Goal: Transaction & Acquisition: Purchase product/service

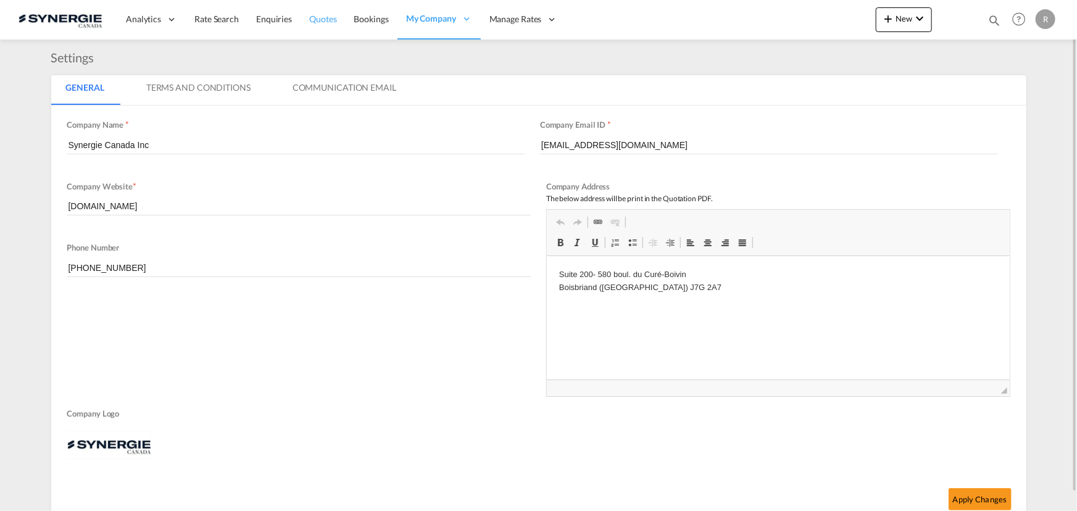
click at [328, 19] on span "Quotes" at bounding box center [322, 19] width 27 height 10
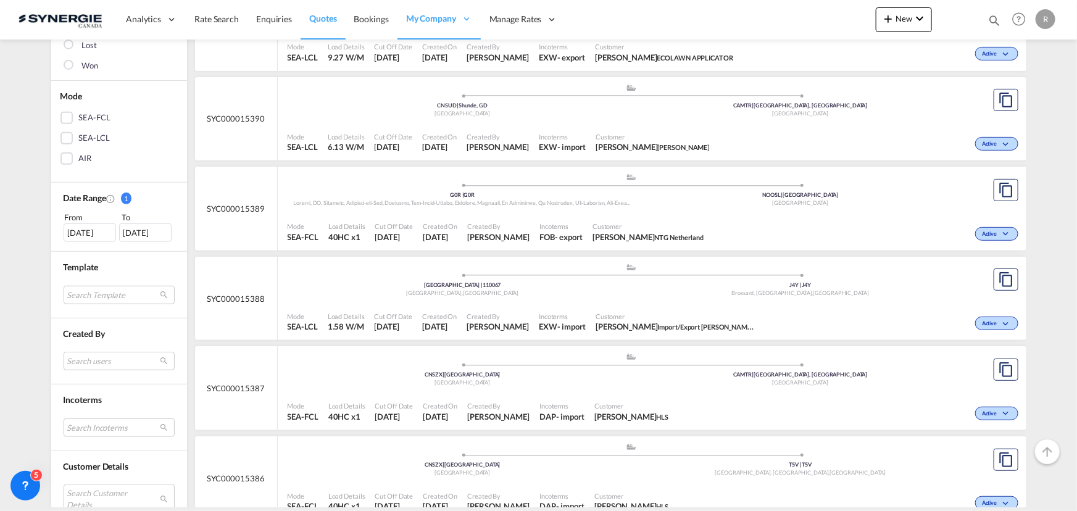
scroll to position [337, 0]
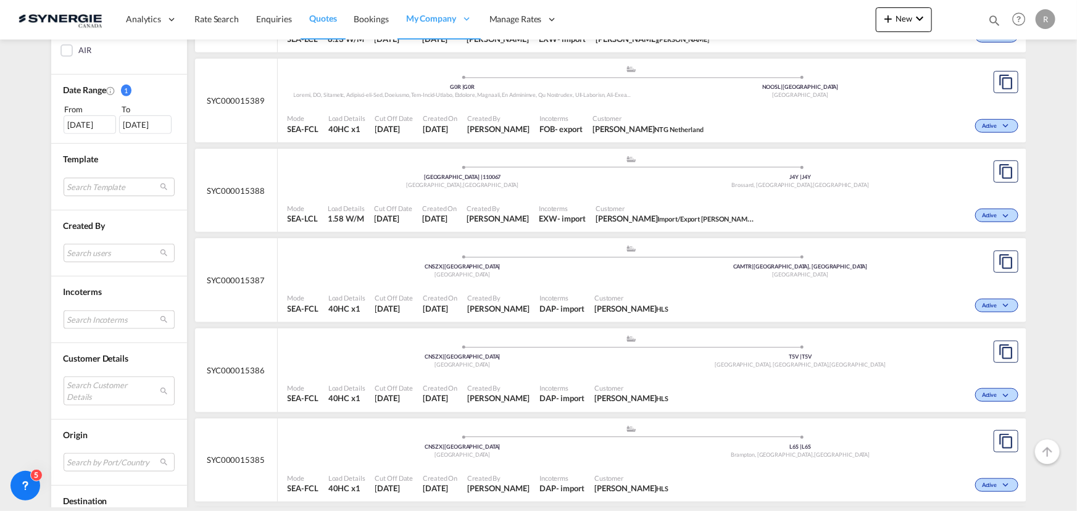
click at [89, 320] on md-select "Search Incoterms CPT-IMPORT carrier paid to FAS-IMPORT free alongside ship CIP-…" at bounding box center [119, 320] width 111 height 19
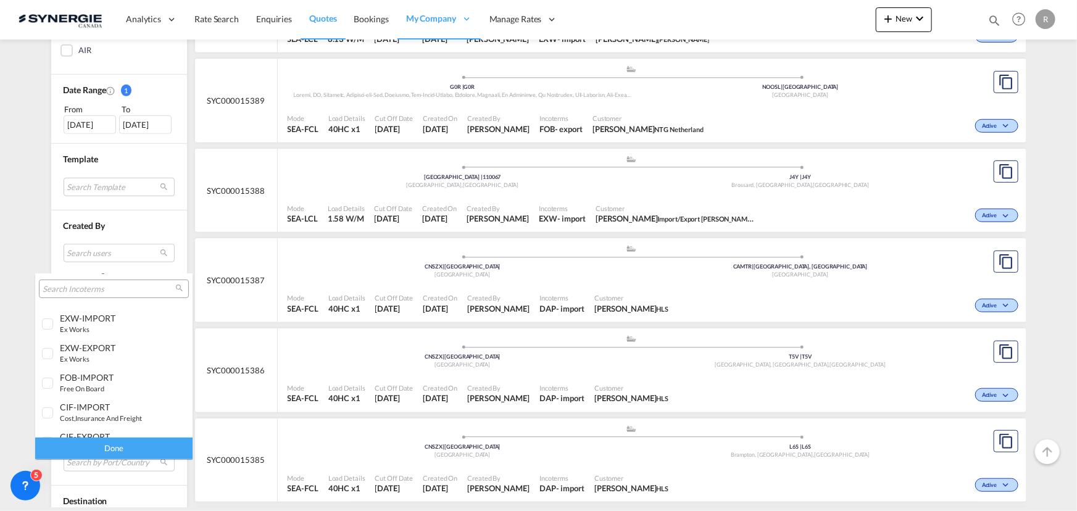
scroll to position [280, 0]
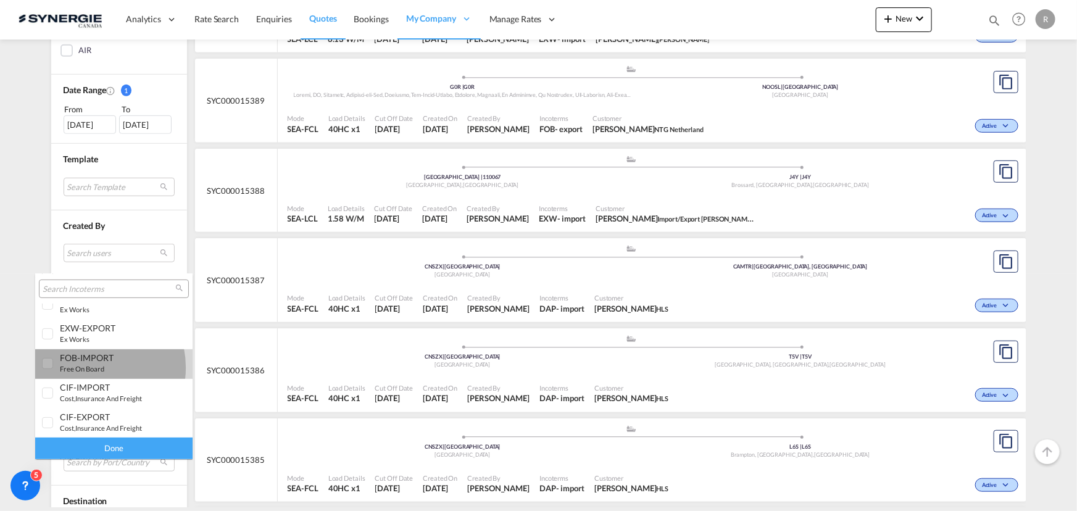
click at [90, 367] on small "free on board" at bounding box center [82, 369] width 44 height 8
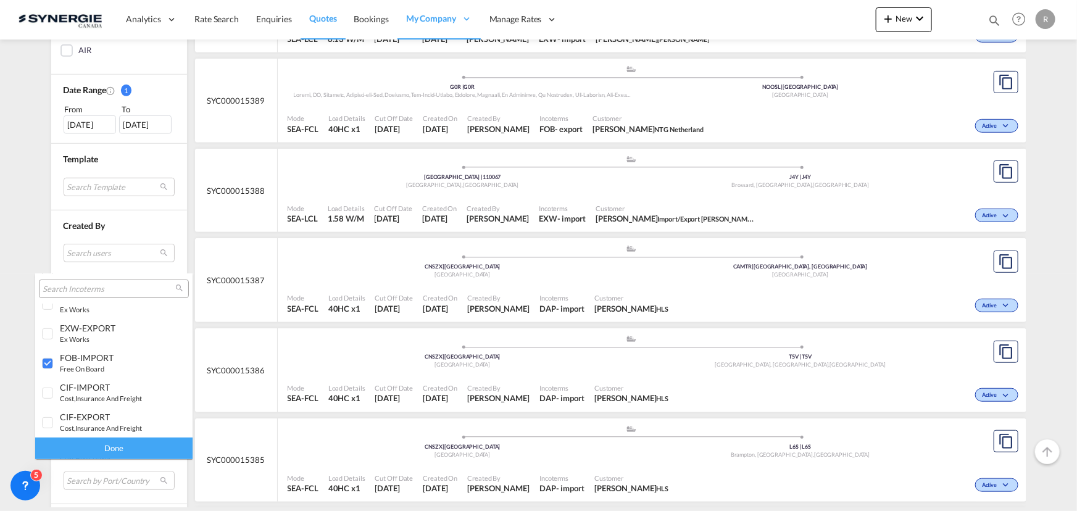
click at [116, 451] on div "Done" at bounding box center [113, 449] width 157 height 22
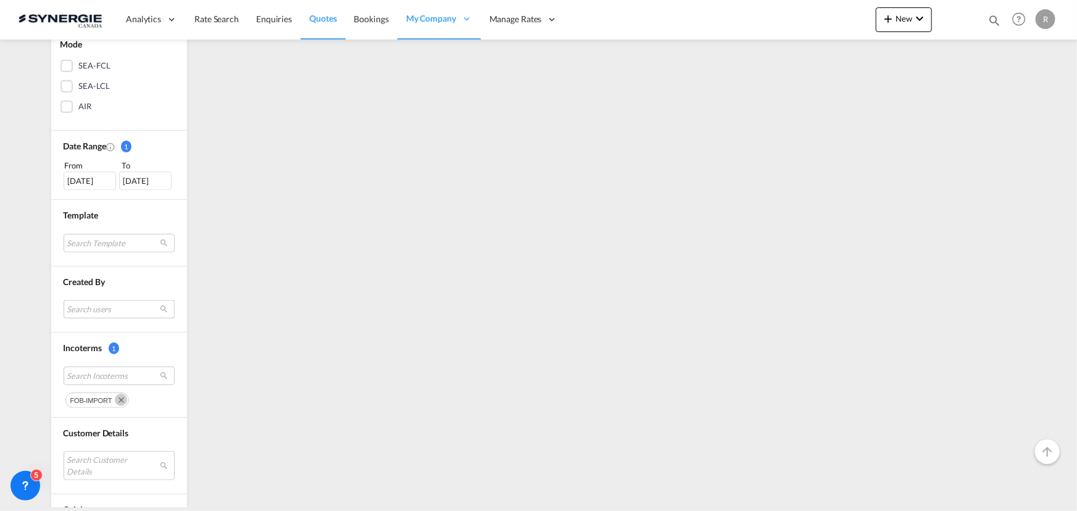
click at [104, 303] on md-select "Search users dinesh Kumar dinesh.kumar@freightify.com sugan T sugantha.rajan@fr…" at bounding box center [119, 309] width 111 height 19
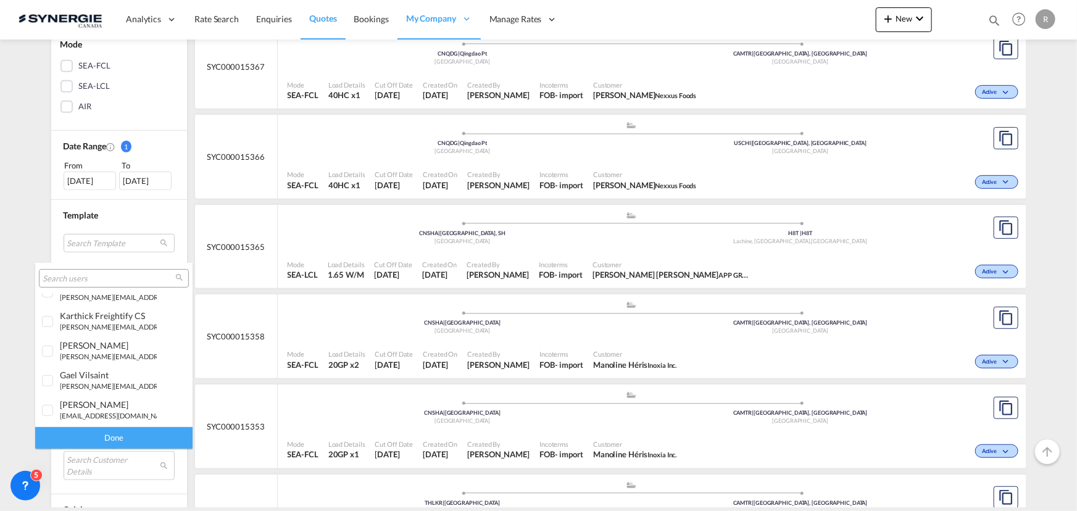
scroll to position [224, 0]
click at [111, 354] on small "r.ho@synergiecanada.com" at bounding box center [143, 355] width 167 height 8
click at [134, 437] on div "Done" at bounding box center [113, 438] width 157 height 22
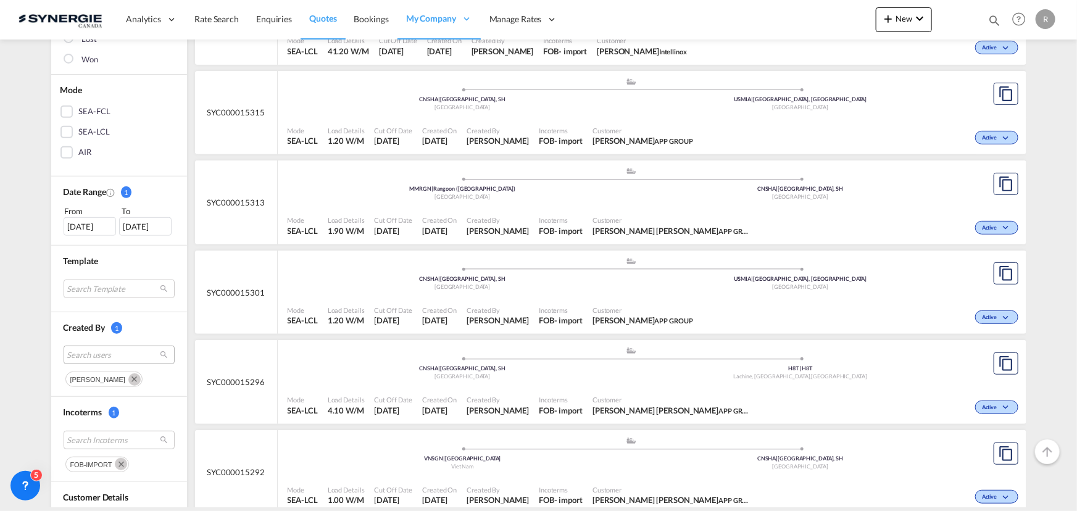
scroll to position [126, 0]
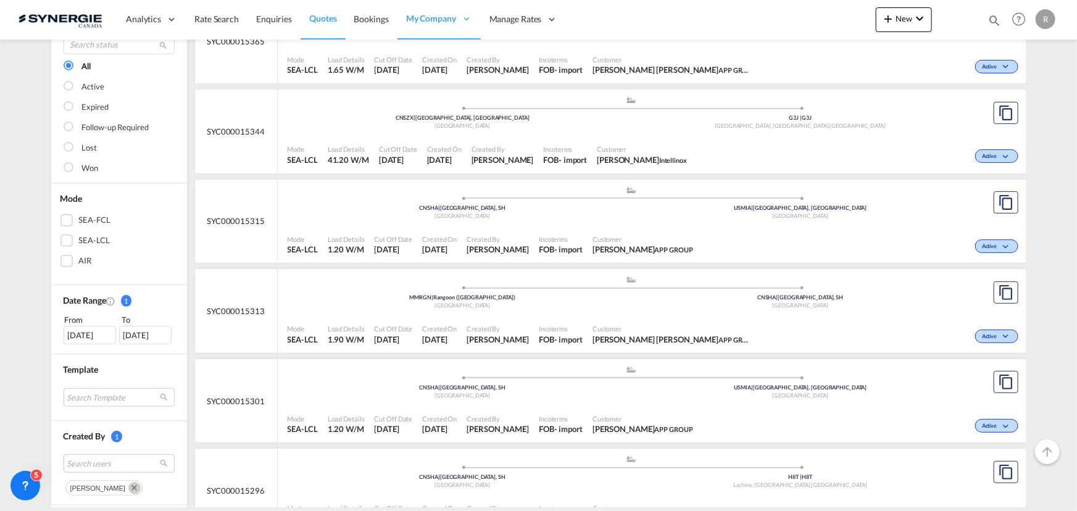
click at [79, 212] on div "Mode SEA-FCL SEA-LCL AIR" at bounding box center [119, 234] width 136 height 102
click at [62, 219] on div "SEA-FCL" at bounding box center [67, 220] width 12 height 12
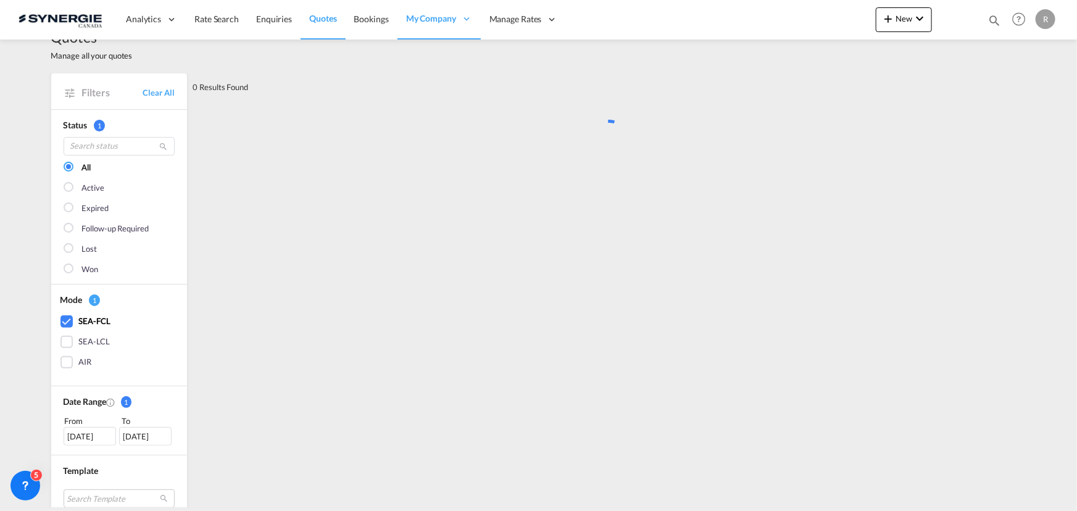
scroll to position [0, 0]
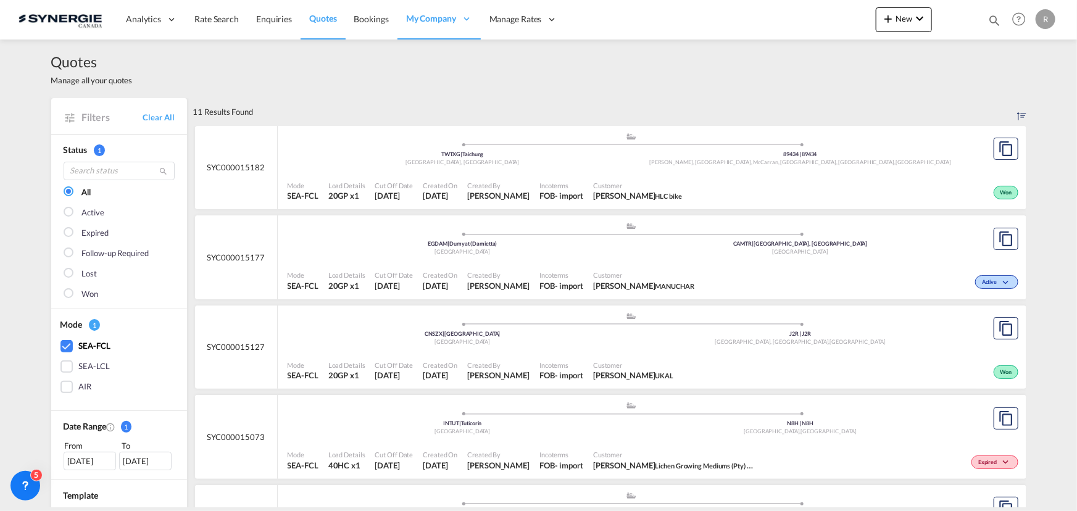
click at [454, 353] on div "Mode SEA-FCL Load Details 20GP x1 Cut Off Date 29 Sep 2025 Created On 29 Sep 20…" at bounding box center [652, 371] width 749 height 37
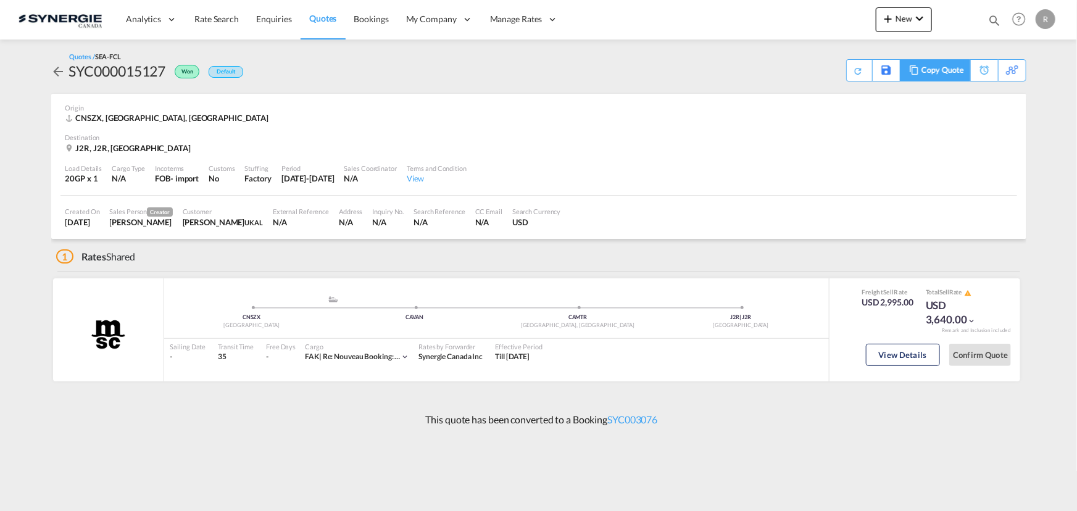
click at [922, 71] on div "Copy Quote" at bounding box center [943, 70] width 42 height 21
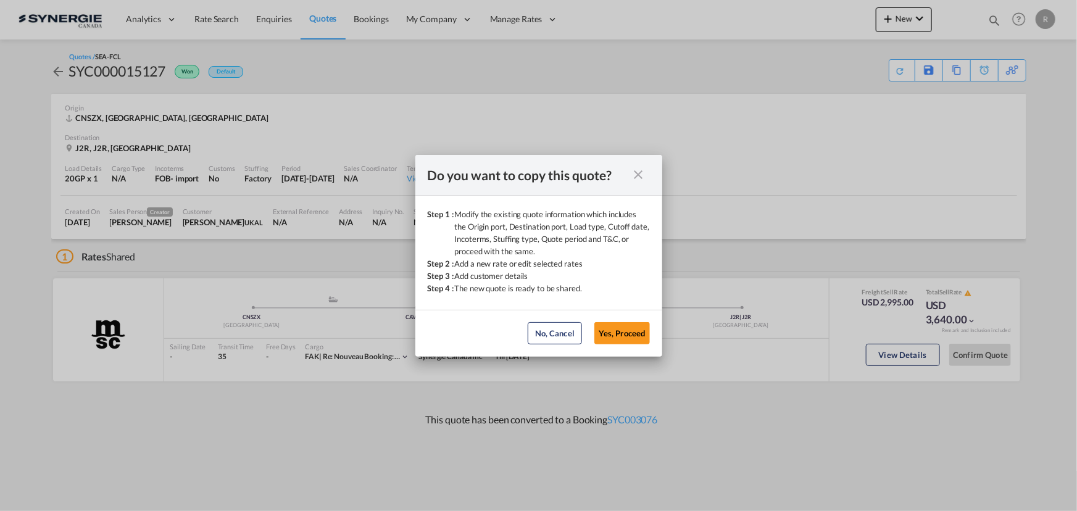
drag, startPoint x: 734, startPoint y: 278, endPoint x: 587, endPoint y: 315, distance: 151.5
click at [720, 311] on div "Do you want to copy this quote? Step 1 : Modify the existing quote information …" at bounding box center [538, 255] width 1077 height 511
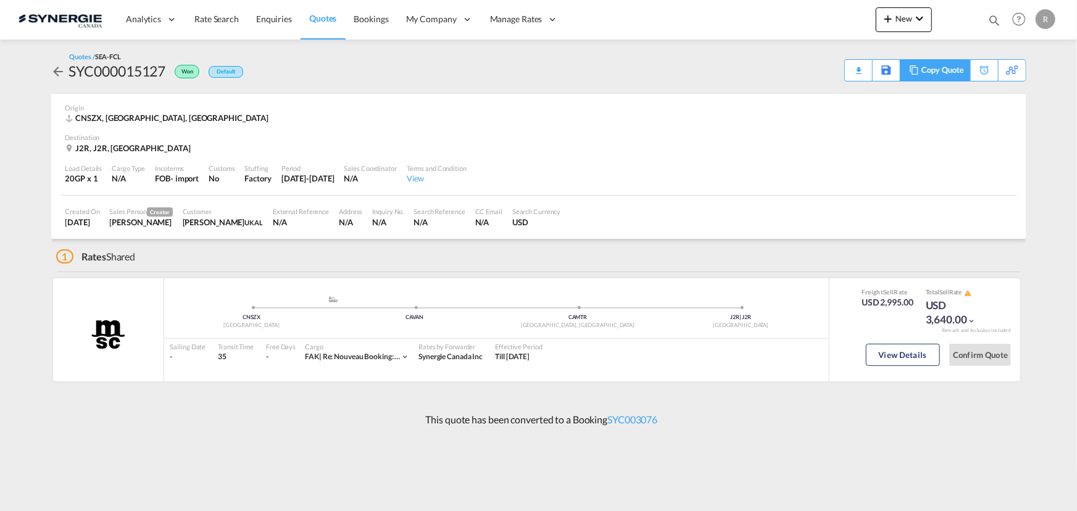
click at [948, 73] on div "Copy Quote" at bounding box center [943, 70] width 42 height 21
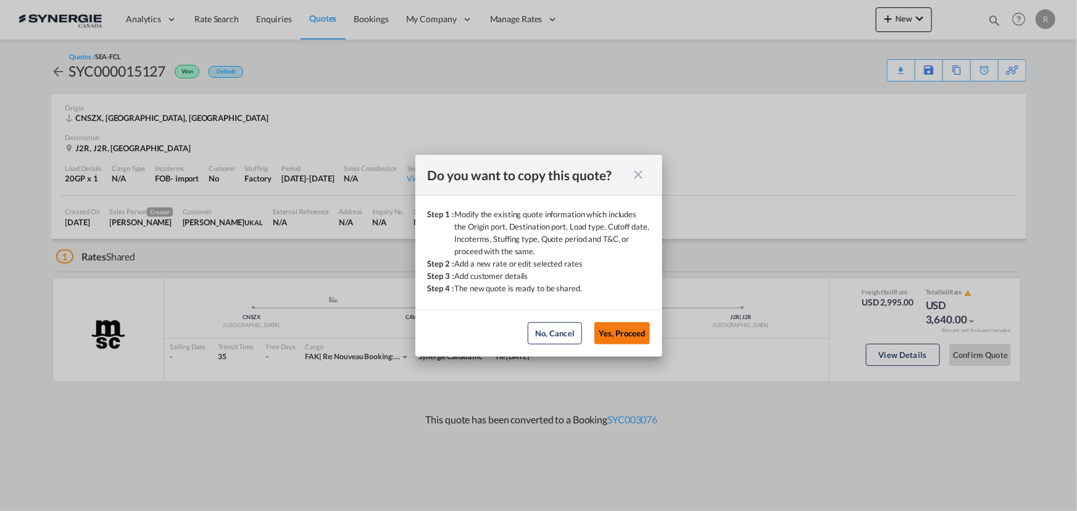
click at [612, 333] on button "Yes, Proceed" at bounding box center [623, 333] width 56 height 22
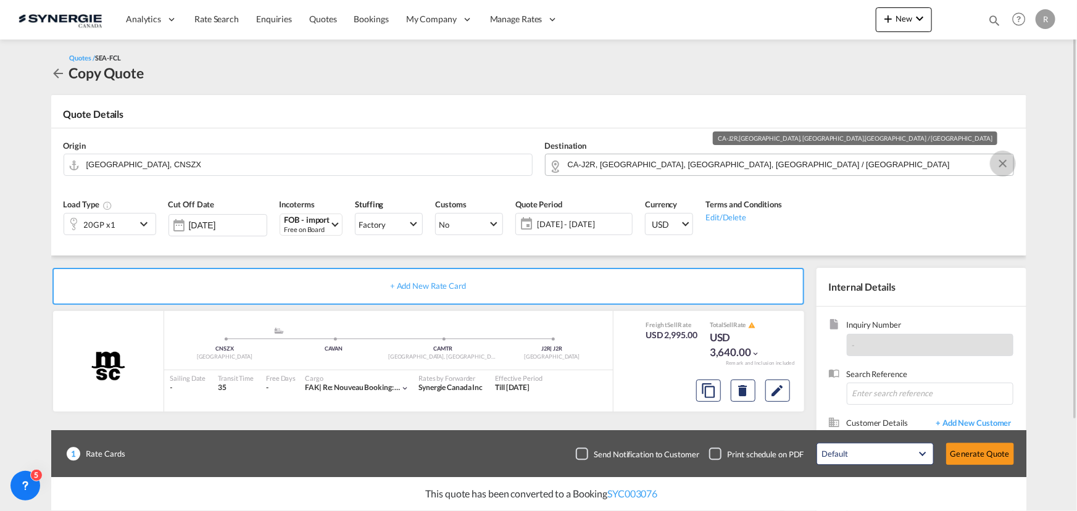
click at [1001, 167] on button "Clear Input" at bounding box center [1003, 163] width 19 height 19
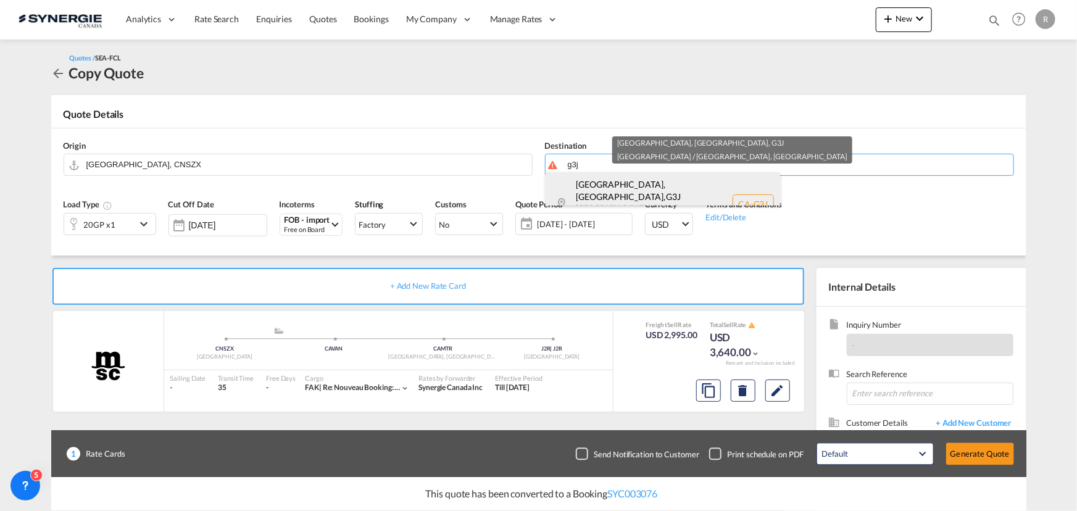
click at [656, 196] on div "Québec, QC , G3J Quebec / Québec Canada CA-G3J" at bounding box center [663, 204] width 235 height 64
type input "CA-G3J, Québec, QC, Quebec / Québec"
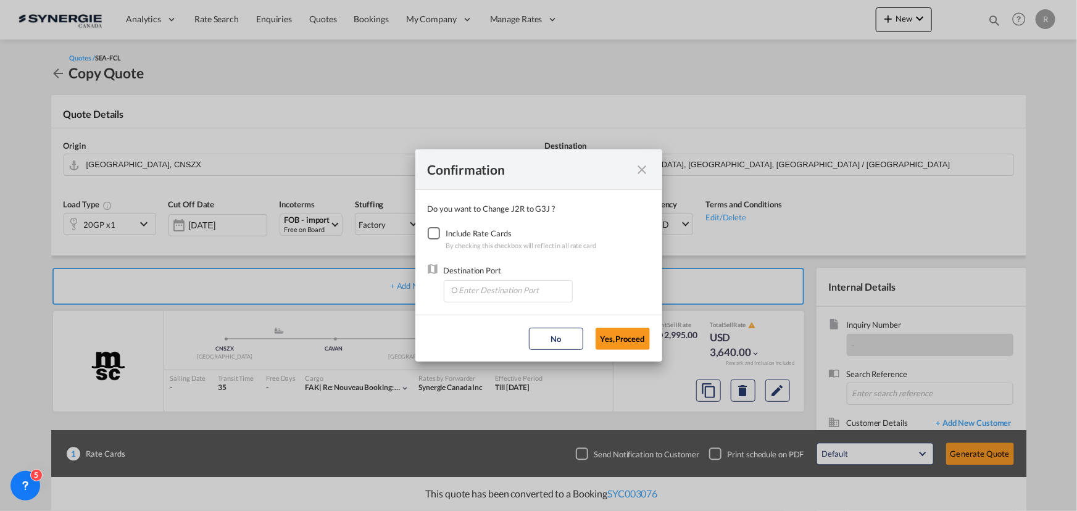
click at [432, 233] on div "Checkbox No Ink" at bounding box center [434, 233] width 12 height 12
click at [498, 296] on input "Enter Destination Port" at bounding box center [511, 290] width 122 height 19
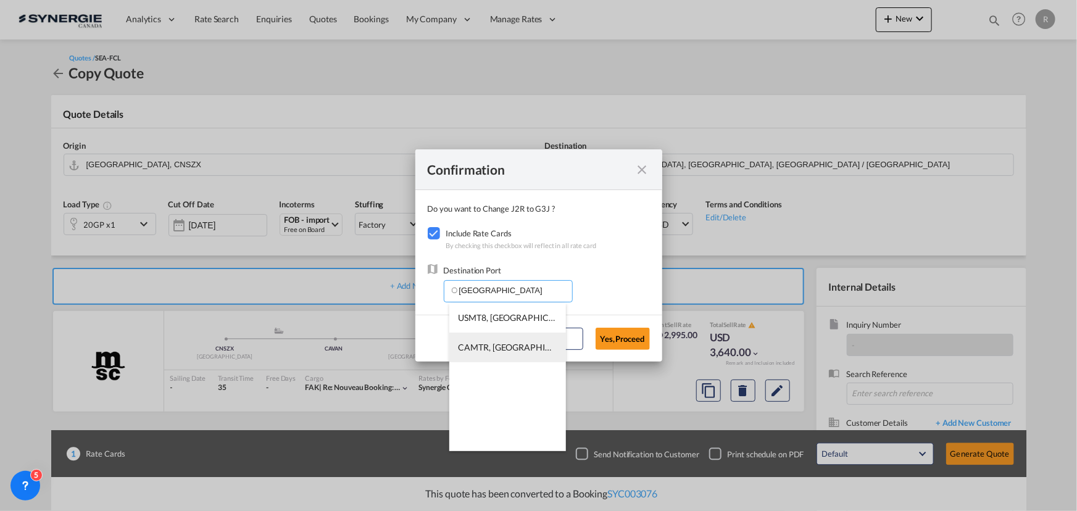
click at [471, 346] on span "CAMTR, Montreal, QC, Canada, North America, Americas" at bounding box center [701, 347] width 485 height 10
type input "CAMTR, Montreal, QC, Canada, North America, Americas"
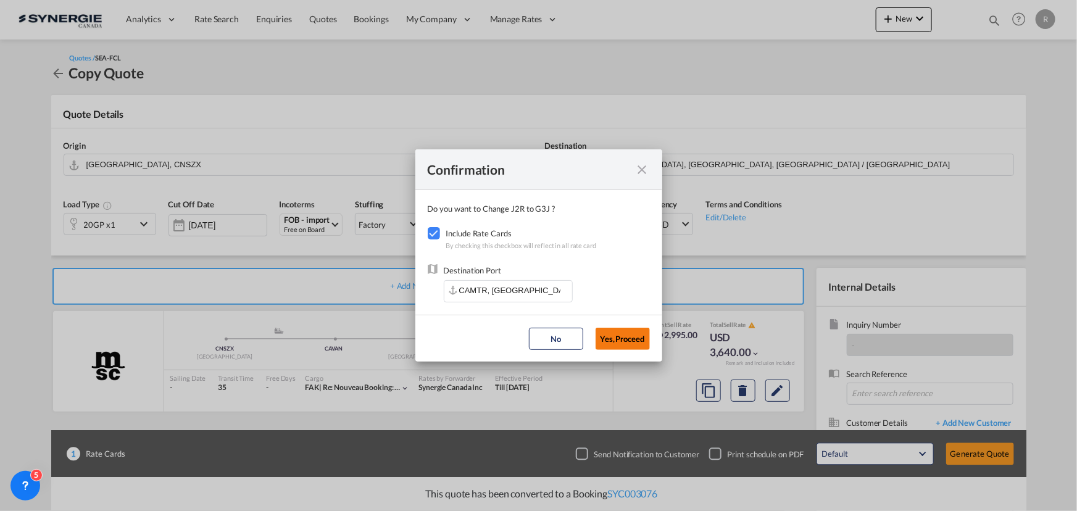
click at [627, 336] on button "Yes,Proceed" at bounding box center [623, 339] width 54 height 22
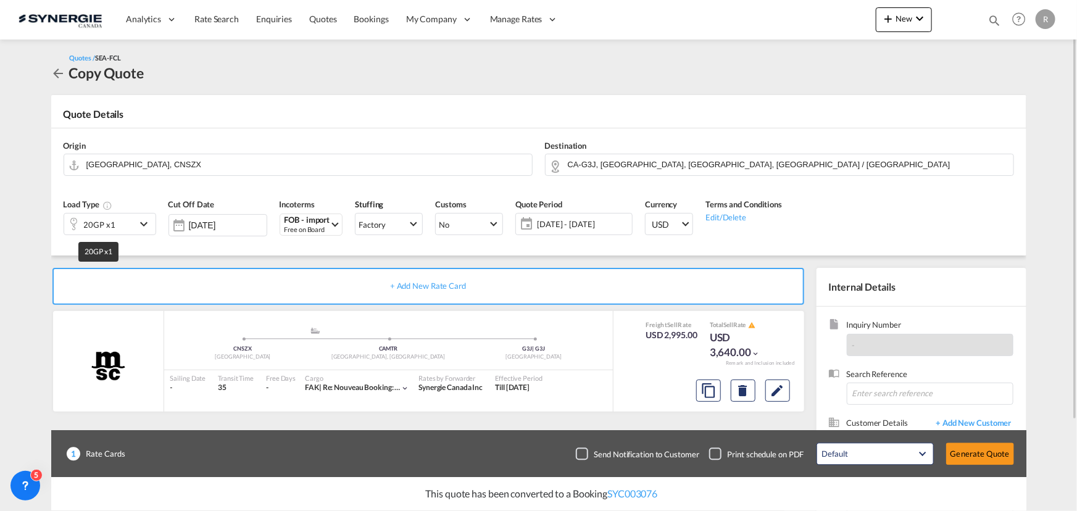
click at [110, 227] on div "20GP x1" at bounding box center [99, 224] width 31 height 17
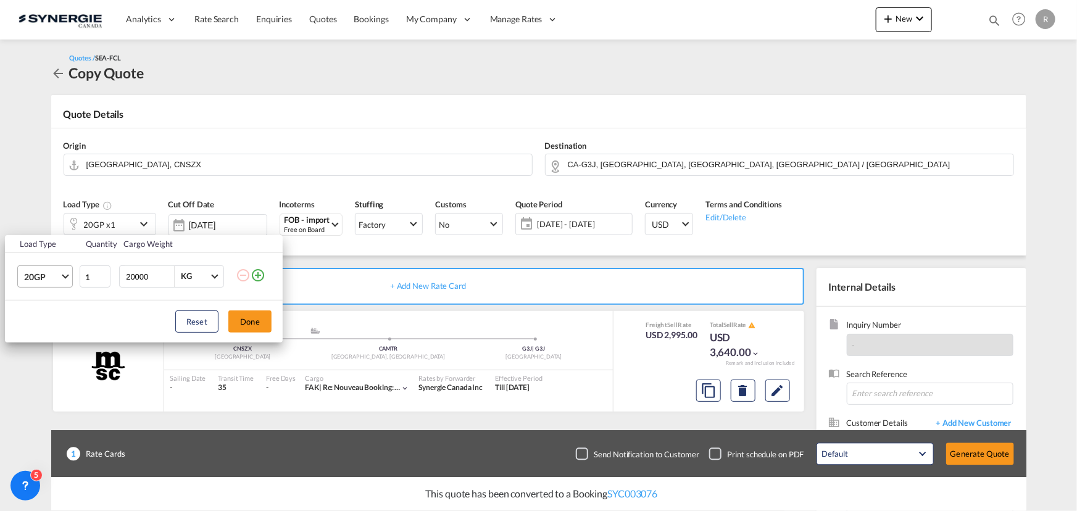
click at [46, 278] on span "20GP" at bounding box center [42, 277] width 36 height 12
click at [36, 309] on div "40GP" at bounding box center [34, 306] width 22 height 12
drag, startPoint x: 156, startPoint y: 275, endPoint x: 109, endPoint y: 270, distance: 47.3
click at [109, 270] on tr "40GP 1 20000 KG KG" at bounding box center [144, 277] width 278 height 48
type input "15000"
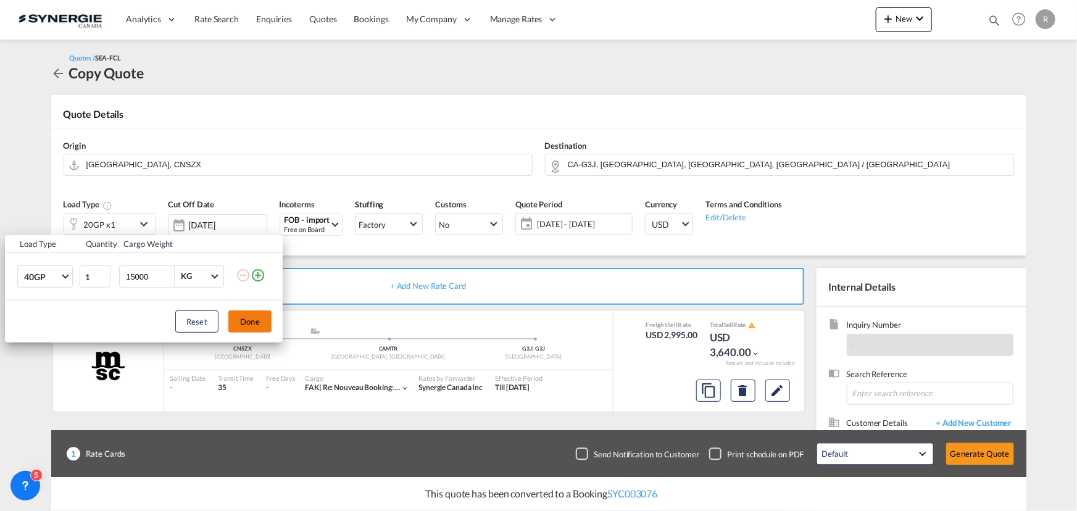
click at [241, 331] on button "Done" at bounding box center [249, 322] width 43 height 22
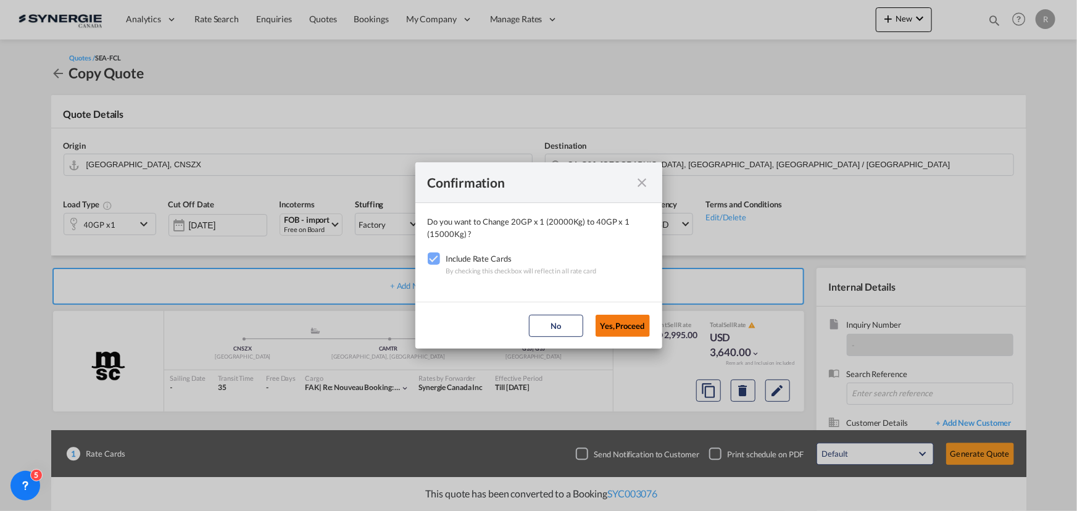
click at [609, 327] on button "Yes,Proceed" at bounding box center [623, 326] width 54 height 22
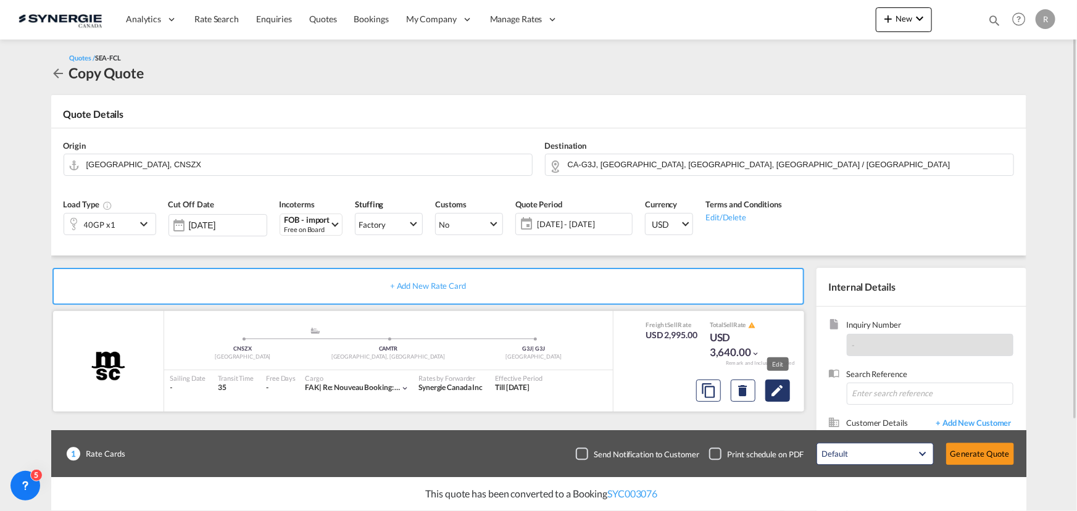
click at [778, 391] on md-icon "Edit" at bounding box center [778, 390] width 15 height 15
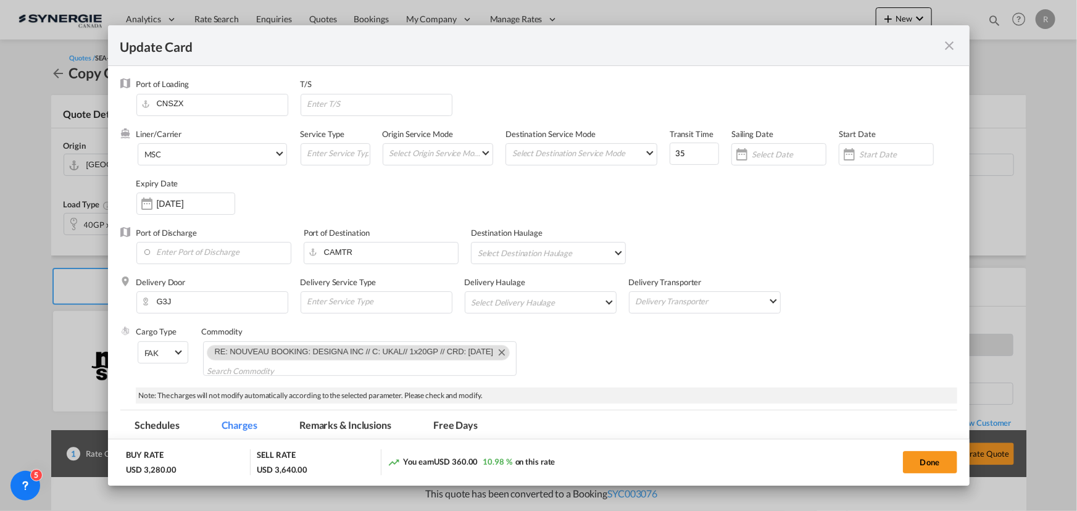
select select "per container"
select select "per B/L"
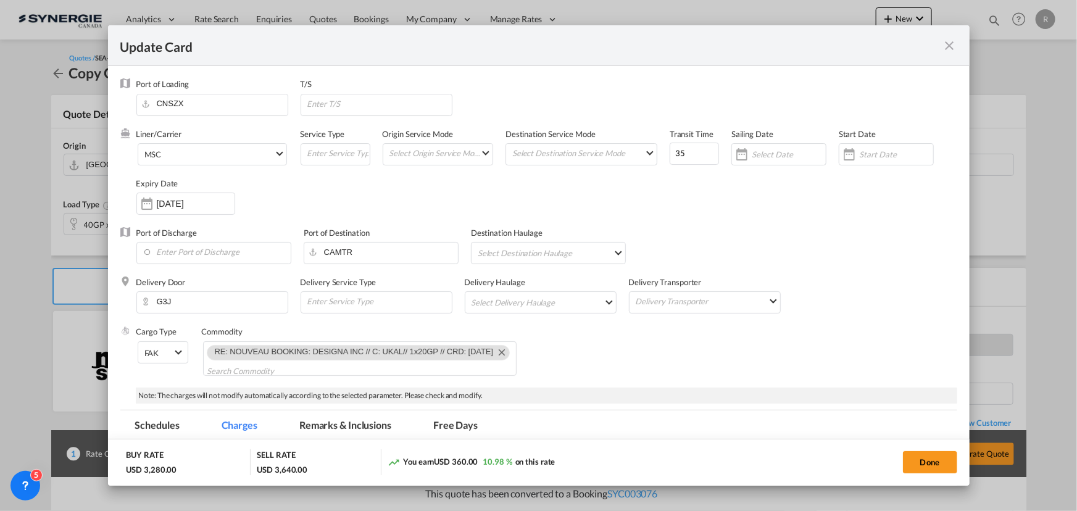
select select "per shipment"
select select "per container"
click at [270, 156] on span "MSC" at bounding box center [209, 154] width 130 height 11
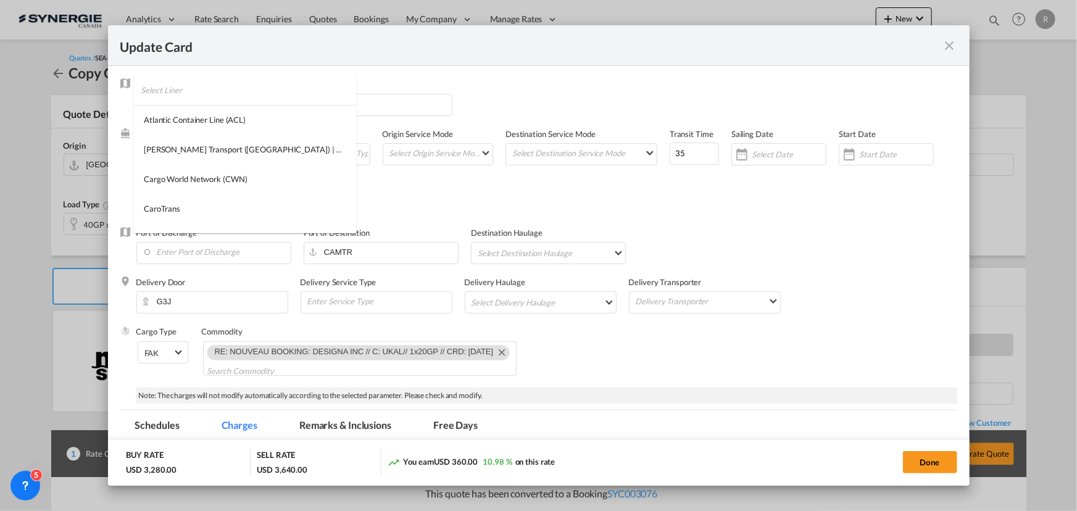
click at [238, 83] on input "search" at bounding box center [248, 90] width 215 height 30
type input "zim"
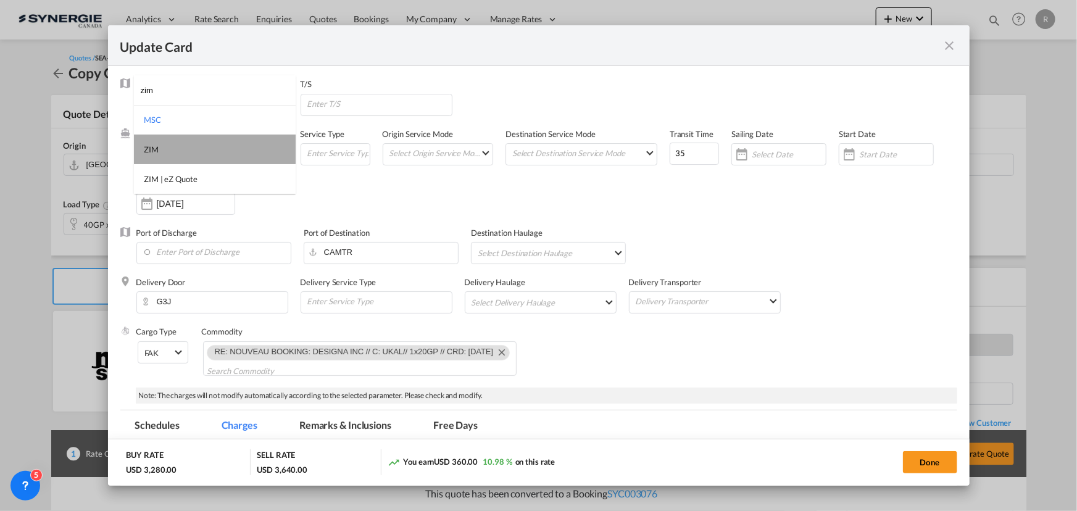
click at [160, 146] on md-option "ZIM" at bounding box center [215, 150] width 162 height 30
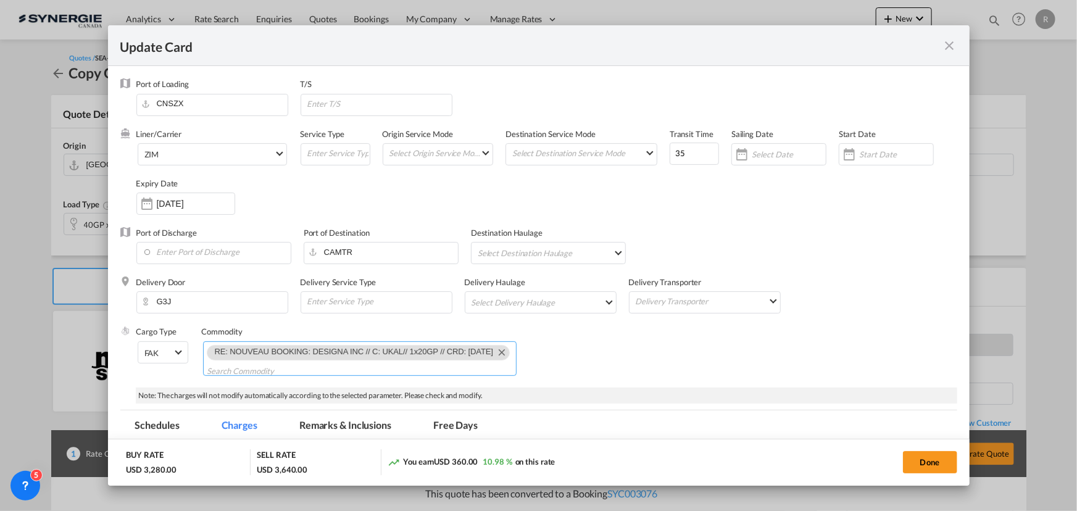
click at [500, 352] on md-icon "Remove RE: NOUVEAU BOOKING: DESIGNA INC // C: UKAL// 1x20GP // CRD: 10 OCT" at bounding box center [501, 352] width 15 height 15
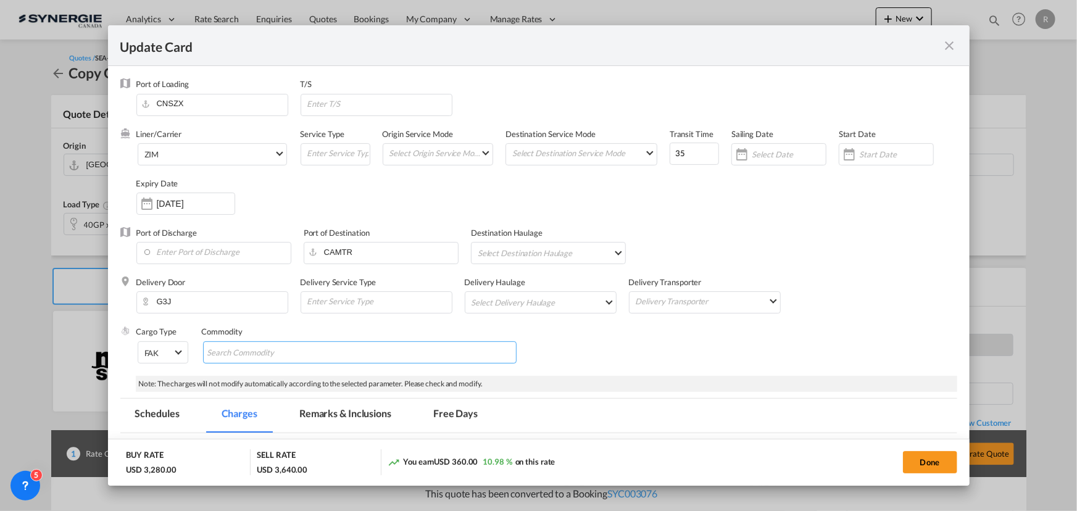
click at [251, 352] on input "Chips input." at bounding box center [263, 353] width 113 height 20
paste input "FOB SHENZHEN from EXINDA"
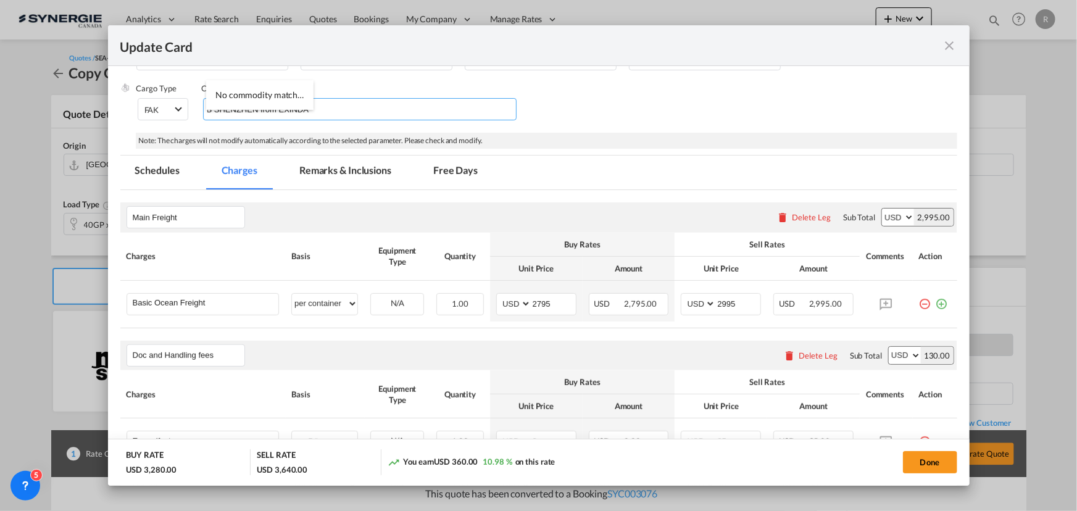
scroll to position [337, 0]
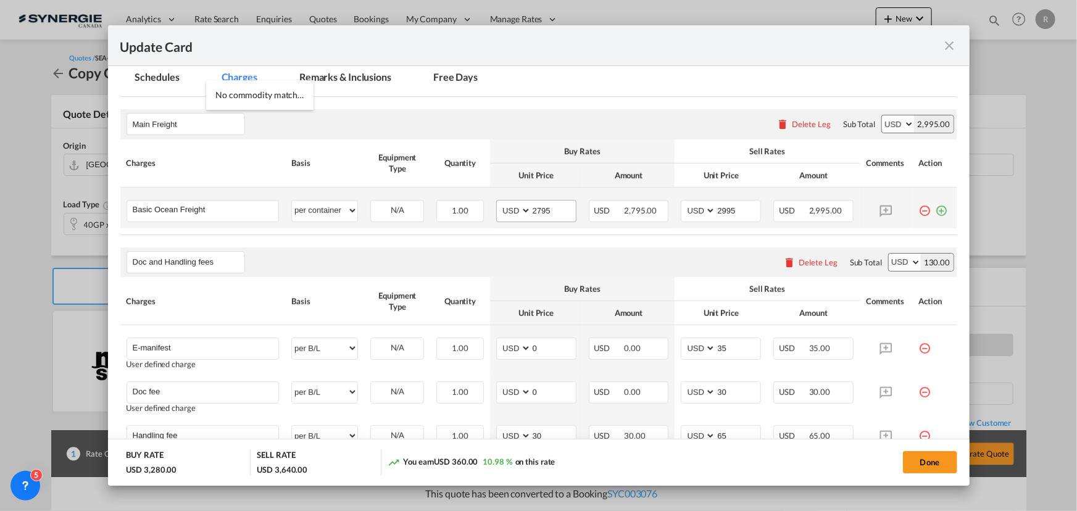
type input "FOB SHENZHEN from EXINDA"
click at [558, 211] on input "2795" at bounding box center [554, 210] width 44 height 19
drag, startPoint x: 558, startPoint y: 211, endPoint x: 500, endPoint y: 210, distance: 58.1
click at [500, 210] on md-input-container "AED AFN ALL AMD ANG AOA ARS AUD AWG AZN BAM BBD BDT BGN BHD BIF BMD BND BOB BRL…" at bounding box center [536, 211] width 80 height 22
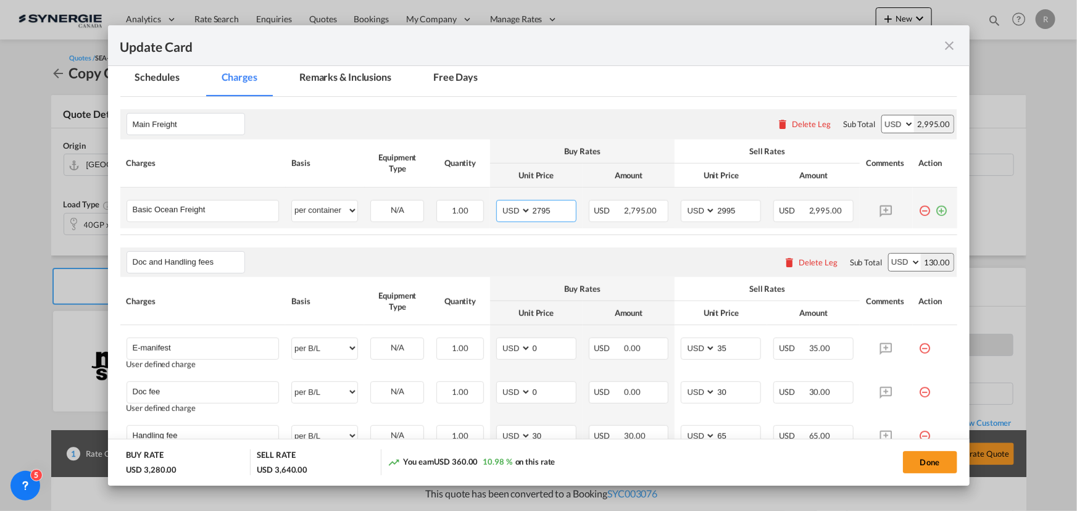
click at [552, 207] on input "2795" at bounding box center [554, 210] width 44 height 19
drag, startPoint x: 556, startPoint y: 207, endPoint x: 510, endPoint y: 205, distance: 45.8
click at [510, 205] on md-input-container "AED AFN ALL AMD ANG AOA ARS AUD AWG AZN BAM BBD BDT BGN BHD BIF BMD BND BOB BRL…" at bounding box center [536, 211] width 80 height 22
type input "3481"
drag, startPoint x: 734, startPoint y: 204, endPoint x: 664, endPoint y: 202, distance: 70.4
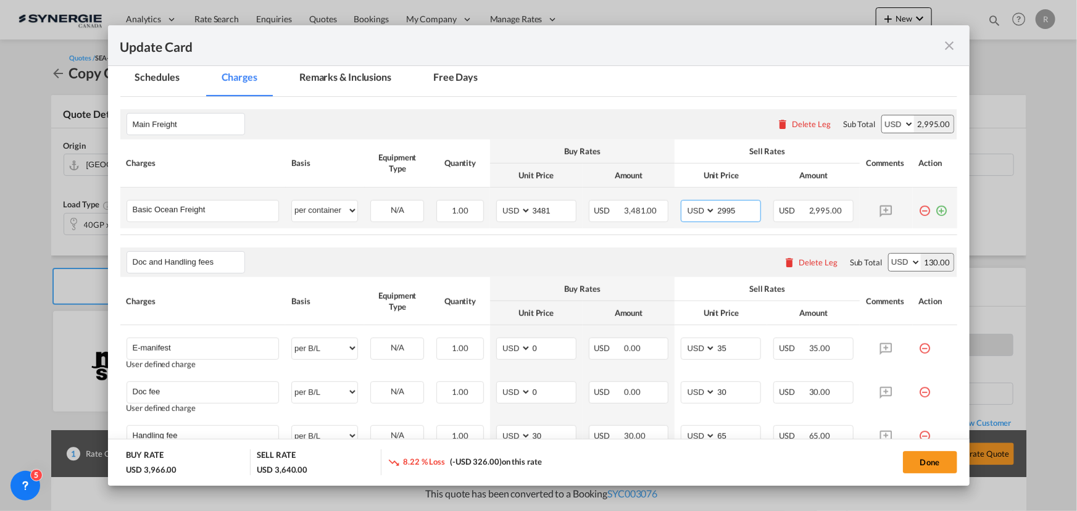
click at [664, 202] on tr "Basic Ocean Freight Please Enter User Defined Charges Cannot Be Published per e…" at bounding box center [538, 208] width 837 height 41
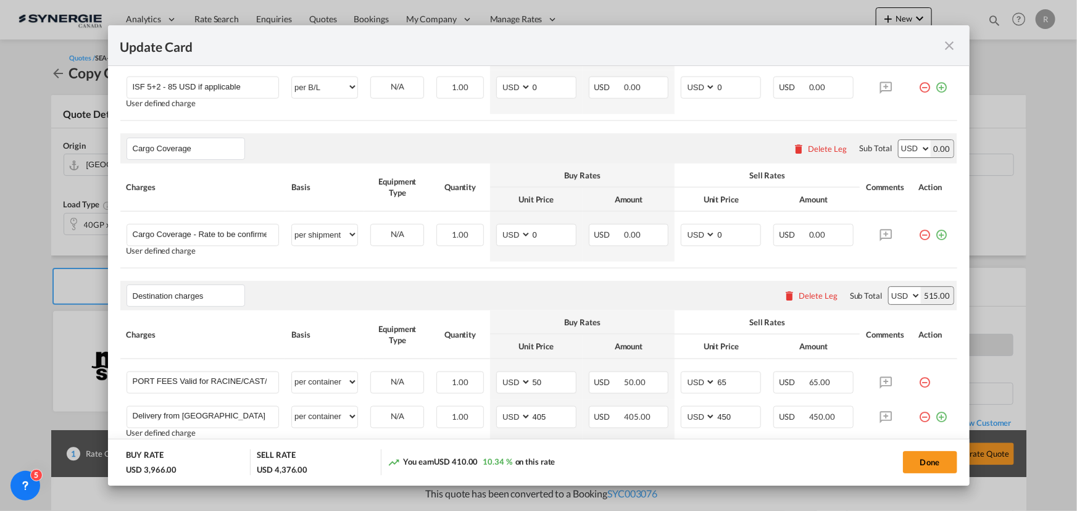
scroll to position [785, 0]
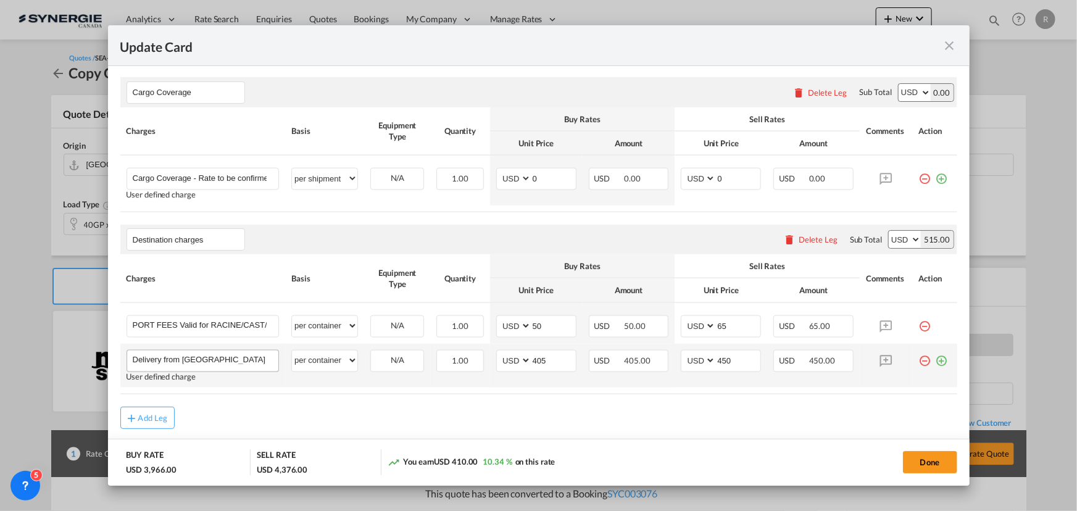
type input "3731"
click at [235, 360] on input "Delivery from Montreal to Saint-Hyacinthe" at bounding box center [206, 360] width 146 height 19
drag, startPoint x: 223, startPoint y: 358, endPoint x: 283, endPoint y: 360, distance: 59.9
click at [283, 360] on td "Delivery from Montreal to Saint-Hyacinthe Please Enter User Defined Charges Can…" at bounding box center [202, 366] width 165 height 44
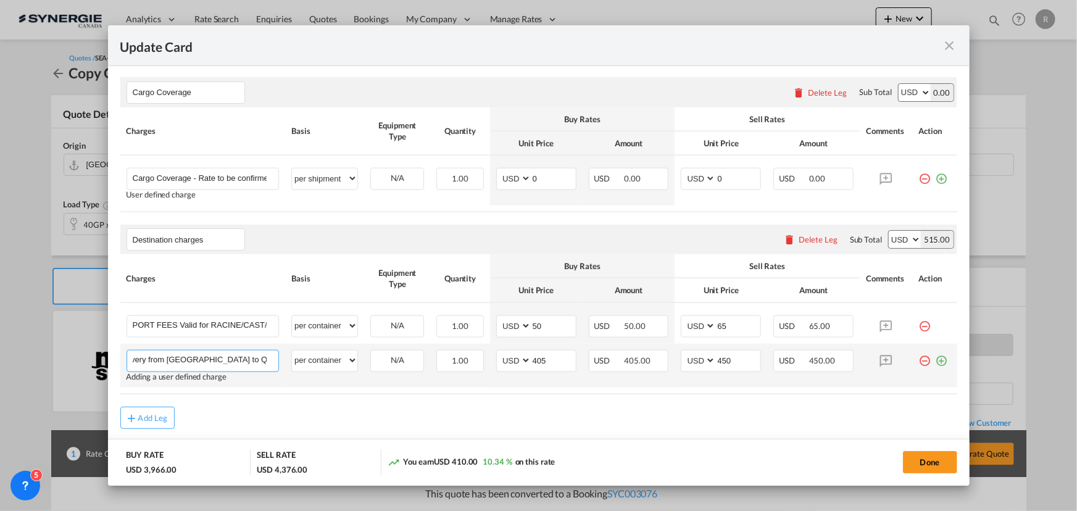
scroll to position [0, 0]
type input "Delivery from Montreal to Quebec"
click at [503, 417] on div "Add Leg" at bounding box center [538, 418] width 837 height 22
drag, startPoint x: 558, startPoint y: 360, endPoint x: 500, endPoint y: 354, distance: 57.8
click at [500, 354] on md-input-container "AED AFN ALL AMD ANG AOA ARS AUD AWG AZN BAM BBD BDT BGN BHD BIF BMD BND BOB BRL…" at bounding box center [536, 361] width 80 height 22
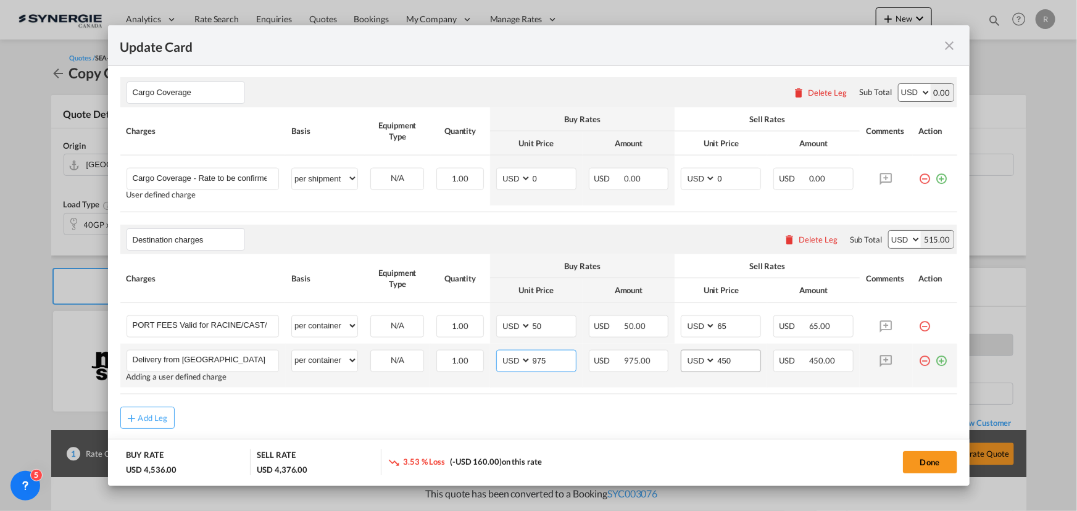
type input "975"
drag, startPoint x: 730, startPoint y: 361, endPoint x: 682, endPoint y: 359, distance: 48.2
click at [682, 359] on md-input-container "AED AFN ALL AMD ANG AOA ARS AUD AWG AZN BAM BBD BDT BGN BHD BIF BMD BND BOB BRL…" at bounding box center [721, 361] width 80 height 22
click at [735, 361] on input "450" at bounding box center [738, 360] width 44 height 19
drag, startPoint x: 737, startPoint y: 359, endPoint x: 702, endPoint y: 358, distance: 35.2
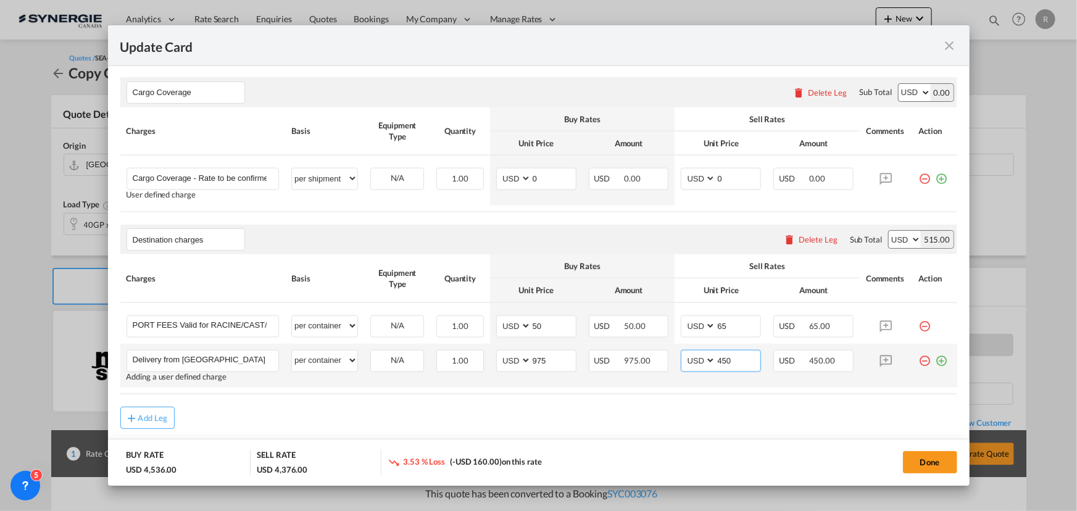
click at [702, 358] on md-input-container "AED AFN ALL AMD ANG AOA ARS AUD AWG AZN BAM BBD BDT BGN BHD BIF BMD BND BOB BRL…" at bounding box center [721, 361] width 80 height 22
click at [693, 411] on div "Add Leg" at bounding box center [538, 418] width 837 height 22
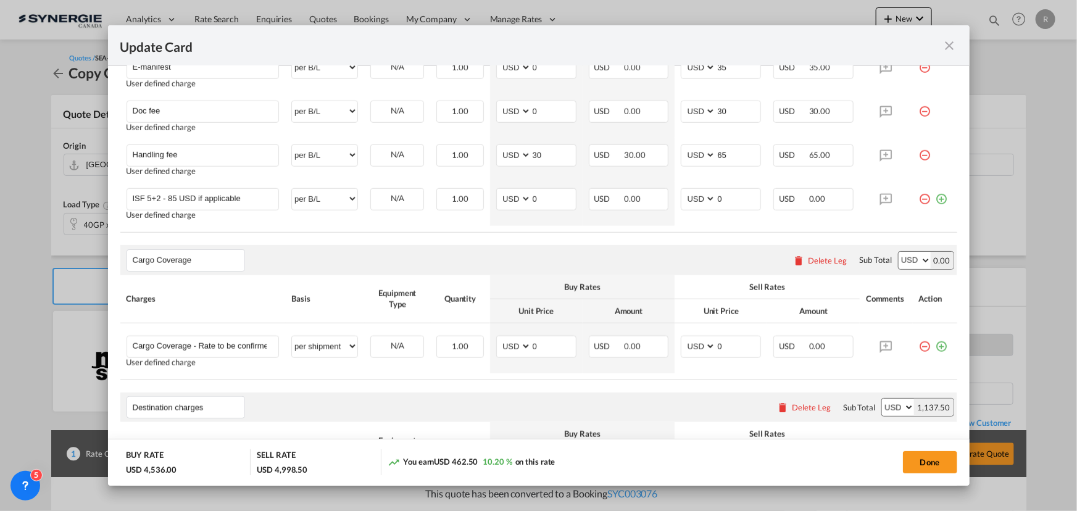
scroll to position [785, 0]
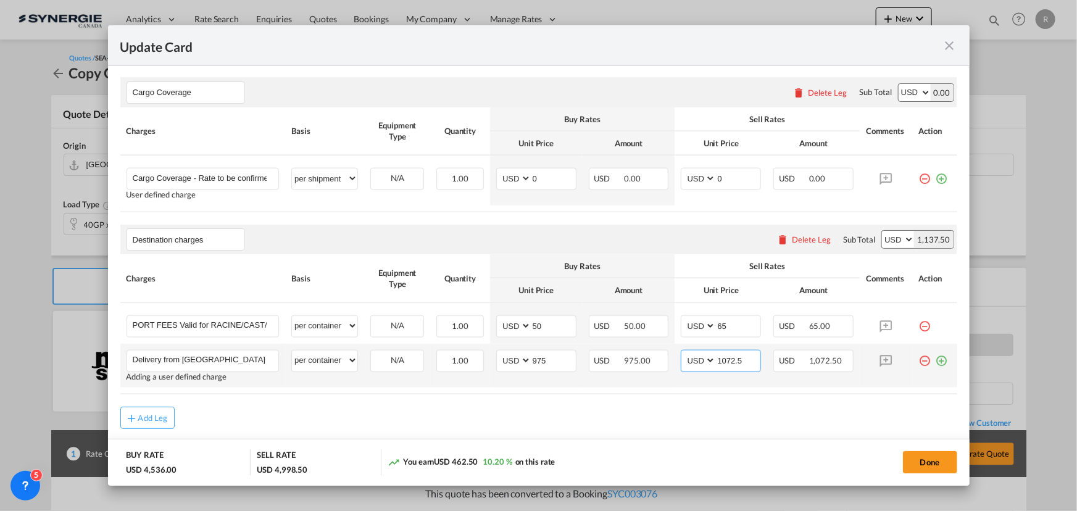
click at [742, 362] on input "1072.5" at bounding box center [738, 360] width 44 height 19
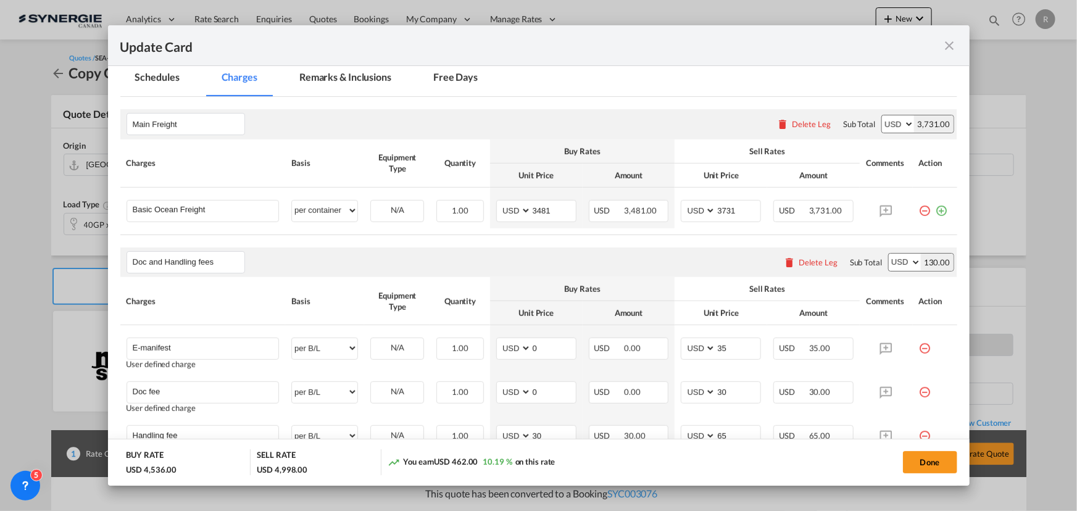
scroll to position [168, 0]
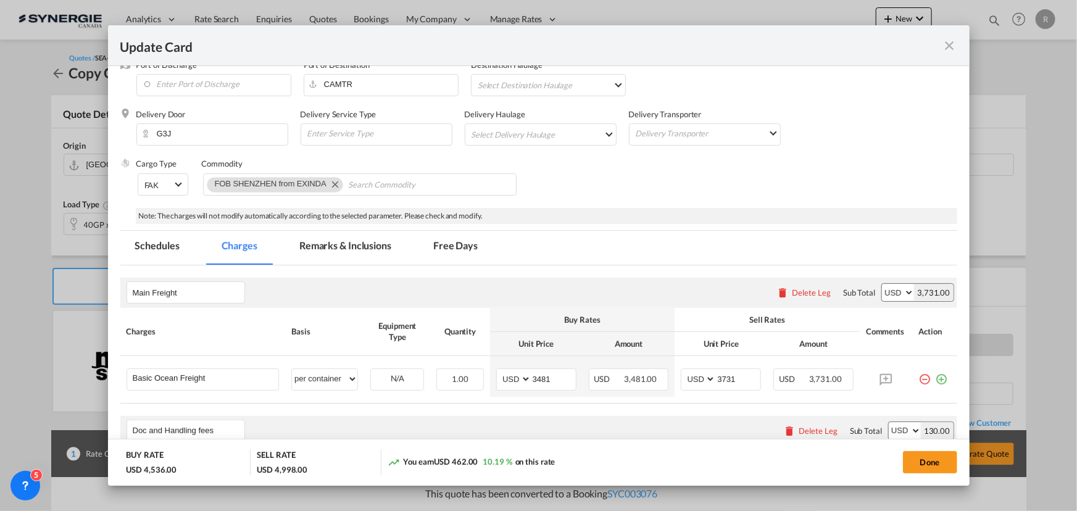
type input "1072"
click at [369, 249] on md-tab-item "Remarks & Inclusions" at bounding box center [346, 248] width 122 height 34
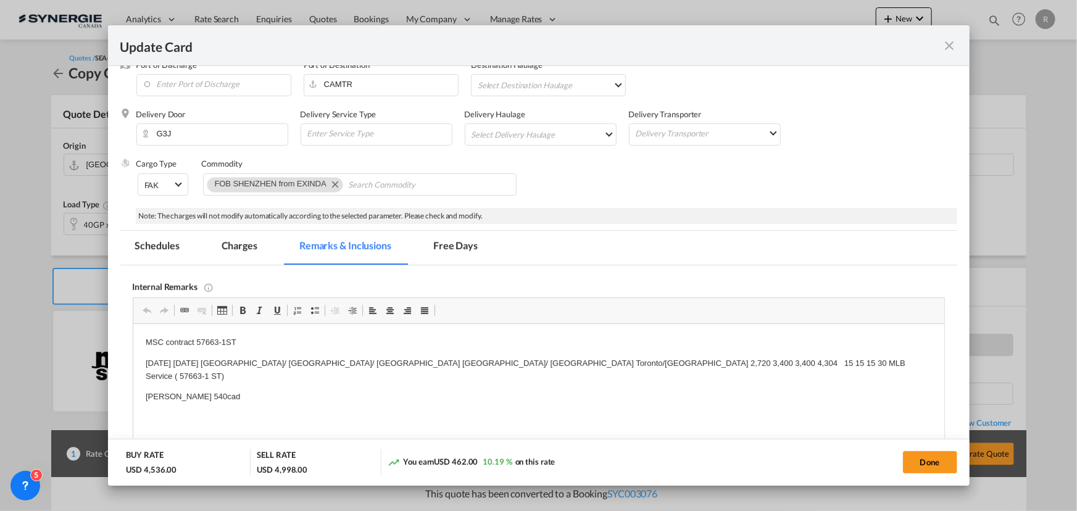
scroll to position [0, 0]
drag, startPoint x: 145, startPoint y: 339, endPoint x: 239, endPoint y: 377, distance: 101.4
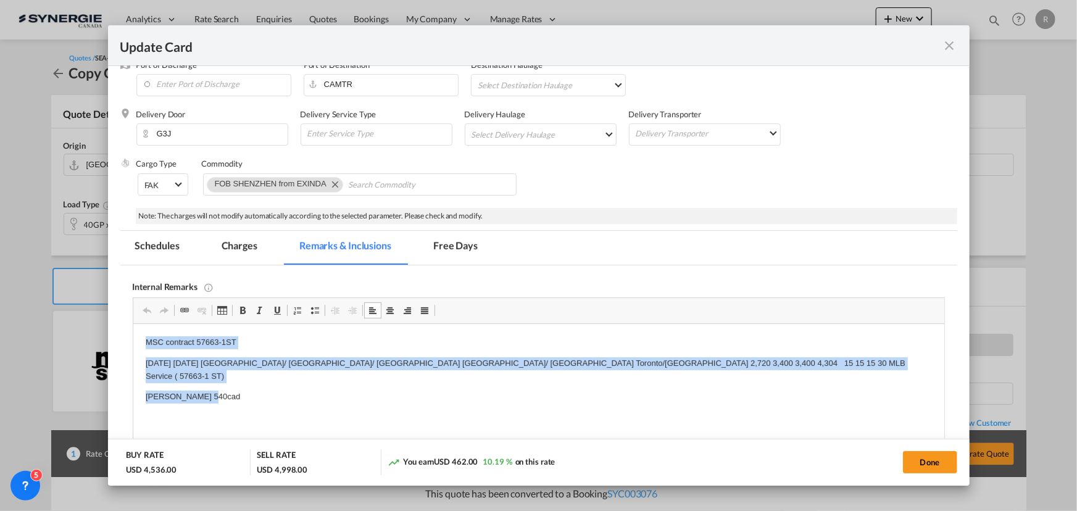
drag, startPoint x: 144, startPoint y: 339, endPoint x: 219, endPoint y: 380, distance: 85.4
click at [219, 380] on html "MSC contract 57663-1ST 01-Oct-25 14-Oct-25 China/ Hong Kong/ Korea Vancouver/ P…" at bounding box center [538, 380] width 811 height 113
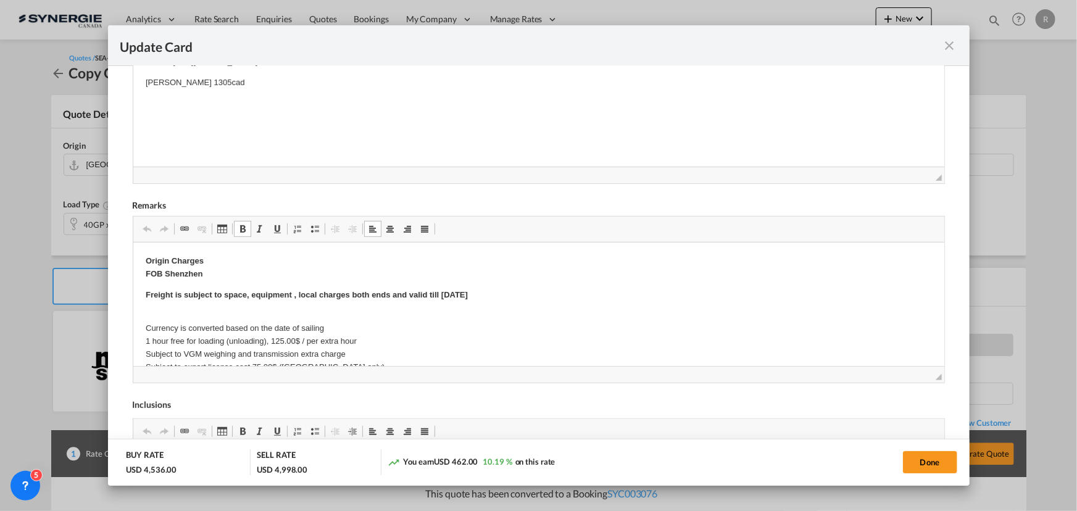
drag, startPoint x: 145, startPoint y: 304, endPoint x: 182, endPoint y: 312, distance: 37.3
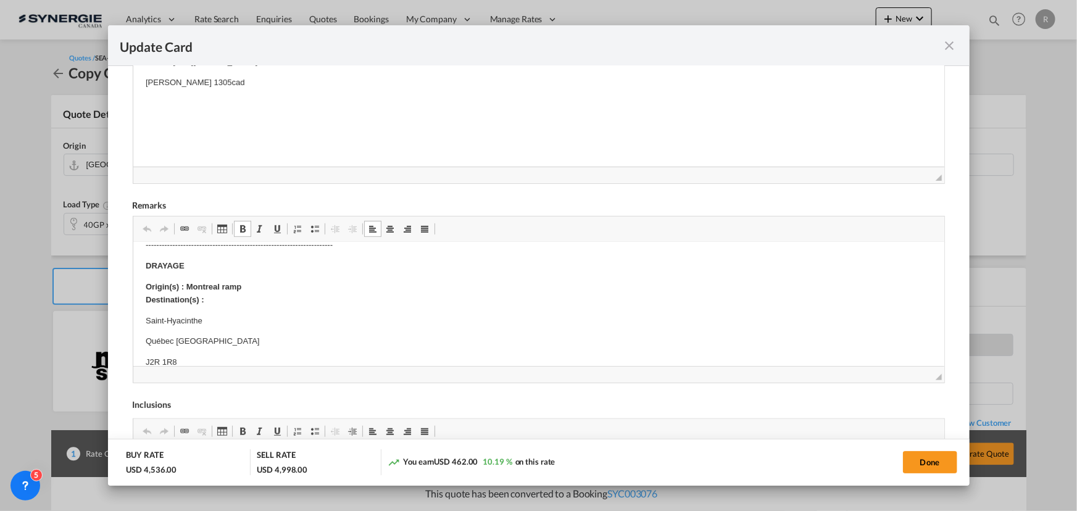
scroll to position [337, 0]
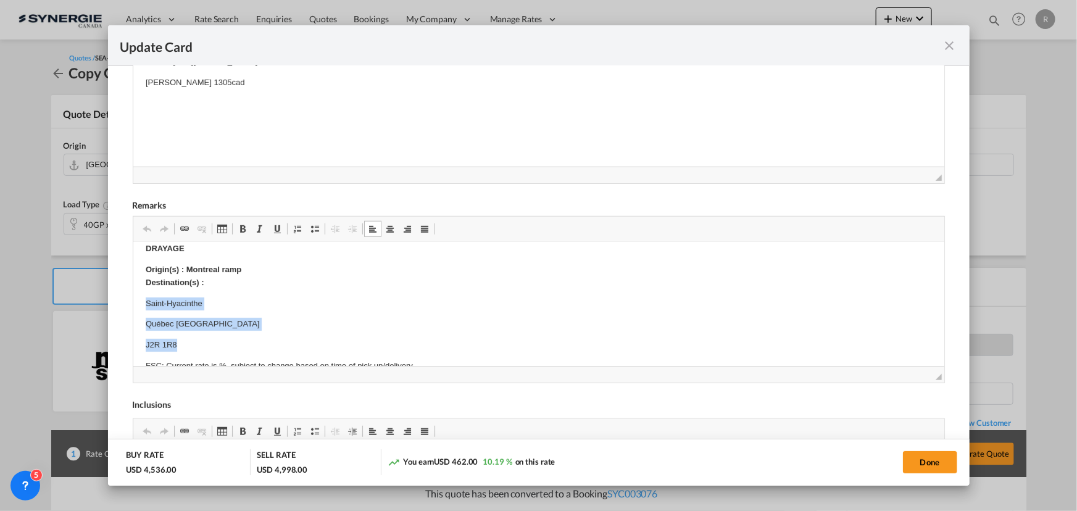
drag, startPoint x: 141, startPoint y: 302, endPoint x: 196, endPoint y: 335, distance: 63.4
click at [196, 335] on html "Origin Charges FOB Shenzhen Freight is subject to space, equipment , local char…" at bounding box center [538, 398] width 811 height 985
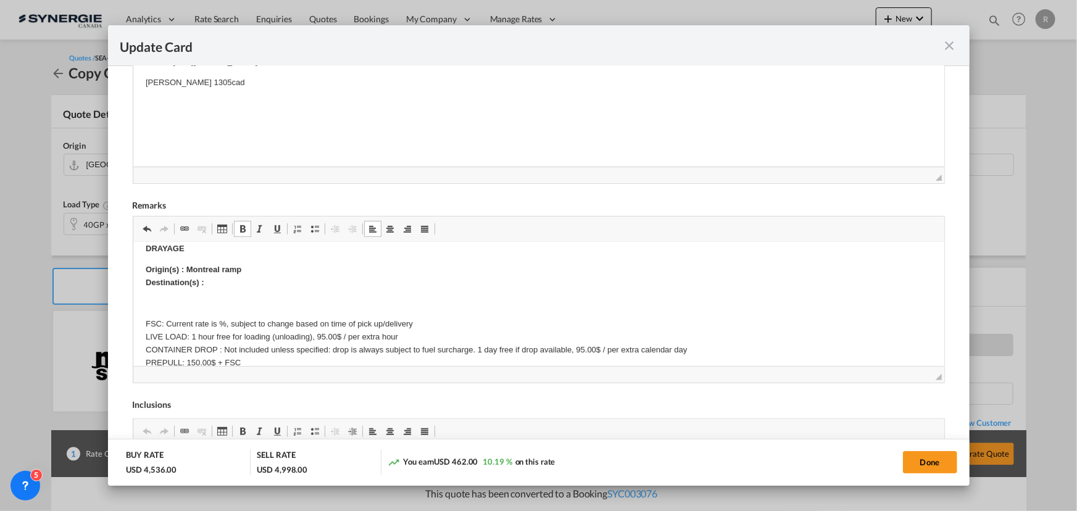
click at [220, 282] on p "Origin(s) : Montreal ramp Destination(s) :" at bounding box center [538, 277] width 787 height 26
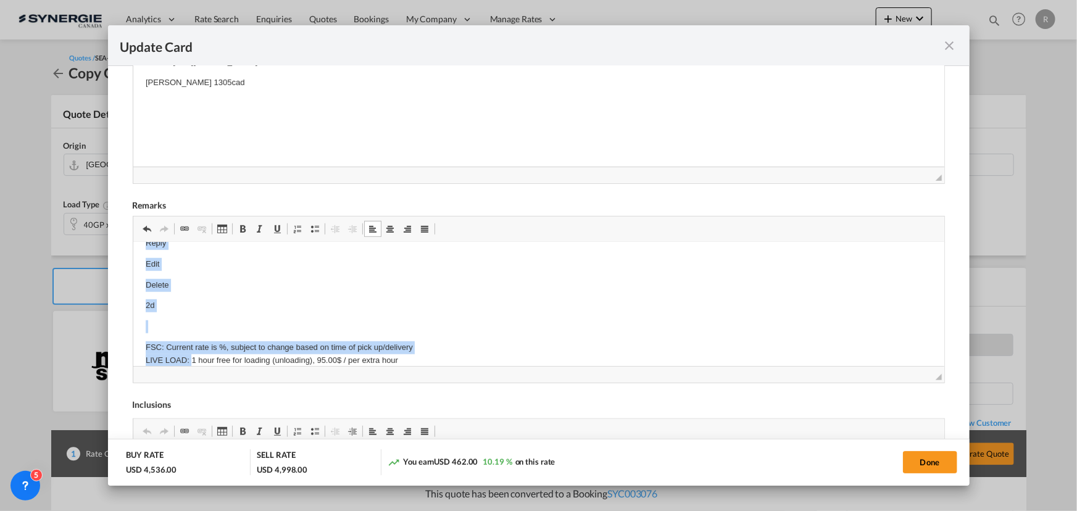
scroll to position [463, 0]
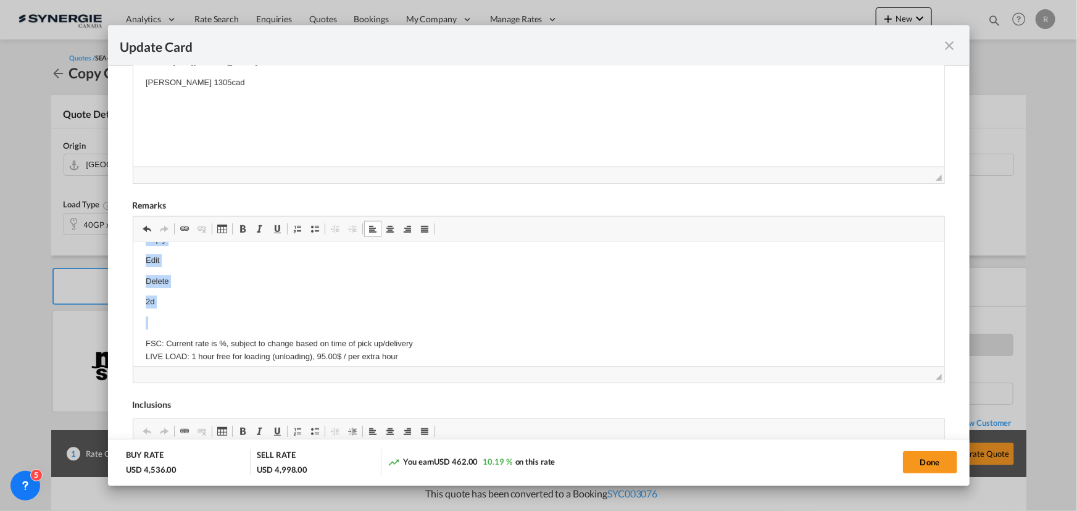
drag, startPoint x: 140, startPoint y: 312, endPoint x: 197, endPoint y: 314, distance: 56.8
click at [197, 314] on html "Origin Charges FOB Shenzhen Freight is subject to space, equipment , local char…" at bounding box center [538, 324] width 811 height 1089
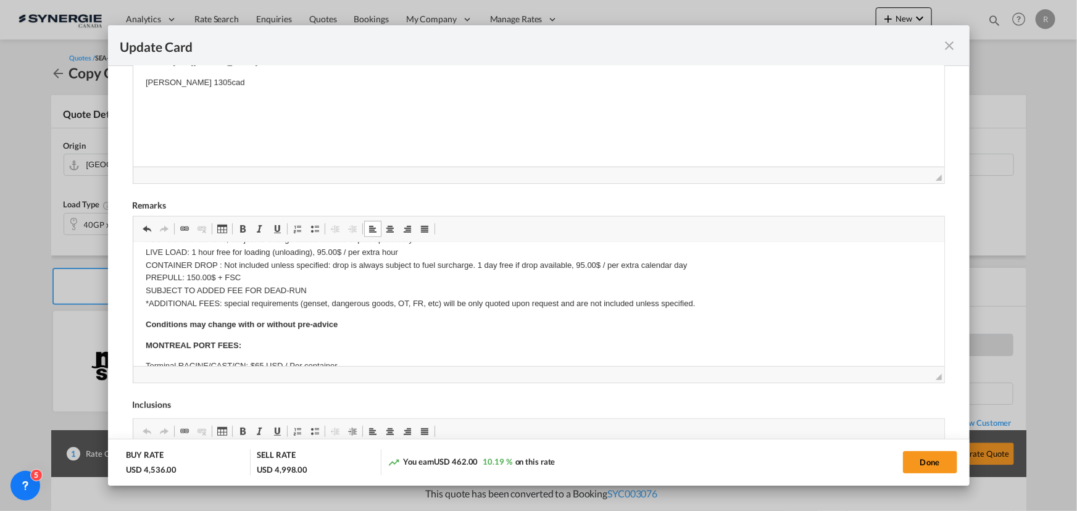
scroll to position [359, 0]
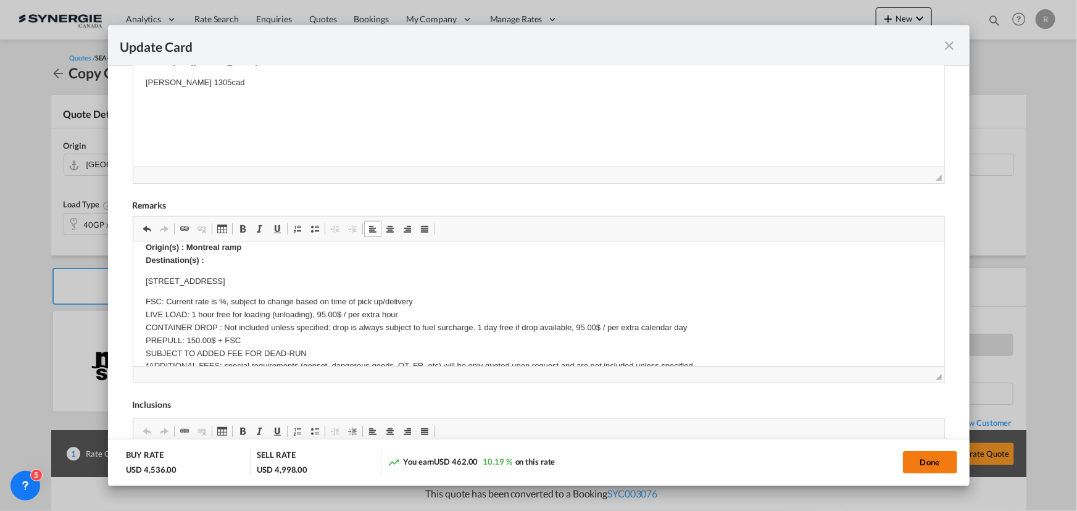
click at [919, 464] on button "Done" at bounding box center [930, 462] width 54 height 22
type input "13 Oct 2025"
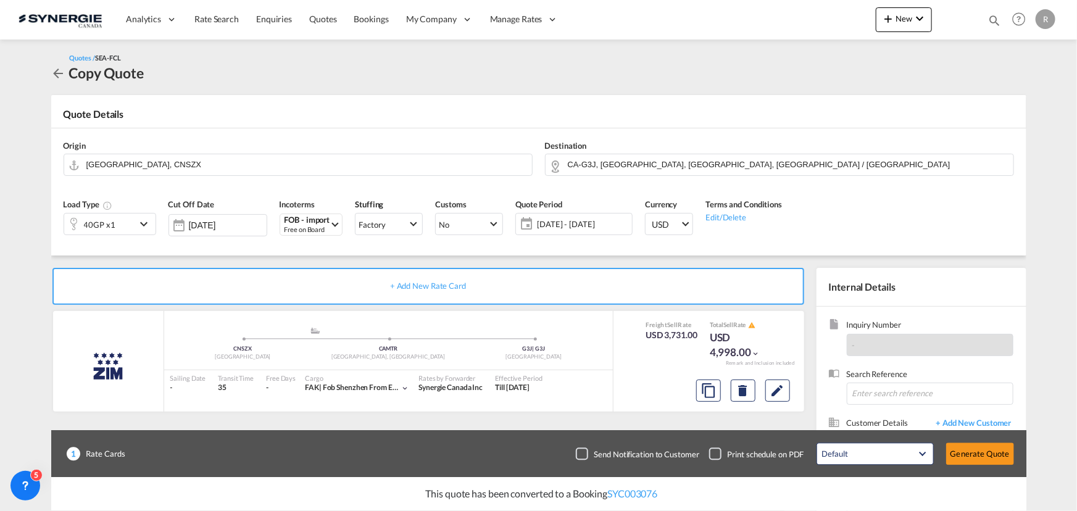
scroll to position [235, 0]
click at [701, 393] on md-icon "assets/icons/custom/copyQuote.svg" at bounding box center [708, 390] width 15 height 15
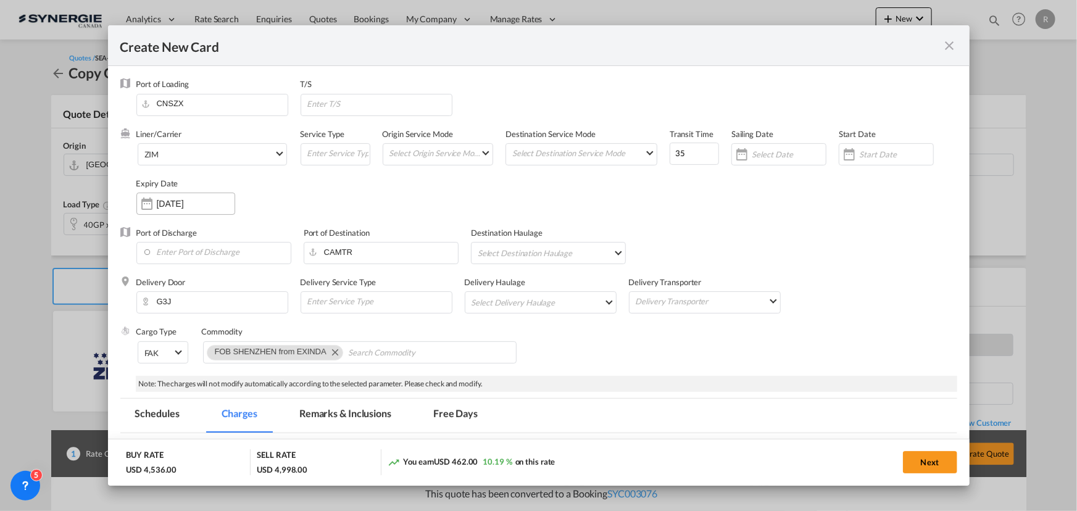
click at [172, 200] on input "14 Oct 2025" at bounding box center [196, 204] width 78 height 10
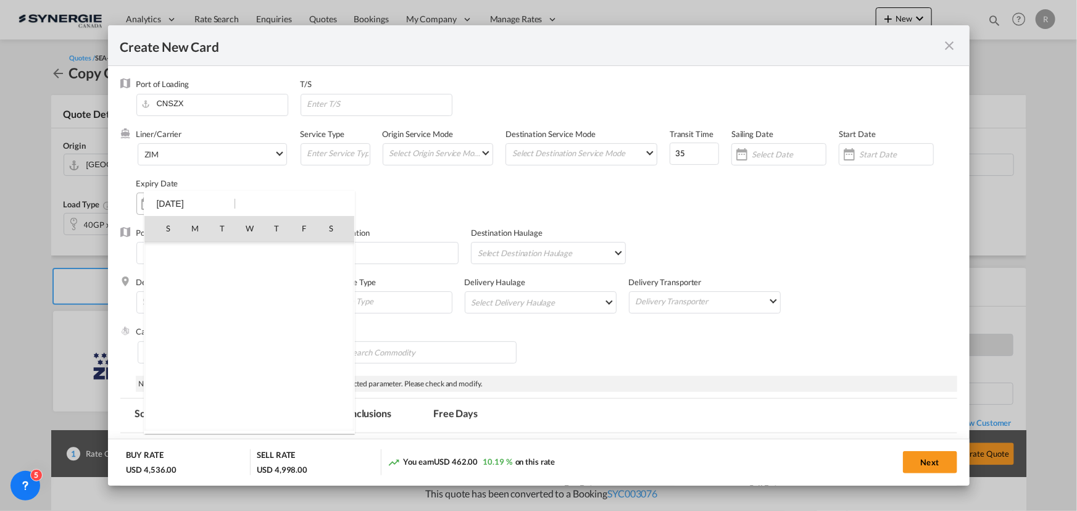
scroll to position [286173, 0]
click at [307, 363] on span "31" at bounding box center [303, 363] width 25 height 25
type input "31 Oct 2025"
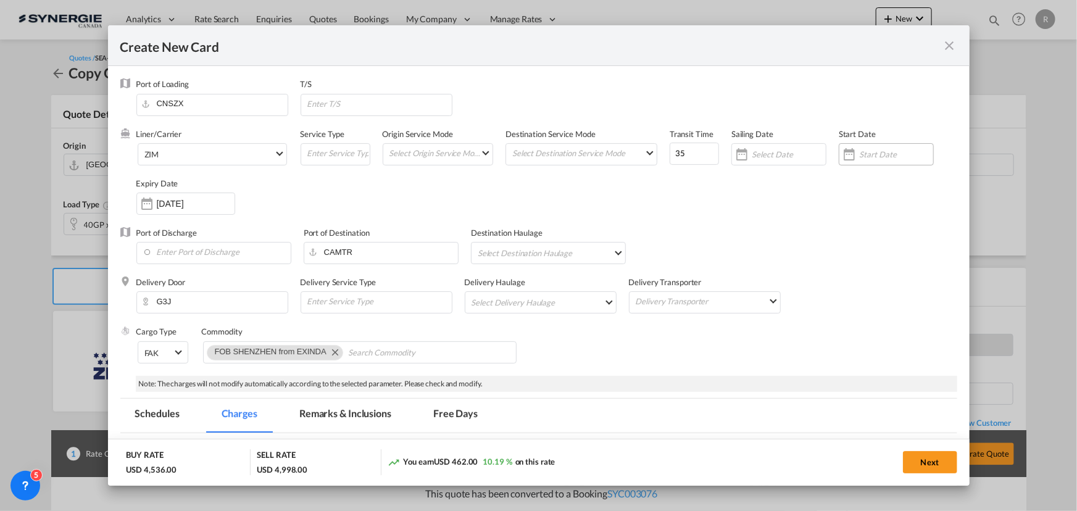
click at [865, 153] on input "Create New Card ..." at bounding box center [896, 154] width 74 height 10
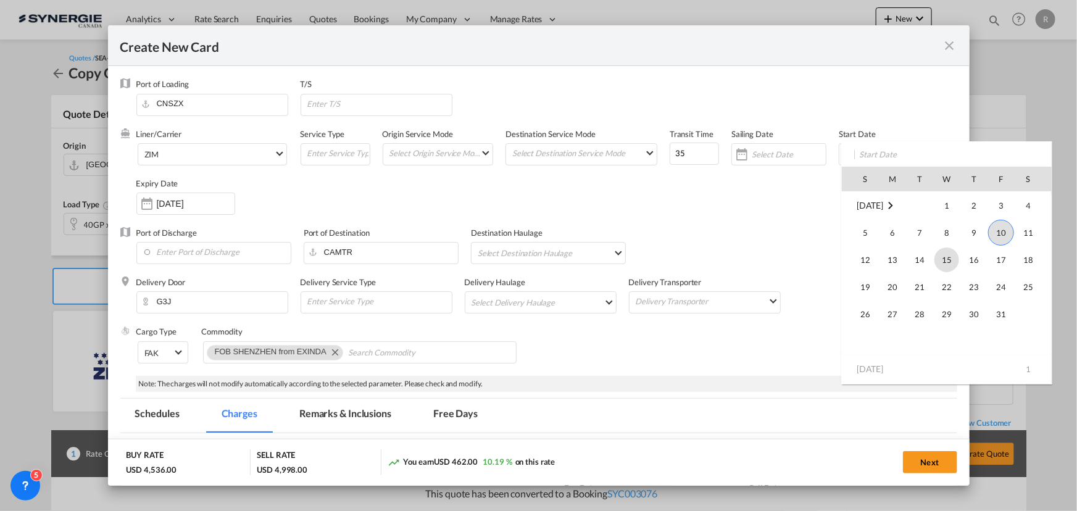
click at [948, 261] on span "15" at bounding box center [947, 260] width 25 height 25
type input "15 Oct 2025"
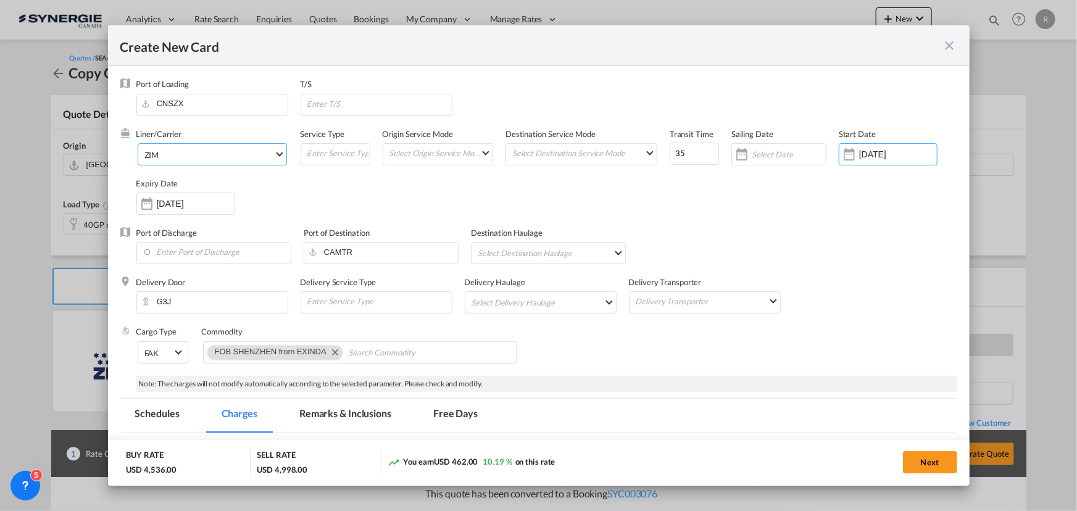
click at [226, 162] on md-select-value "ZIM" at bounding box center [214, 154] width 143 height 20
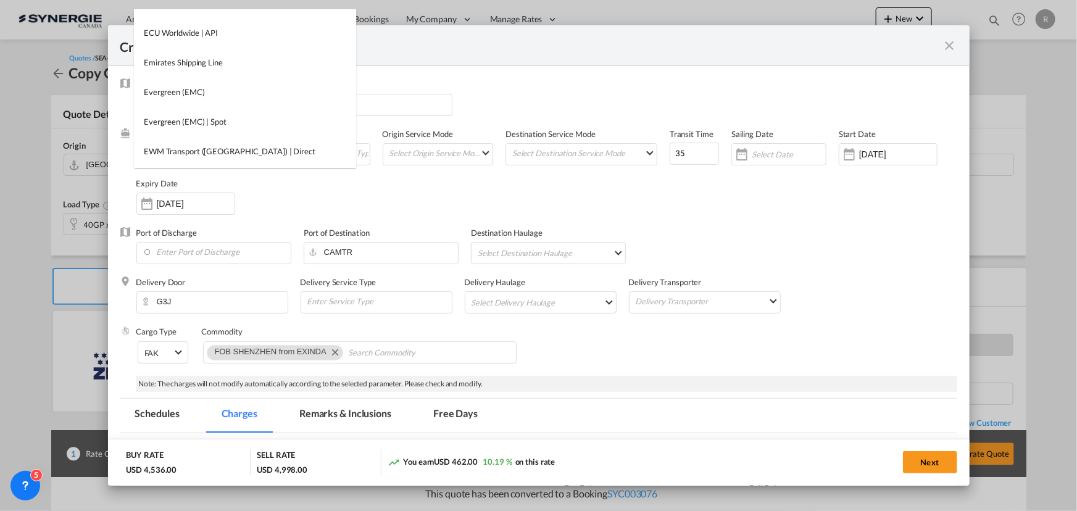
scroll to position [0, 0]
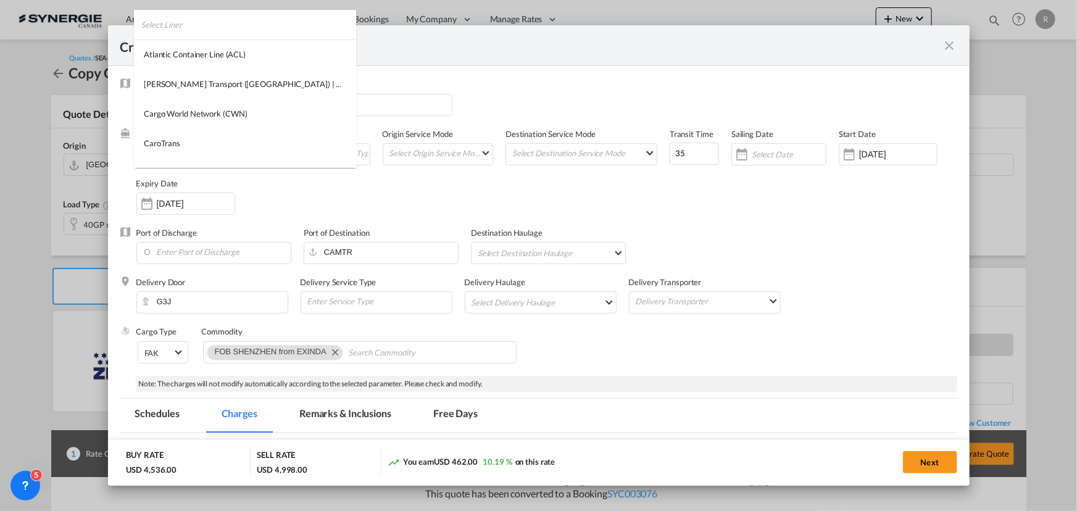
click at [190, 31] on input "search" at bounding box center [248, 25] width 215 height 30
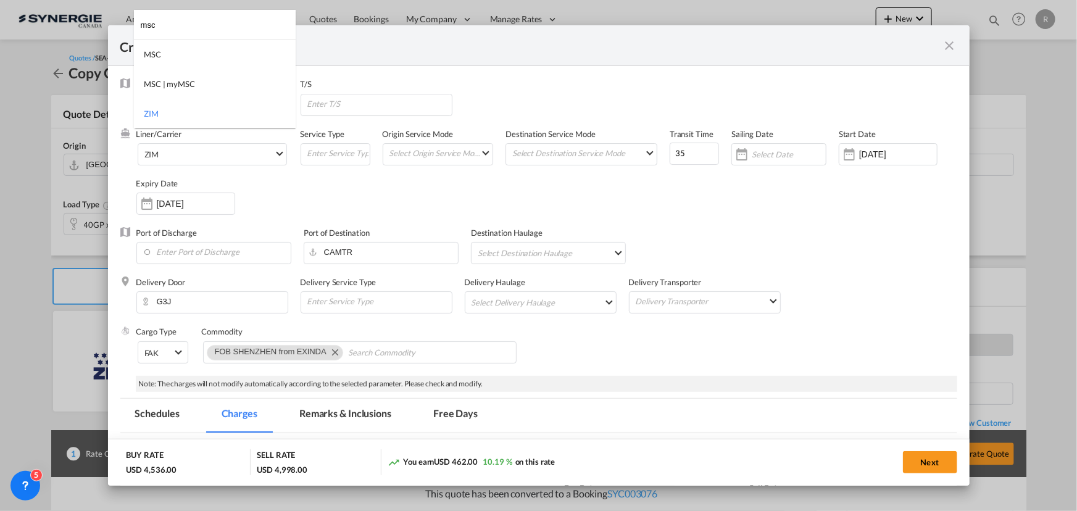
type input "msc"
click at [188, 62] on md-option "MSC" at bounding box center [215, 55] width 162 height 30
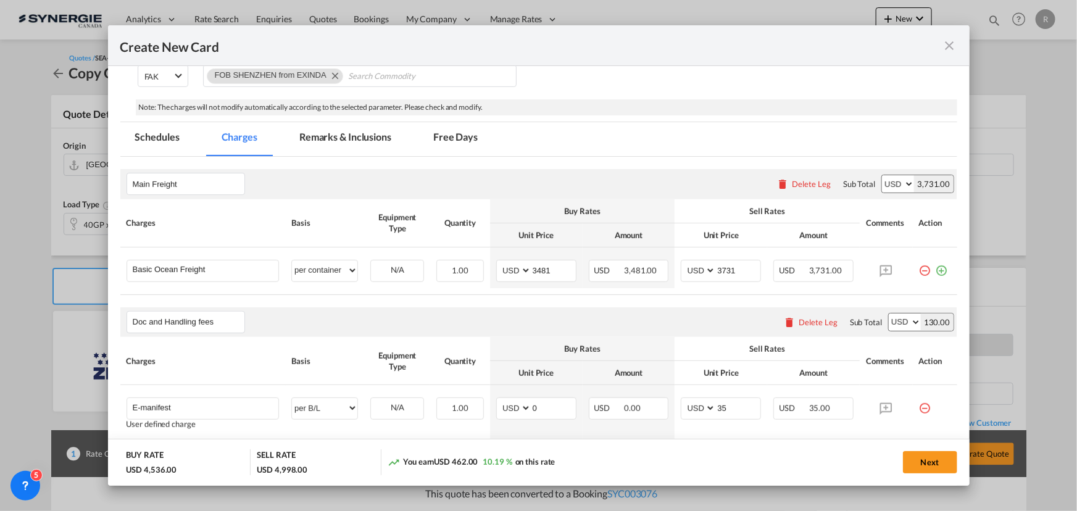
scroll to position [280, 0]
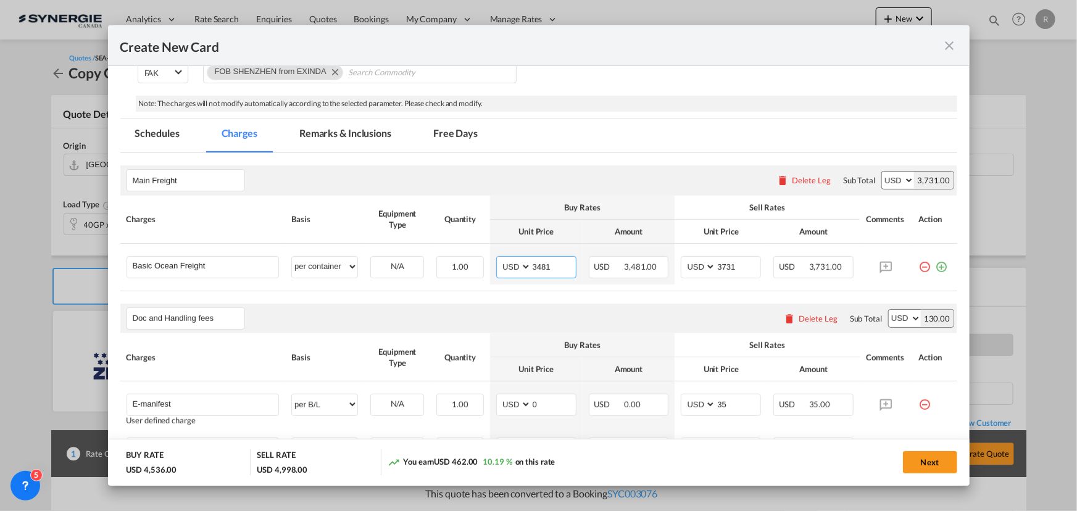
drag, startPoint x: 554, startPoint y: 264, endPoint x: 343, endPoint y: 238, distance: 212.7
click at [343, 238] on table "Charges Basis Equipment Type Quantity Buy Rates Sell Rates Comments Action Unit…" at bounding box center [538, 244] width 837 height 96
type input "4300"
drag, startPoint x: 741, startPoint y: 267, endPoint x: 642, endPoint y: 251, distance: 100.1
click at [642, 251] on tr "Basic Ocean Freight Please Enter User Defined Charges Cannot Be Published per e…" at bounding box center [538, 264] width 837 height 41
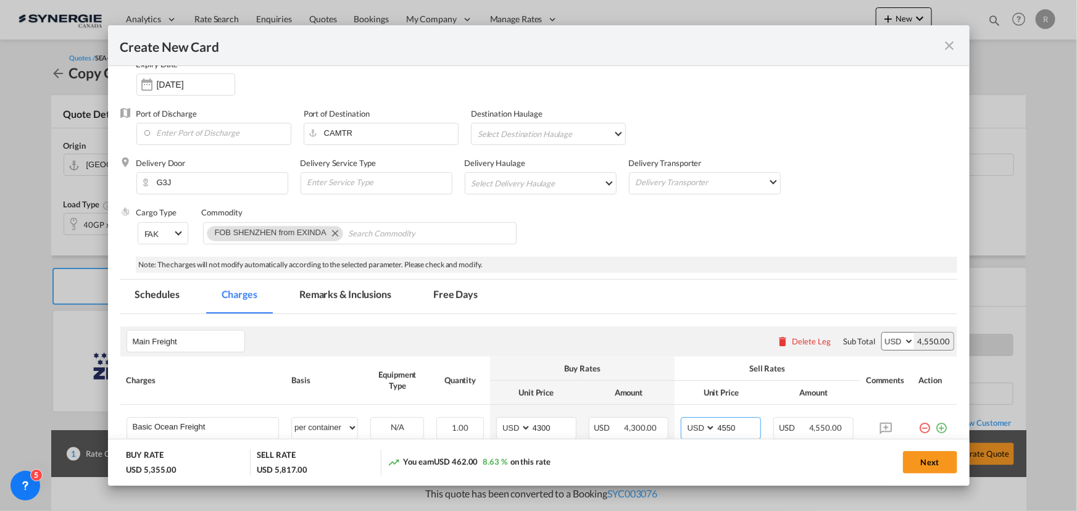
scroll to position [112, 0]
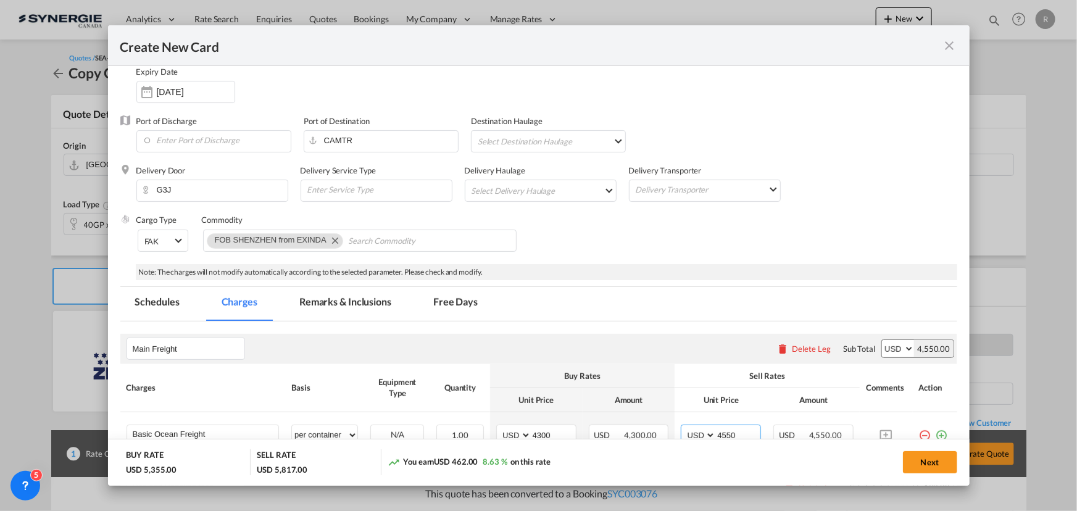
type input "4550"
click at [354, 300] on md-tab-item "Remarks & Inclusions" at bounding box center [346, 304] width 122 height 34
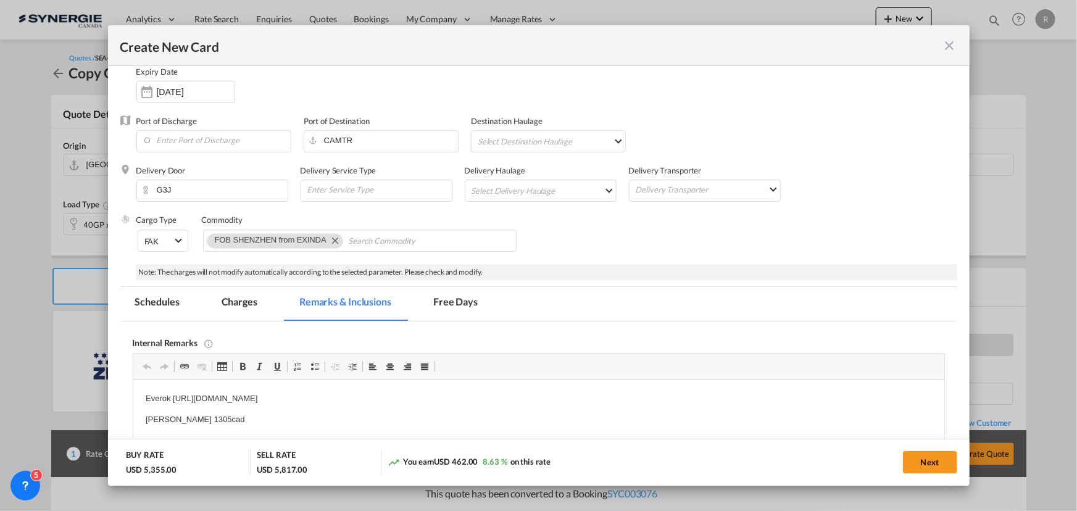
scroll to position [0, 0]
drag, startPoint x: 142, startPoint y: 396, endPoint x: 540, endPoint y: 390, distance: 398.3
click at [926, 467] on button "Next" at bounding box center [930, 462] width 54 height 22
type input "14 Oct 2025"
type input "30 Oct 2025"
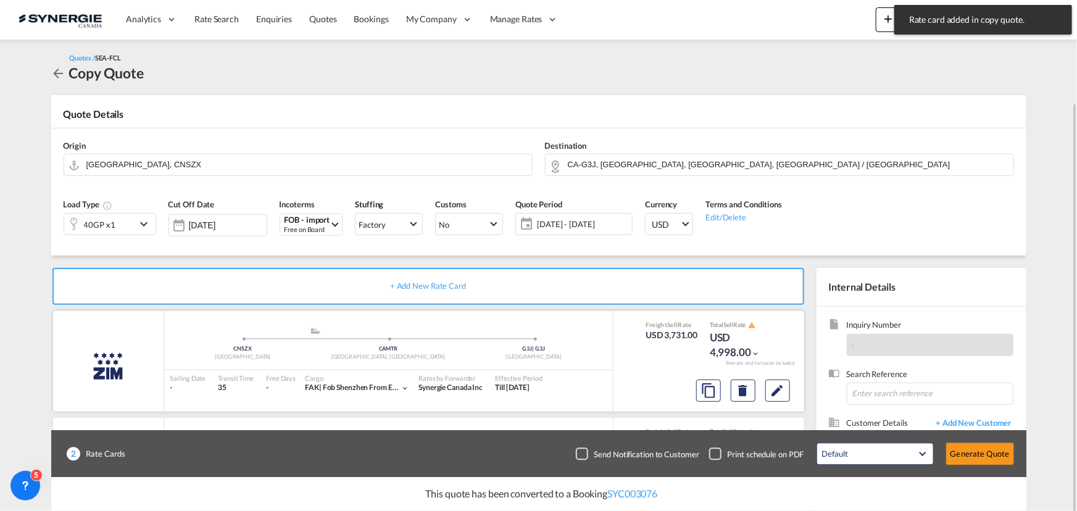
scroll to position [111, 0]
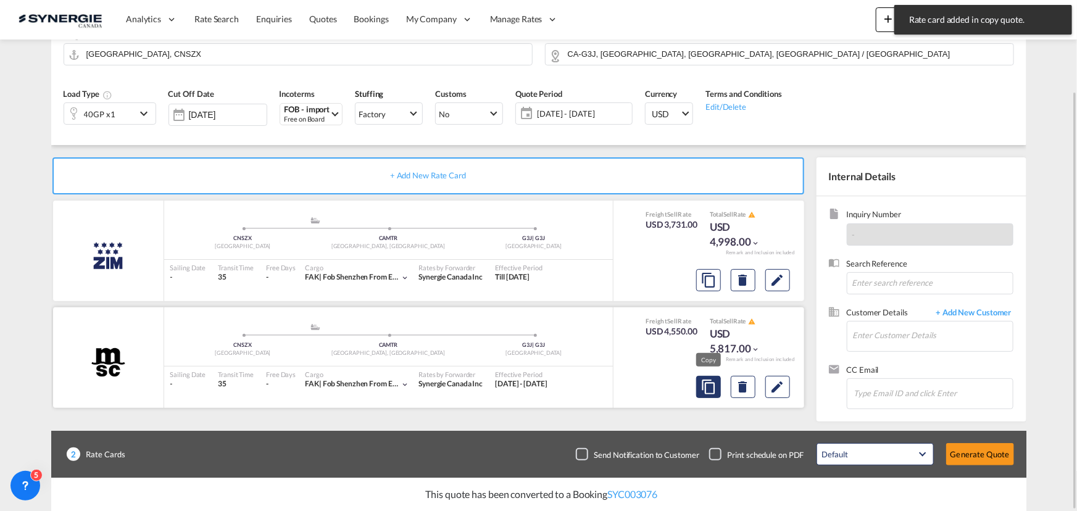
click at [701, 385] on md-icon "assets/icons/custom/copyQuote.svg" at bounding box center [708, 387] width 15 height 15
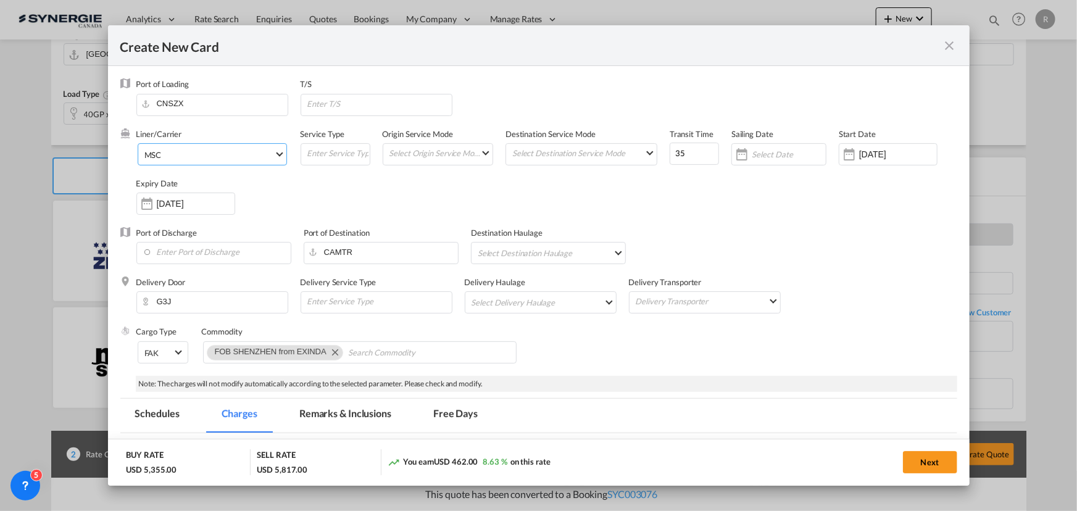
click at [223, 156] on span "MSC" at bounding box center [209, 154] width 130 height 11
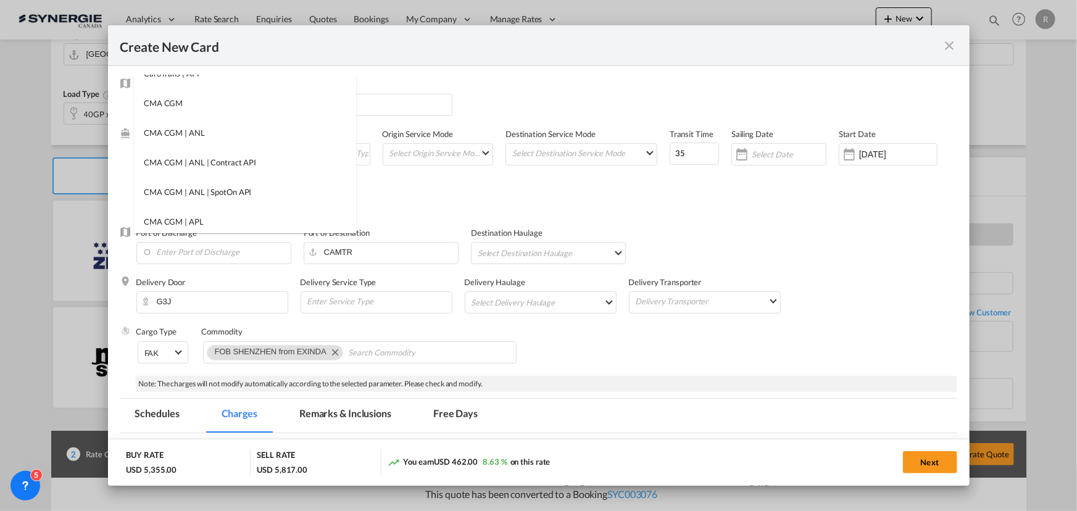
scroll to position [0, 0]
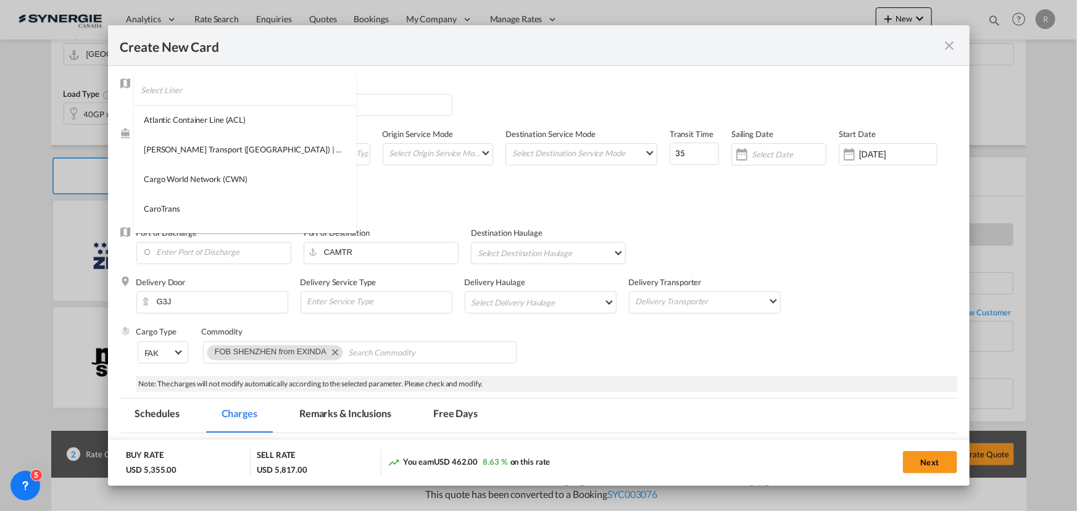
click at [230, 96] on input "search" at bounding box center [248, 90] width 215 height 30
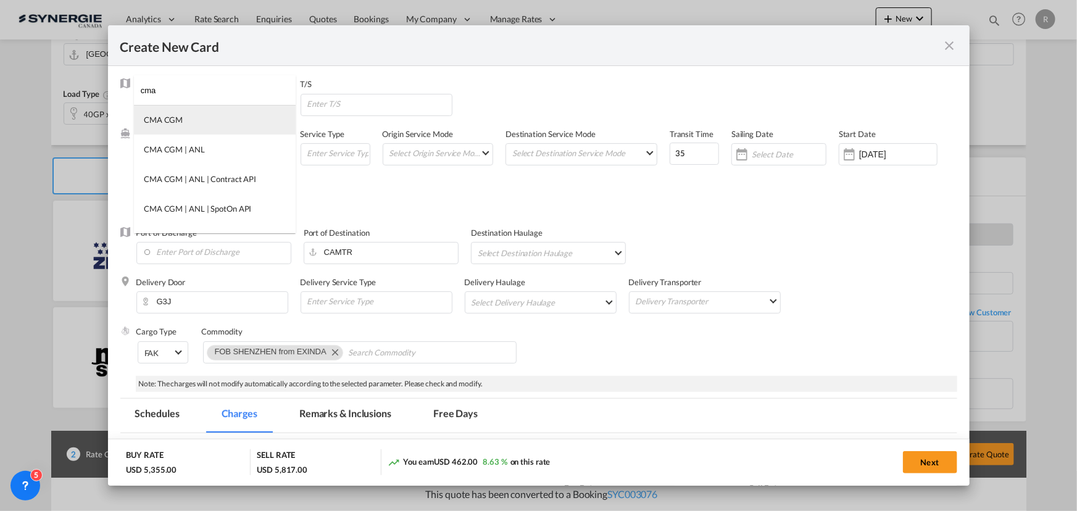
type input "cma"
click at [191, 124] on md-option "CMA CGM" at bounding box center [215, 120] width 162 height 30
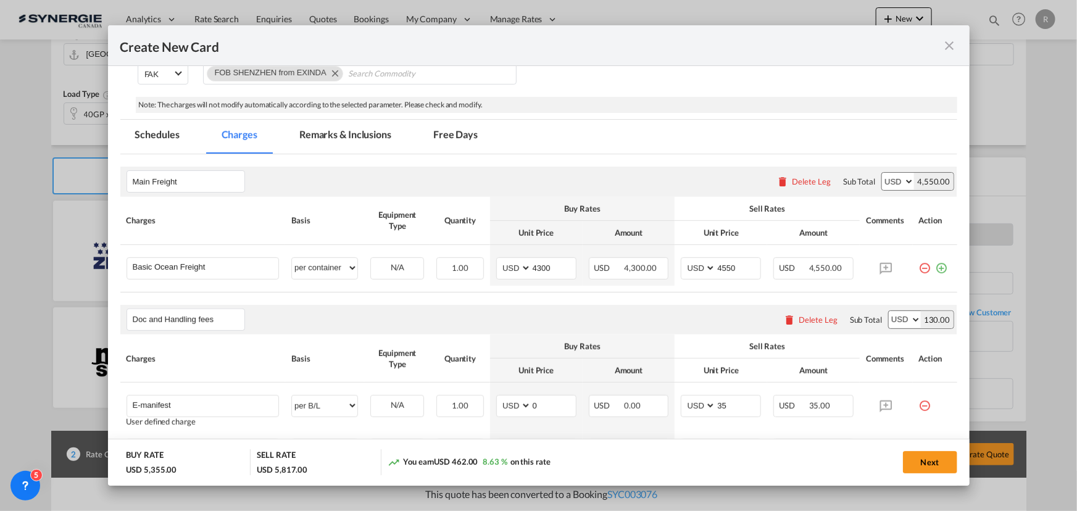
scroll to position [280, 0]
drag, startPoint x: 550, startPoint y: 264, endPoint x: 445, endPoint y: 256, distance: 105.3
click at [445, 256] on tr "Basic Ocean Freight Please Enter User Defined Charges Cannot Be Published per e…" at bounding box center [538, 264] width 837 height 41
drag, startPoint x: 561, startPoint y: 268, endPoint x: 491, endPoint y: 264, distance: 69.9
click at [491, 264] on td "AED AFN ALL AMD ANG AOA ARS AUD AWG AZN BAM BBD BDT BGN BHD BIF BMD BND BOB BRL…" at bounding box center [536, 264] width 93 height 41
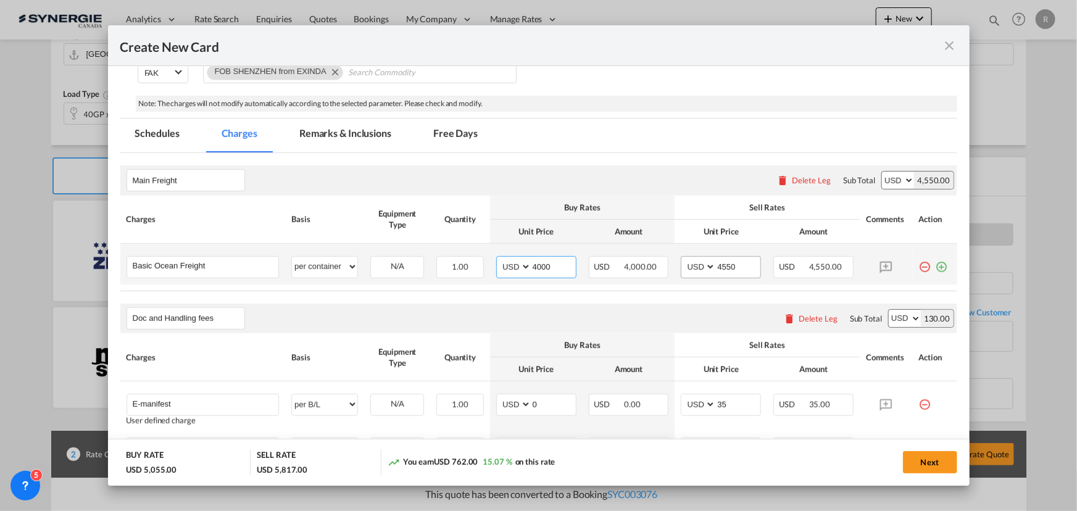
type input "4000"
drag, startPoint x: 738, startPoint y: 271, endPoint x: 634, endPoint y: 259, distance: 104.4
click at [634, 259] on tr "Basic Ocean Freight Please Enter User Defined Charges Cannot Be Published per e…" at bounding box center [538, 264] width 837 height 41
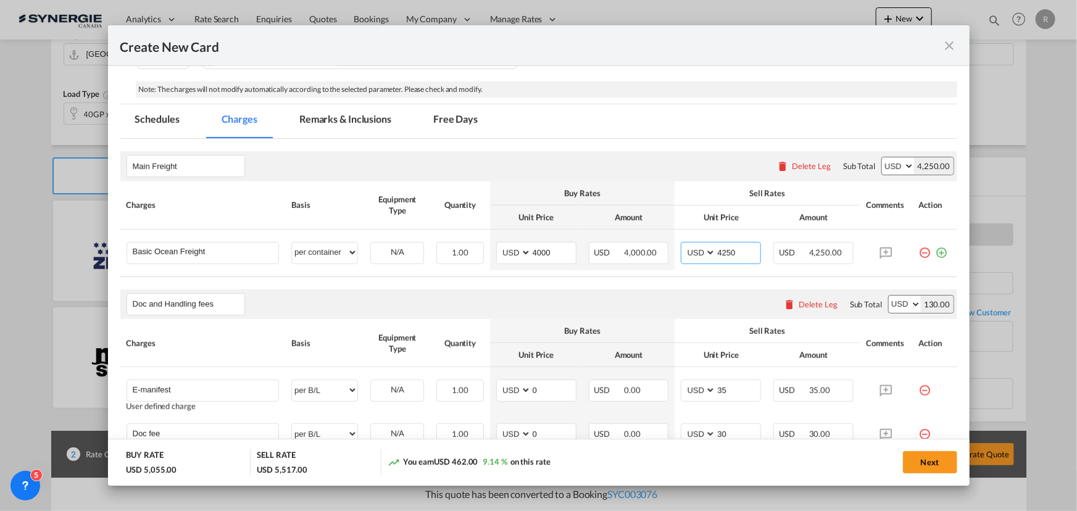
scroll to position [168, 0]
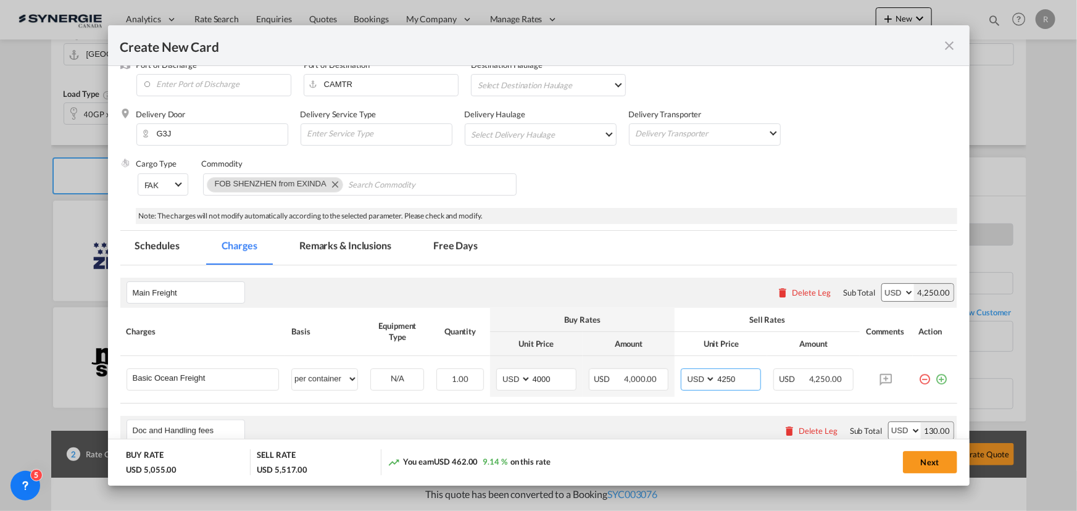
type input "4250"
click at [375, 246] on md-tab-item "Remarks & Inclusions" at bounding box center [346, 248] width 122 height 34
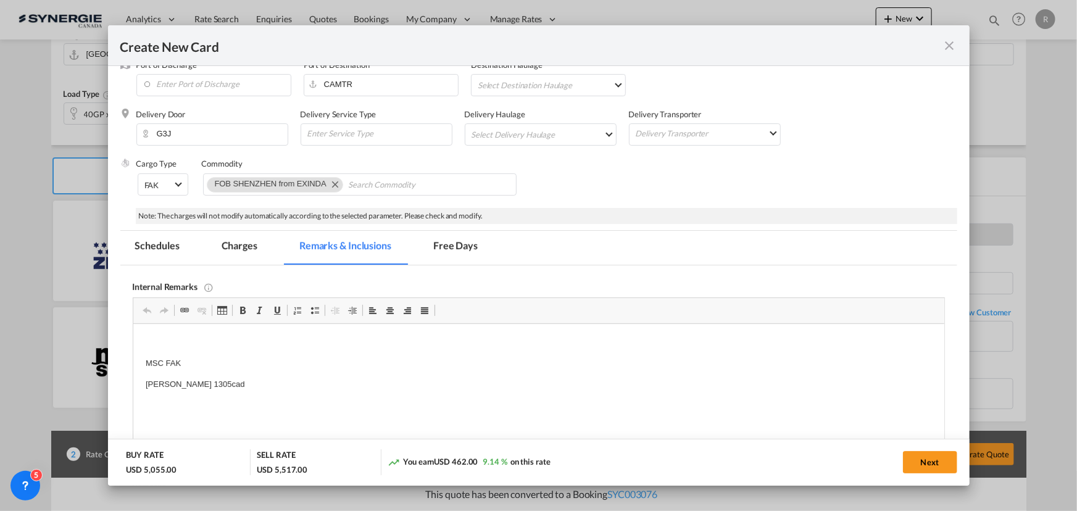
scroll to position [0, 0]
drag, startPoint x: 144, startPoint y: 360, endPoint x: 225, endPoint y: 357, distance: 80.3
drag, startPoint x: 245, startPoint y: 246, endPoint x: 271, endPoint y: 249, distance: 26.1
click at [245, 246] on md-tab-item "Charges" at bounding box center [239, 248] width 65 height 34
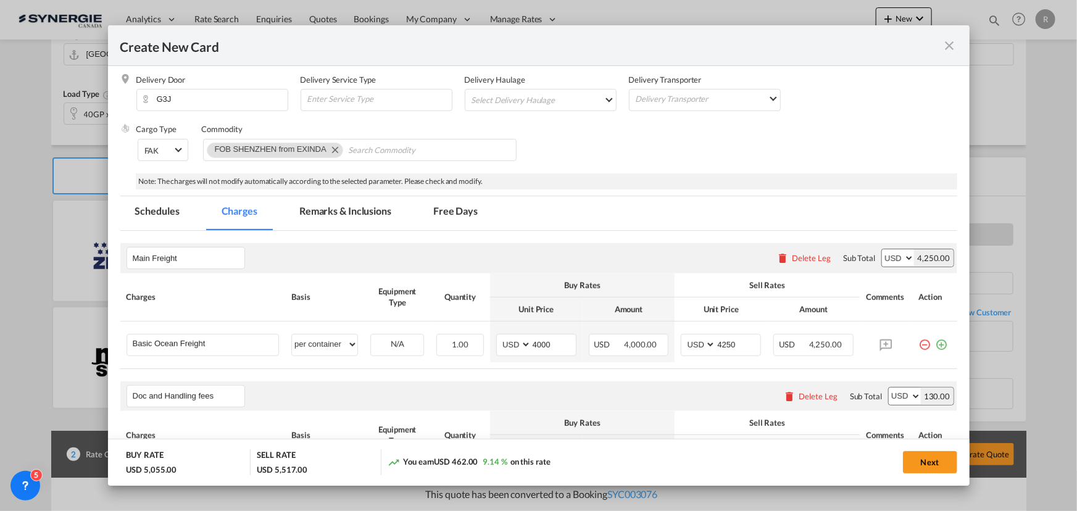
scroll to position [168, 0]
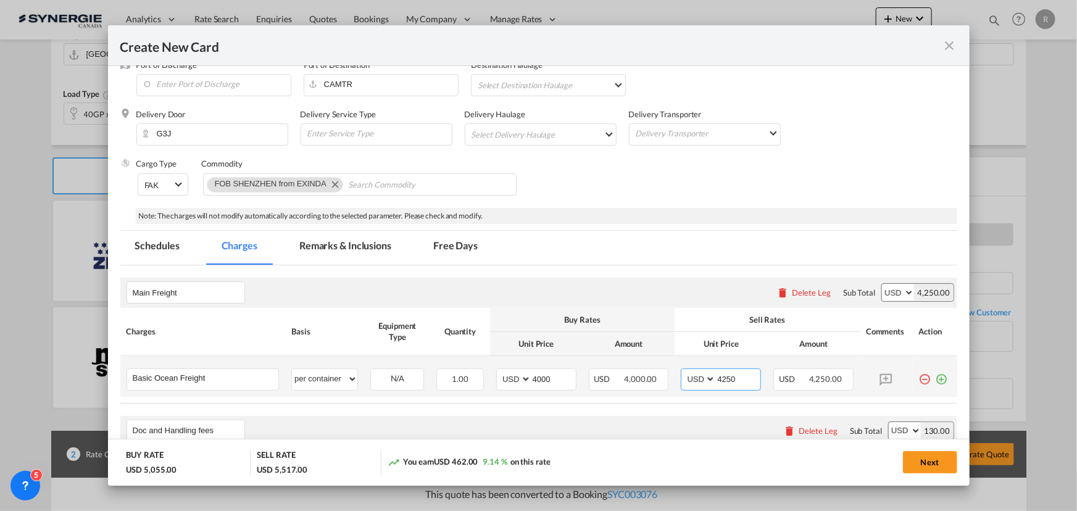
click at [737, 383] on input "4250" at bounding box center [738, 378] width 44 height 19
type input "4275"
click at [922, 465] on button "Next" at bounding box center [930, 462] width 54 height 22
type input "14 Oct 2025"
type input "30 Oct 2025"
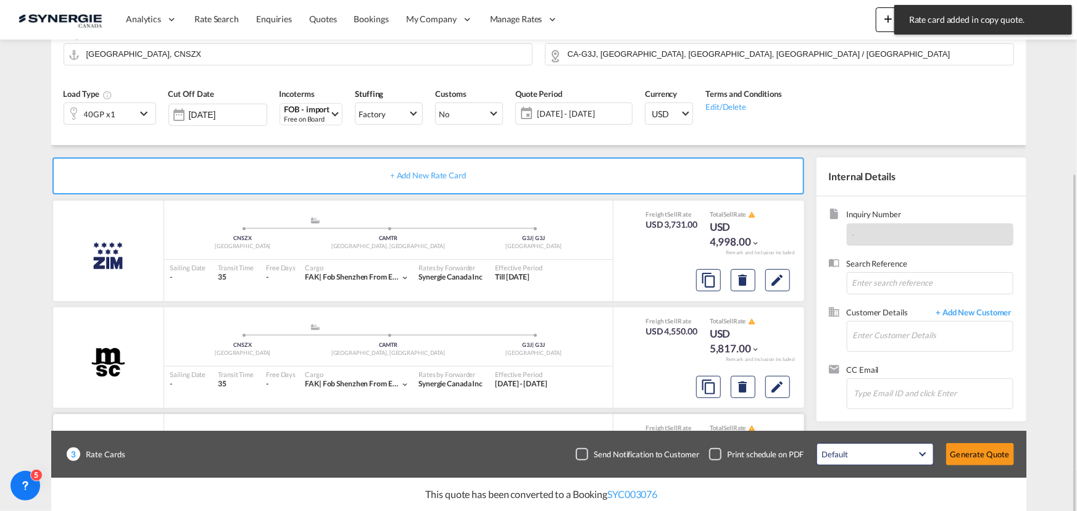
scroll to position [215, 0]
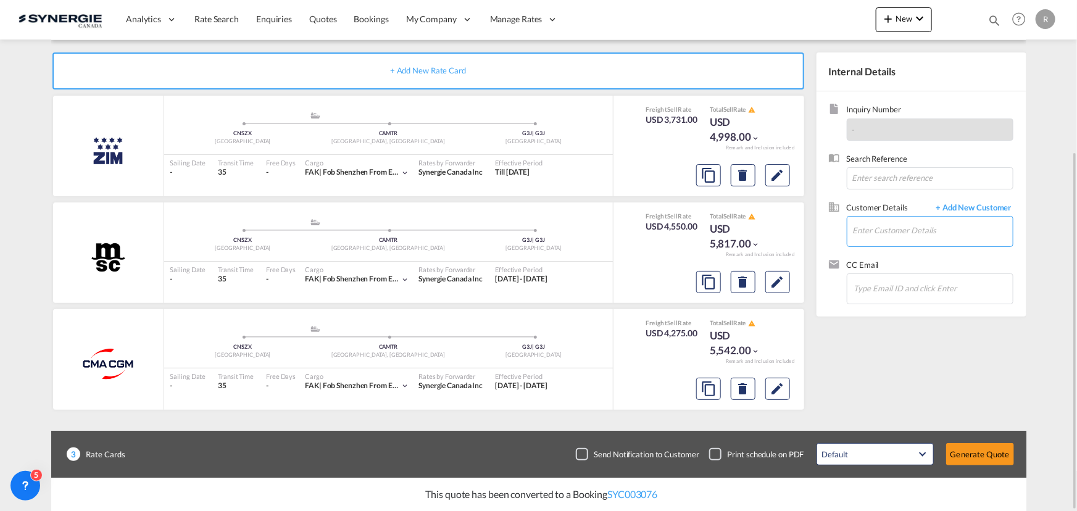
click at [877, 230] on input "Enter Customer Details" at bounding box center [933, 231] width 160 height 28
paste input "guilherme.prevelato@intellinox.com"
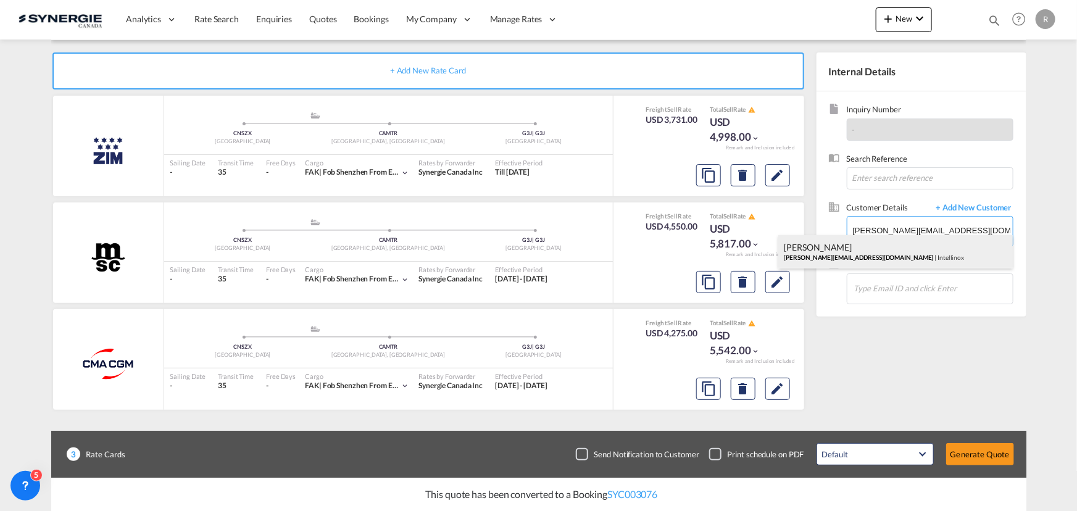
click at [848, 251] on div "Guilherme Prevelato guilherme.prevelato@intellinox.com | Intellinox" at bounding box center [896, 251] width 235 height 33
type input "Intellinox, Guilherme Prevelato, guilherme.prevelato@intellinox.com"
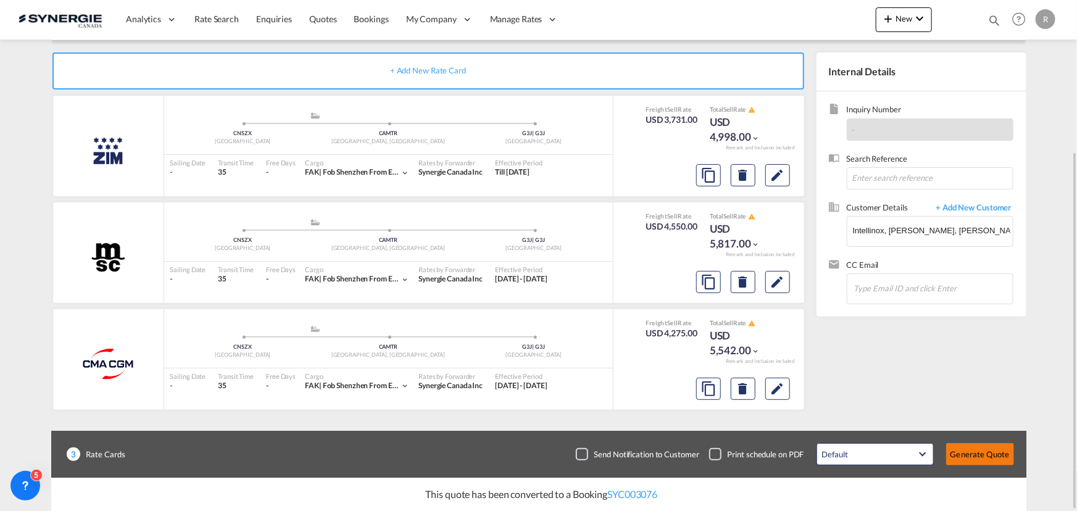
click at [974, 457] on button "Generate Quote" at bounding box center [981, 454] width 68 height 22
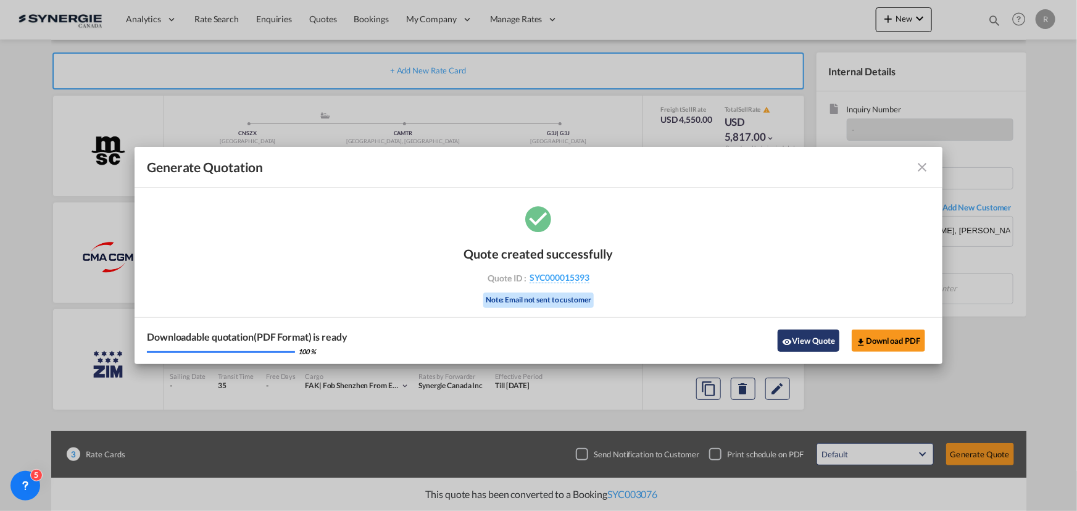
click at [801, 346] on button "View Quote" at bounding box center [809, 341] width 62 height 22
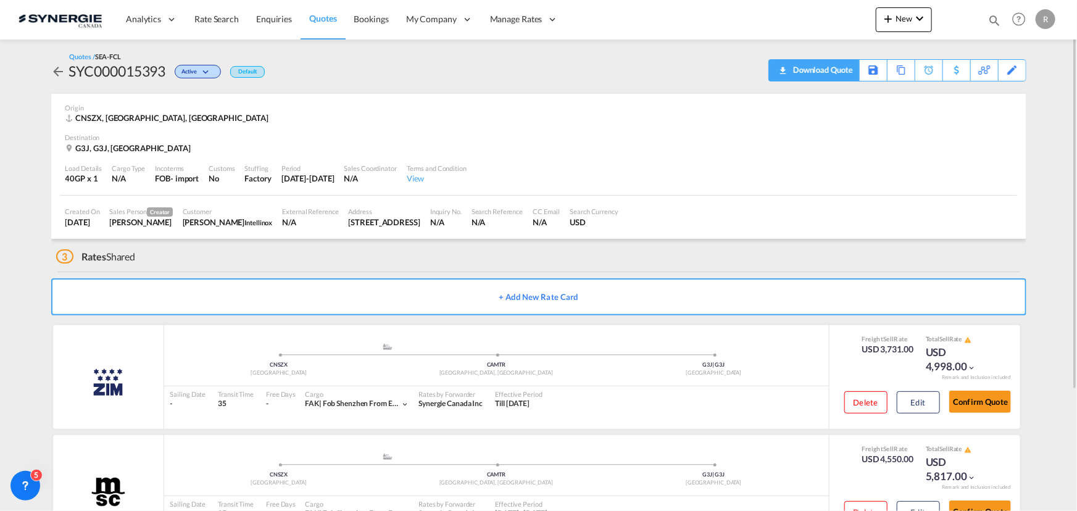
click at [842, 73] on div "Download Quote" at bounding box center [821, 70] width 63 height 20
click at [993, 18] on md-icon "icon-magnify" at bounding box center [995, 21] width 14 height 14
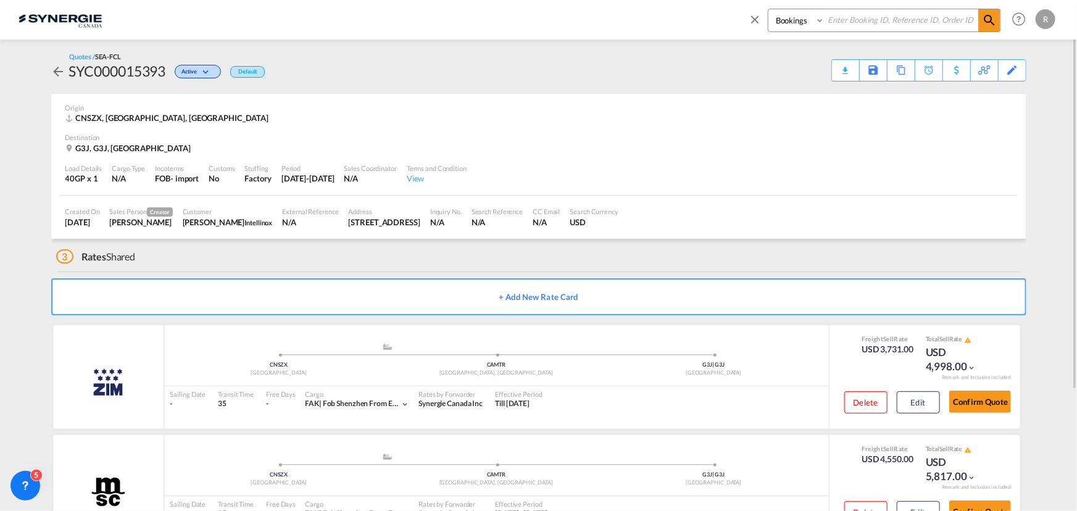
click at [780, 25] on select "Bookings Quotes Enquiries" at bounding box center [798, 20] width 59 height 22
select select "Quotes"
click at [769, 9] on select "Bookings Quotes Enquiries" at bounding box center [798, 20] width 59 height 22
click at [858, 21] on input at bounding box center [902, 20] width 154 height 22
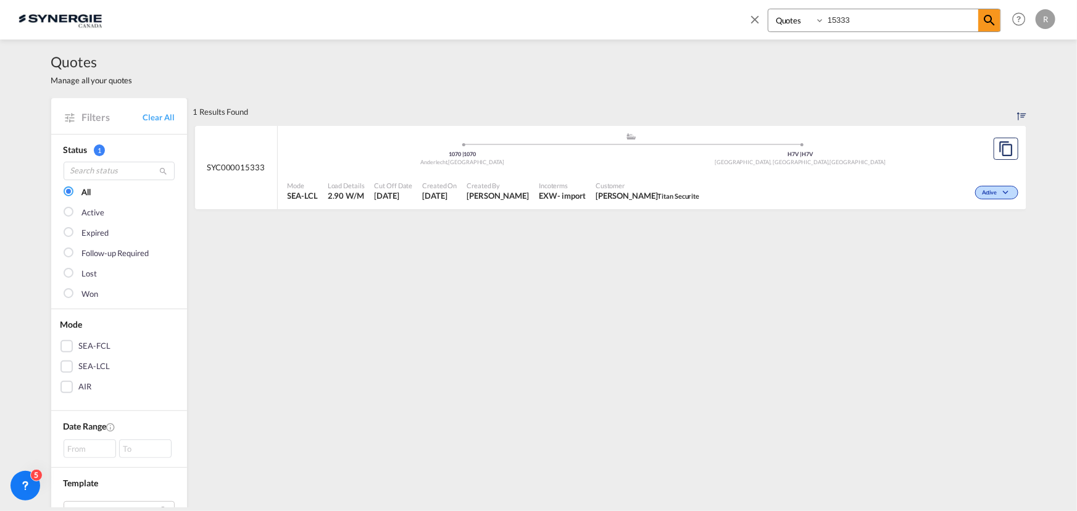
click at [794, 186] on div "Active" at bounding box center [862, 191] width 317 height 31
click at [882, 24] on input "15333" at bounding box center [902, 20] width 154 height 22
type input "15393"
click at [990, 28] on span at bounding box center [990, 20] width 22 height 22
click at [735, 193] on div "Active" at bounding box center [854, 191] width 333 height 31
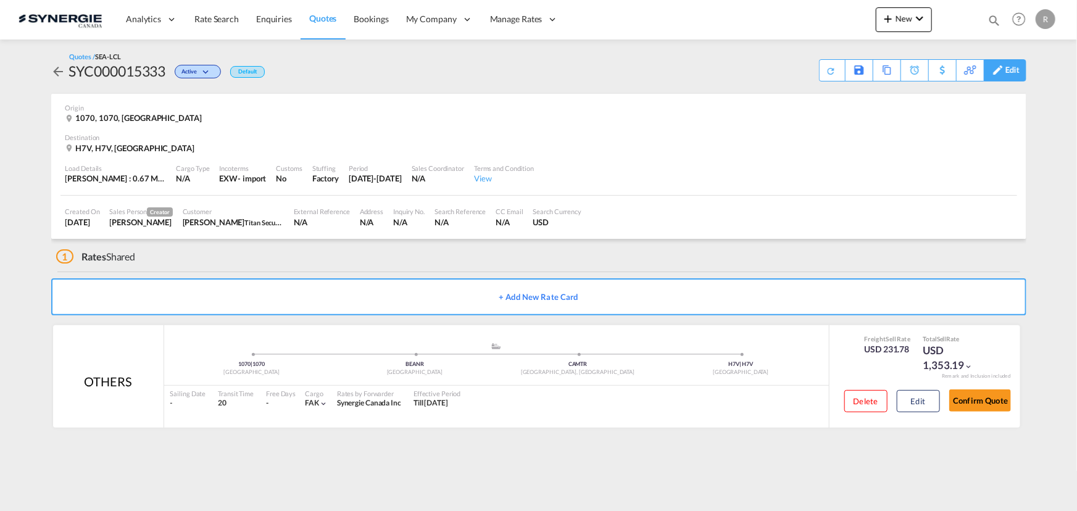
click at [1008, 73] on div "Edit" at bounding box center [1013, 70] width 14 height 21
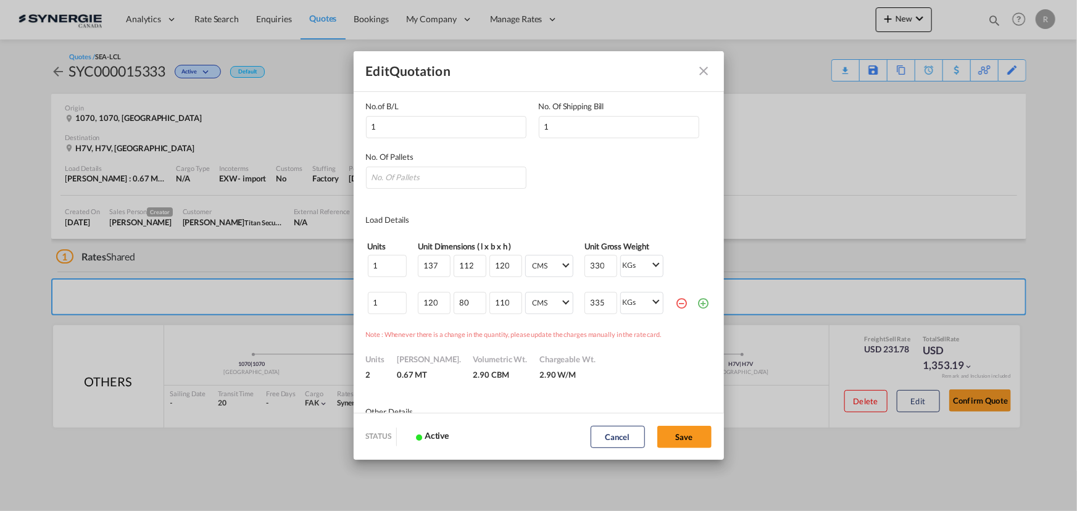
scroll to position [112, 0]
click at [675, 299] on md-icon "icon-minus-circle-outline red-400-fg" at bounding box center [681, 302] width 12 height 12
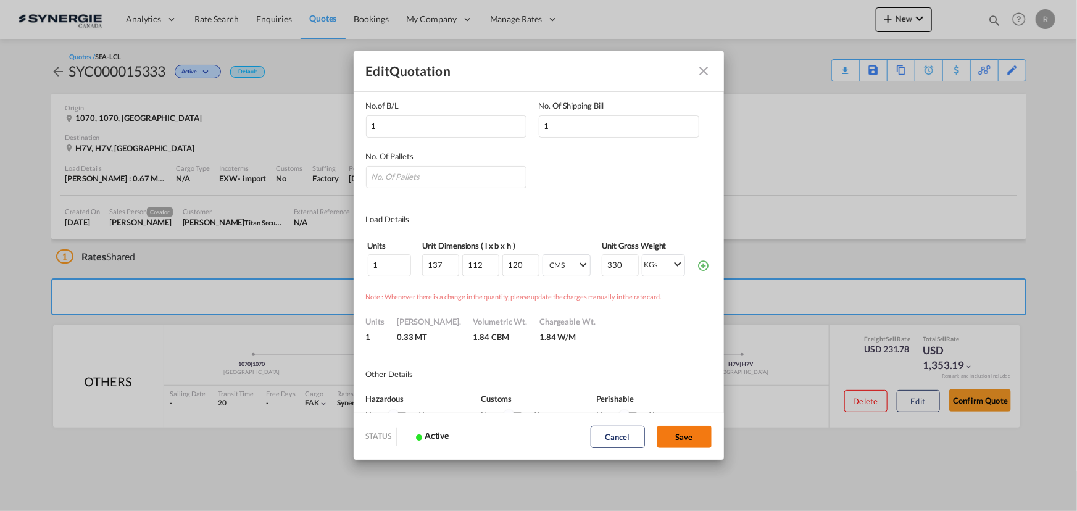
click at [679, 439] on button "Save" at bounding box center [685, 437] width 54 height 22
click at [401, 173] on input "Quote ID IncotermsSelect ..." at bounding box center [446, 177] width 161 height 22
type input "1"
click at [682, 437] on button "Save" at bounding box center [685, 437] width 54 height 22
type input "07 Oct 2025"
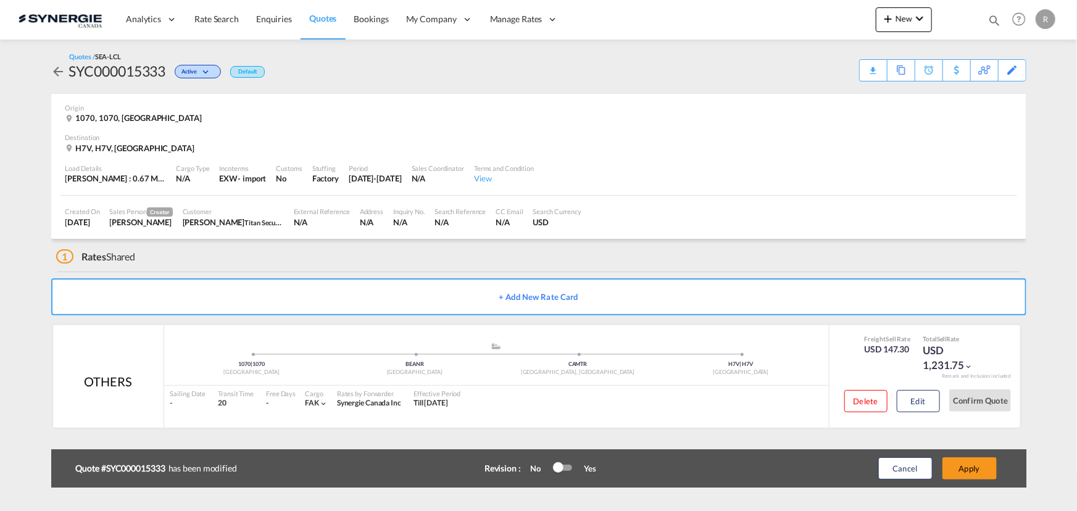
click at [566, 474] on div at bounding box center [562, 468] width 19 height 15
click at [920, 402] on button "Edit" at bounding box center [918, 401] width 43 height 22
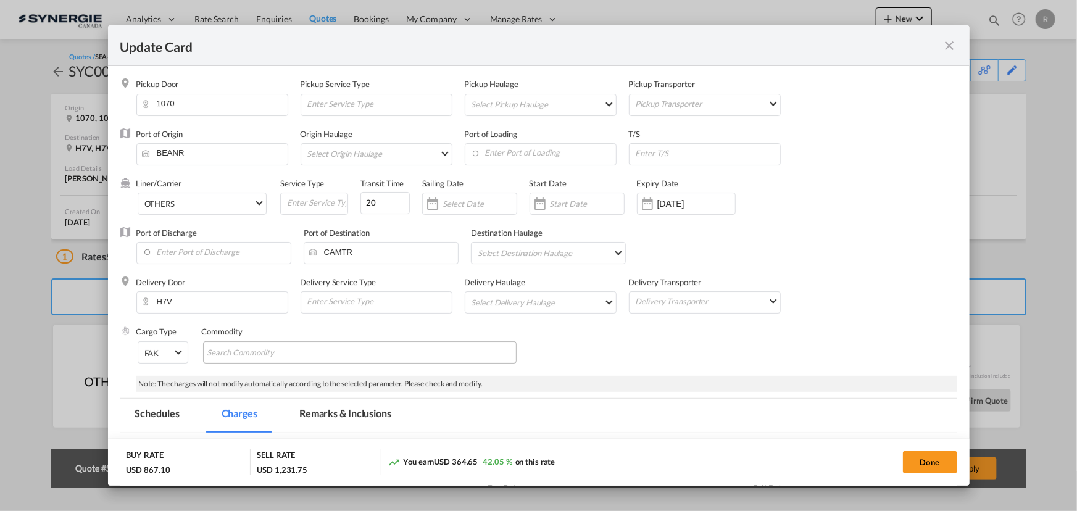
select select "per_w/m"
select select "flat"
select select "per_shipment"
select select "per_hbl"
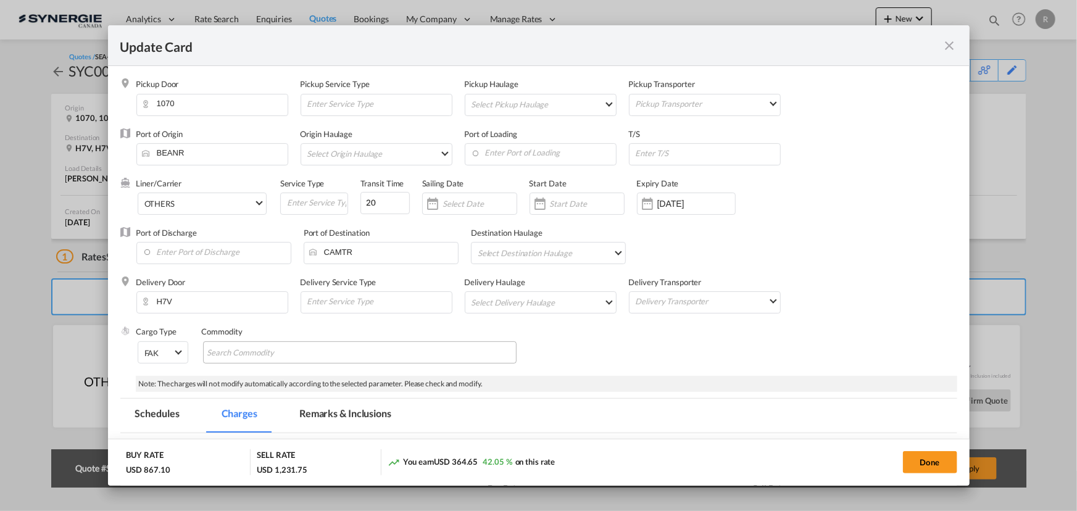
select select "flat"
select select "per_w/m"
select select "per_shipment"
select select "per_bl"
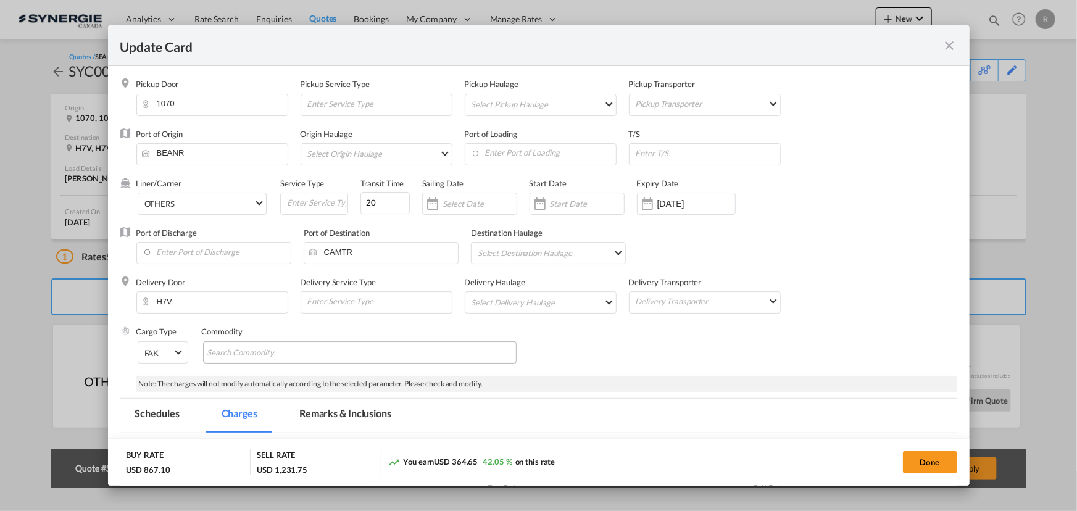
select select "per_bl"
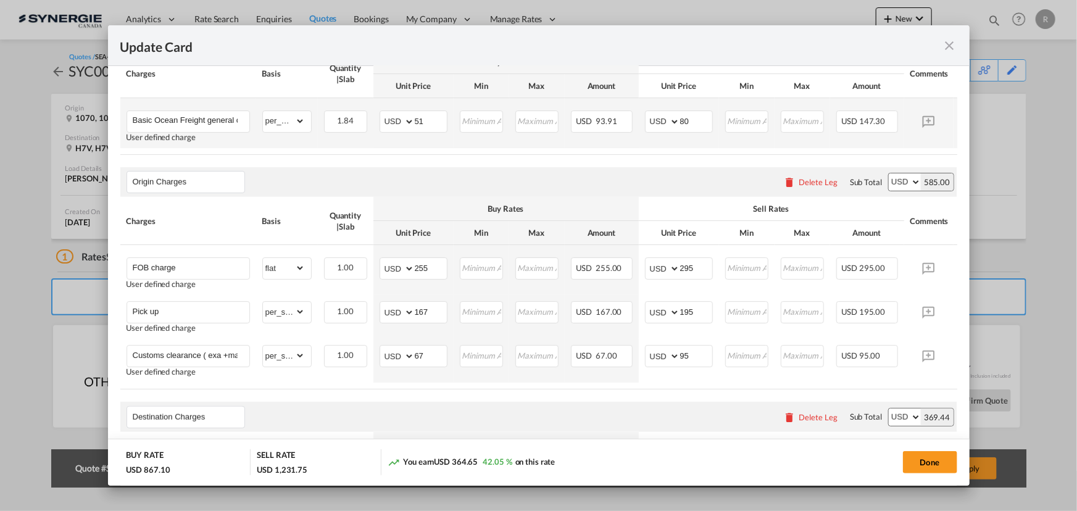
scroll to position [449, 0]
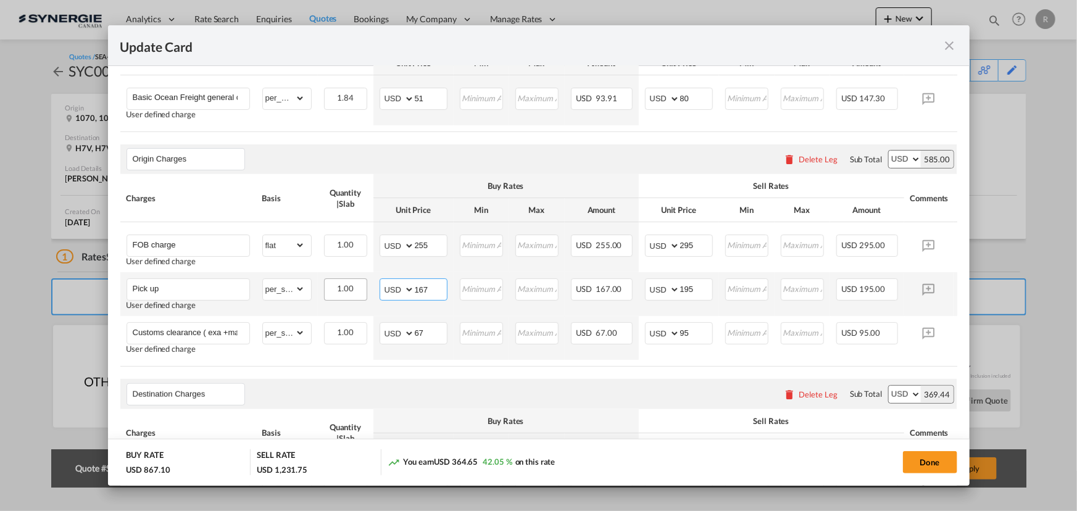
drag, startPoint x: 443, startPoint y: 293, endPoint x: 354, endPoint y: 285, distance: 89.3
click at [354, 285] on tr "Pick up User defined charge Please Enter Already Exists gross_weight volumetric…" at bounding box center [557, 294] width 875 height 44
type input "154"
click at [541, 385] on div "Destination Charges Please enter leg name Leg Name Already Exists Delete Leg Su…" at bounding box center [538, 394] width 837 height 30
drag, startPoint x: 708, startPoint y: 285, endPoint x: 640, endPoint y: 277, distance: 69.1
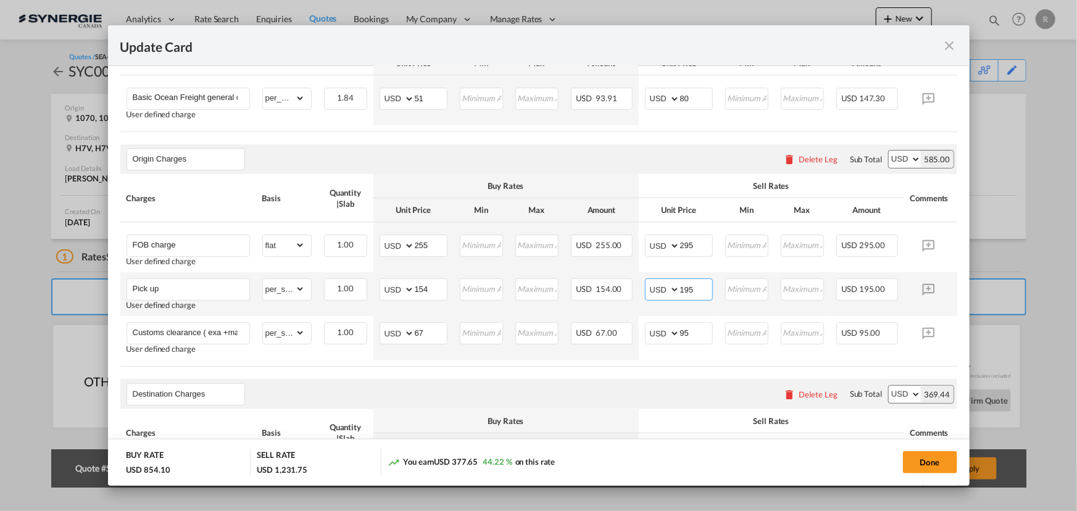
click at [658, 285] on md-input-container "AED AFN ALL AMD ANG AOA ARS AUD AWG AZN BAM BBD BDT BGN BHD BIF BMD BND BOB BRL…" at bounding box center [679, 289] width 68 height 22
type input "170"
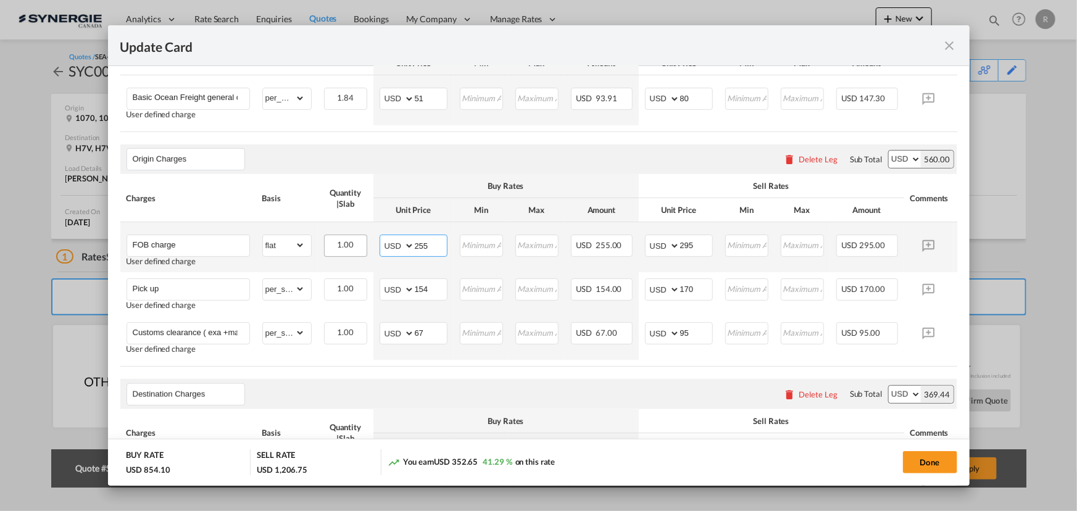
drag, startPoint x: 440, startPoint y: 249, endPoint x: 348, endPoint y: 241, distance: 92.3
click at [348, 241] on tr "FOB charge User defined charge Please Enter Already Exists gross_weight volumet…" at bounding box center [557, 247] width 875 height 50
type input "239"
drag, startPoint x: 700, startPoint y: 247, endPoint x: 611, endPoint y: 231, distance: 90.3
click at [650, 245] on md-input-container "AED AFN ALL AMD ANG AOA ARS AUD AWG AZN BAM BBD BDT BGN BHD BIF BMD BND BOB BRL…" at bounding box center [679, 246] width 68 height 22
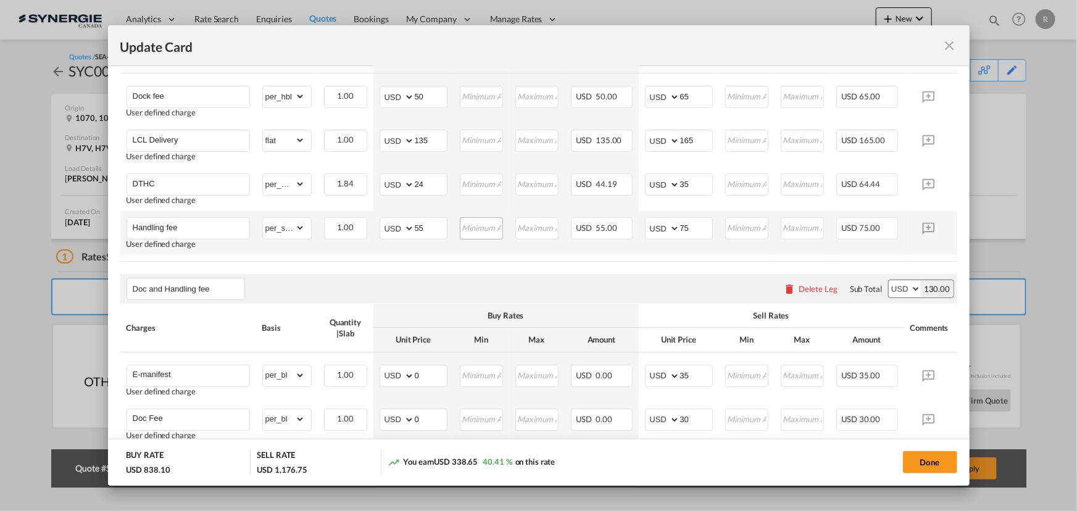
scroll to position [898, 0]
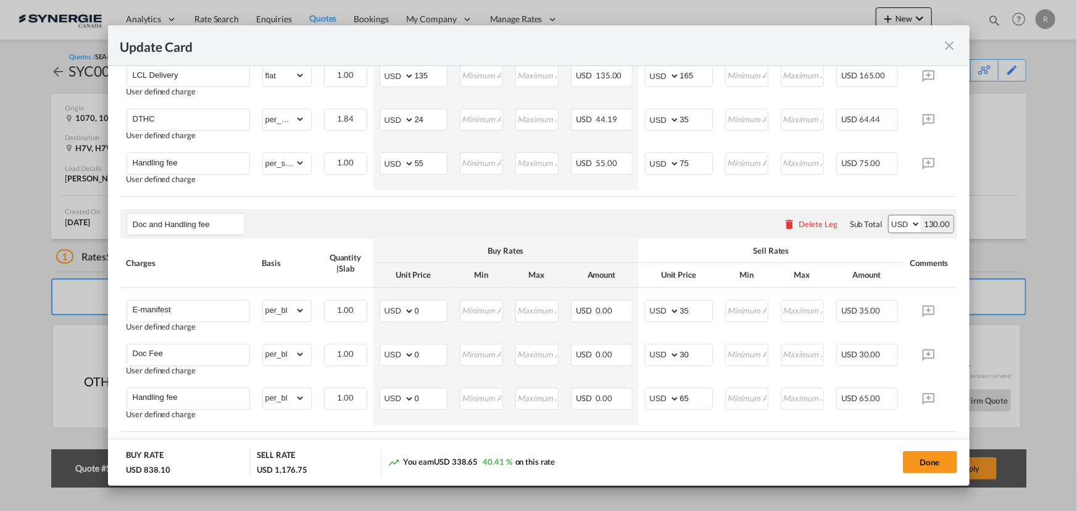
type input "265"
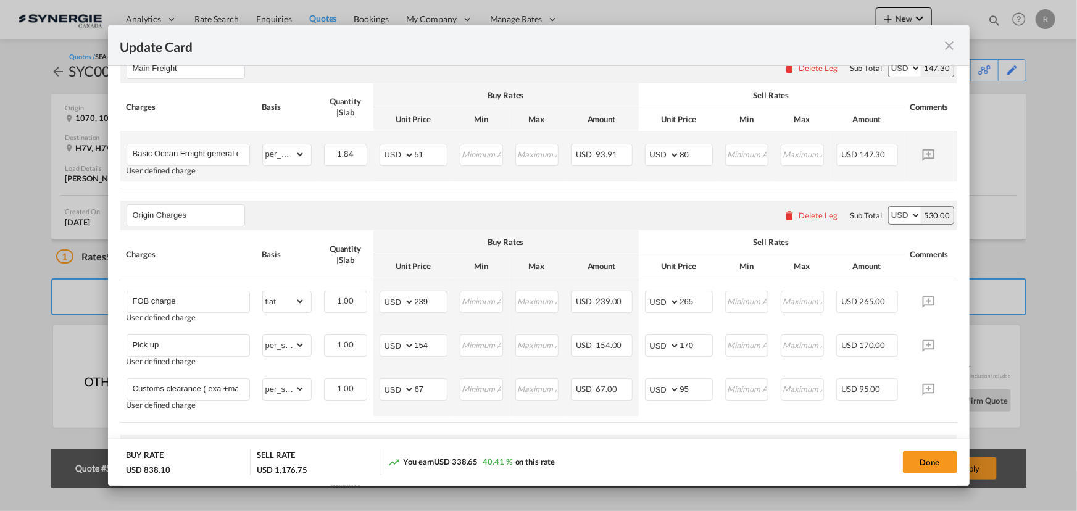
scroll to position [224, 0]
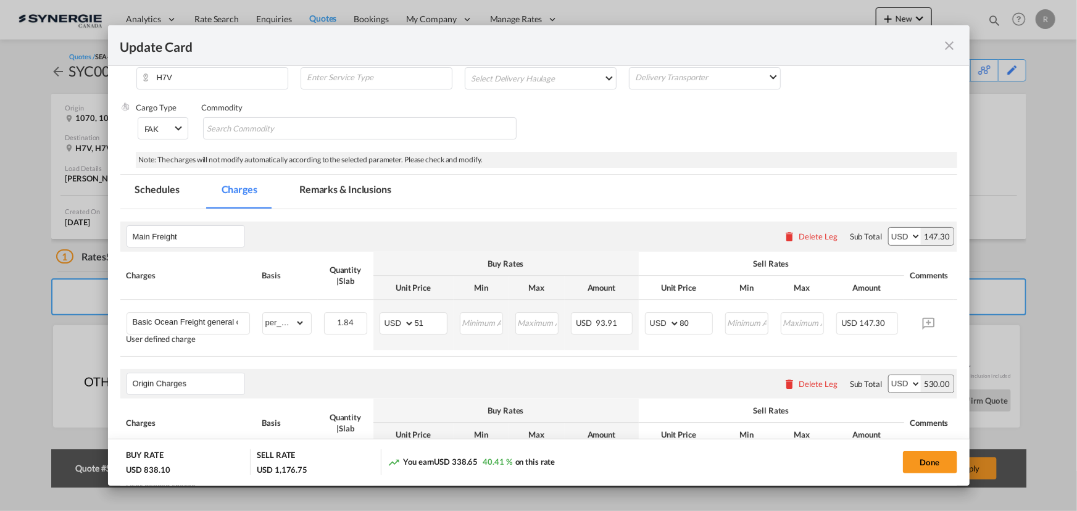
drag, startPoint x: 343, startPoint y: 191, endPoint x: 372, endPoint y: 243, distance: 58.9
click at [343, 191] on md-tab-item "Remarks & Inclusions" at bounding box center [346, 192] width 122 height 34
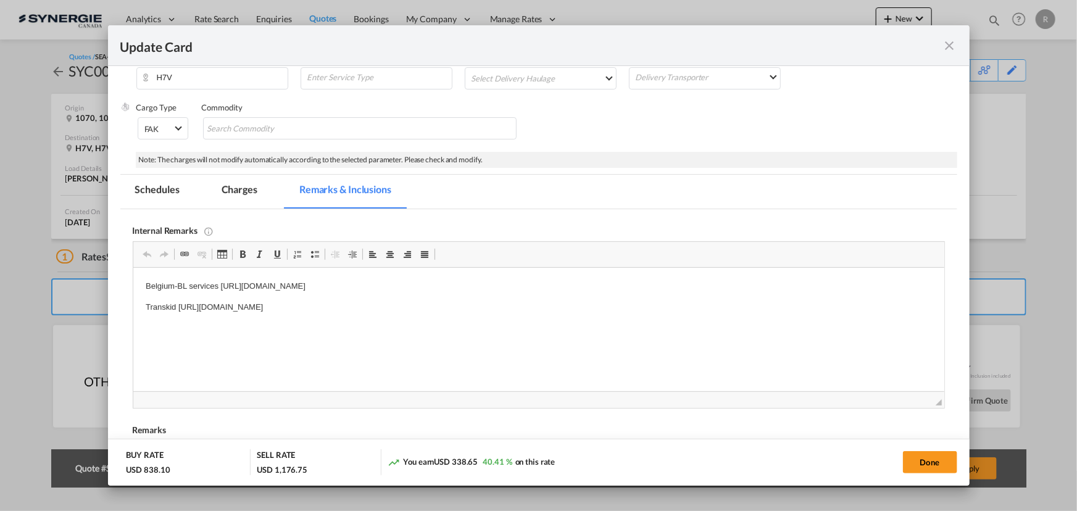
scroll to position [0, 0]
click at [224, 283] on p "Belgium-BL services https://app.frontapp.com/open/msg_1hzy41sf?key=5ixVFwYOBFMf…" at bounding box center [538, 286] width 787 height 13
drag, startPoint x: 219, startPoint y: 287, endPoint x: 588, endPoint y: 277, distance: 368.8
click at [588, 277] on html "Belgium-BL services https://app.frontapp.com/open/msg_1hzy41sf?key=5ixVFwYOBFMf…" at bounding box center [538, 307] width 811 height 79
click at [228, 186] on md-tab-item "Charges" at bounding box center [239, 192] width 65 height 34
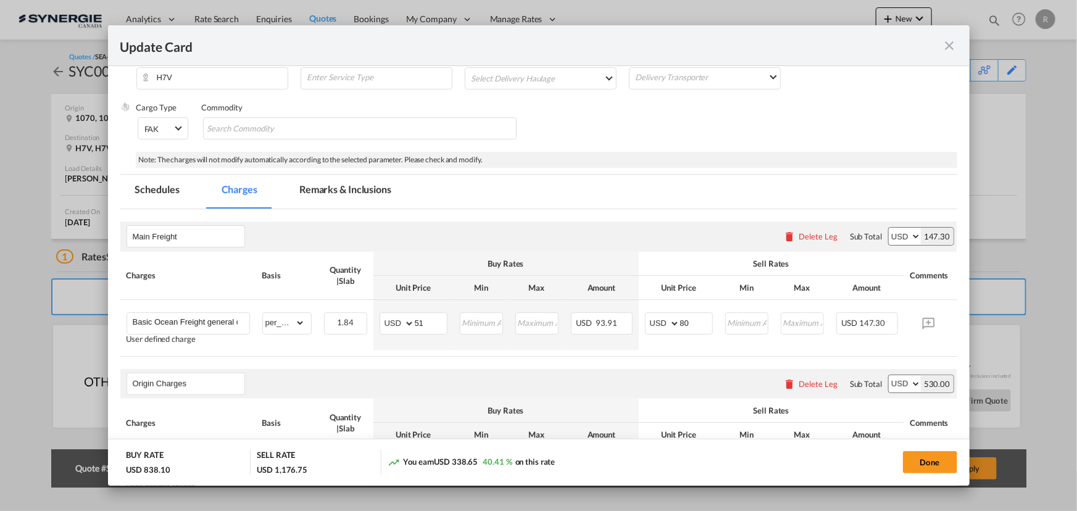
click at [169, 188] on md-tab-item "Schedules" at bounding box center [157, 192] width 74 height 34
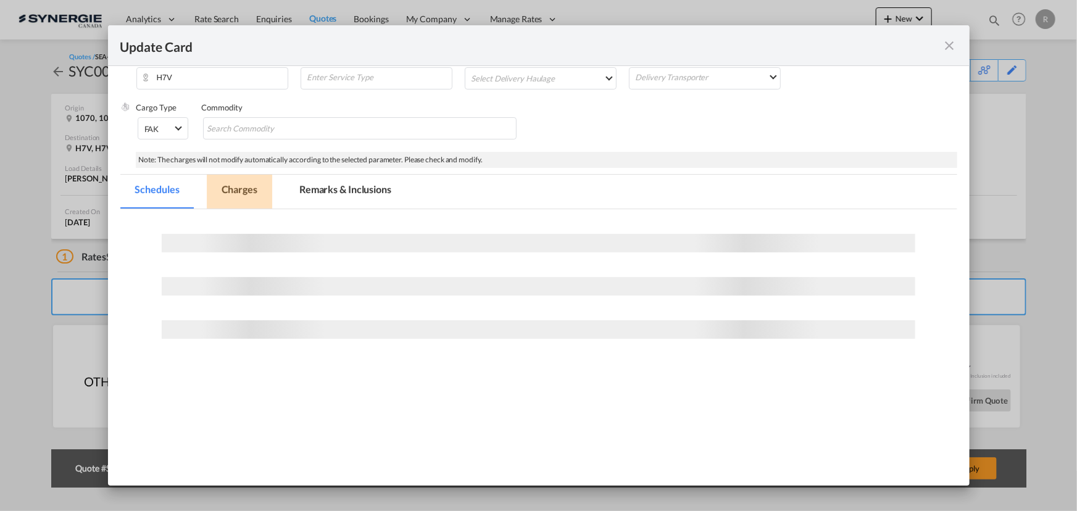
click at [236, 191] on md-tab-item "Charges" at bounding box center [239, 192] width 65 height 34
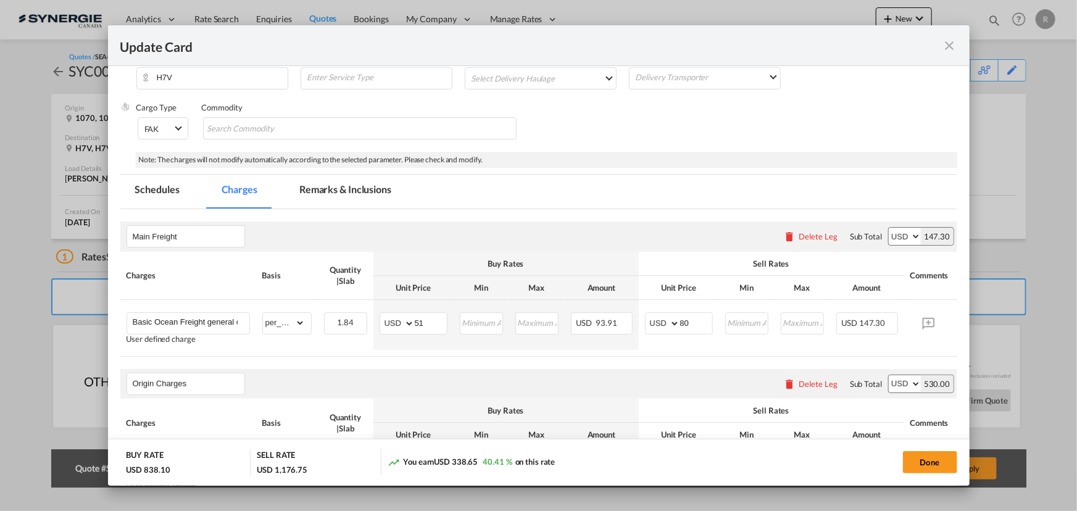
click at [313, 188] on md-tab-item "Remarks & Inclusions" at bounding box center [346, 192] width 122 height 34
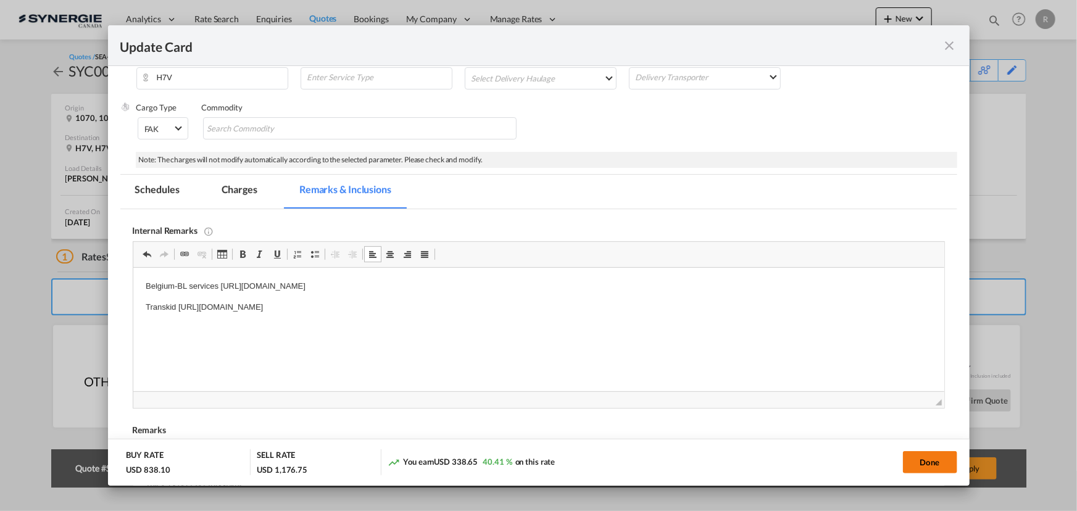
click at [927, 464] on button "Done" at bounding box center [930, 462] width 54 height 22
type input "30 Oct 2025"
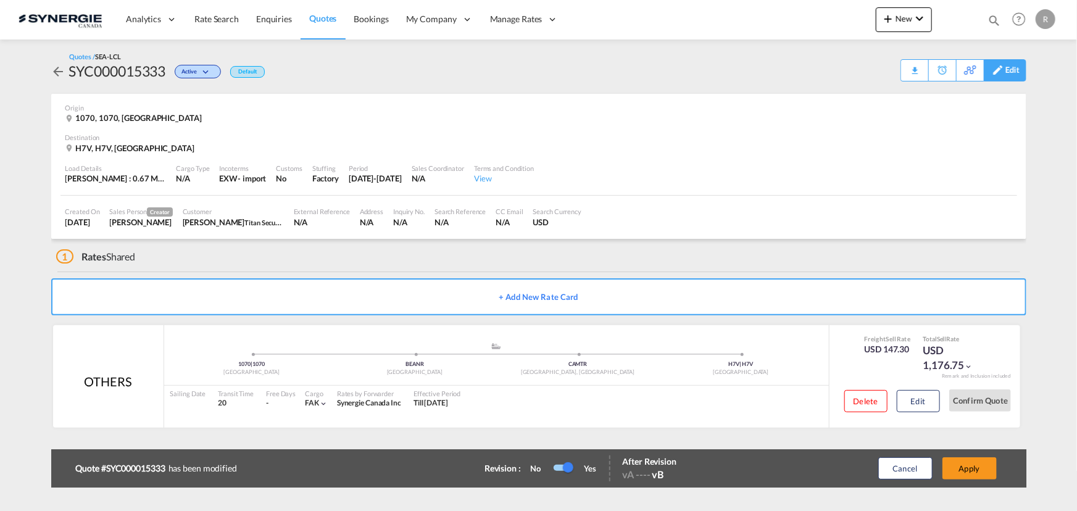
click at [1011, 71] on div "Edit" at bounding box center [1013, 70] width 14 height 21
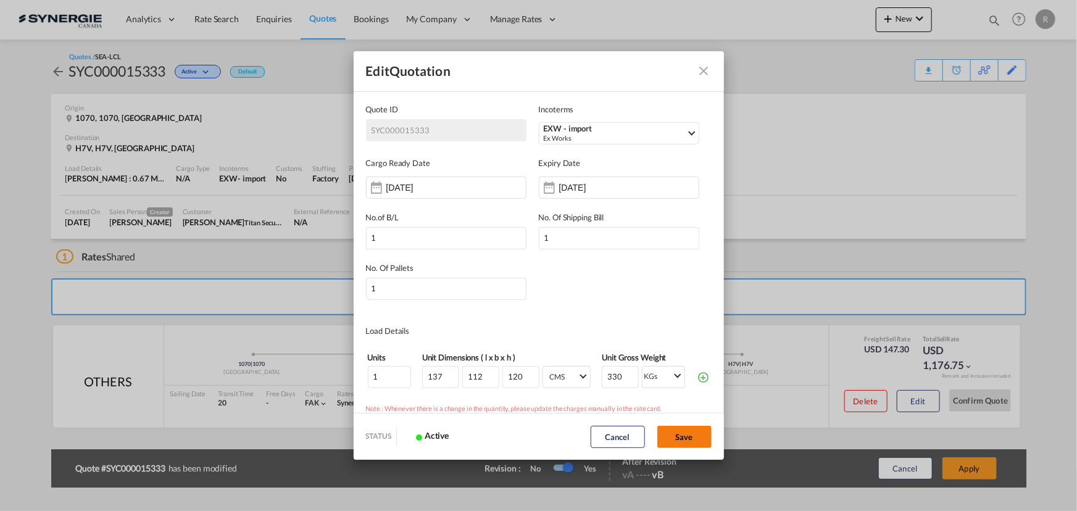
click at [685, 440] on button "Save" at bounding box center [685, 437] width 54 height 22
type input "07 Oct 2025"
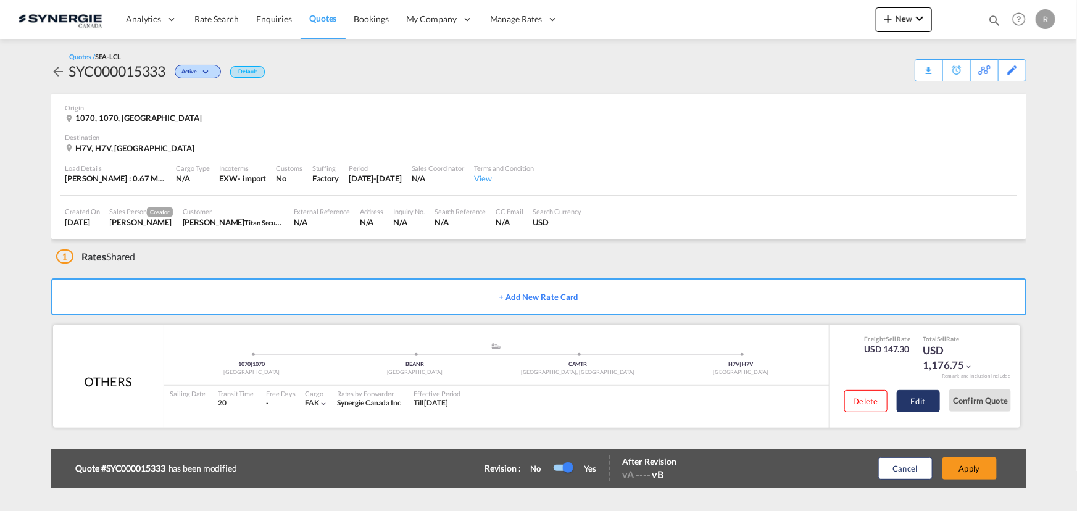
click at [926, 408] on button "Edit" at bounding box center [918, 401] width 43 height 22
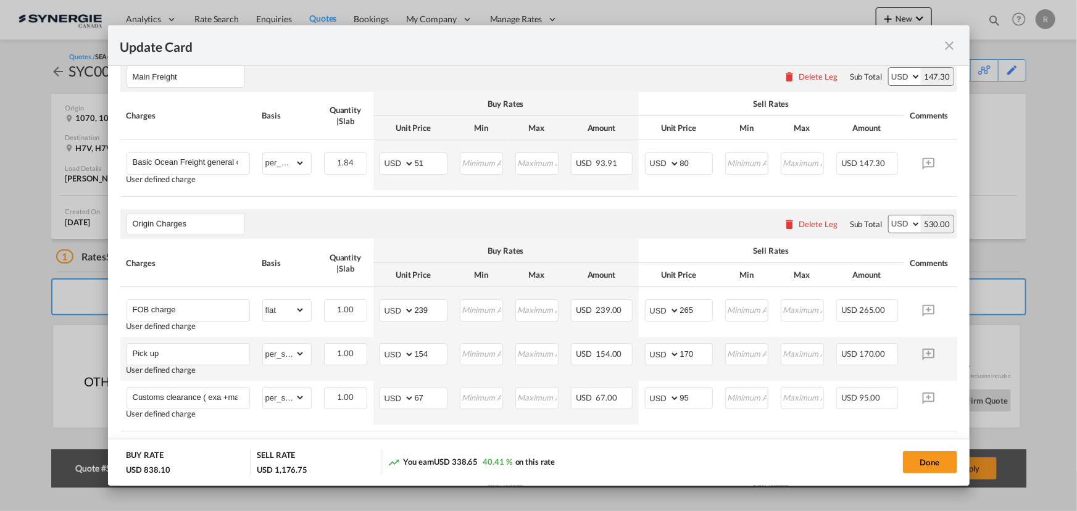
scroll to position [449, 0]
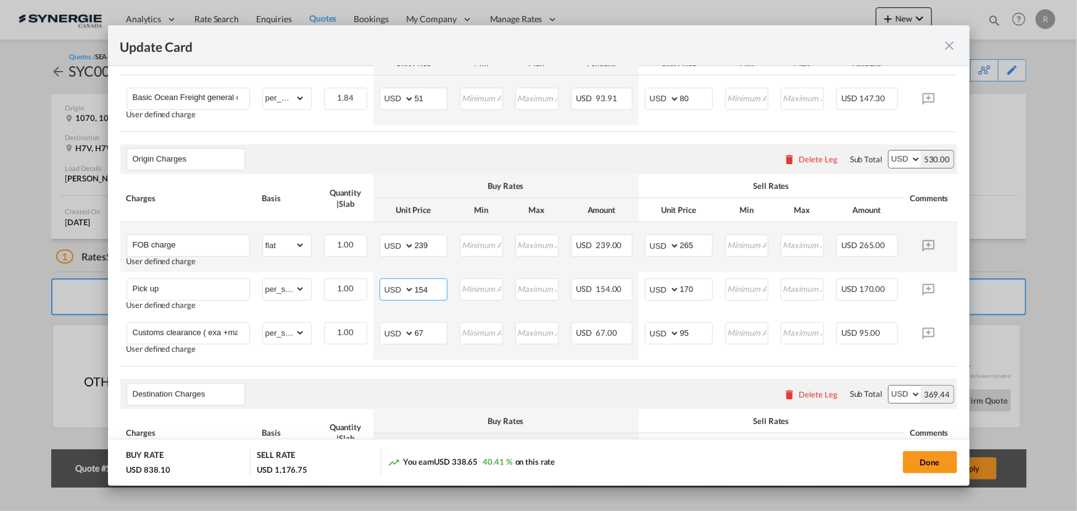
drag, startPoint x: 442, startPoint y: 291, endPoint x: 316, endPoint y: 266, distance: 129.0
click at [350, 288] on tr "Pick up User defined charge Please Enter Already Exists gross_weight volumetric…" at bounding box center [557, 294] width 875 height 44
type input "103"
drag, startPoint x: 704, startPoint y: 290, endPoint x: 589, endPoint y: 277, distance: 116.2
click at [589, 277] on tr "Pick up User defined charge Please Enter Already Exists gross_weight volumetric…" at bounding box center [557, 294] width 875 height 44
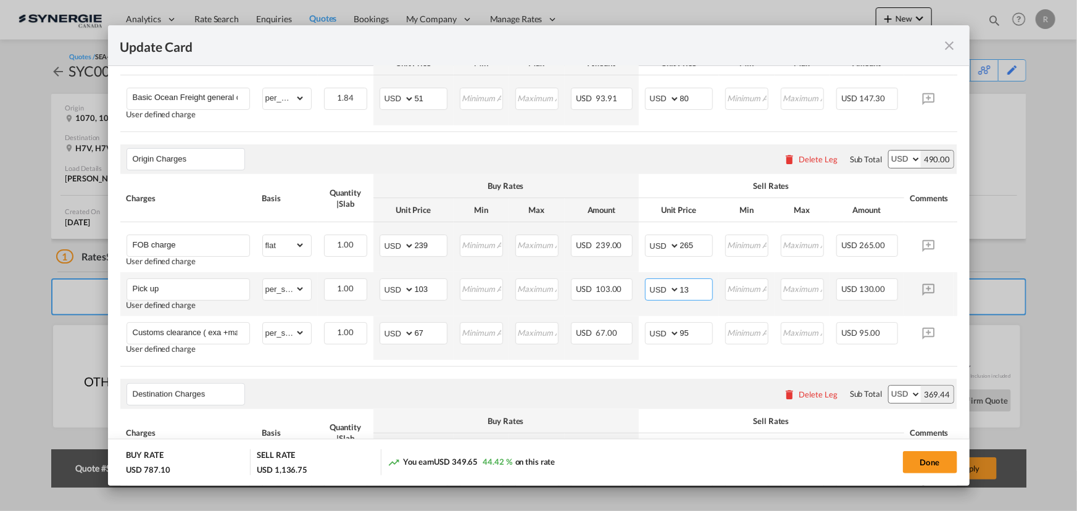
type input "1"
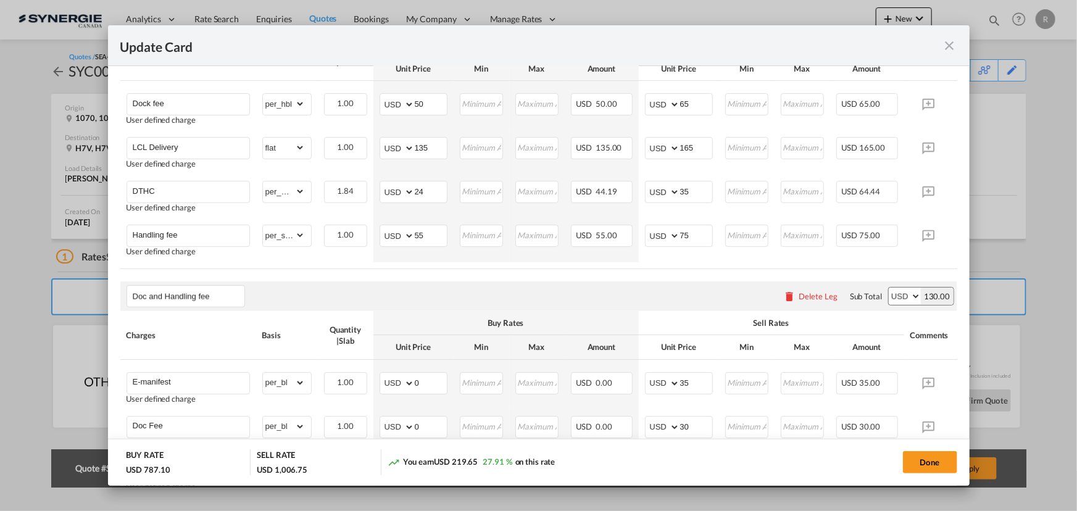
scroll to position [842, 0]
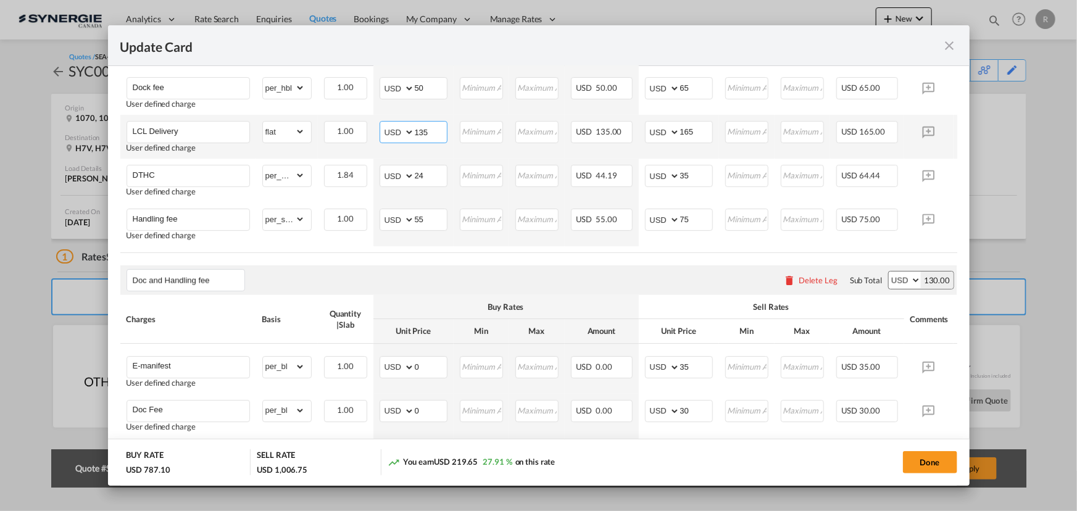
drag, startPoint x: 421, startPoint y: 138, endPoint x: 370, endPoint y: 133, distance: 51.5
click at [370, 133] on tr "LCL Delivery User defined charge Please Enter Already Exists gross_weight volum…" at bounding box center [557, 137] width 875 height 44
type input "103"
drag, startPoint x: 703, startPoint y: 137, endPoint x: 623, endPoint y: 131, distance: 79.9
click at [623, 131] on tr "LCL Delivery User defined charge Please Enter Already Exists gross_weight volum…" at bounding box center [557, 137] width 875 height 44
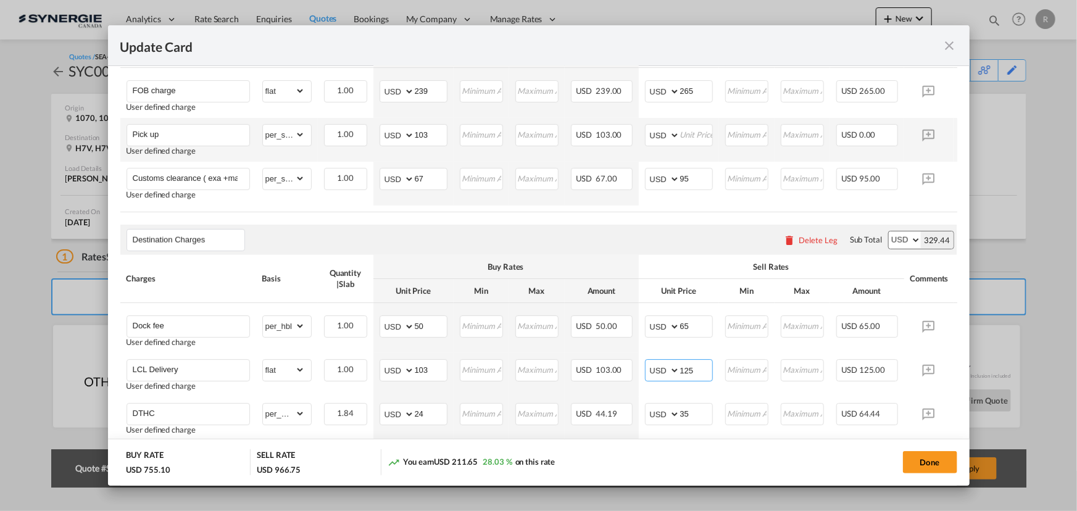
scroll to position [505, 0]
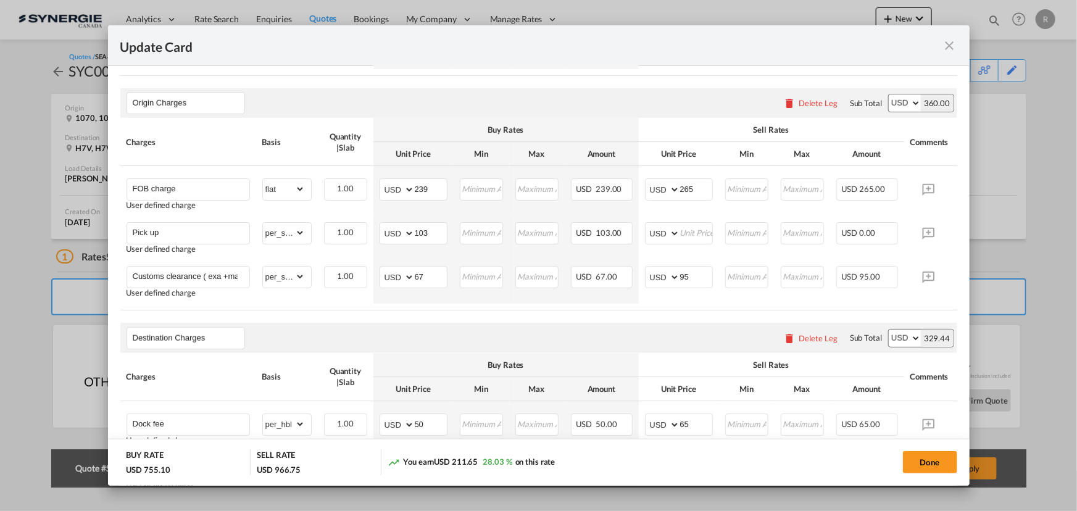
type input "125"
drag, startPoint x: 438, startPoint y: 240, endPoint x: 375, endPoint y: 233, distance: 62.7
click at [375, 233] on td "AED AFN ALL AMD ANG AOA ARS AUD AWG AZN BAM BBD BDT BGN BHD BIF BMD BND BOB BRL…" at bounding box center [414, 238] width 80 height 44
type input "154"
click at [698, 235] on input "Update Card Pickup ..." at bounding box center [696, 232] width 32 height 19
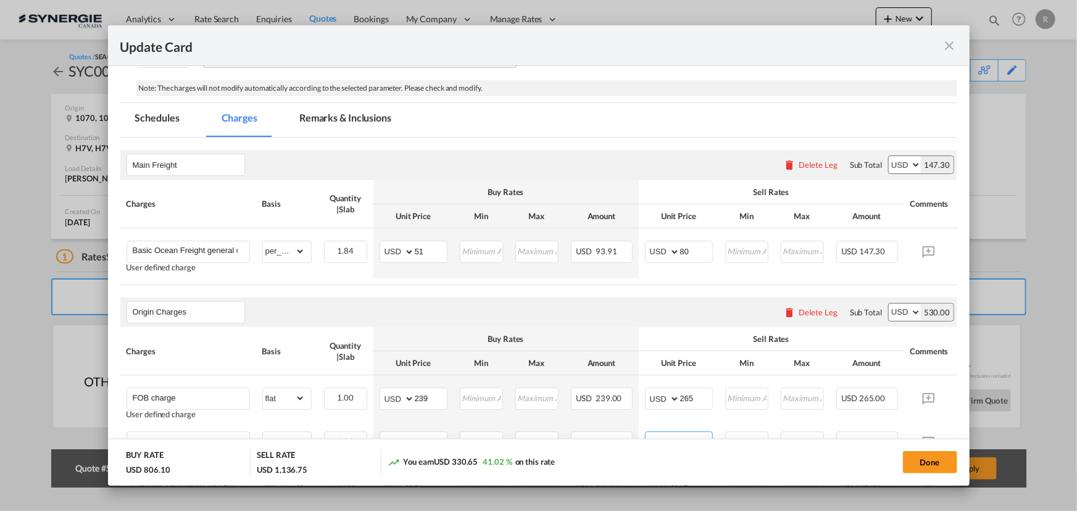
scroll to position [194, 0]
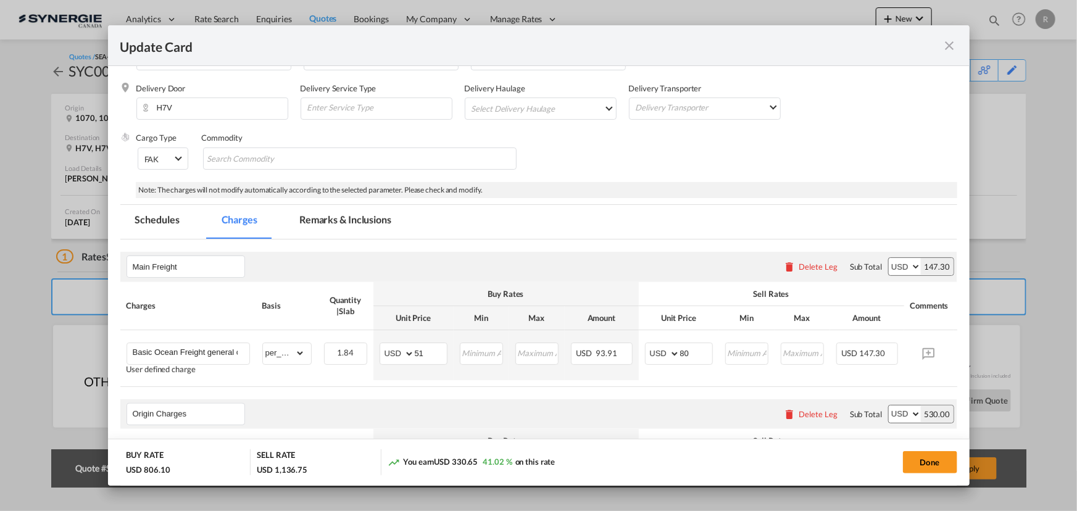
type input "170"
click at [353, 220] on md-tab-item "Remarks & Inclusions" at bounding box center [346, 222] width 122 height 34
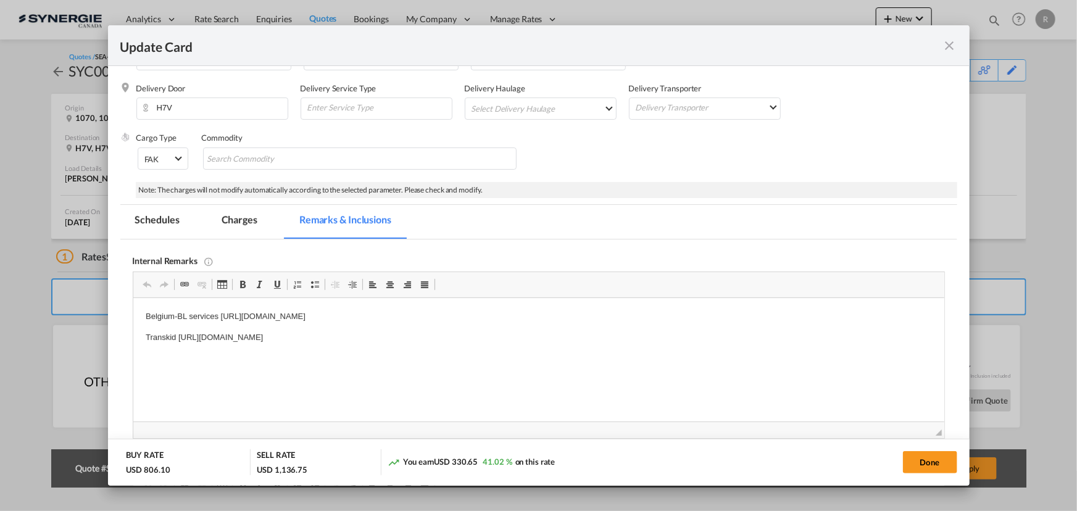
scroll to position [0, 0]
drag, startPoint x: 177, startPoint y: 336, endPoint x: 556, endPoint y: 345, distance: 379.8
click at [556, 345] on body "Belgium-BL services https://app.frontapp.com/open/msg_1i19jkgf?key=5ixVFwYOBFMf…" at bounding box center [538, 338] width 787 height 54
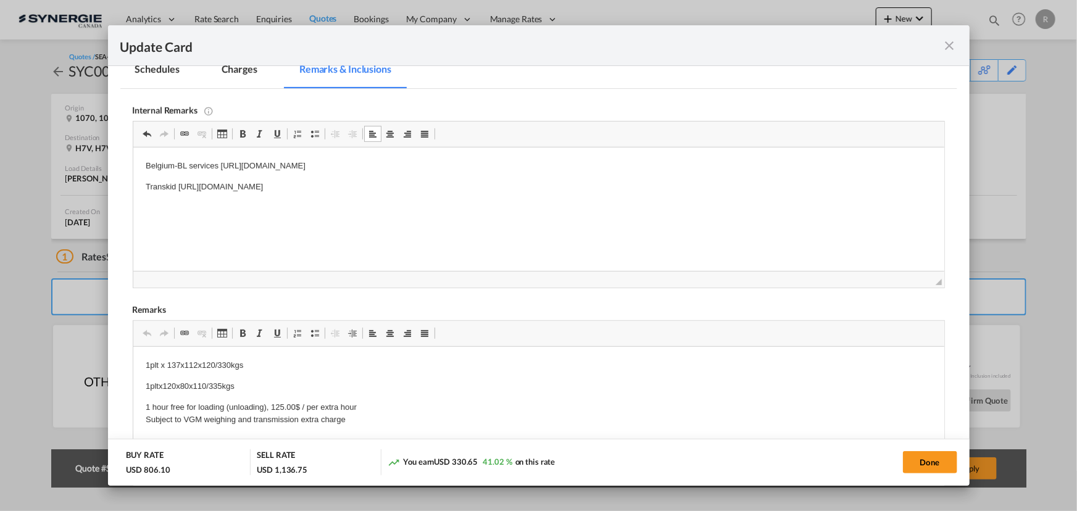
scroll to position [419, 0]
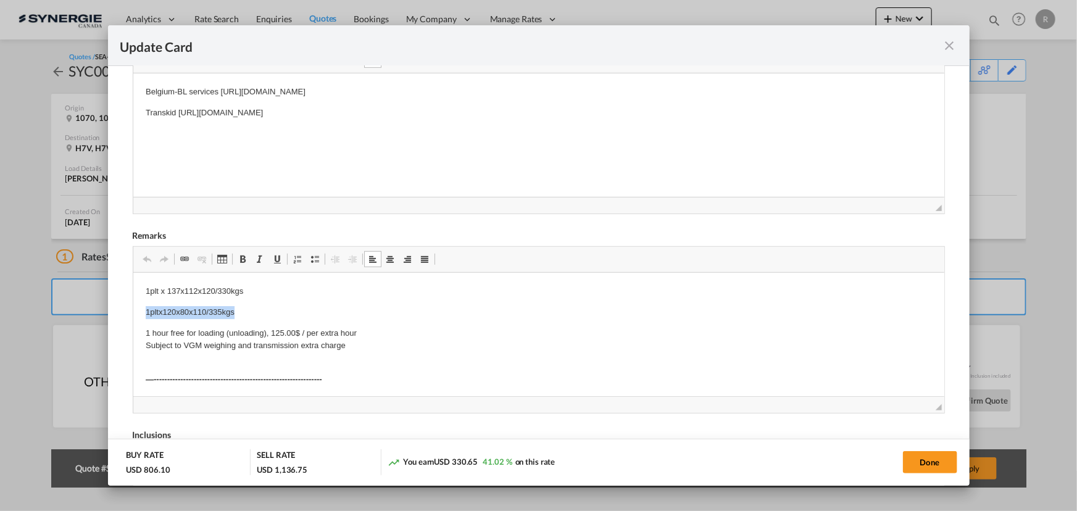
drag, startPoint x: 139, startPoint y: 309, endPoint x: 267, endPoint y: 314, distance: 127.9
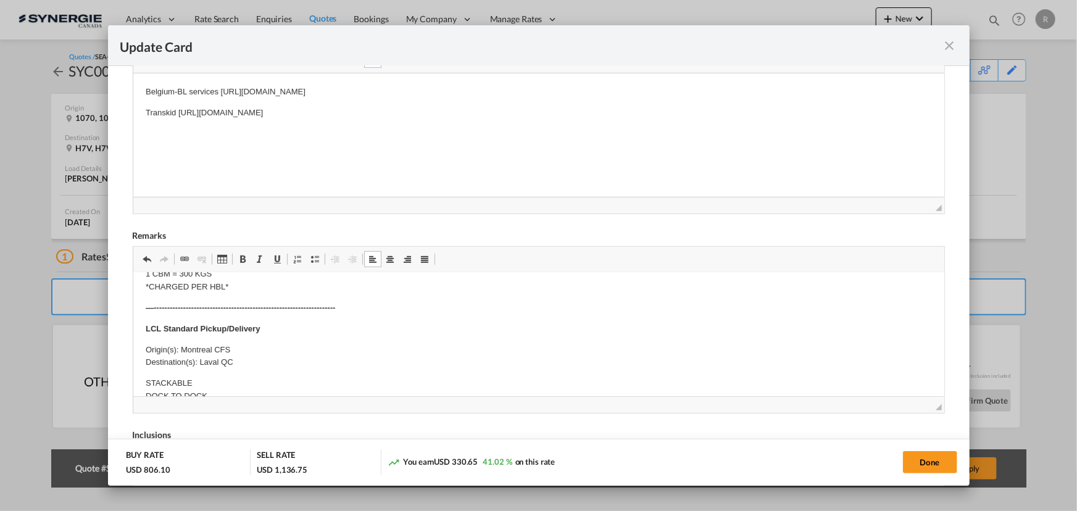
scroll to position [393, 0]
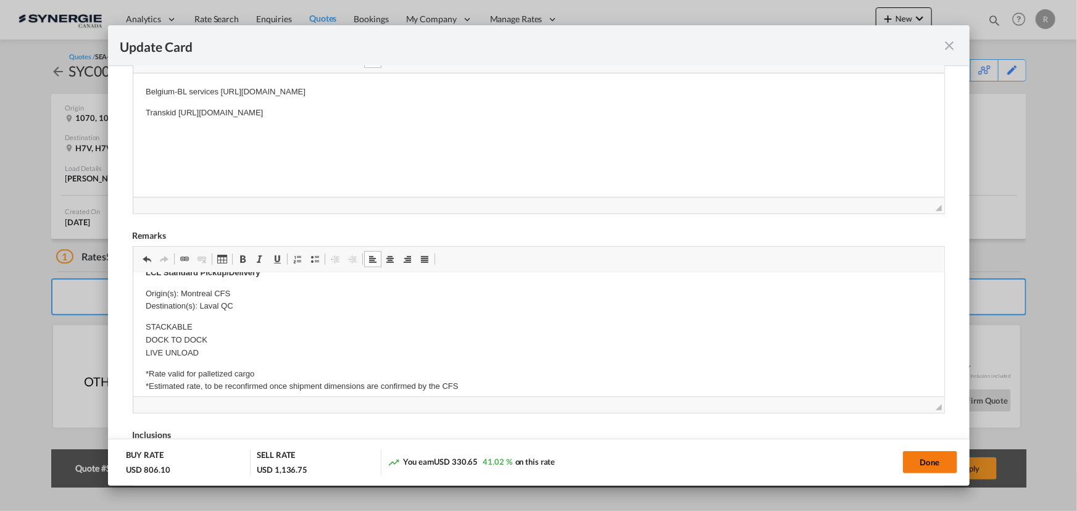
click at [924, 458] on button "Done" at bounding box center [930, 462] width 54 height 22
type input "30 Oct 2025"
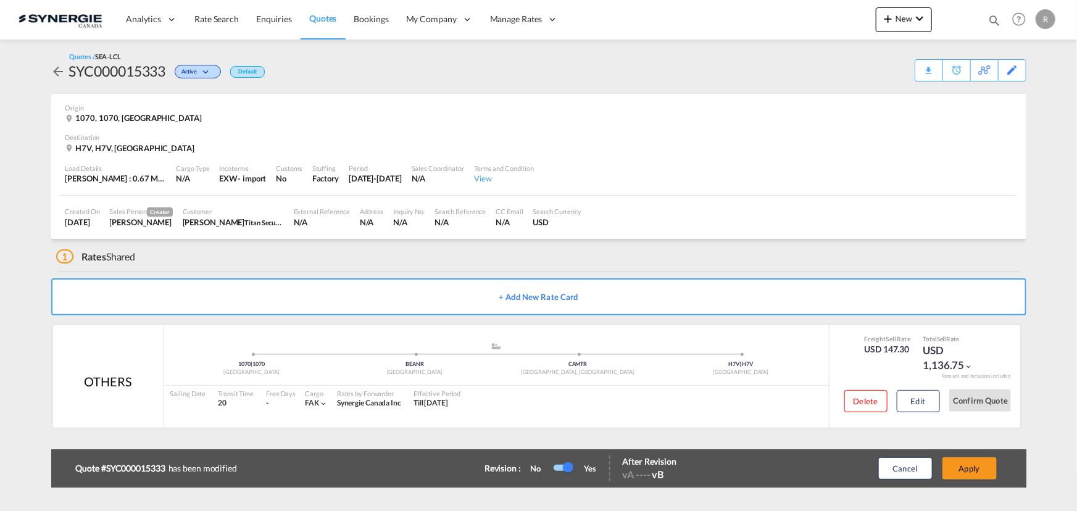
scroll to position [235, 0]
click at [972, 470] on button "Apply" at bounding box center [970, 469] width 54 height 22
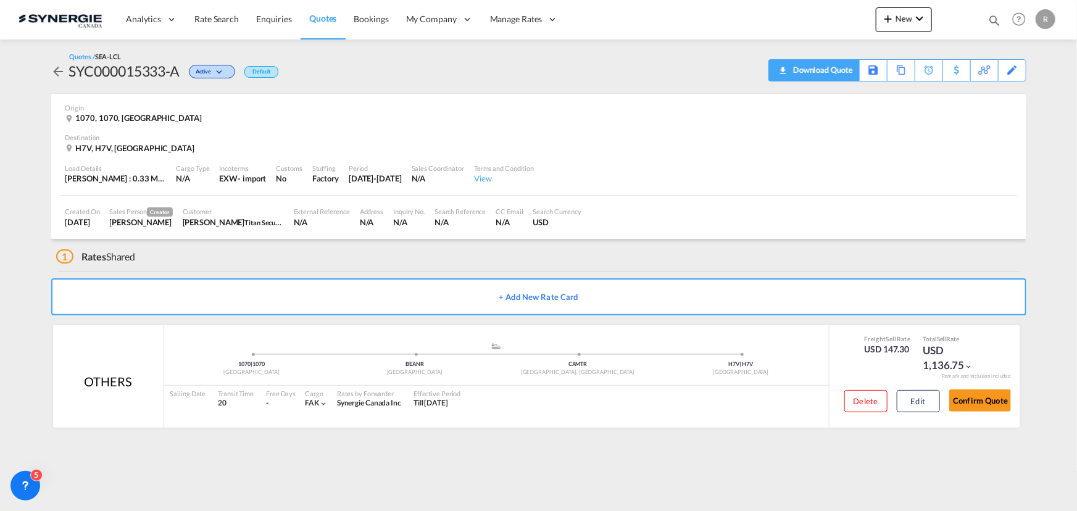
click at [850, 75] on div "Download Quote" at bounding box center [821, 70] width 63 height 20
click at [886, 71] on div "Copy Quote" at bounding box center [887, 70] width 42 height 21
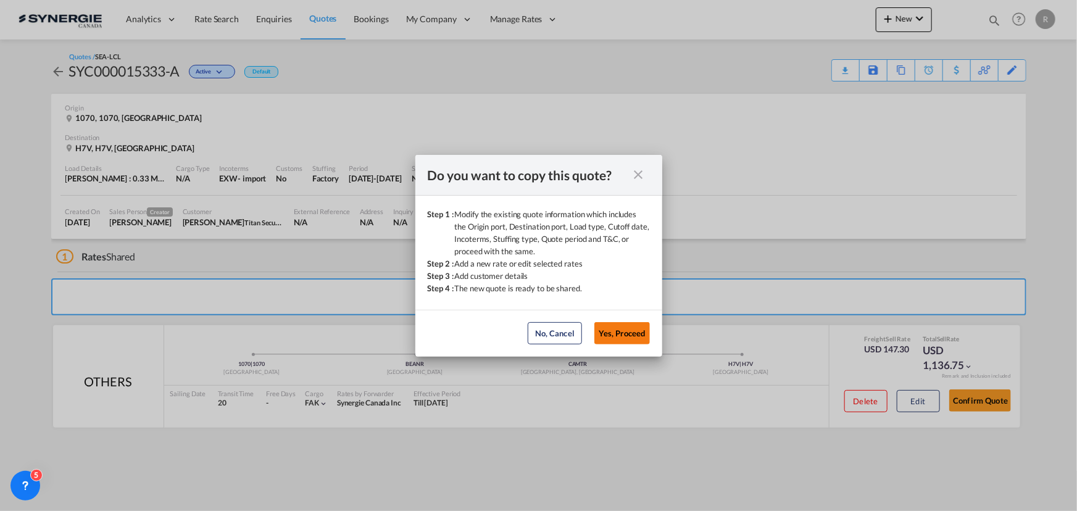
click at [623, 337] on button "Yes, Proceed" at bounding box center [623, 333] width 56 height 22
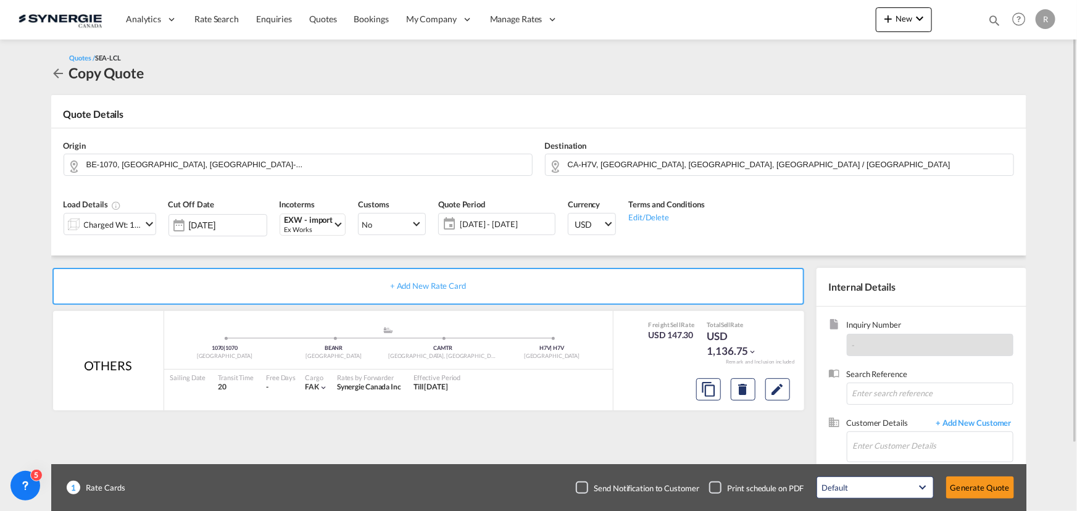
click at [68, 211] on md-input-container "Charged Wt: 1.84 W/M" at bounding box center [110, 223] width 93 height 25
click at [96, 220] on div "Charged Wt: 1.84 W/M" at bounding box center [113, 224] width 58 height 17
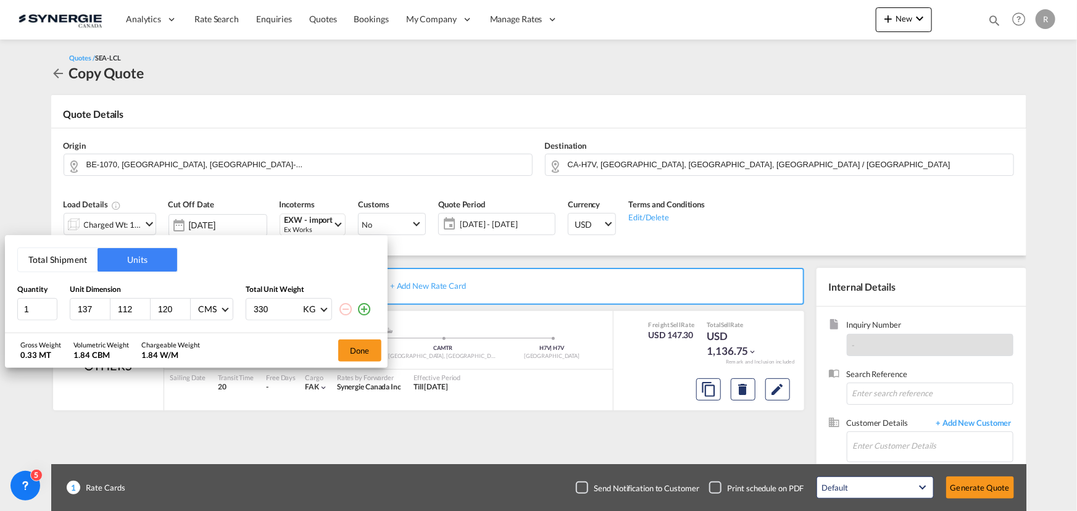
drag, startPoint x: 35, startPoint y: 300, endPoint x: 5, endPoint y: 293, distance: 30.4
click at [25, 298] on div "1 137 112 120 CMS CMS Inches 330 KG KG LB" at bounding box center [196, 309] width 358 height 22
type input "120"
type input "80"
type input "110"
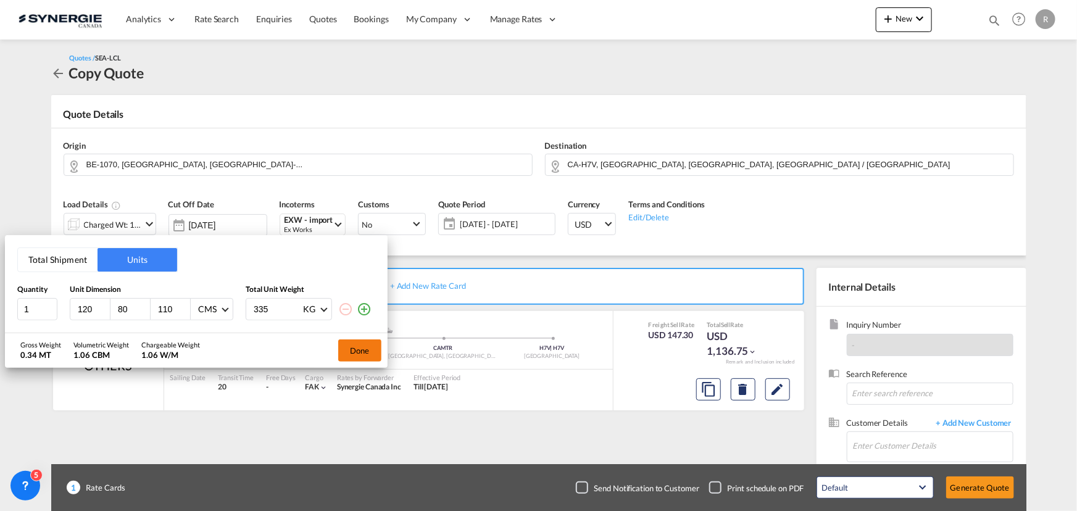
type input "335"
click at [349, 350] on button "Done" at bounding box center [359, 351] width 43 height 22
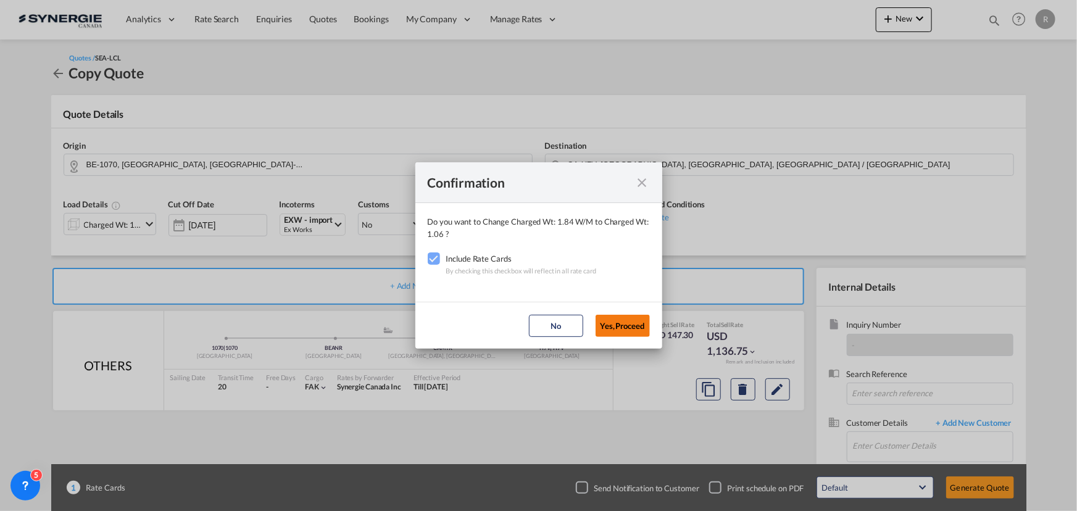
click at [637, 328] on button "Yes,Proceed" at bounding box center [623, 326] width 54 height 22
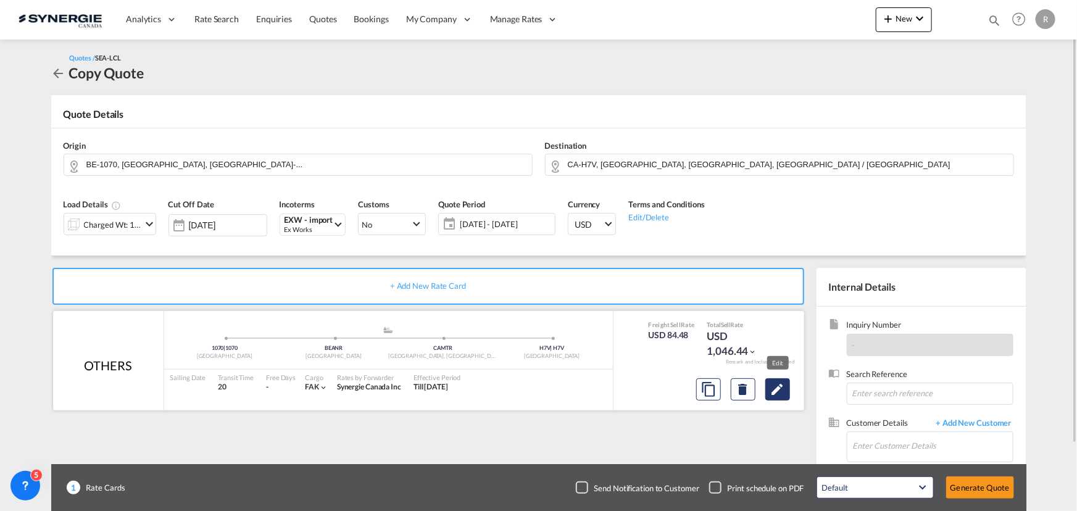
click at [777, 389] on md-icon "Edit" at bounding box center [778, 389] width 15 height 15
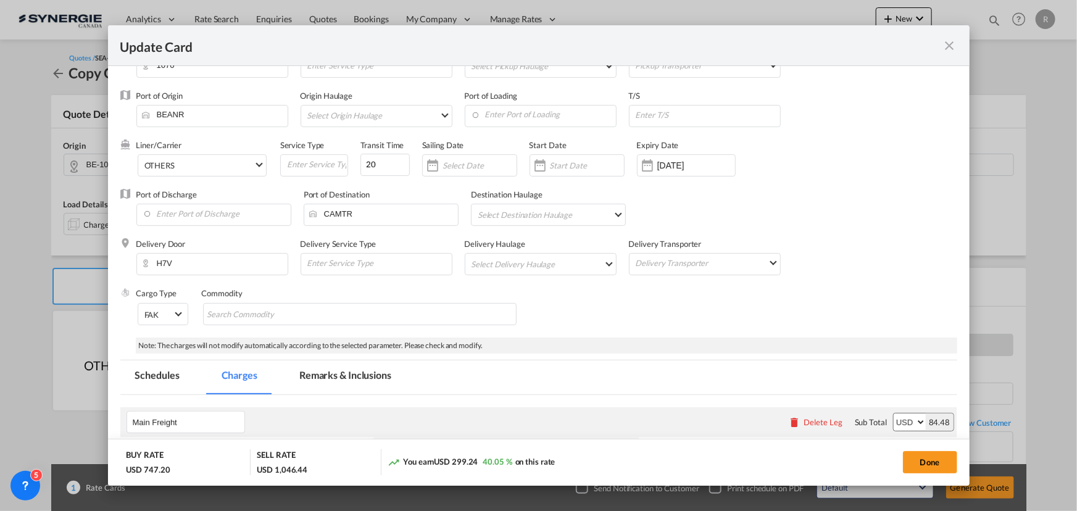
scroll to position [56, 0]
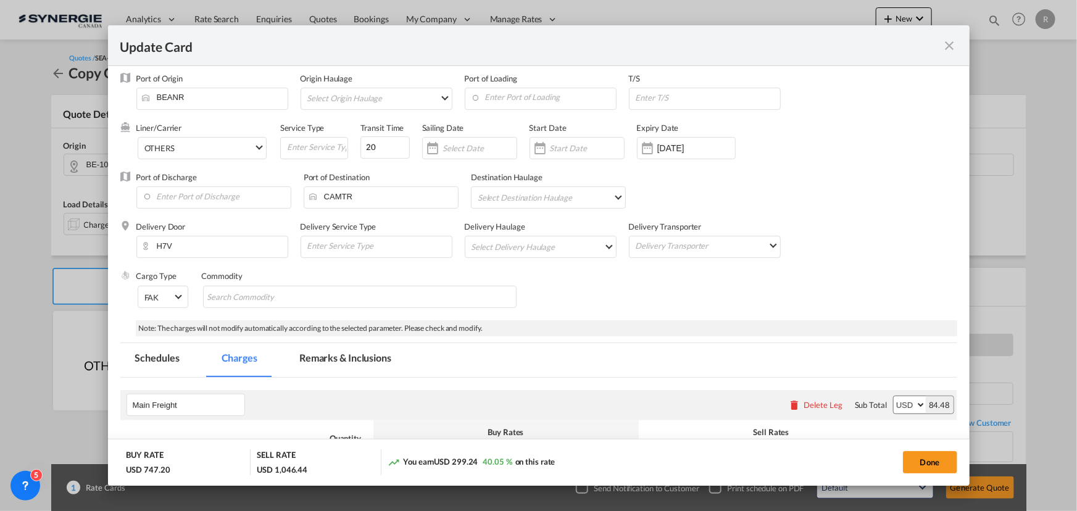
drag, startPoint x: 354, startPoint y: 346, endPoint x: 346, endPoint y: 353, distance: 10.5
click at [354, 346] on md-tab-item "Remarks & Inclusions" at bounding box center [346, 360] width 122 height 34
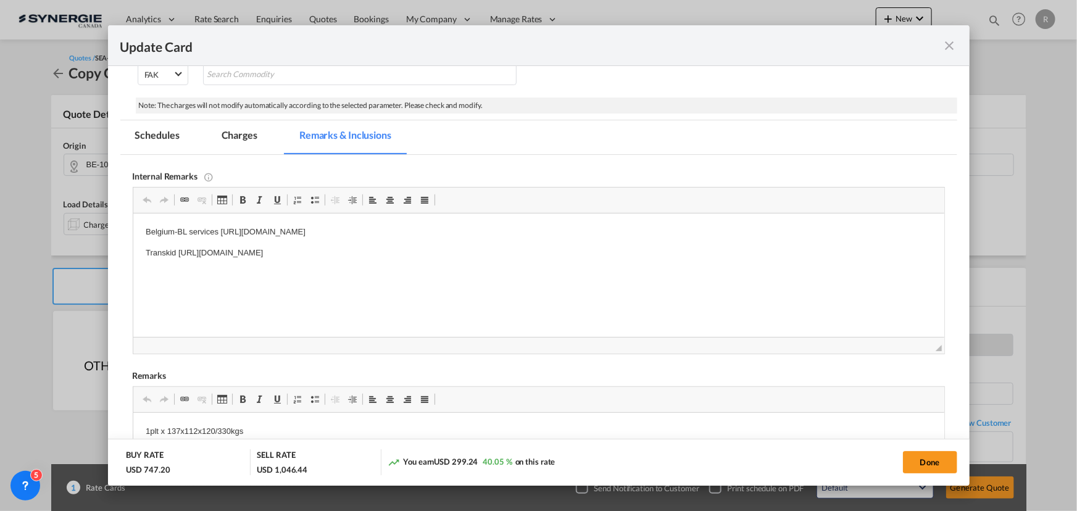
scroll to position [393, 0]
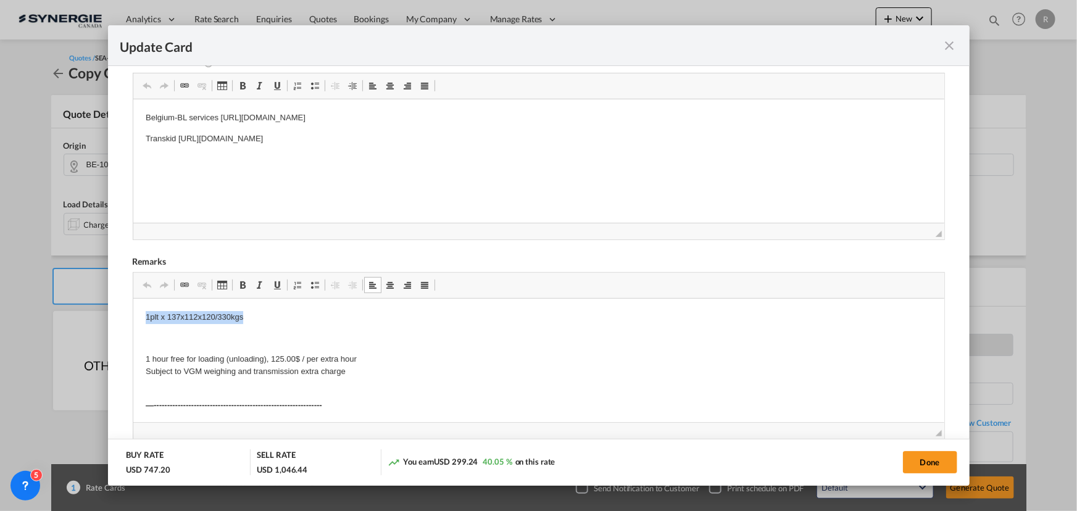
drag, startPoint x: 162, startPoint y: 316, endPoint x: 266, endPoint y: 315, distance: 104.4
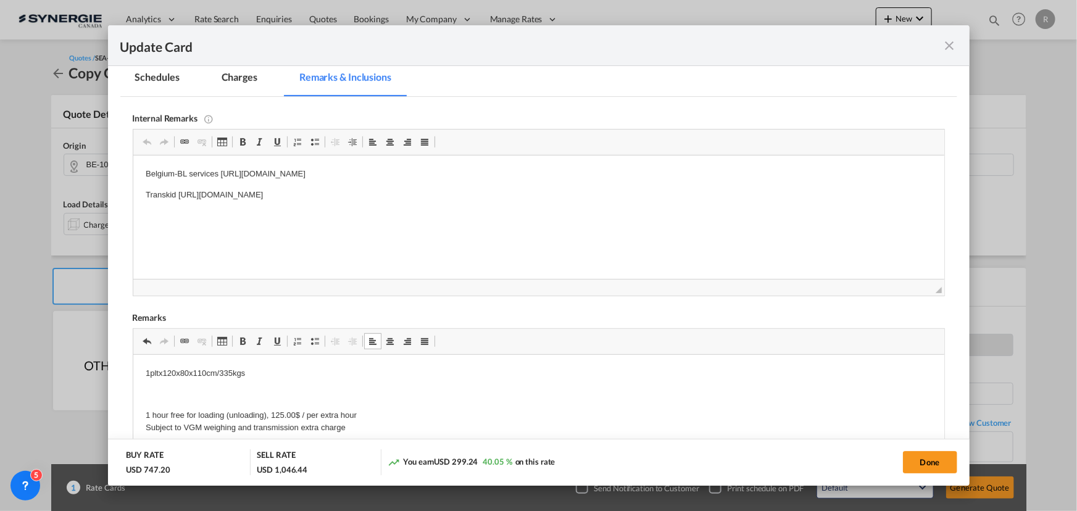
click at [249, 77] on md-tab-item "Charges" at bounding box center [239, 79] width 65 height 34
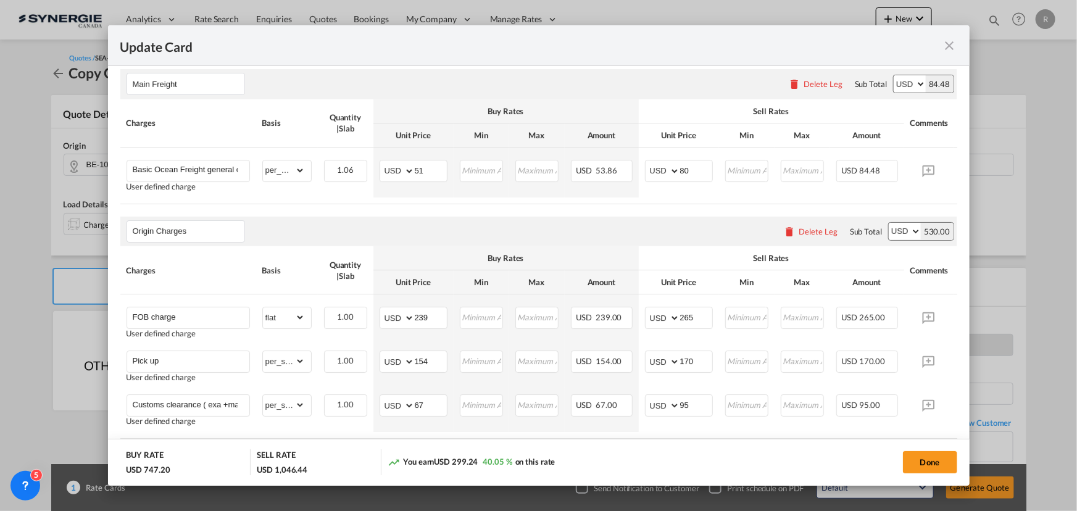
scroll to position [393, 0]
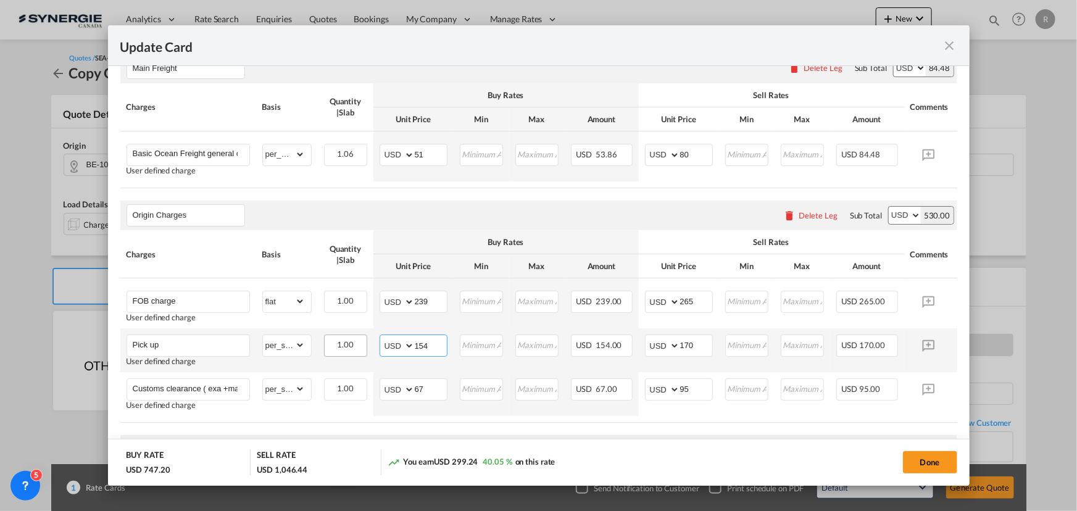
drag, startPoint x: 439, startPoint y: 348, endPoint x: 358, endPoint y: 342, distance: 81.1
click at [358, 342] on tr "Pick up User defined charge Please Enter Already Exists gross_weight volumetric…" at bounding box center [557, 350] width 875 height 44
type input "150"
drag, startPoint x: 439, startPoint y: 305, endPoint x: 320, endPoint y: 291, distance: 119.3
click at [320, 291] on tr "FOB charge User defined charge Please Enter Already Exists gross_weight volumet…" at bounding box center [557, 303] width 875 height 50
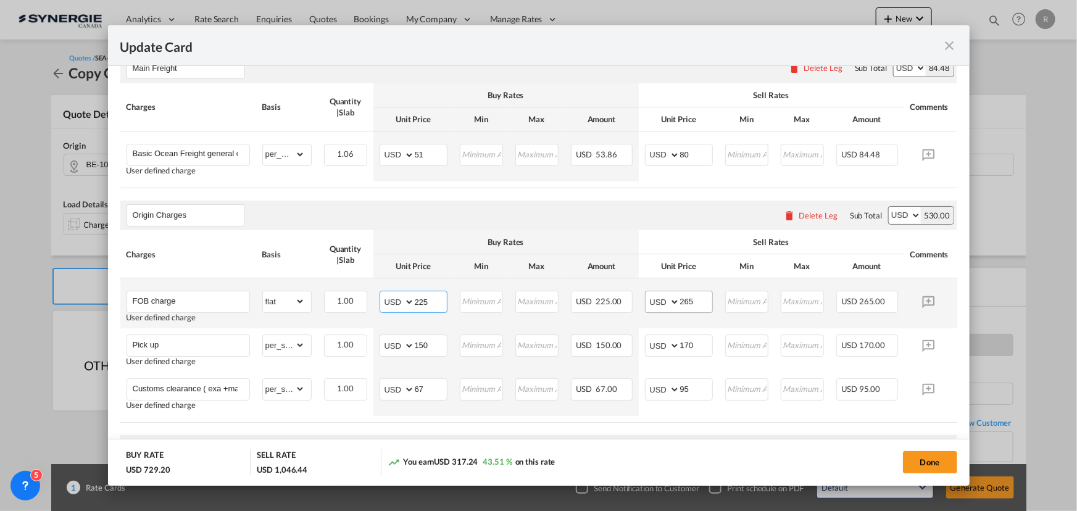
type input "225"
drag, startPoint x: 700, startPoint y: 304, endPoint x: 659, endPoint y: 304, distance: 41.4
click at [659, 304] on md-input-container "AED AFN ALL AMD ANG AOA ARS AUD AWG AZN BAM BBD BDT BGN BHD BIF BMD BND BOB BRL…" at bounding box center [679, 302] width 68 height 22
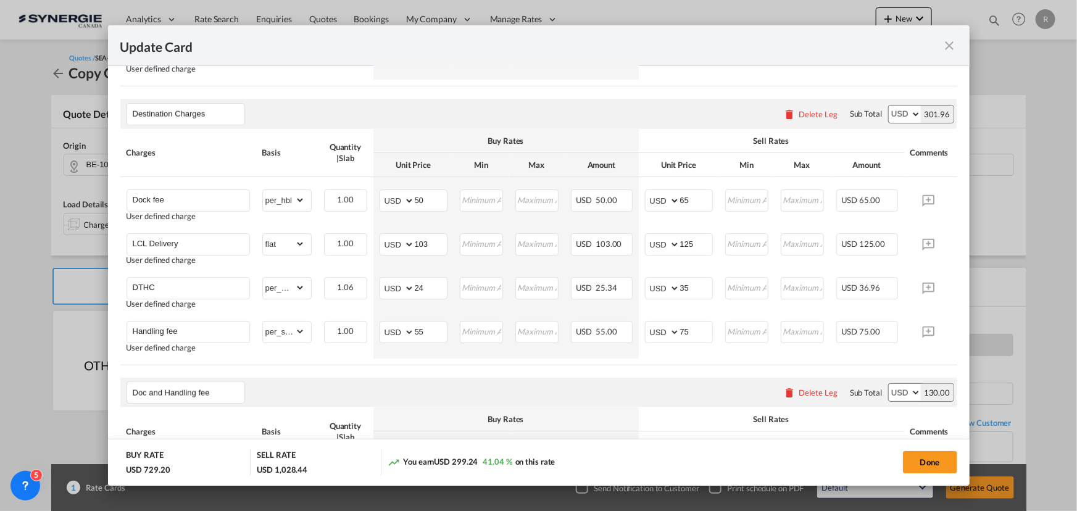
scroll to position [785, 0]
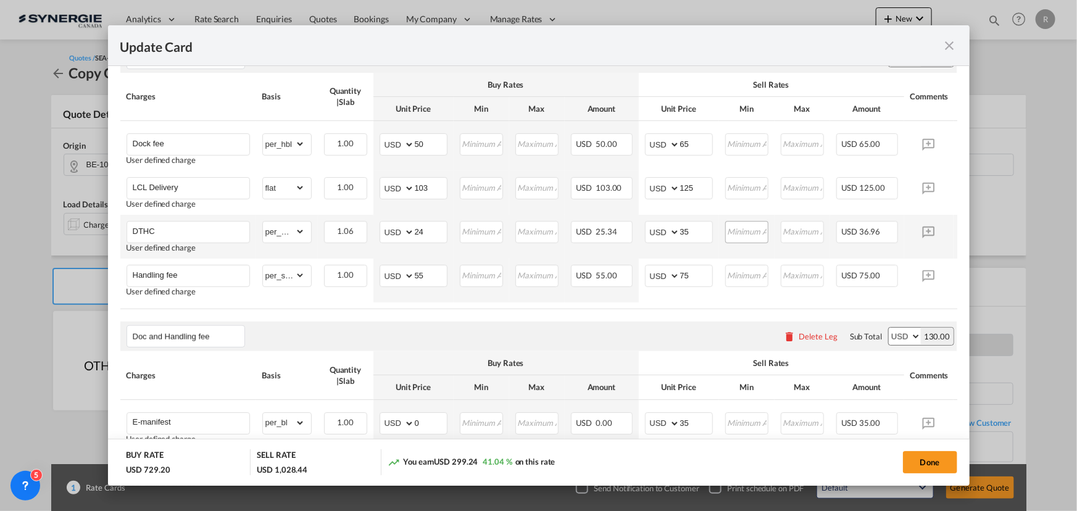
type input "247"
click at [751, 240] on input "Update Card Pickup ..." at bounding box center [747, 231] width 41 height 19
type input "52.5"
click at [489, 240] on input "Update Card Pickup ..." at bounding box center [481, 231] width 41 height 19
type input "36"
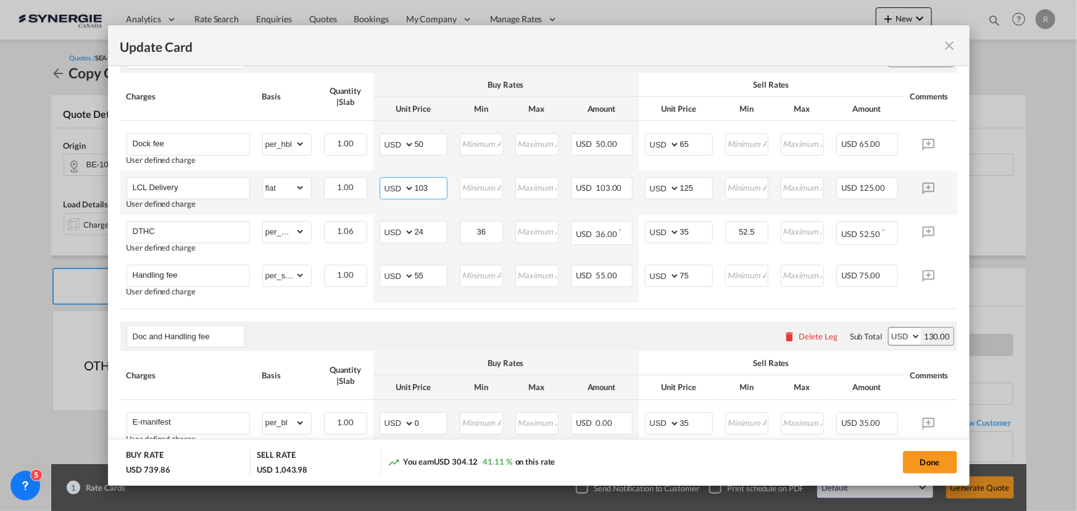
drag, startPoint x: 431, startPoint y: 194, endPoint x: 339, endPoint y: 180, distance: 93.1
click at [340, 182] on tr "LCL Delivery User defined charge Please Enter Already Exists gross_weight volum…" at bounding box center [557, 193] width 875 height 44
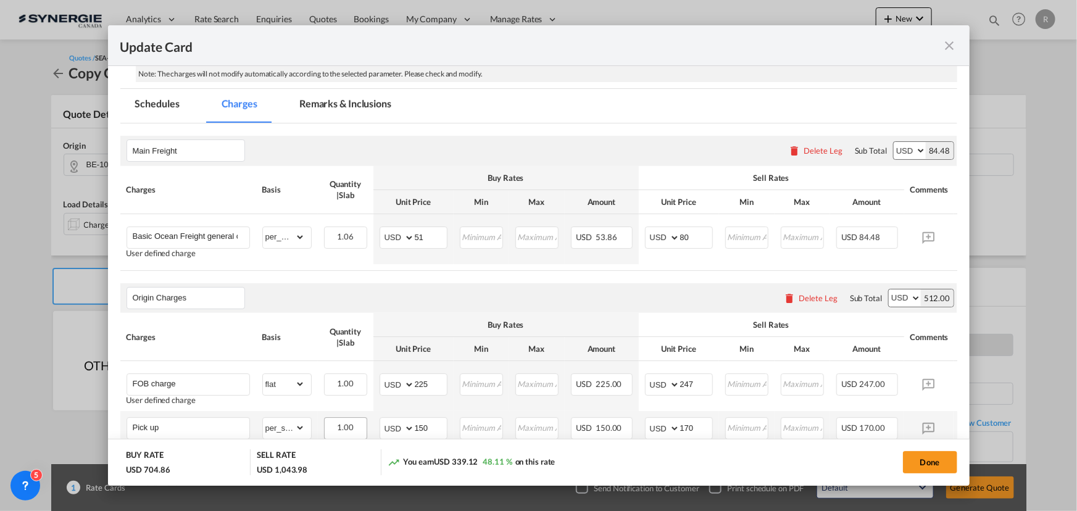
scroll to position [280, 0]
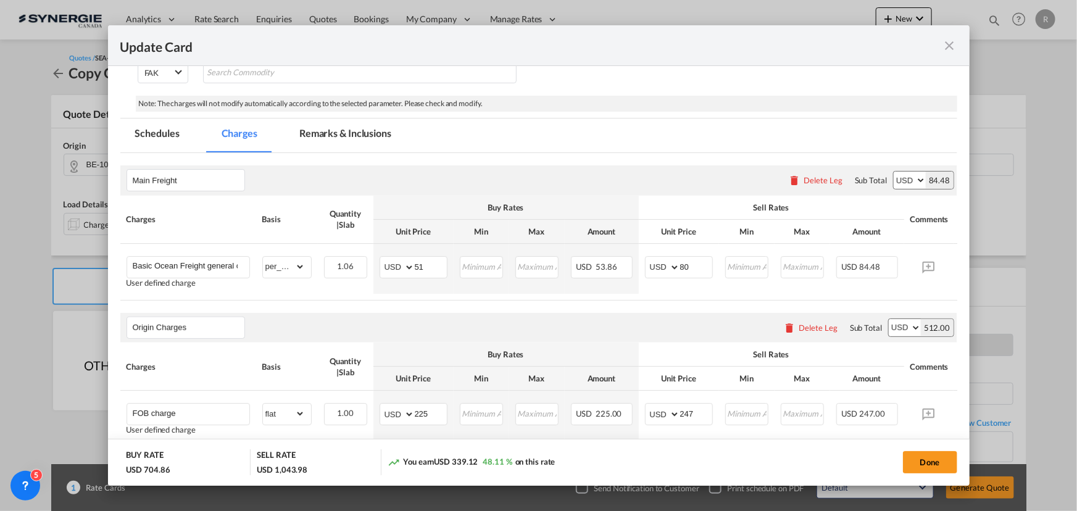
type input "68"
click at [352, 133] on md-tab-item "Remarks & Inclusions" at bounding box center [346, 136] width 122 height 34
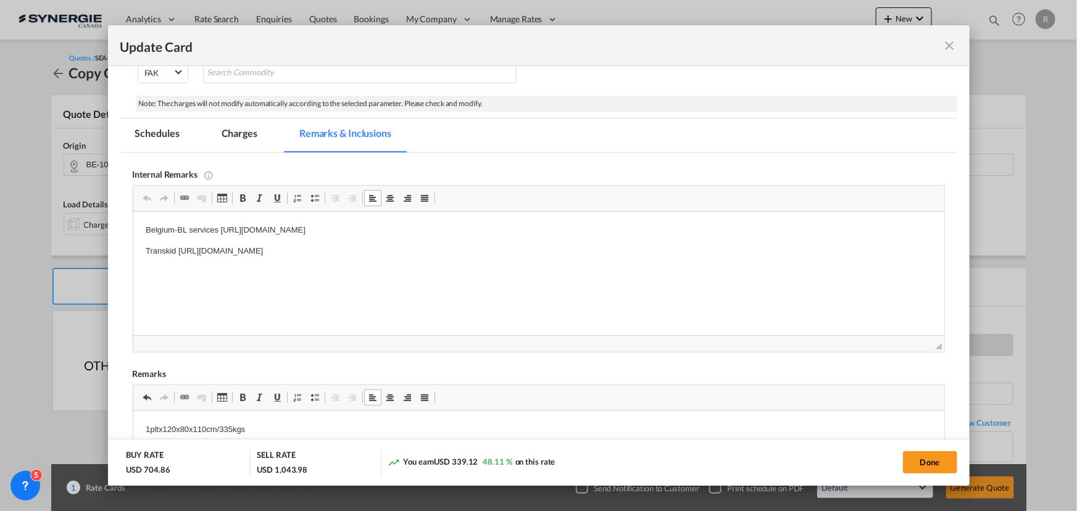
click at [193, 252] on p "Transkid https://app.frontapp.com/open/msg_1i0v0onj?key=ZYNkg6YMnyzXJY4Rmowz7aj…" at bounding box center [538, 251] width 787 height 13
drag, startPoint x: 178, startPoint y: 250, endPoint x: 523, endPoint y: 248, distance: 345.2
click at [523, 248] on p "Transkid https://app.frontapp.com/open/msg_1i0v0onj?key=ZYNkg6YMnyzXJY4Rmowz7aj…" at bounding box center [538, 251] width 787 height 13
drag, startPoint x: 243, startPoint y: 136, endPoint x: 427, endPoint y: 94, distance: 188.0
click at [243, 136] on md-tab-item "Charges" at bounding box center [239, 136] width 65 height 34
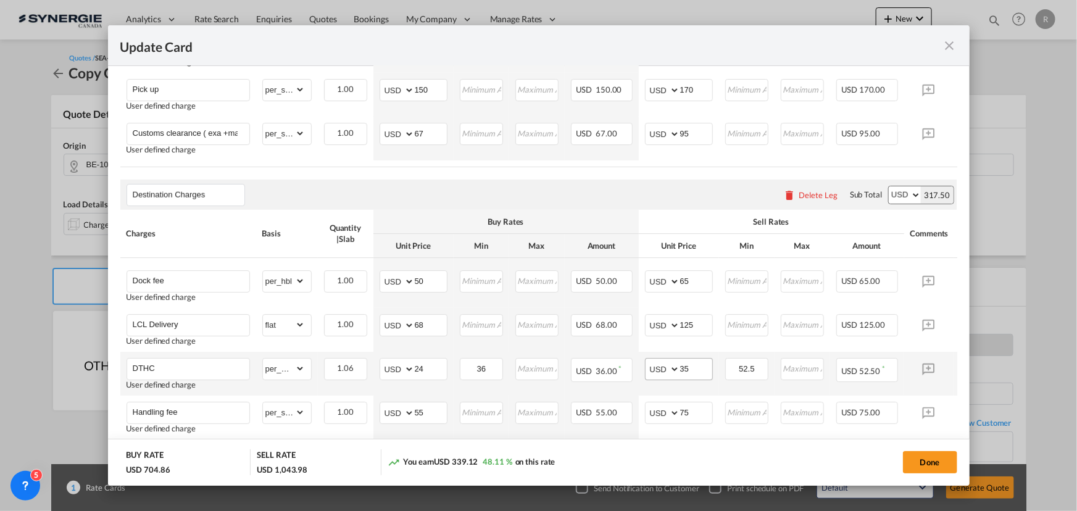
scroll to position [673, 0]
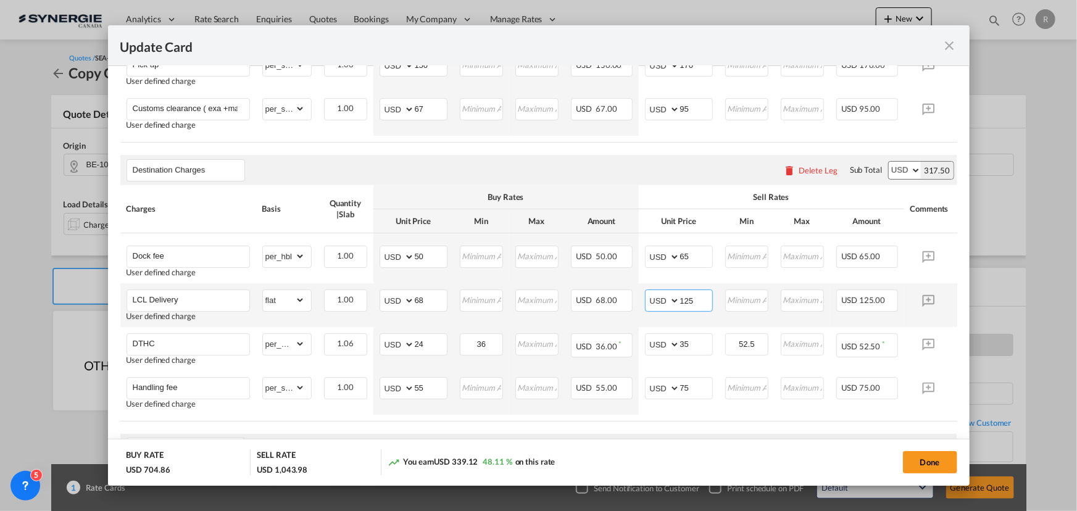
drag, startPoint x: 704, startPoint y: 306, endPoint x: 637, endPoint y: 302, distance: 67.4
click at [637, 302] on tr "LCL Delivery User defined charge Please Enter Already Exists gross_weight volum…" at bounding box center [557, 305] width 875 height 44
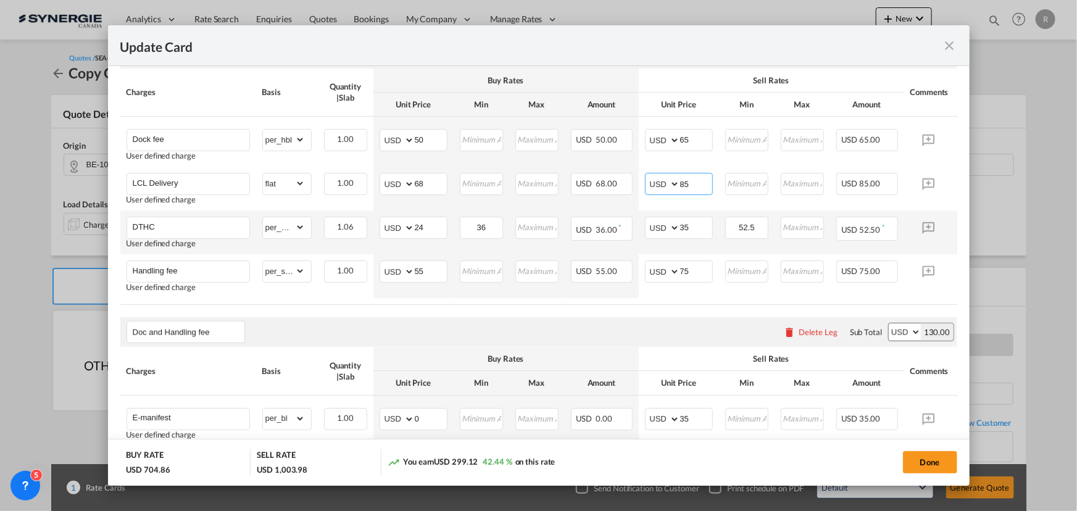
scroll to position [729, 0]
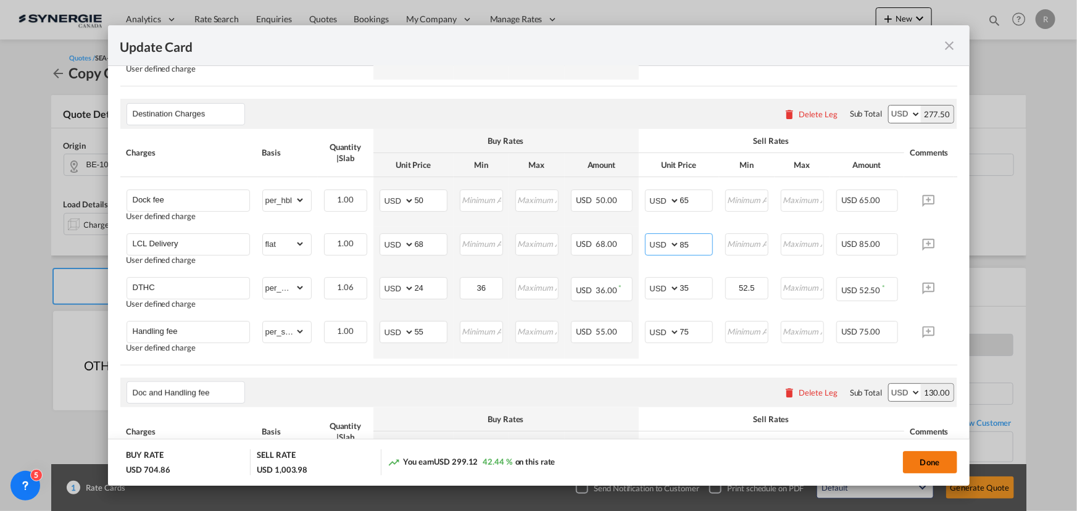
type input "85"
click at [911, 463] on button "Done" at bounding box center [930, 462] width 54 height 22
type input "30 Oct 2025"
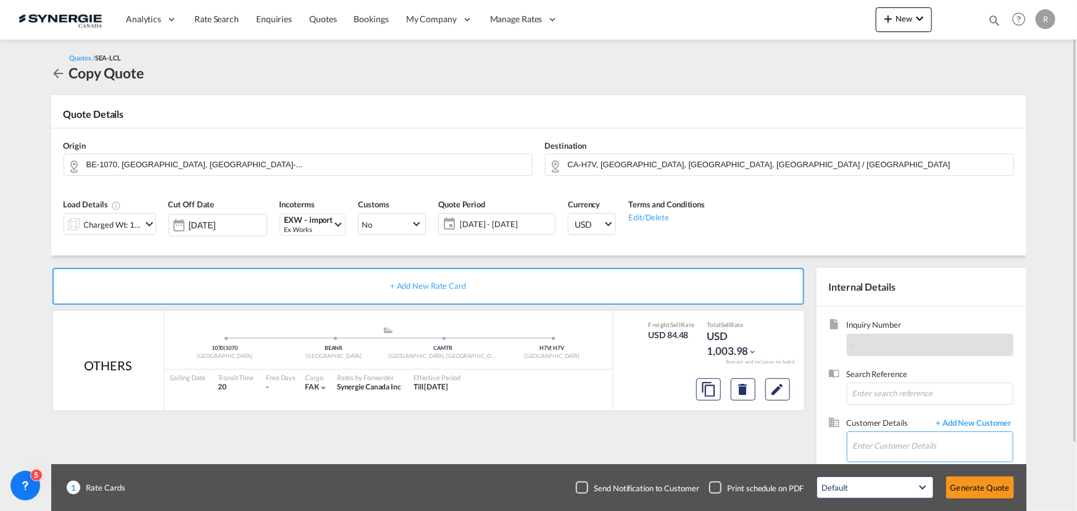
click at [878, 451] on input "Enter Customer Details" at bounding box center [933, 446] width 160 height 28
type input "r"
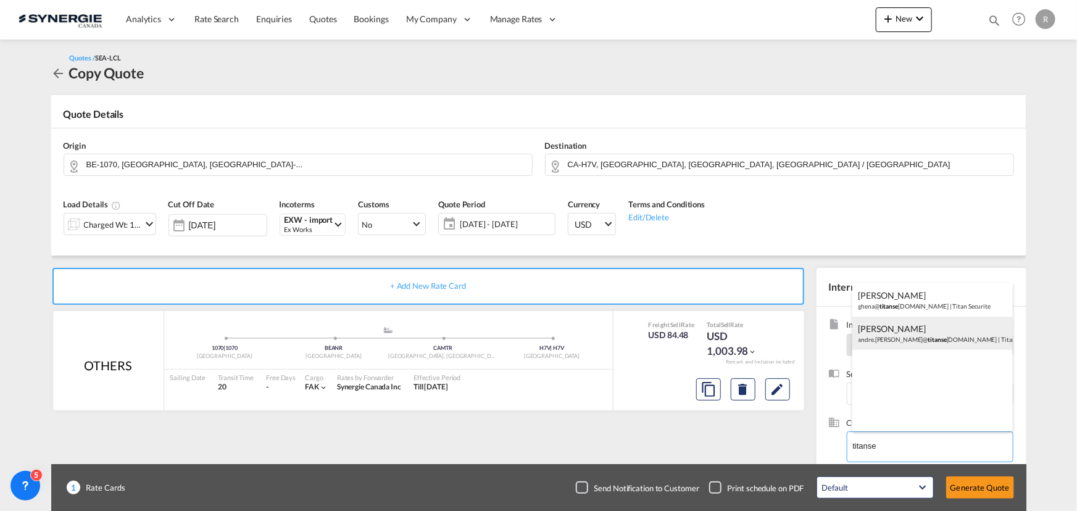
click at [905, 336] on div "André Dussault andre.dussault@ titanse curite.com | Titan Securite" at bounding box center [933, 333] width 161 height 33
type input "Titan Securite, André Dussault, andre.dussault@titansecurite.com"
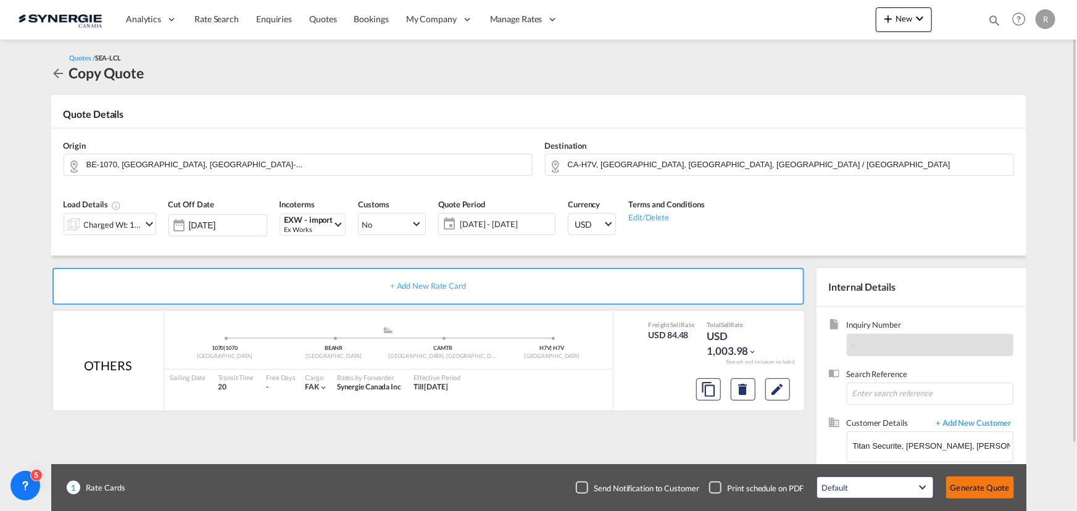
click at [984, 491] on button "Generate Quote" at bounding box center [981, 488] width 68 height 22
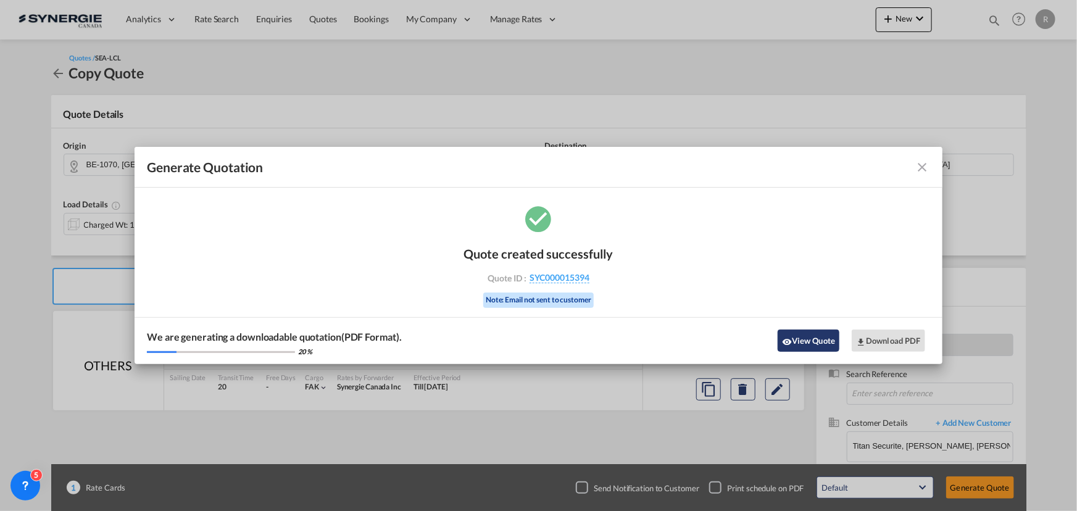
click at [821, 348] on button "View Quote" at bounding box center [809, 341] width 62 height 22
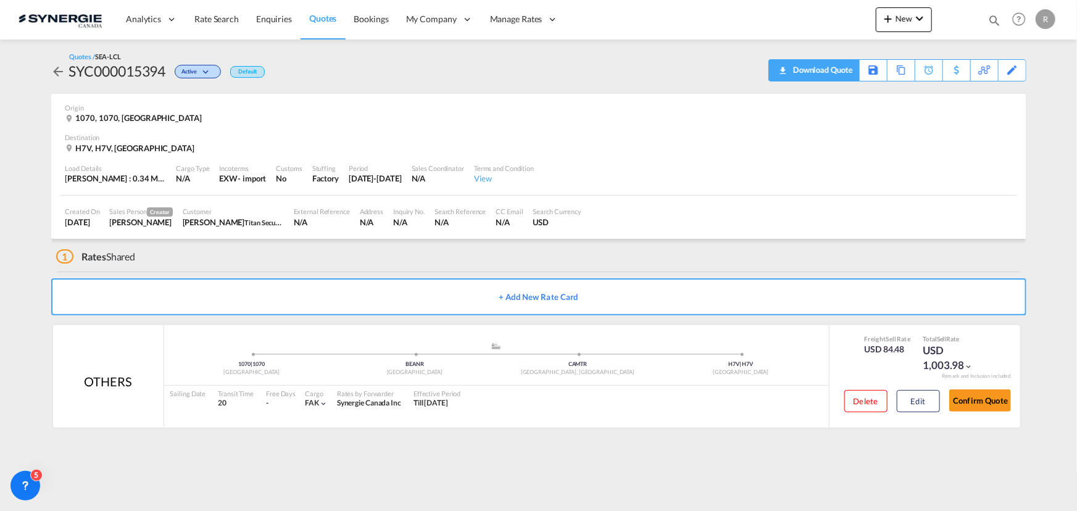
click at [844, 77] on div "Download Quote" at bounding box center [821, 70] width 63 height 20
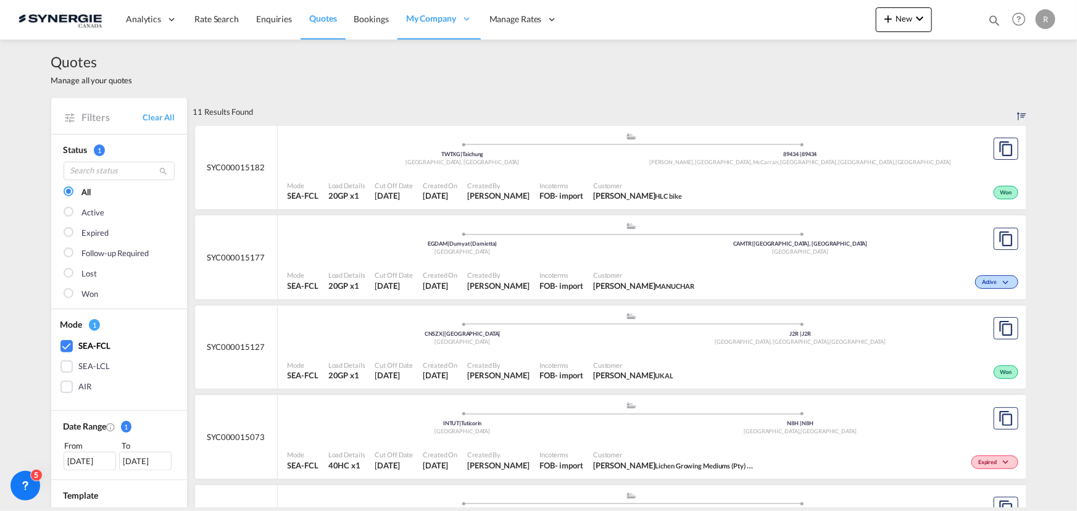
click at [61, 367] on div "SEA-LCL" at bounding box center [67, 367] width 12 height 12
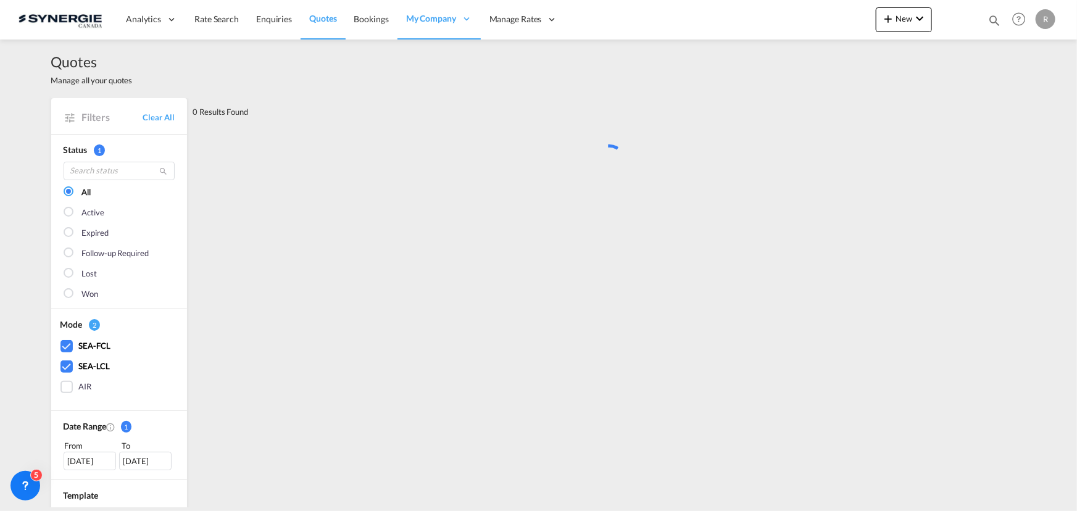
click at [67, 341] on div "SEA-FCL" at bounding box center [67, 346] width 12 height 12
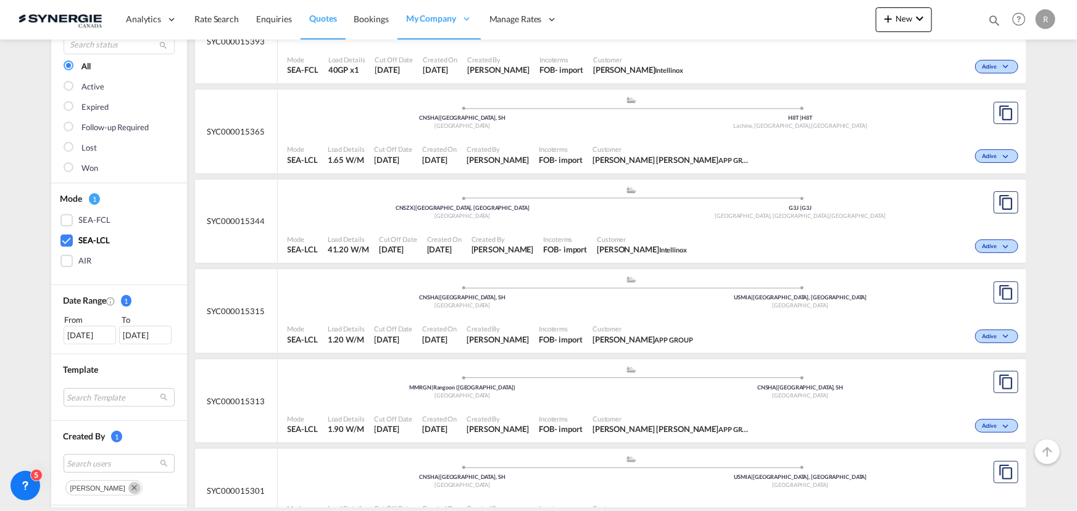
scroll to position [56, 0]
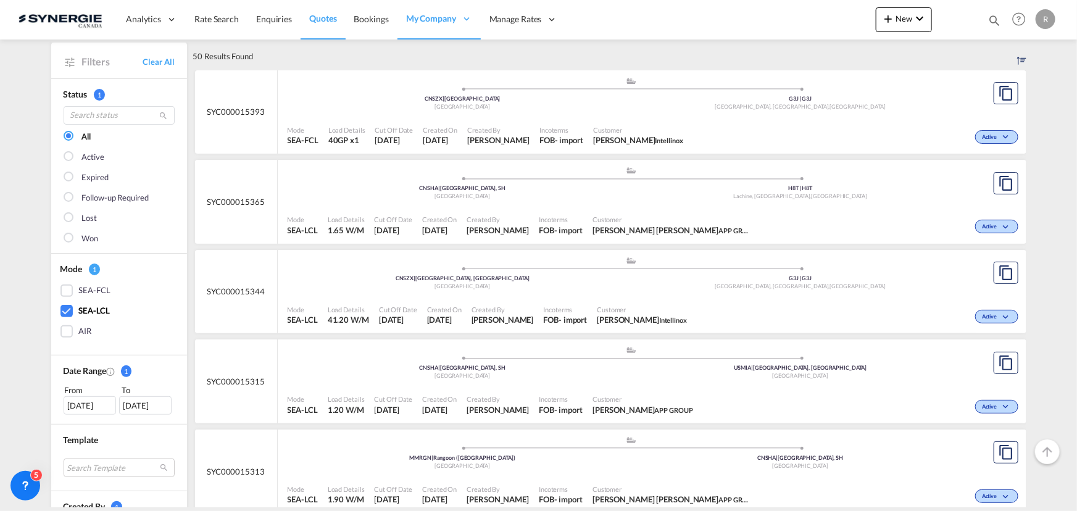
click at [568, 297] on div "Mode SEA-LCL Load Details 41.20 W/M Cut Off Date 8 Oct 2025 Created On 8 Oct 20…" at bounding box center [652, 315] width 749 height 37
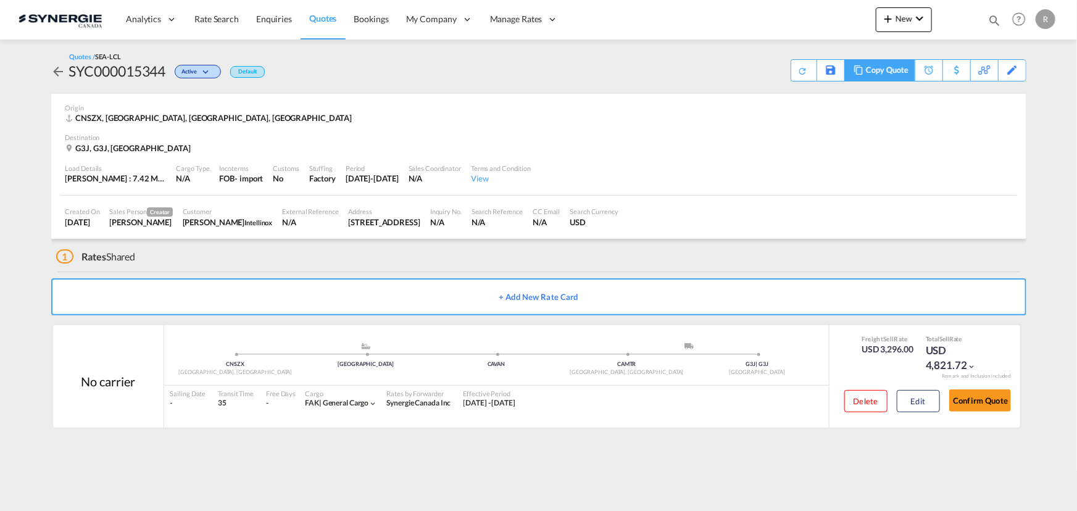
click at [894, 72] on div "Copy Quote" at bounding box center [887, 70] width 42 height 21
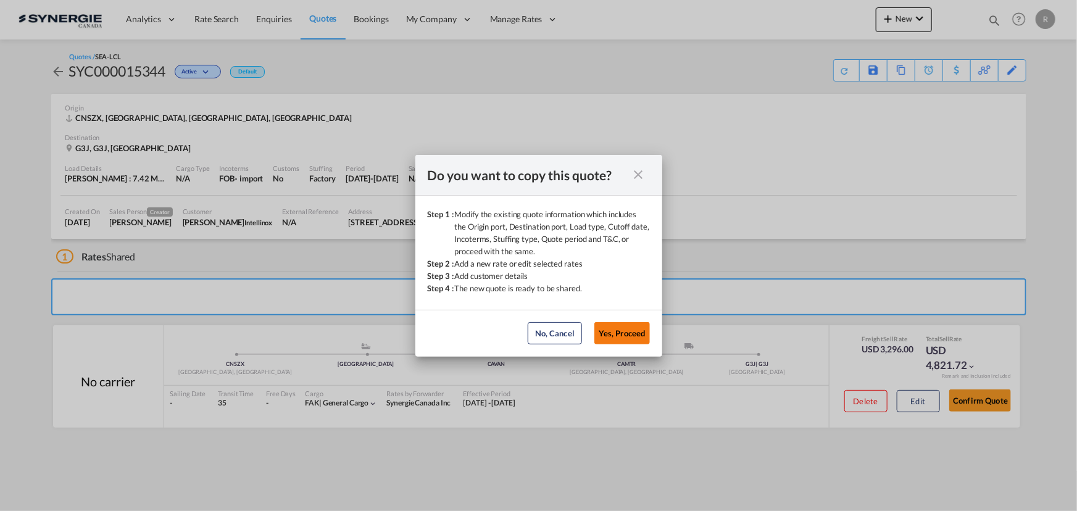
click at [625, 337] on button "Yes, Proceed" at bounding box center [623, 333] width 56 height 22
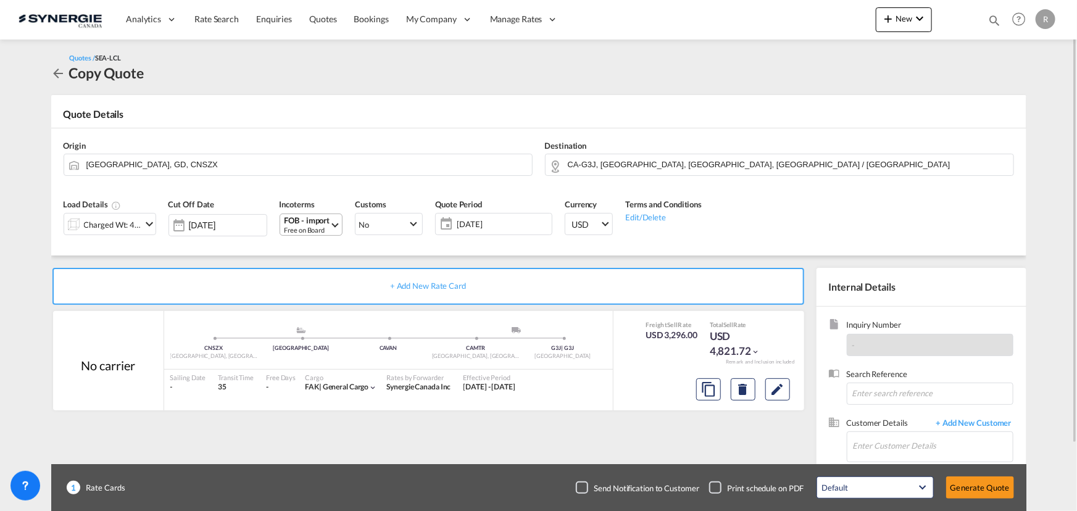
click at [318, 228] on div "Free on Board" at bounding box center [308, 229] width 46 height 9
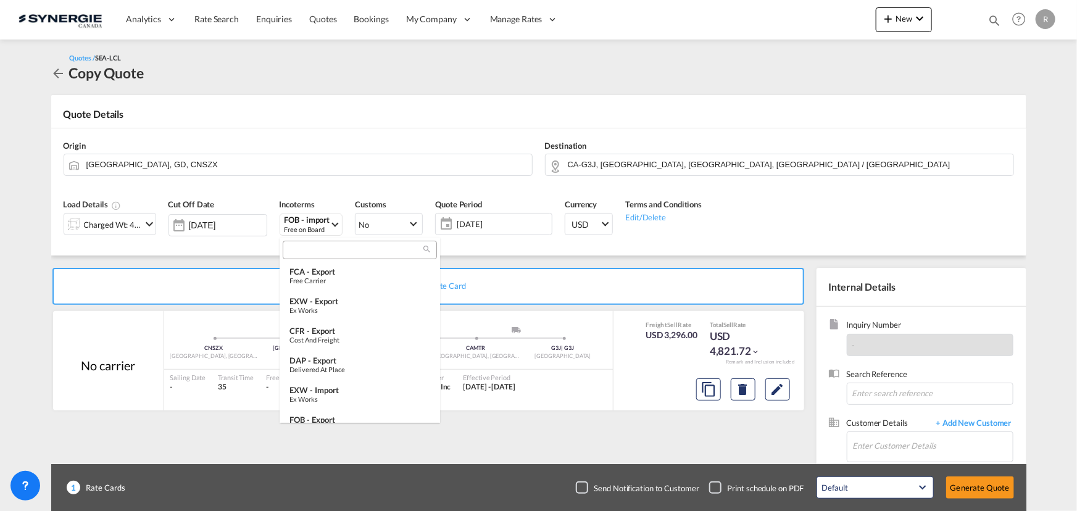
scroll to position [124, 0]
click at [319, 272] on div "Ex Works" at bounding box center [360, 275] width 141 height 8
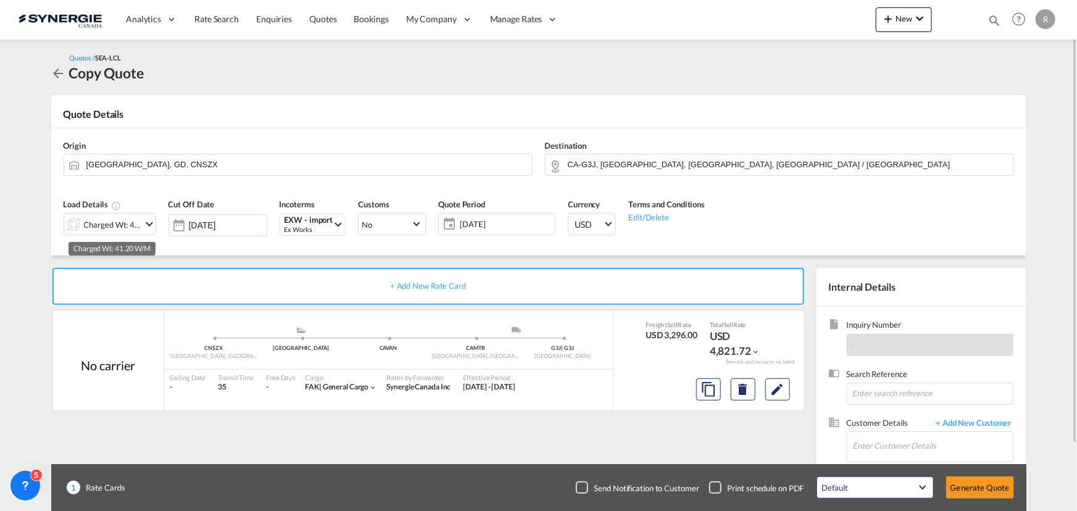
click at [107, 229] on div "Charged Wt: 41.20 W/M" at bounding box center [113, 224] width 58 height 17
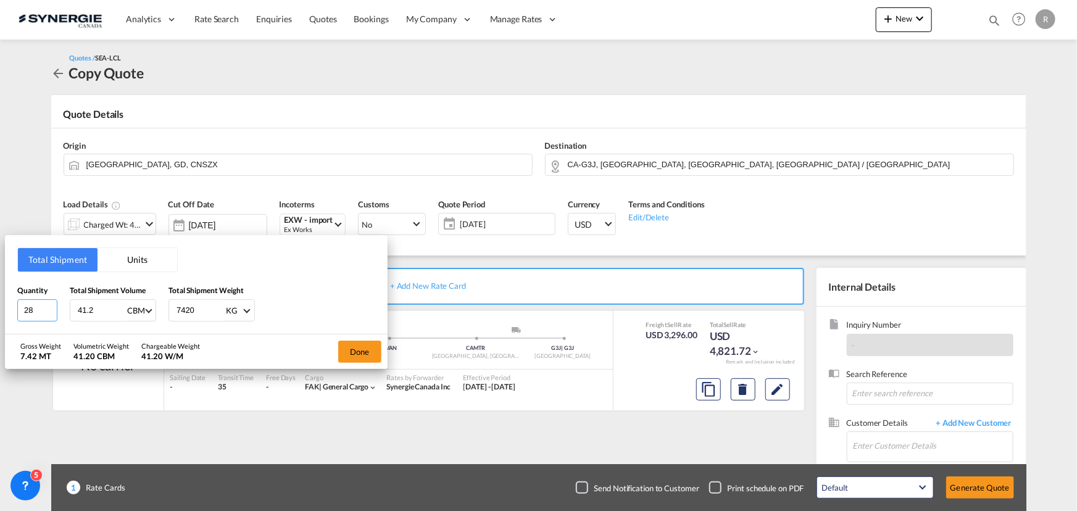
drag, startPoint x: 39, startPoint y: 304, endPoint x: -17, endPoint y: 307, distance: 55.7
click at [0, 307] on html "Analytics Reports Dashboard Rate Search Enquiries Quotes" at bounding box center [538, 255] width 1077 height 511
click at [41, 308] on input "28" at bounding box center [37, 310] width 40 height 22
drag, startPoint x: 41, startPoint y: 308, endPoint x: -22, endPoint y: 302, distance: 63.3
click at [0, 302] on html "Analytics Reports Dashboard Rate Search Enquiries Quotes" at bounding box center [538, 255] width 1077 height 511
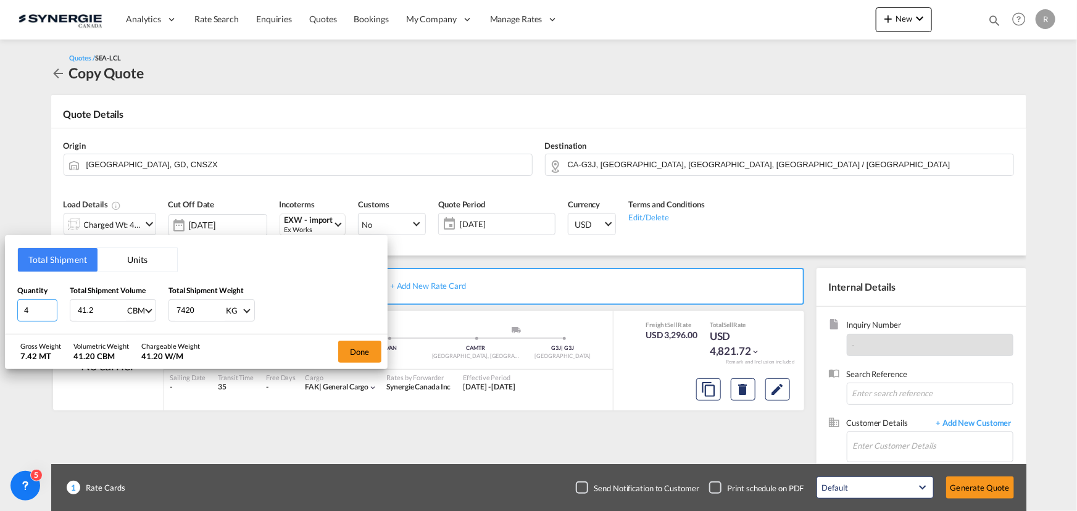
type input "4"
drag, startPoint x: 105, startPoint y: 313, endPoint x: -10, endPoint y: 307, distance: 115.6
click at [0, 307] on html "Analytics Reports Dashboard Rate Search Enquiries Quotes" at bounding box center [538, 255] width 1077 height 511
type input "6.5"
drag, startPoint x: 206, startPoint y: 306, endPoint x: 78, endPoint y: 296, distance: 128.8
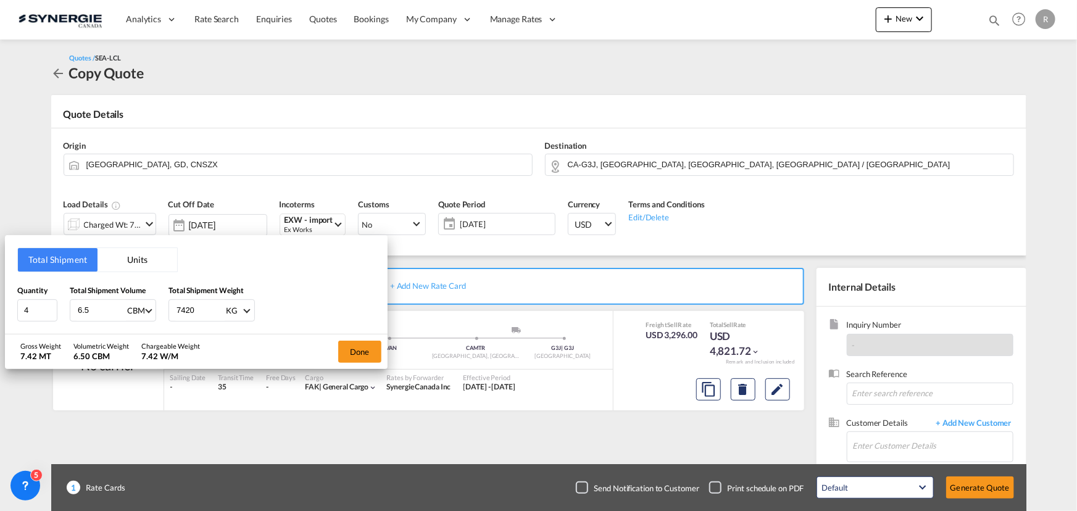
click at [78, 296] on div "Quantity 4 Total Shipment Volume 6.5 CBM CBM CFT Total Shipment Weight 7420 KG …" at bounding box center [196, 303] width 358 height 37
type input "905"
click at [358, 349] on button "Done" at bounding box center [359, 352] width 43 height 22
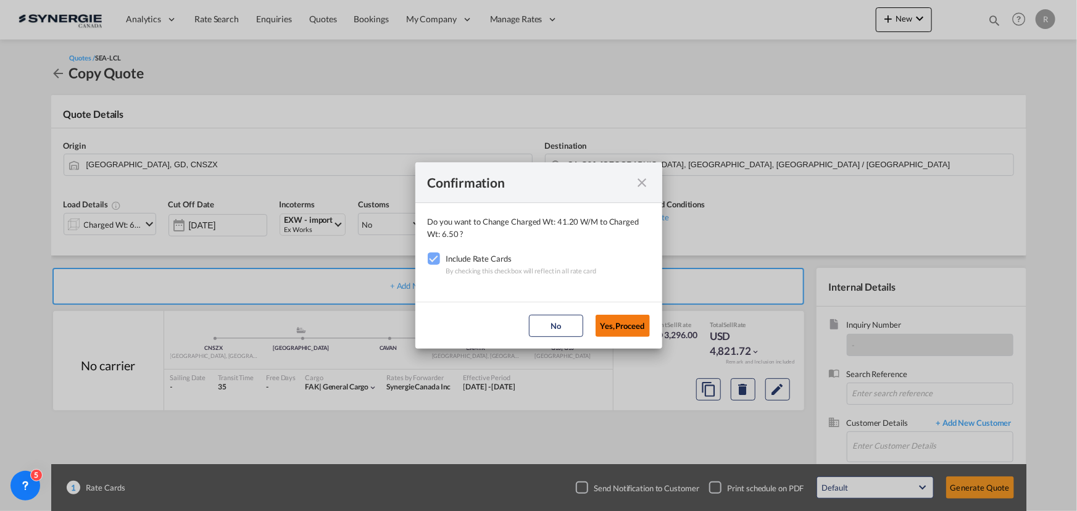
click at [618, 331] on button "Yes,Proceed" at bounding box center [623, 326] width 54 height 22
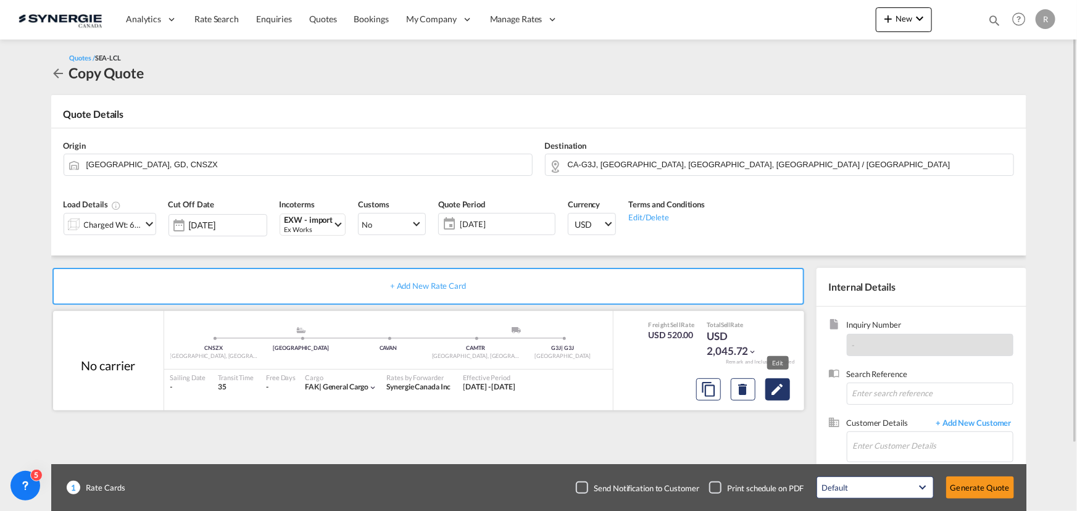
click at [778, 393] on md-icon "Edit" at bounding box center [778, 389] width 15 height 15
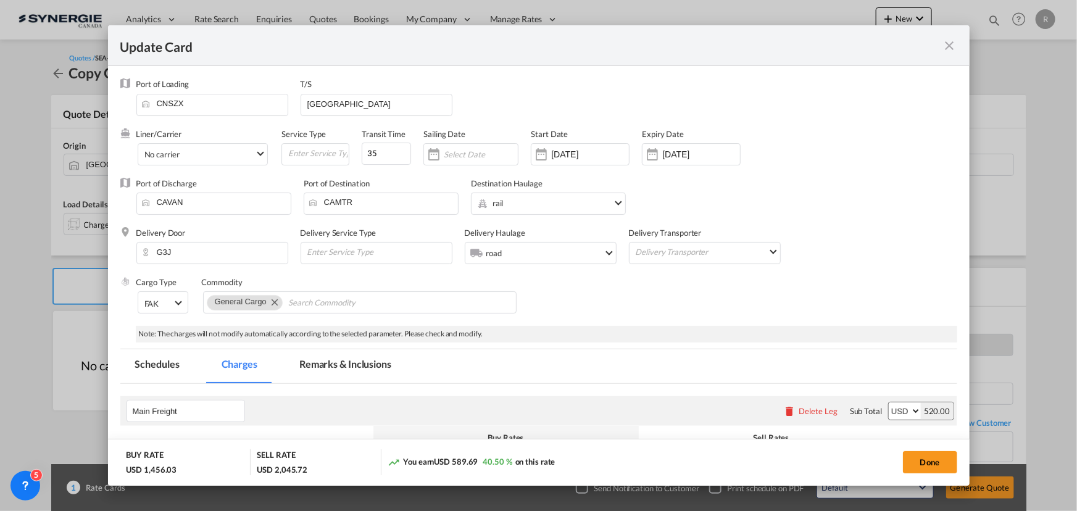
select select "per_w/m"
select select "per_shipment"
select select "flat"
select select "per_bl"
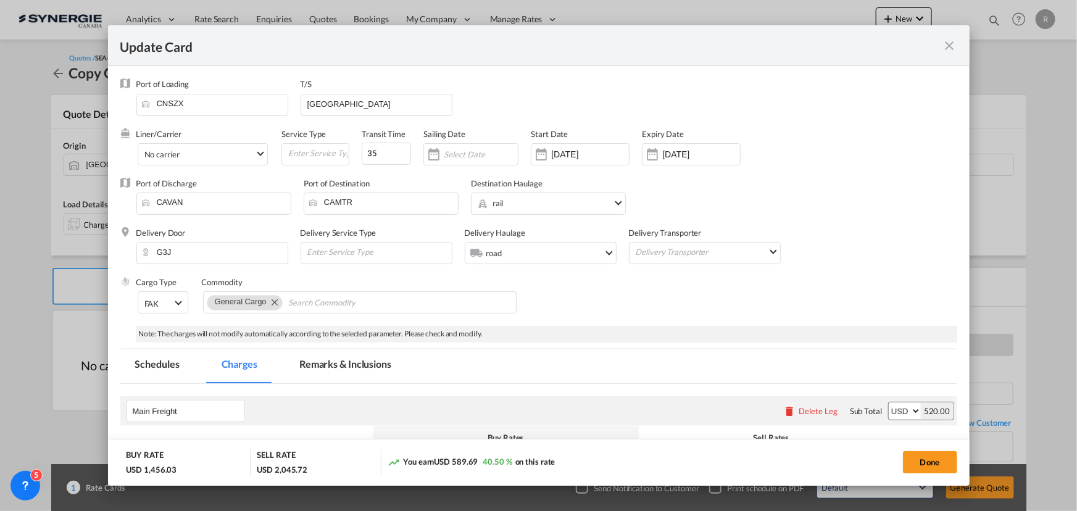
select select "per_bl"
select select "per_shipment"
click at [951, 44] on md-icon "icon-close fg-AAA8AD m-0 pointer" at bounding box center [950, 45] width 15 height 15
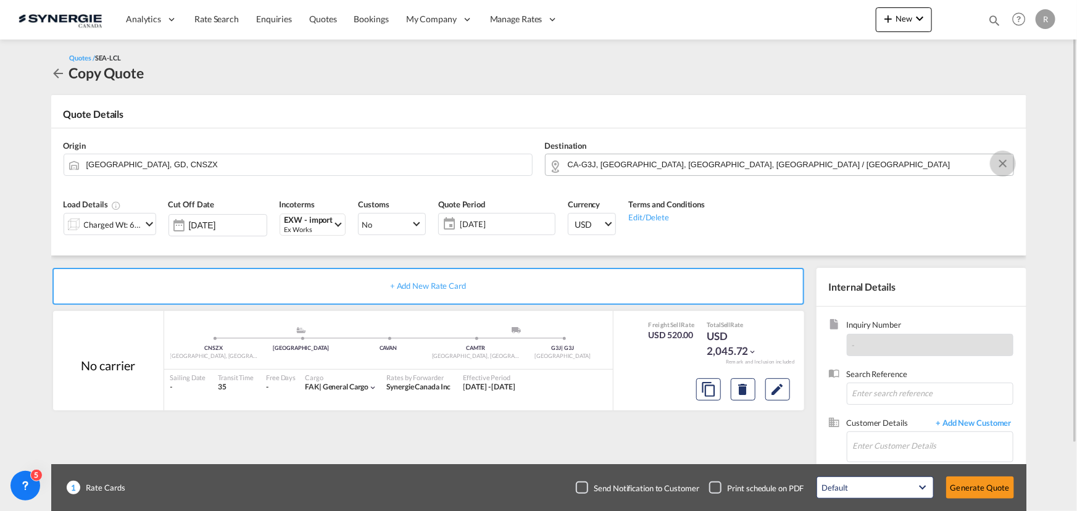
click at [1003, 164] on button "Clear Input" at bounding box center [1003, 163] width 19 height 19
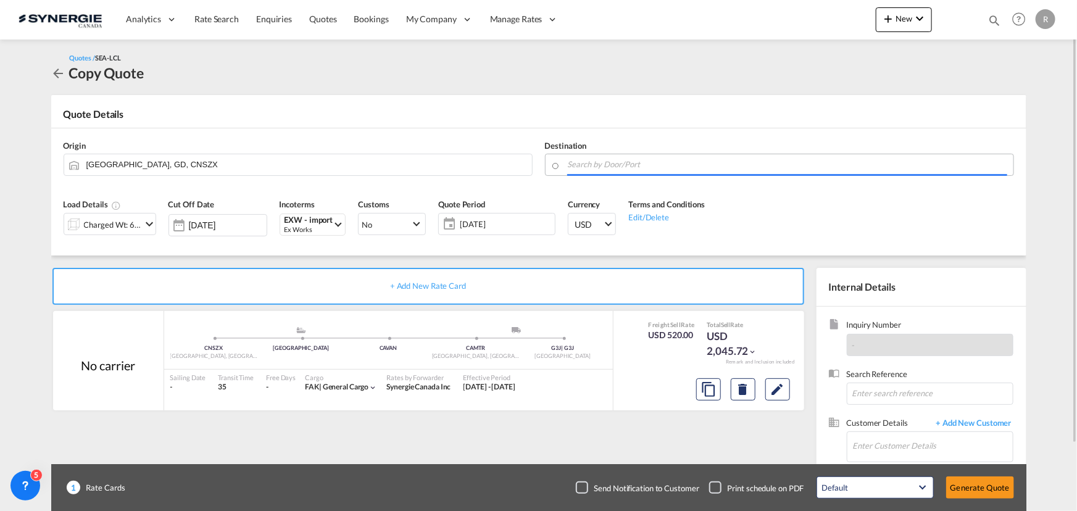
click at [691, 164] on input "Search by Door/Port" at bounding box center [788, 165] width 440 height 22
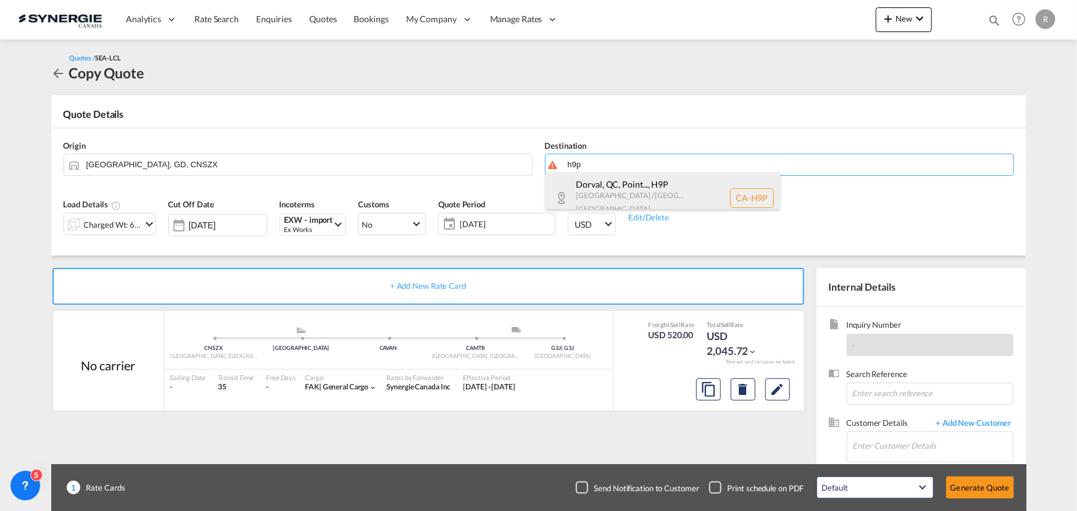
click at [610, 192] on div "Dorval, QC, Point... , H9P [GEOGRAPHIC_DATA] / [GEOGRAPHIC_DATA] [GEOGRAPHIC_DA…" at bounding box center [663, 197] width 235 height 51
type input "CA-H9P, Dorval, [GEOGRAPHIC_DATA], [GEOGRAPHIC_DATA], [GEOGRAPHIC_DATA], [GEOGR…"
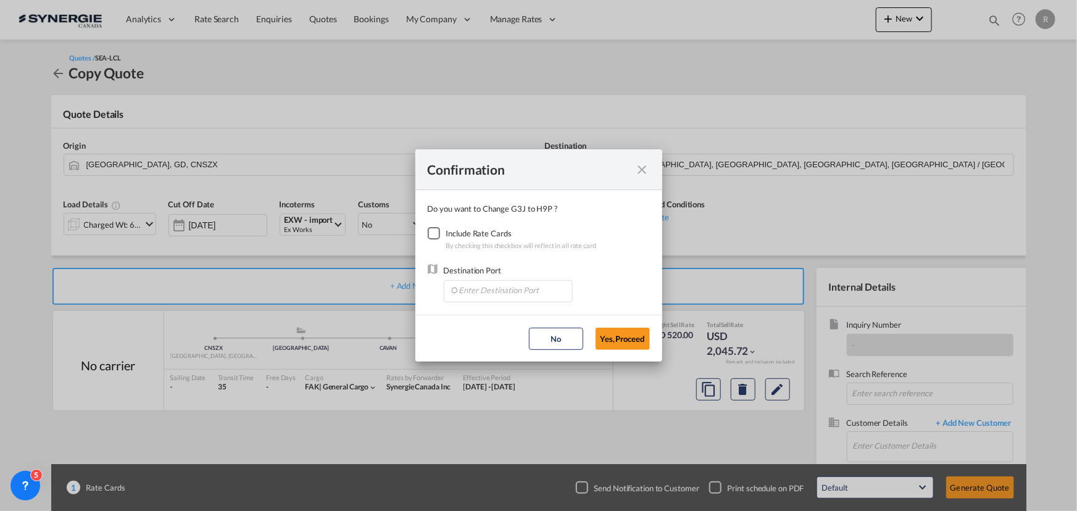
click at [430, 232] on div "Checkbox No Ink" at bounding box center [434, 233] width 12 height 12
click at [501, 292] on input "Enter Destination Port" at bounding box center [511, 290] width 122 height 19
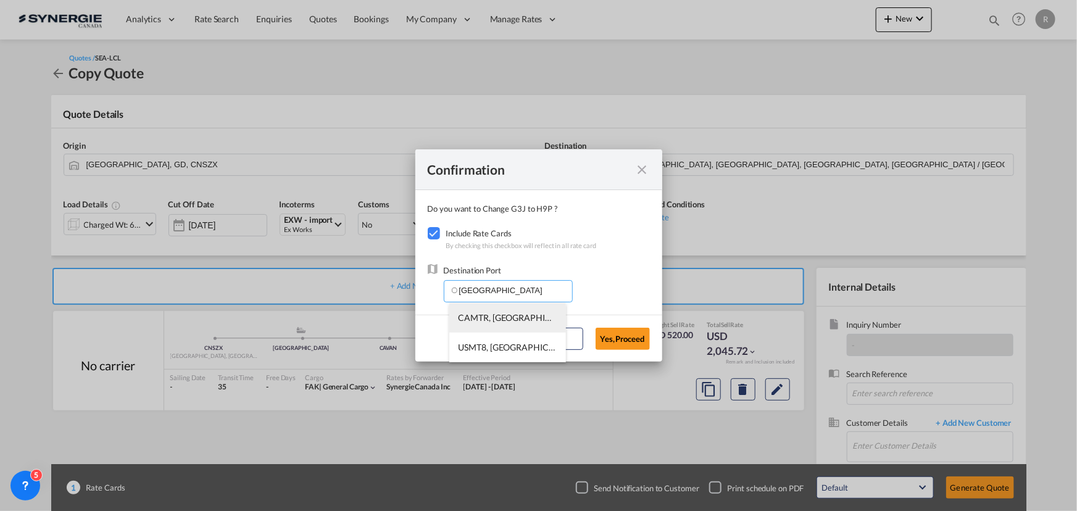
click at [473, 319] on span "CAMTR, [GEOGRAPHIC_DATA], [GEOGRAPHIC_DATA], [GEOGRAPHIC_DATA], [GEOGRAPHIC_DAT…" at bounding box center [701, 317] width 485 height 10
type input "CAMTR, [GEOGRAPHIC_DATA], [GEOGRAPHIC_DATA], [GEOGRAPHIC_DATA], [GEOGRAPHIC_DAT…"
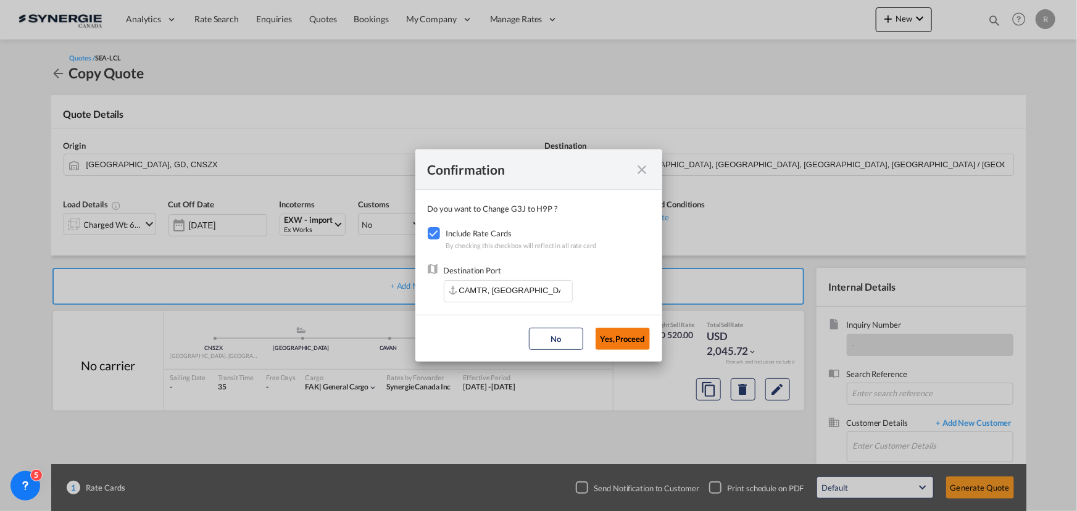
click at [631, 342] on button "Yes,Proceed" at bounding box center [623, 339] width 54 height 22
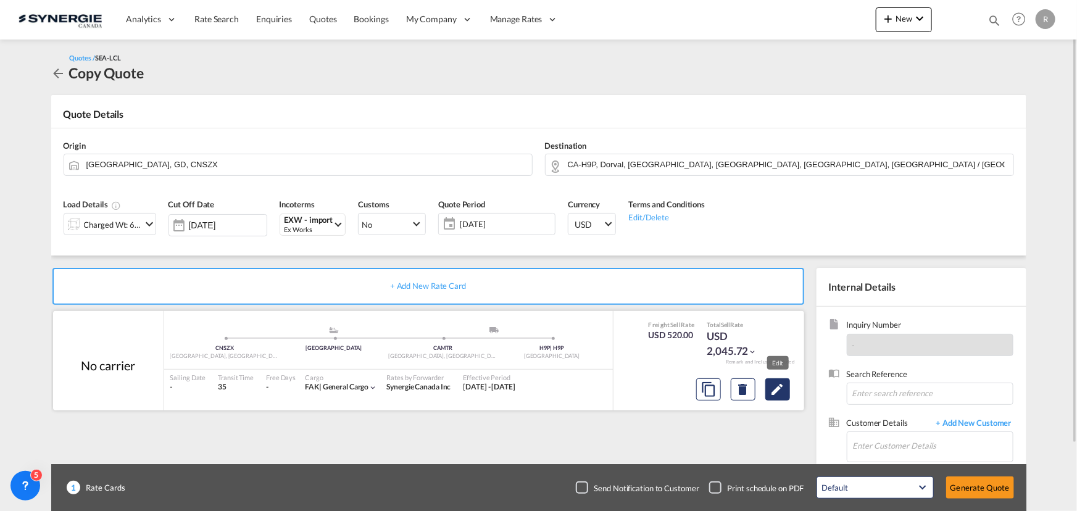
click at [780, 395] on md-icon "Edit" at bounding box center [778, 389] width 15 height 15
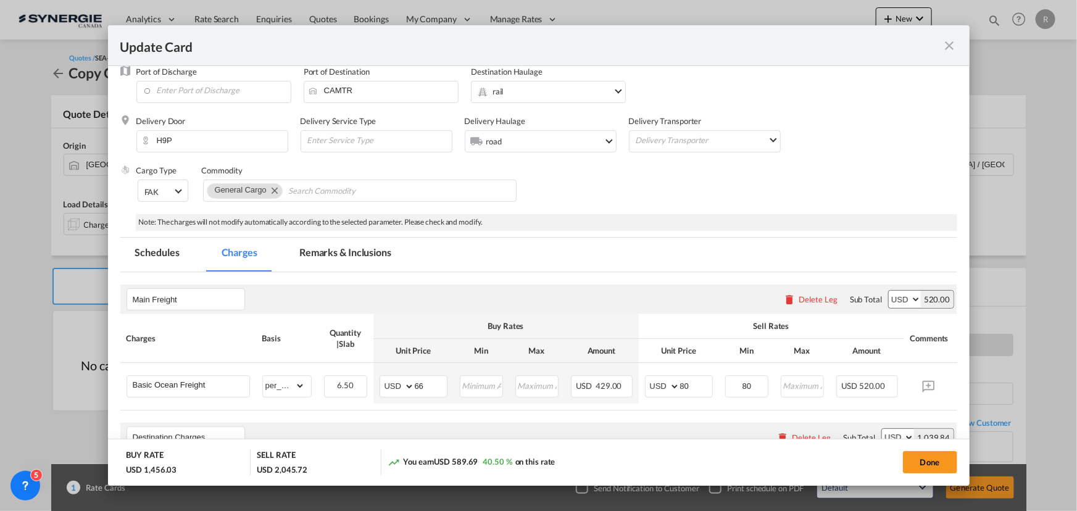
scroll to position [224, 0]
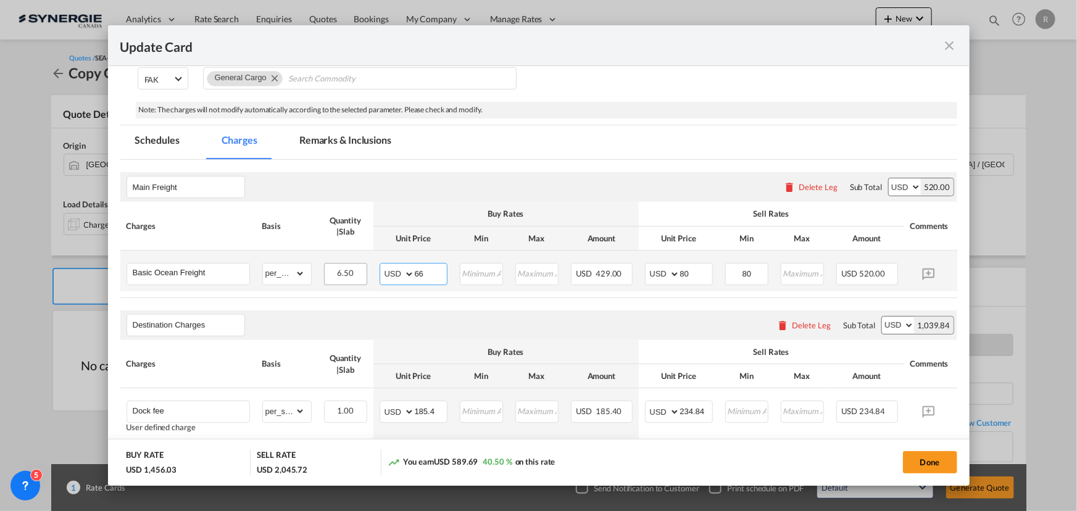
drag, startPoint x: 441, startPoint y: 272, endPoint x: 362, endPoint y: 262, distance: 80.3
click at [362, 262] on tr "Basic Ocean Freight Please Enter Already Exists gross_weight volumetric_weight …" at bounding box center [557, 271] width 875 height 41
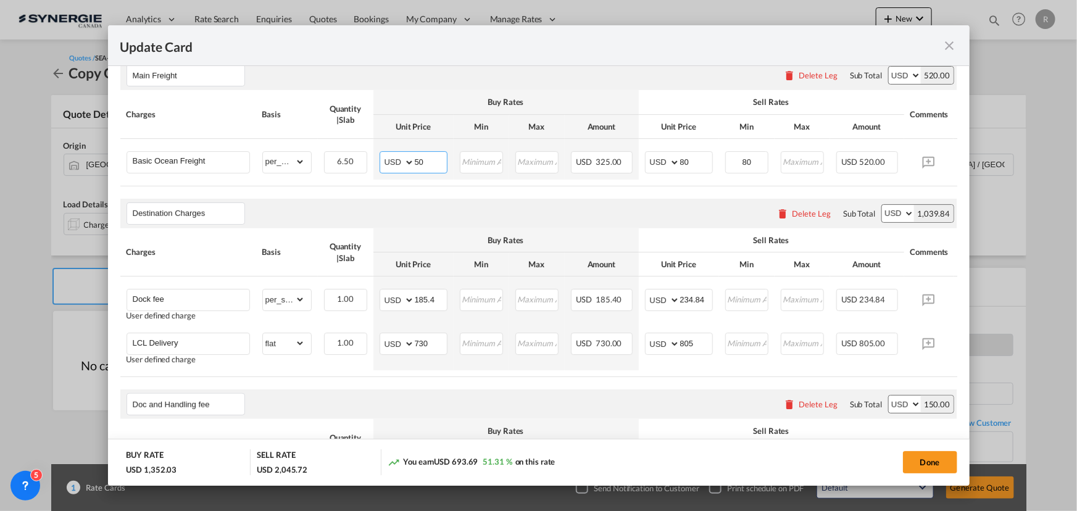
scroll to position [337, 0]
type input "50"
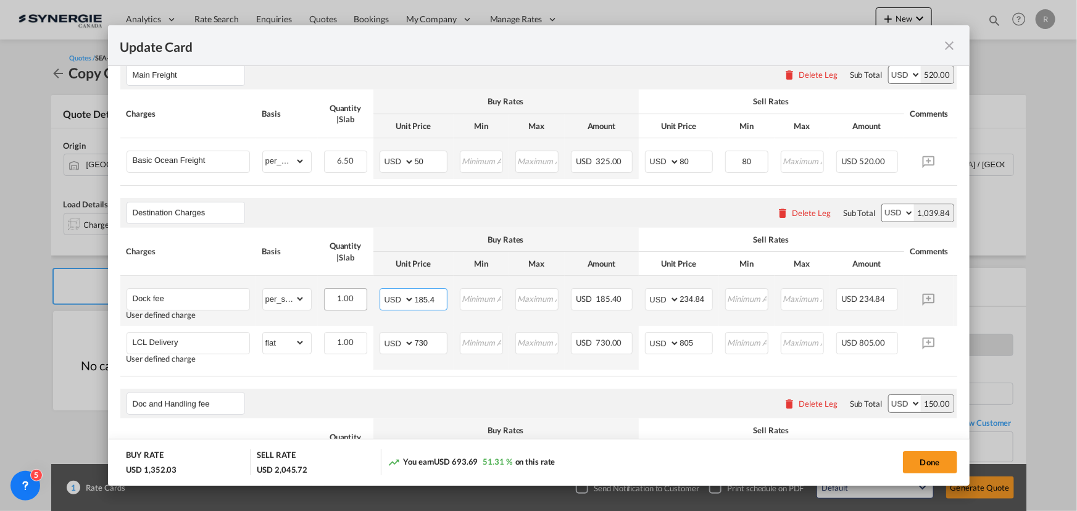
drag, startPoint x: 437, startPoint y: 300, endPoint x: 364, endPoint y: 298, distance: 72.9
click at [364, 298] on tr "Dock fee User defined charge Please Enter Already Exists gross_weight volumetri…" at bounding box center [557, 301] width 875 height 50
type input "60"
type input "65"
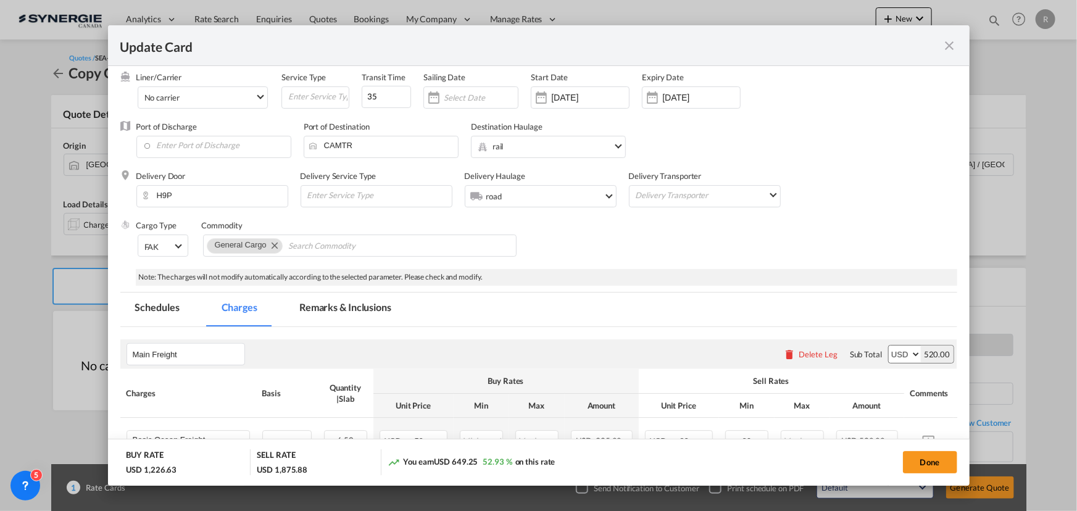
scroll to position [56, 0]
drag, startPoint x: 347, startPoint y: 304, endPoint x: 275, endPoint y: 345, distance: 82.4
click at [347, 304] on md-tab-item "Remarks & Inclusions" at bounding box center [346, 311] width 122 height 34
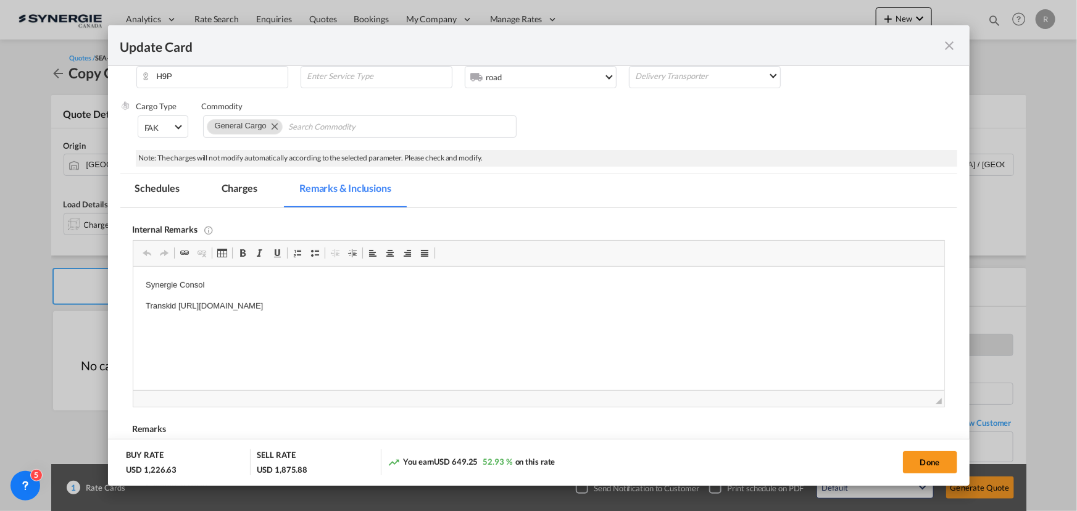
scroll to position [224, 0]
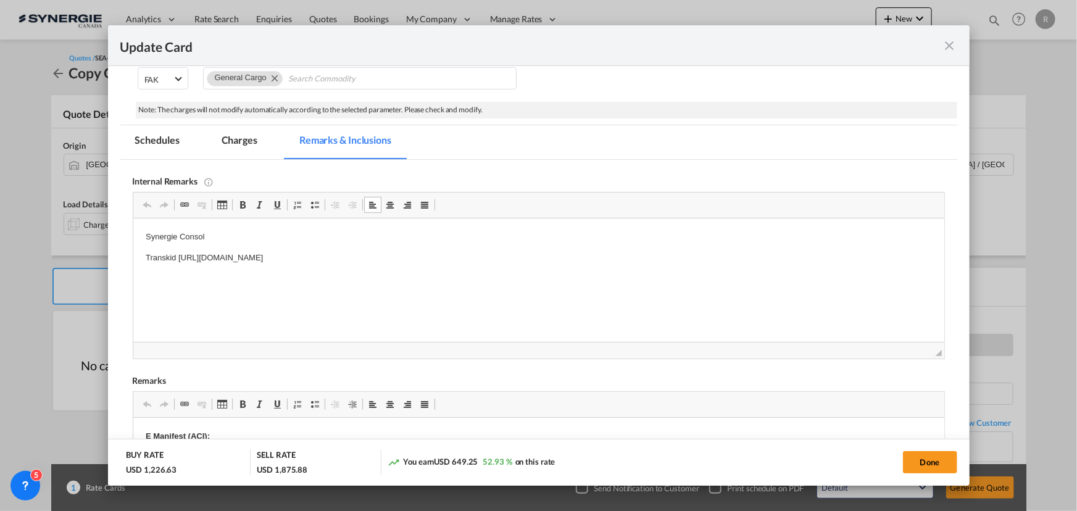
drag, startPoint x: 140, startPoint y: 235, endPoint x: 566, endPoint y: 265, distance: 427.8
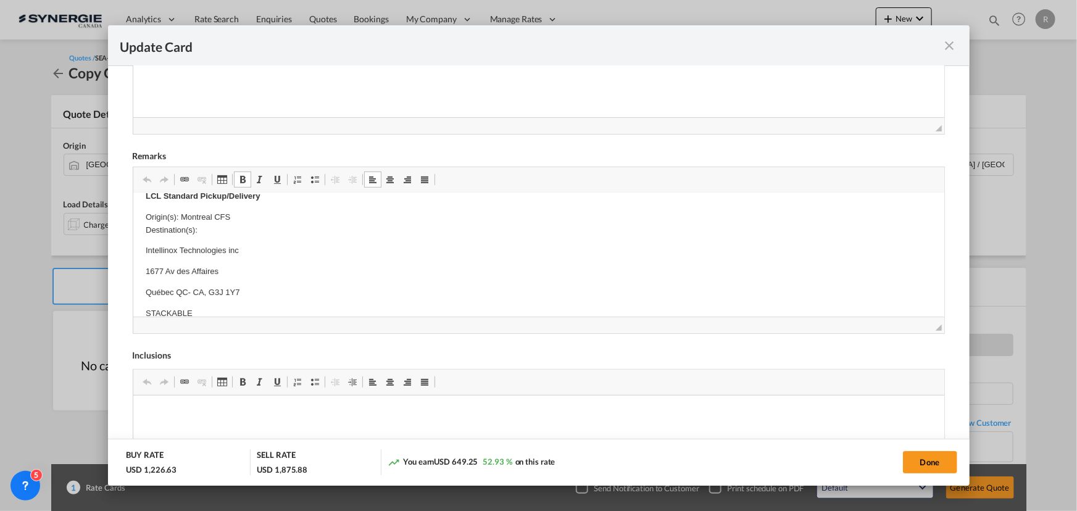
scroll to position [0, 0]
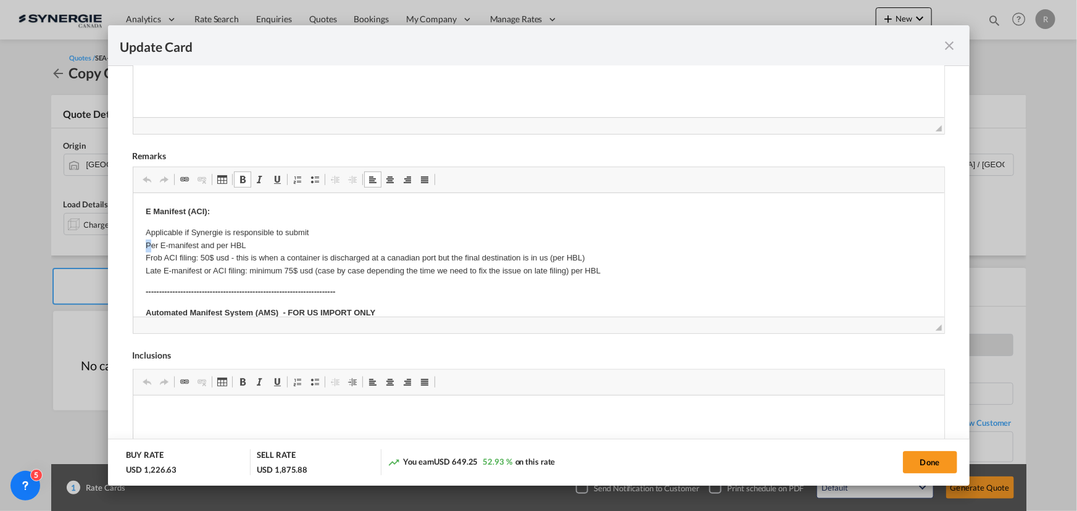
drag, startPoint x: 141, startPoint y: 247, endPoint x: 153, endPoint y: 250, distance: 11.5
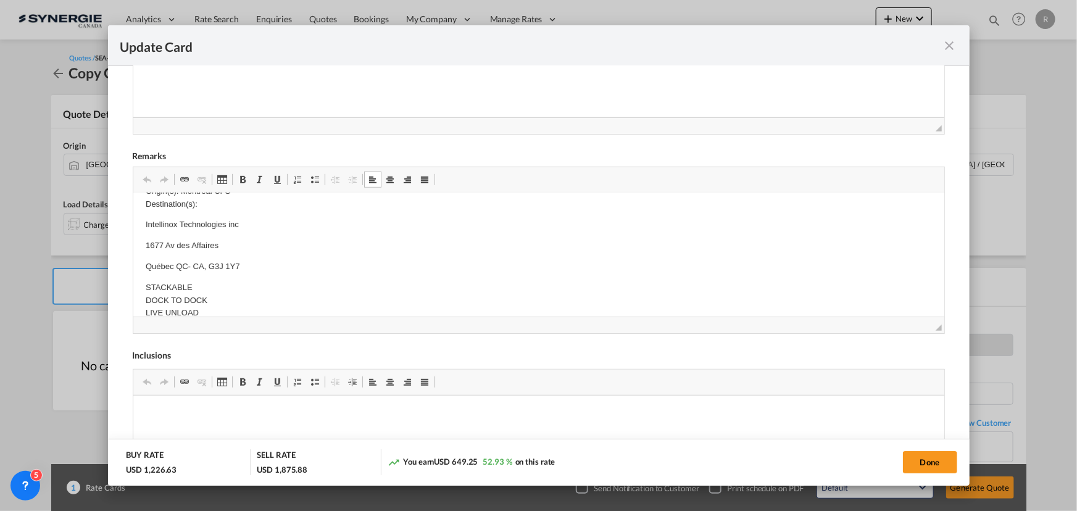
scroll to position [280, 0]
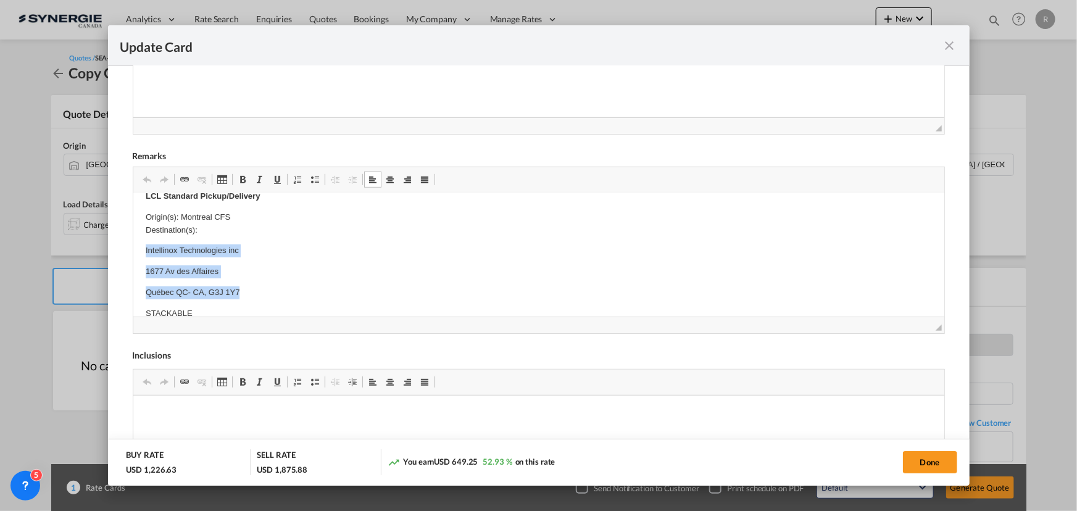
drag, startPoint x: 145, startPoint y: 246, endPoint x: 257, endPoint y: 291, distance: 121.1
click at [257, 291] on body "E Manifest (ACI): Applicable if Synergie is responsible to submit Per E-manifes…" at bounding box center [538, 291] width 787 height 732
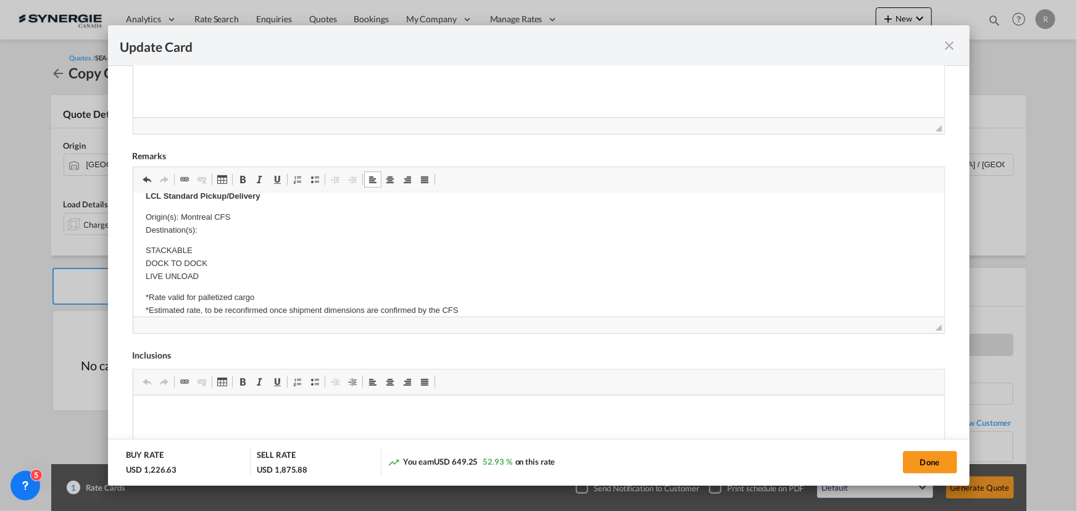
click at [228, 229] on p "Origin(s): Montreal CFS Destination(s):" at bounding box center [538, 224] width 787 height 26
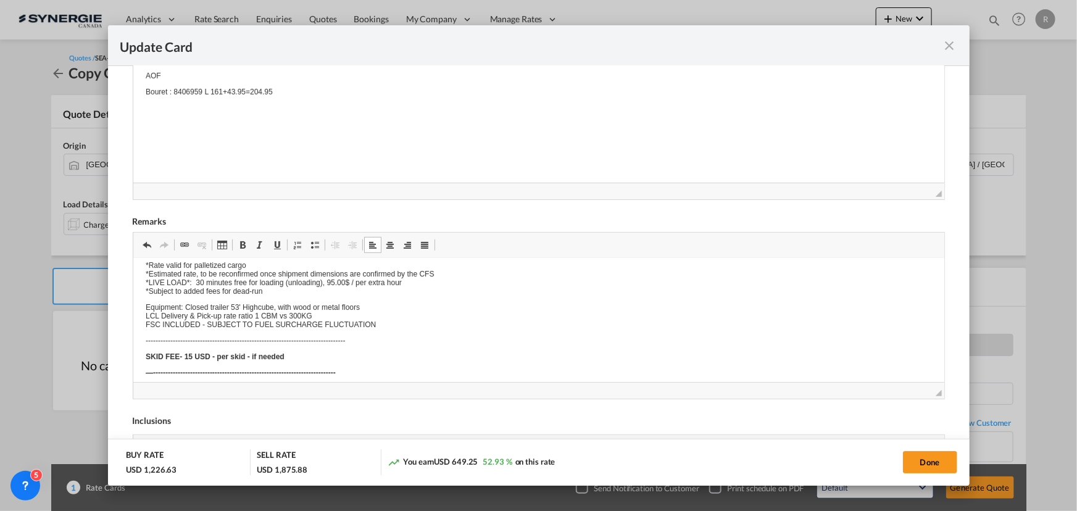
scroll to position [0, 0]
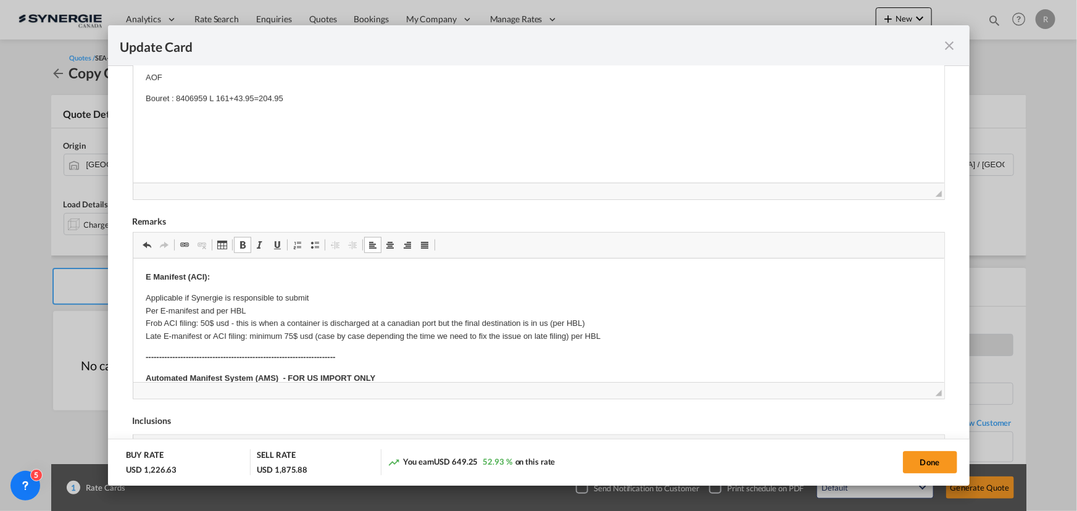
drag, startPoint x: 186, startPoint y: 77, endPoint x: 308, endPoint y: 119, distance: 129.3
click at [170, 72] on p "AOF" at bounding box center [538, 78] width 787 height 13
click at [169, 78] on p "AOF" at bounding box center [538, 78] width 787 height 13
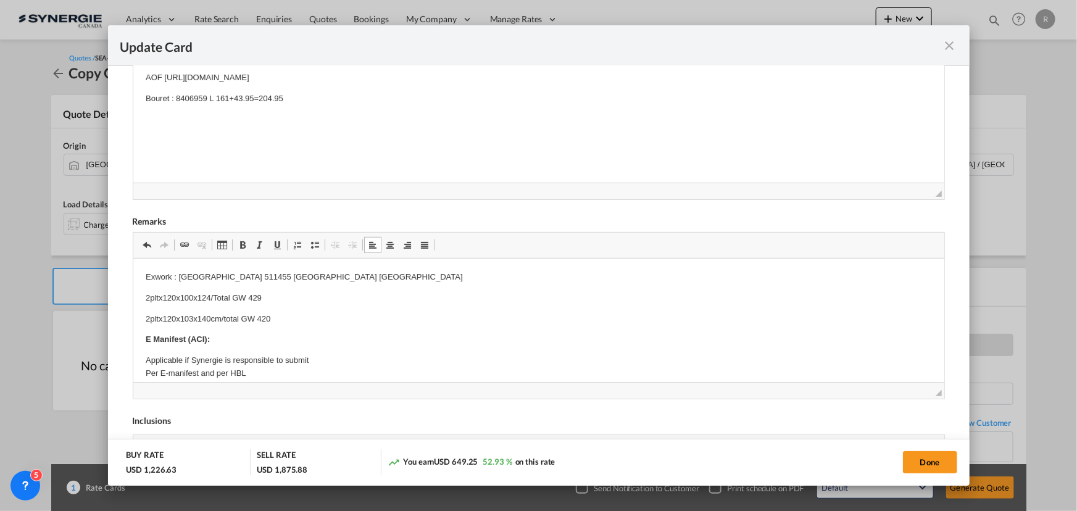
click at [281, 295] on p "2pltx120x100x124/Total GW 429" at bounding box center [538, 298] width 787 height 13
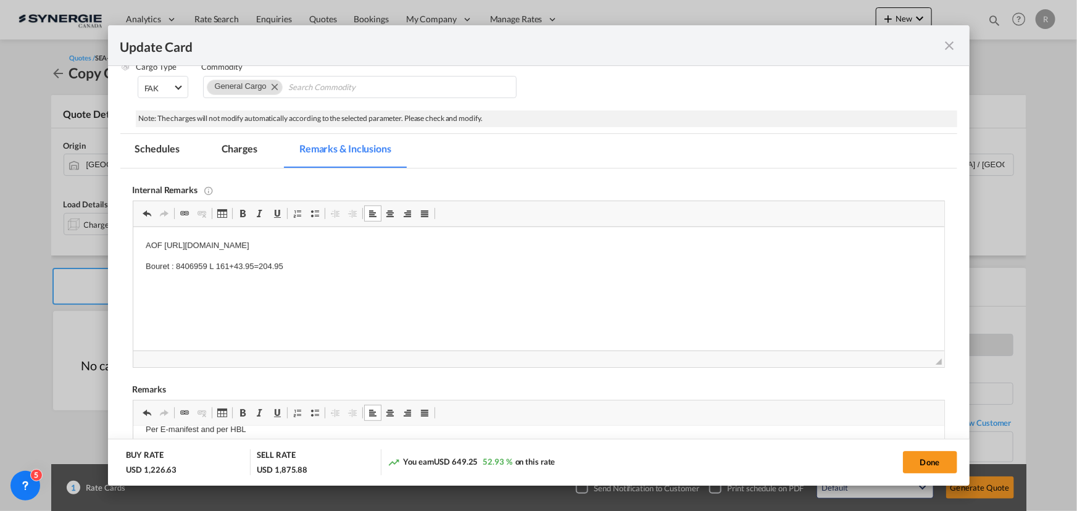
scroll to position [103, 0]
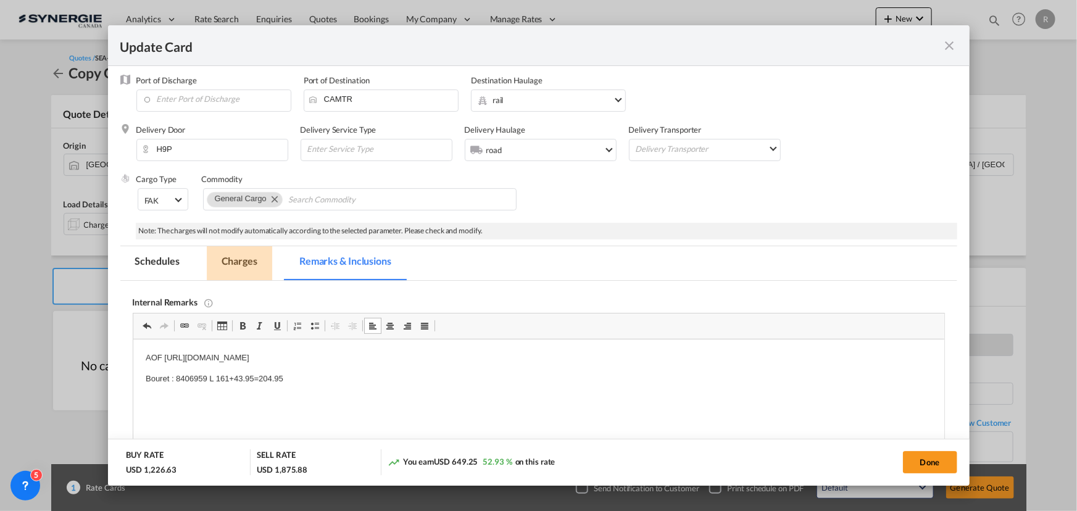
click at [238, 261] on md-tab-item "Charges" at bounding box center [239, 263] width 65 height 34
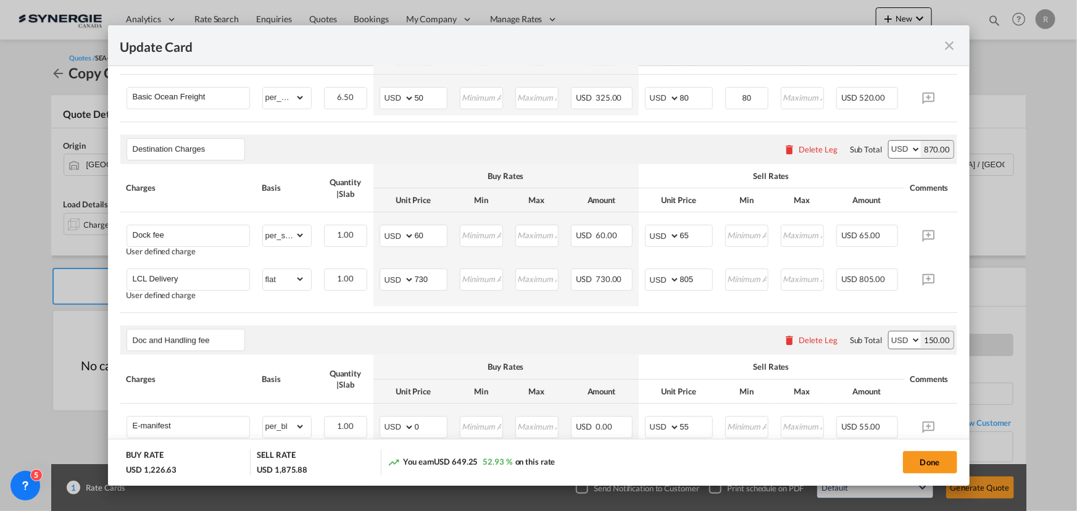
scroll to position [440, 0]
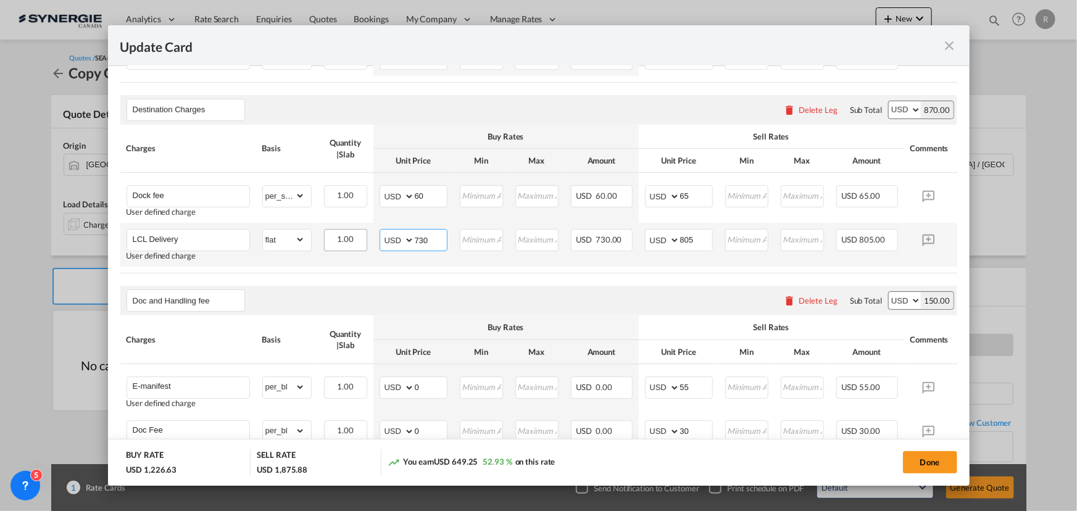
drag, startPoint x: 440, startPoint y: 241, endPoint x: 344, endPoint y: 233, distance: 96.0
click at [344, 233] on tr "LCL Delivery User defined charge Please Enter Already Exists gross_weight volum…" at bounding box center [557, 245] width 875 height 44
type input "230"
drag, startPoint x: 696, startPoint y: 242, endPoint x: 639, endPoint y: 241, distance: 57.4
click at [639, 241] on td "AED AFN ALL AMD ANG AOA ARS AUD AWG AZN BAM BBD BDT BGN BHD BIF BMD BND BOB BRL…" at bounding box center [679, 245] width 80 height 44
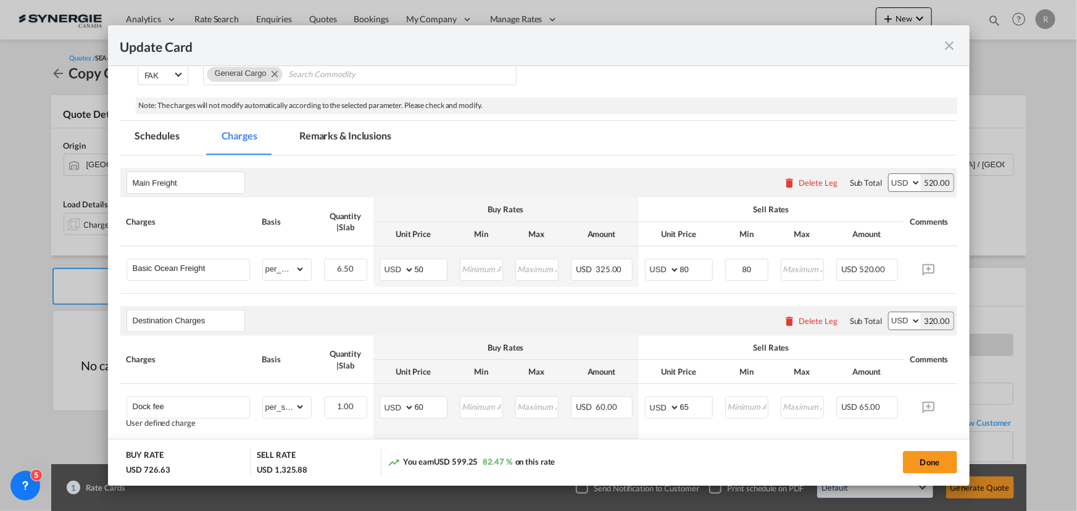
scroll to position [285, 0]
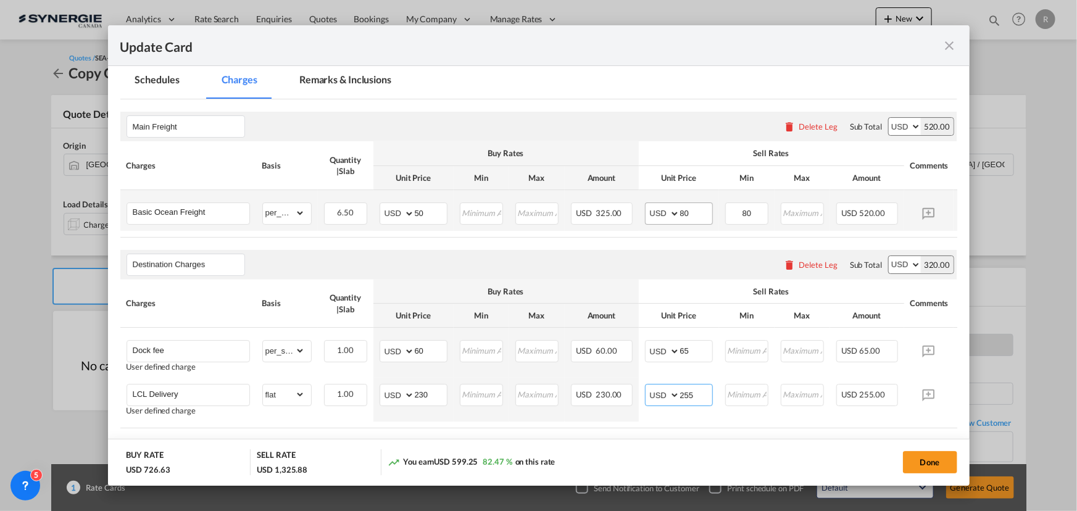
type input "255"
drag, startPoint x: 704, startPoint y: 211, endPoint x: 648, endPoint y: 210, distance: 55.6
click at [648, 210] on md-input-container "AED AFN ALL AMD ANG AOA ARS AUD AWG AZN BAM BBD BDT BGN BHD BIF BMD BND BOB BRL…" at bounding box center [679, 214] width 68 height 22
type input "78"
drag, startPoint x: 769, startPoint y: 211, endPoint x: 710, endPoint y: 205, distance: 58.9
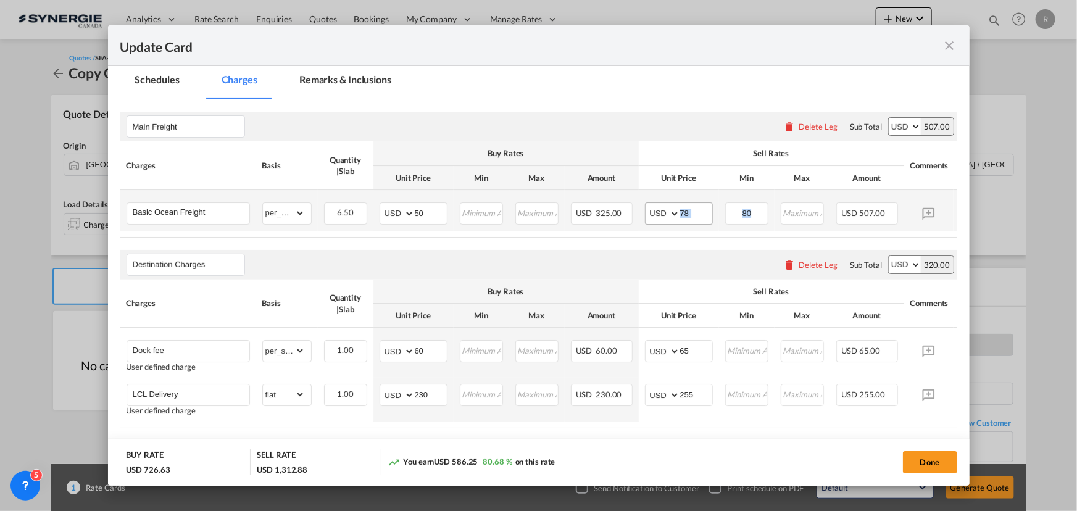
click at [710, 205] on tr "Basic Ocean Freight Please Enter Already Exists gross_weight volumetric_weight …" at bounding box center [557, 210] width 875 height 41
click at [753, 212] on input "80" at bounding box center [747, 212] width 41 height 19
drag, startPoint x: 758, startPoint y: 210, endPoint x: 734, endPoint y: 207, distance: 24.3
click at [734, 207] on input "80" at bounding box center [747, 212] width 41 height 19
type input "78"
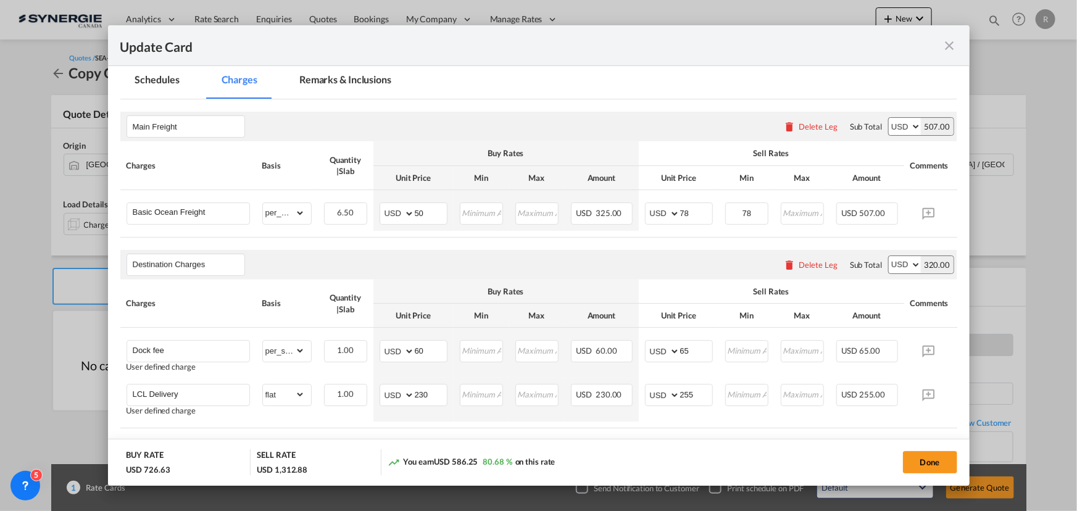
click at [673, 241] on air-lcl-rate-modification "Main Freight Please enter leg name Leg Name Already Exists Delete Leg Sub Total…" at bounding box center [538, 494] width 837 height 790
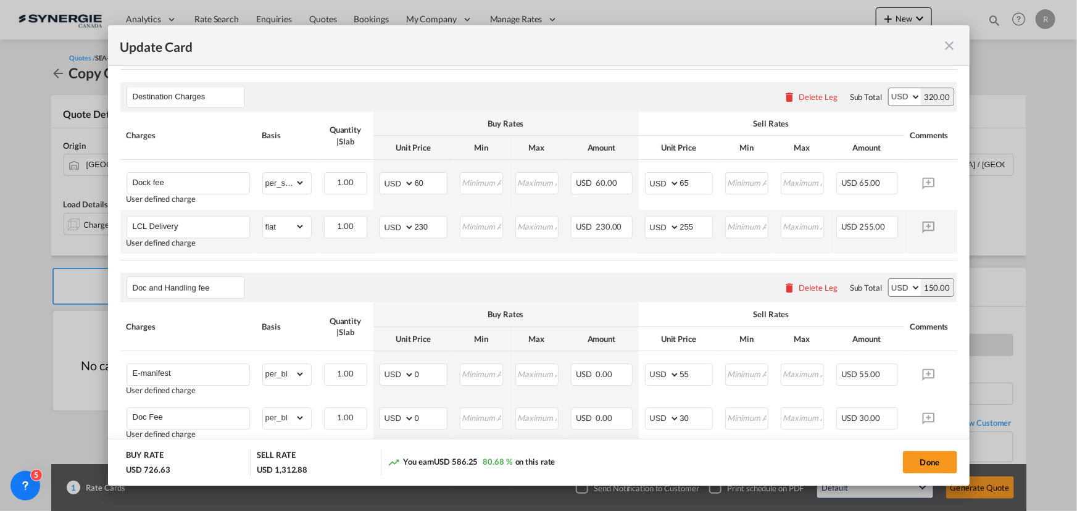
scroll to position [284, 0]
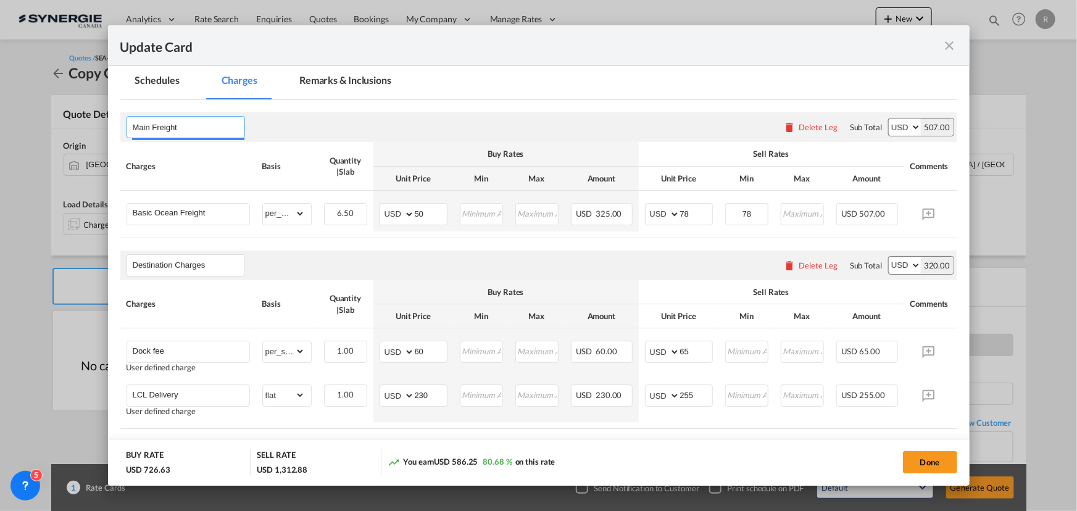
click at [209, 125] on input "Main Freight" at bounding box center [189, 127] width 112 height 19
type input "Main Freight+exwork"
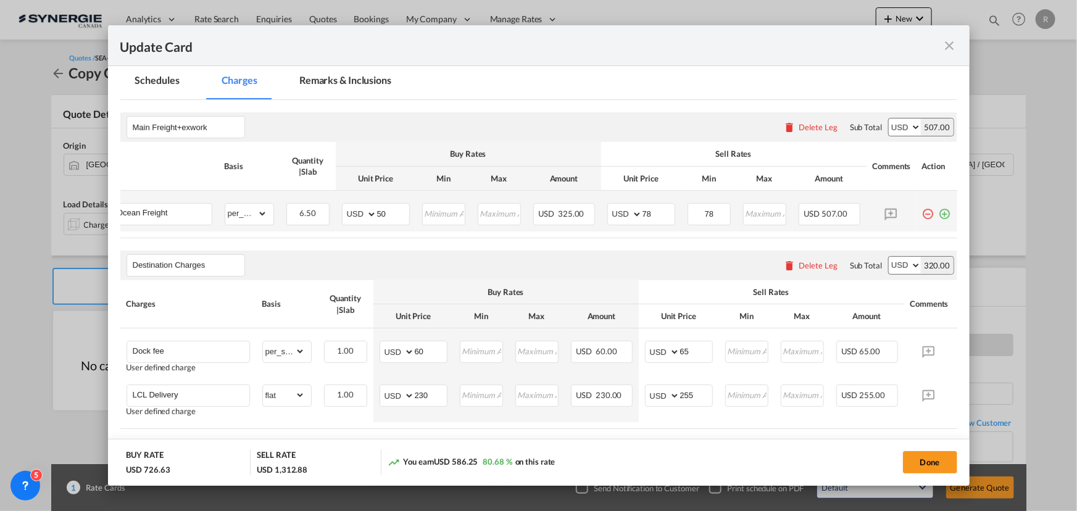
click at [939, 215] on md-icon "icon-plus-circle-outline green-400-fg" at bounding box center [945, 209] width 12 height 12
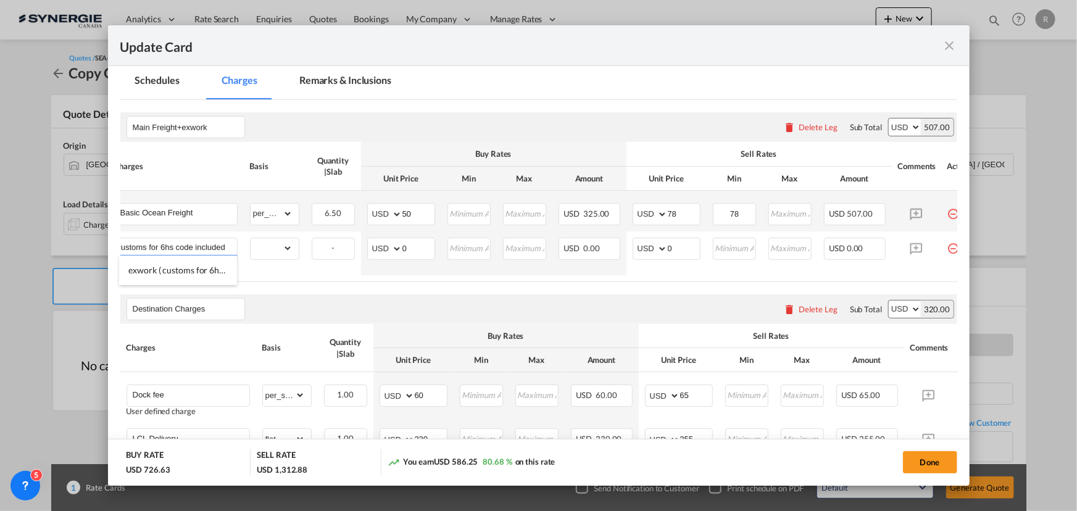
scroll to position [0, 38]
type input "exwork ( customs for 6hs code included)"
click at [282, 247] on select "gross_weight volumetric_weight per_shipment per_bl per_km per_hawb per_kg flat …" at bounding box center [272, 248] width 42 height 20
select select "per_shipment"
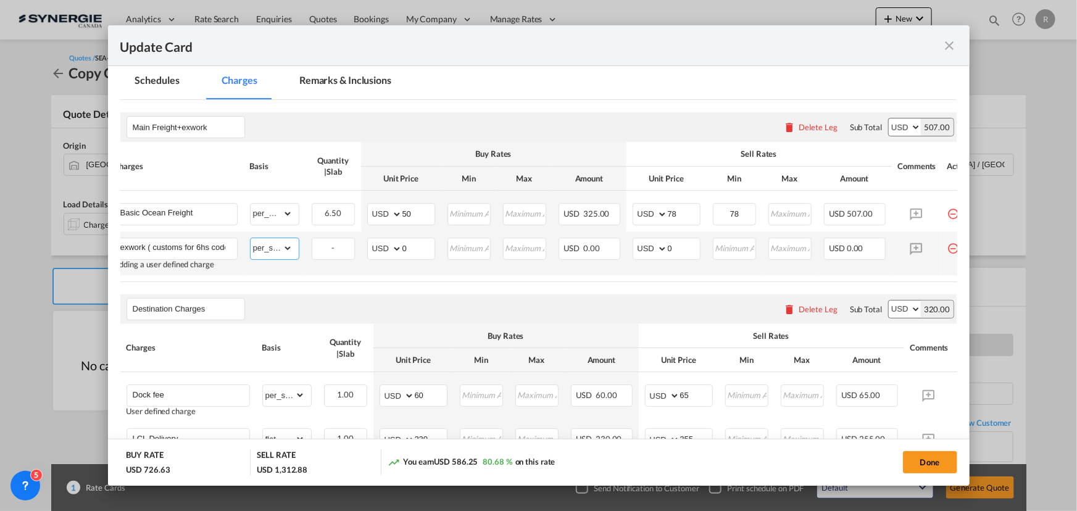
click at [251, 238] on select "gross_weight volumetric_weight per_shipment per_bl per_km per_hawb per_kg flat …" at bounding box center [272, 248] width 42 height 20
drag, startPoint x: 420, startPoint y: 243, endPoint x: 362, endPoint y: 240, distance: 58.1
click at [362, 240] on td "AED AFN ALL AMD ANG AOA ARS AUD AWG AZN BAM BBD BDT BGN BHD BIF BMD BND BOB BRL…" at bounding box center [401, 254] width 80 height 44
type input "291"
drag, startPoint x: 686, startPoint y: 245, endPoint x: 636, endPoint y: 245, distance: 50.0
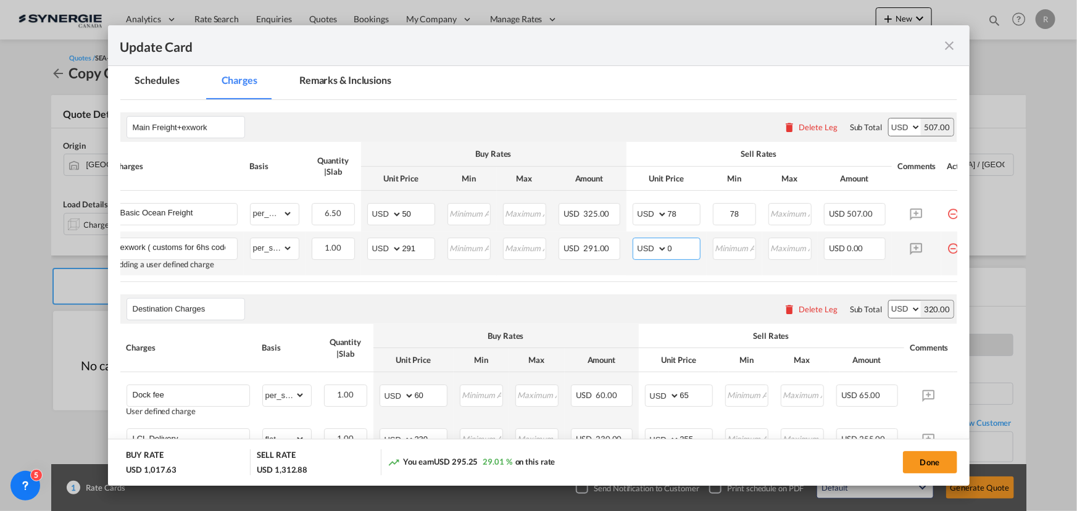
click at [636, 245] on md-input-container "AED AFN ALL AMD ANG AOA ARS AUD AWG AZN BAM BBD BDT BGN BHD BIF BMD BND BOB BRL…" at bounding box center [667, 249] width 68 height 22
type input "330"
click at [644, 304] on div "Destination Charges Please enter leg name Leg Name Already Exists Delete Leg Su…" at bounding box center [538, 310] width 837 height 30
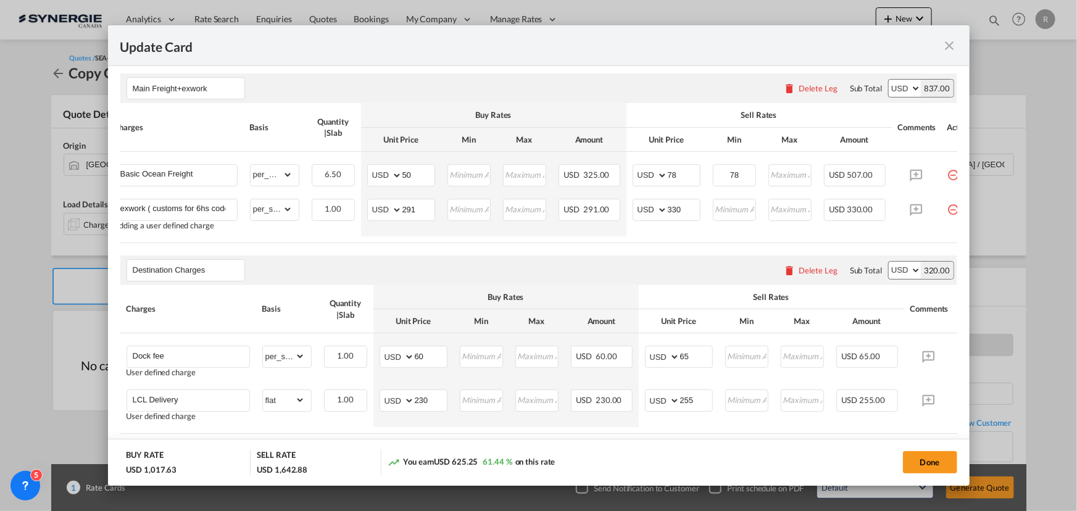
scroll to position [340, 0]
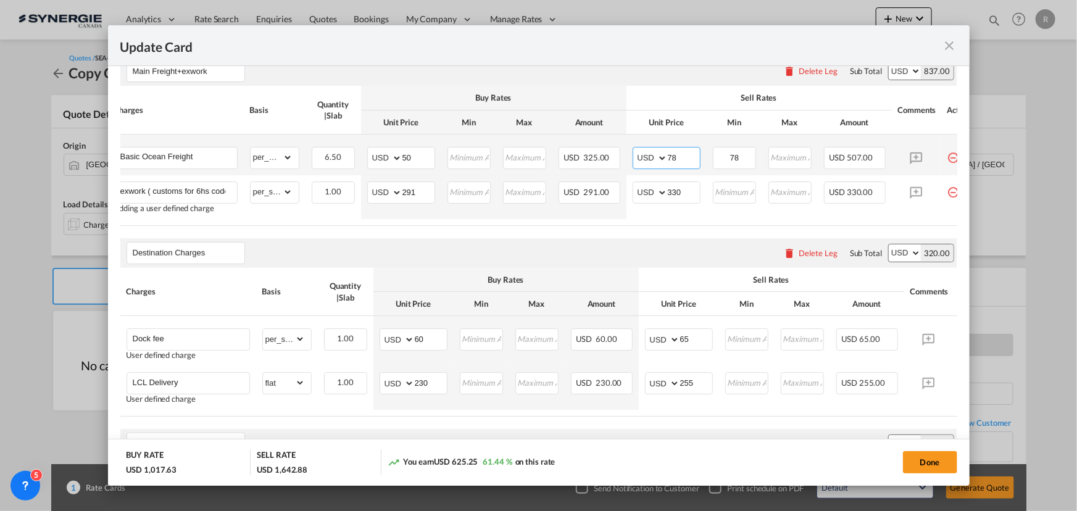
drag, startPoint x: 690, startPoint y: 156, endPoint x: 646, endPoint y: 157, distance: 44.5
click at [646, 157] on md-input-container "AED AFN ALL AMD ANG AOA ARS AUD AWG AZN BAM BBD BDT BGN BHD BIF BMD BND BOB BRL…" at bounding box center [667, 158] width 68 height 22
type input "75"
click at [748, 155] on input "78" at bounding box center [734, 157] width 41 height 19
type input "75"
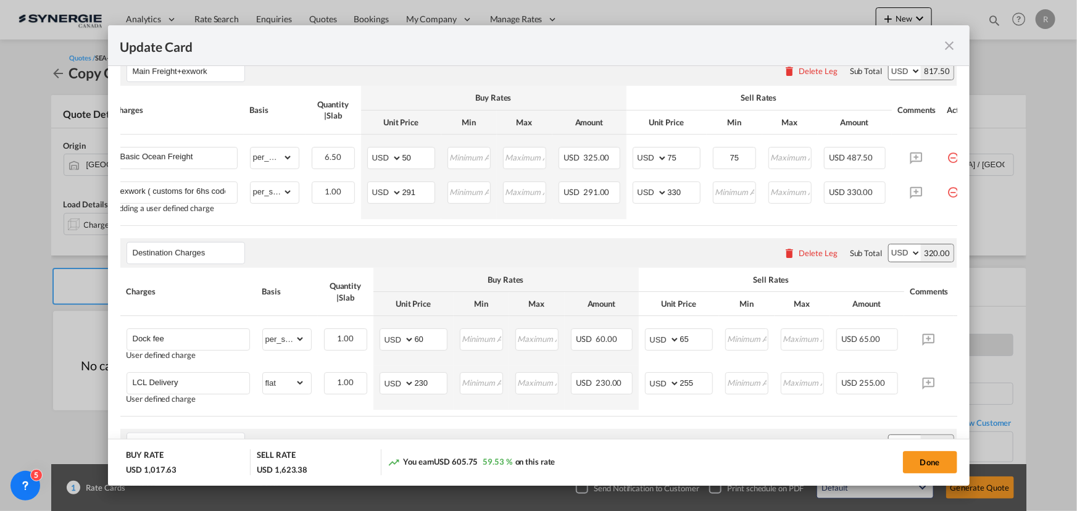
click at [690, 234] on air-lcl-rate-modification "Main Freight+exwork Please enter leg name Leg Name Already Exists Delete Leg Su…" at bounding box center [538, 461] width 837 height 834
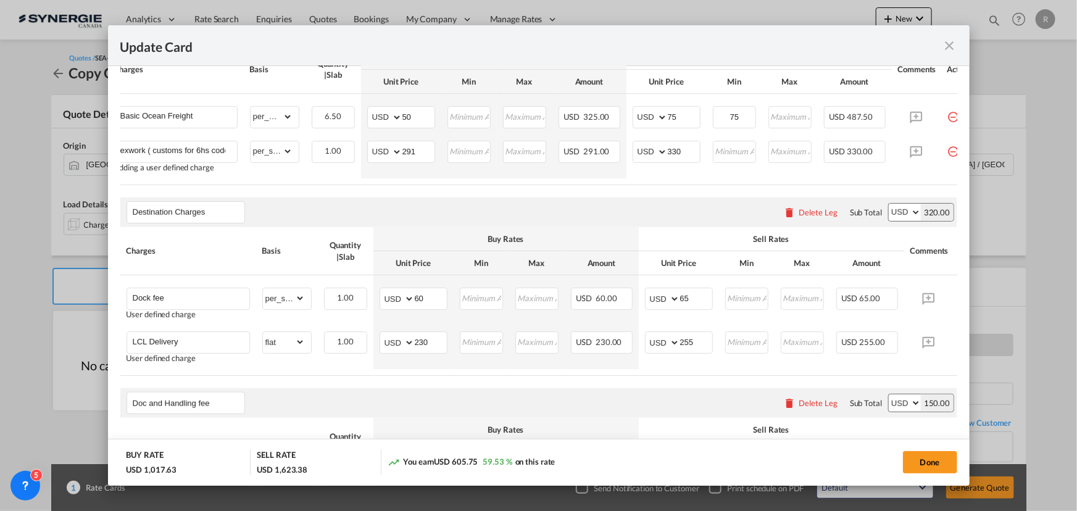
scroll to position [396, 0]
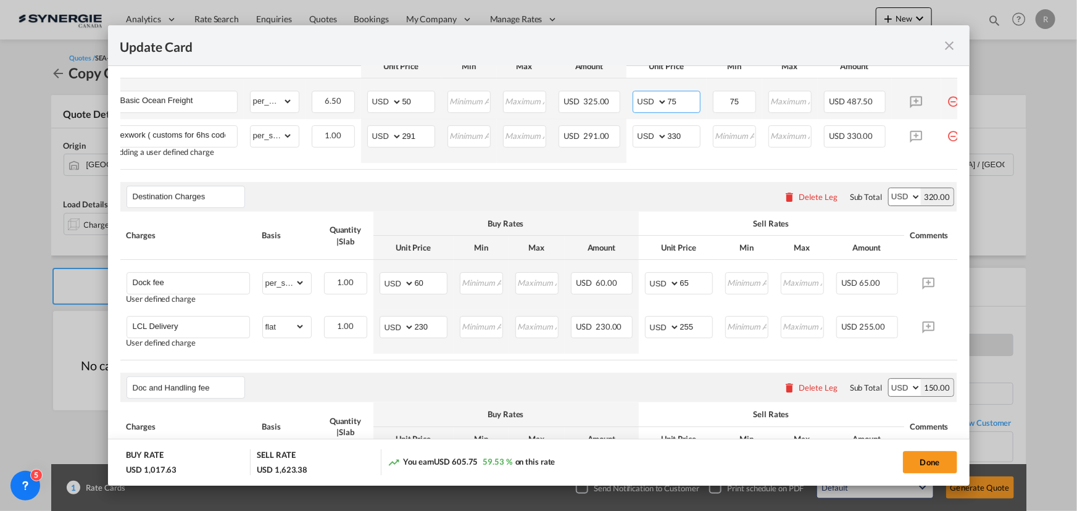
click at [689, 101] on input "75" at bounding box center [684, 100] width 32 height 19
type input "78"
click at [746, 104] on input "75" at bounding box center [734, 100] width 41 height 19
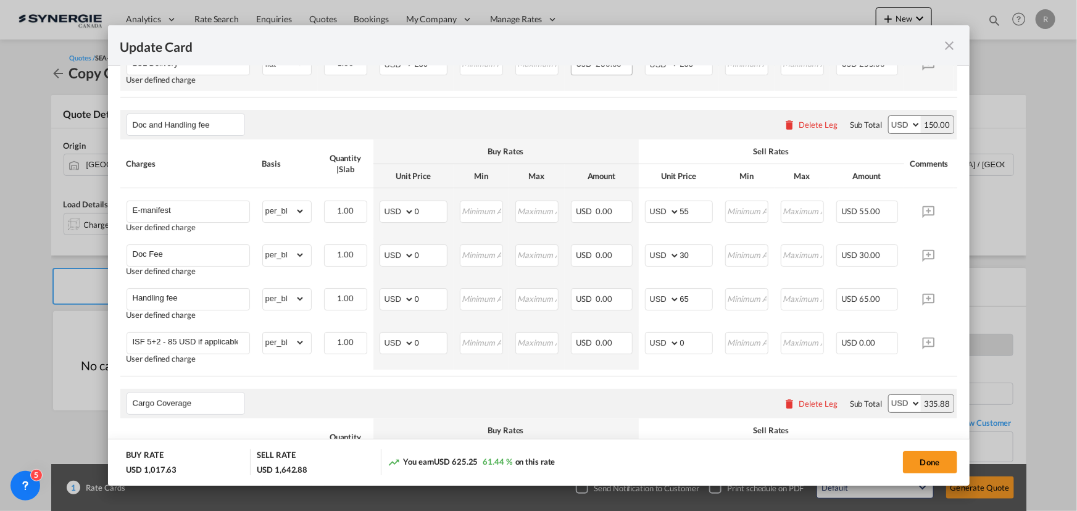
scroll to position [677, 0]
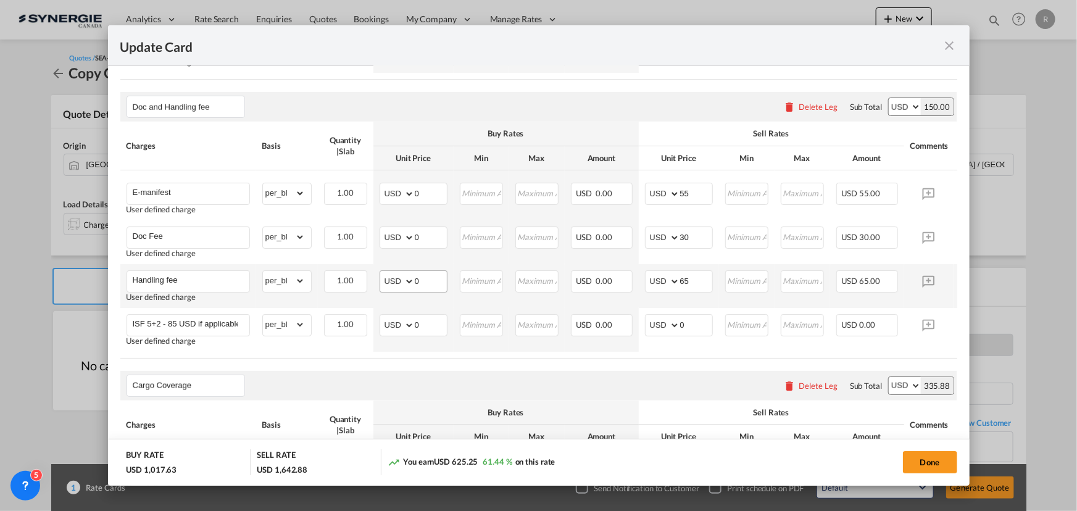
type input "78"
drag, startPoint x: 423, startPoint y: 290, endPoint x: 413, endPoint y: 290, distance: 9.9
click at [413, 290] on md-input-container "AED AFN ALL AMD ANG AOA ARS AUD AWG AZN BAM BBD BDT BGN BHD BIF BMD BND BOB BRL…" at bounding box center [414, 281] width 68 height 22
type input "3"
type input "1"
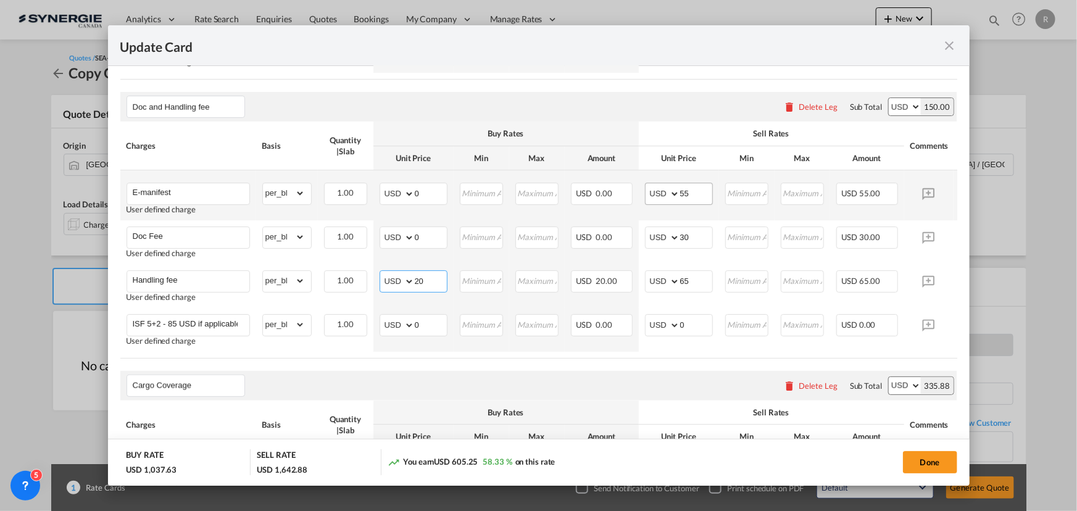
type input "20"
drag, startPoint x: 696, startPoint y: 204, endPoint x: 665, endPoint y: 201, distance: 31.0
click at [665, 201] on md-input-container "AED AFN ALL AMD ANG AOA ARS AUD AWG AZN BAM BBD BDT BGN BHD BIF BMD BND BOB BRL…" at bounding box center [679, 194] width 68 height 22
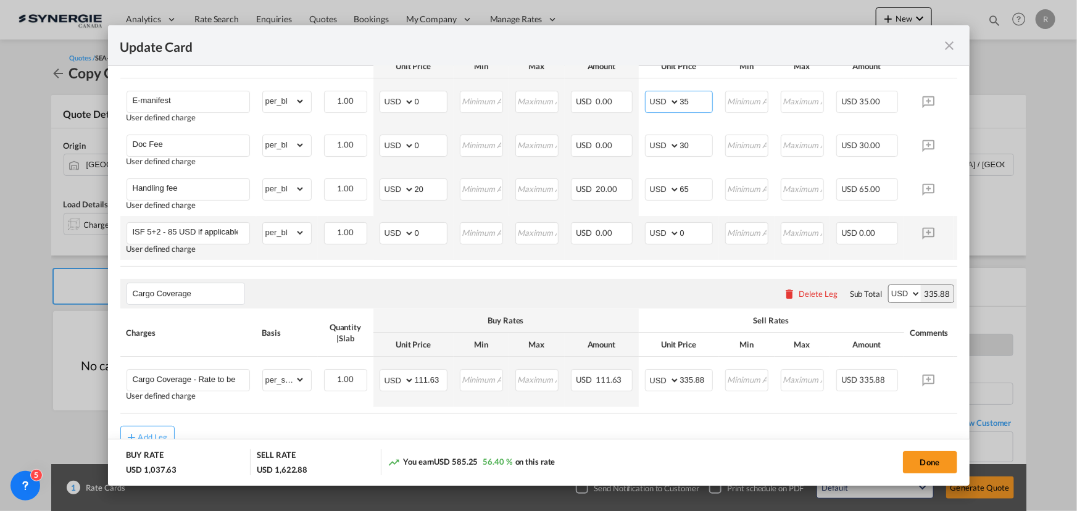
scroll to position [834, 0]
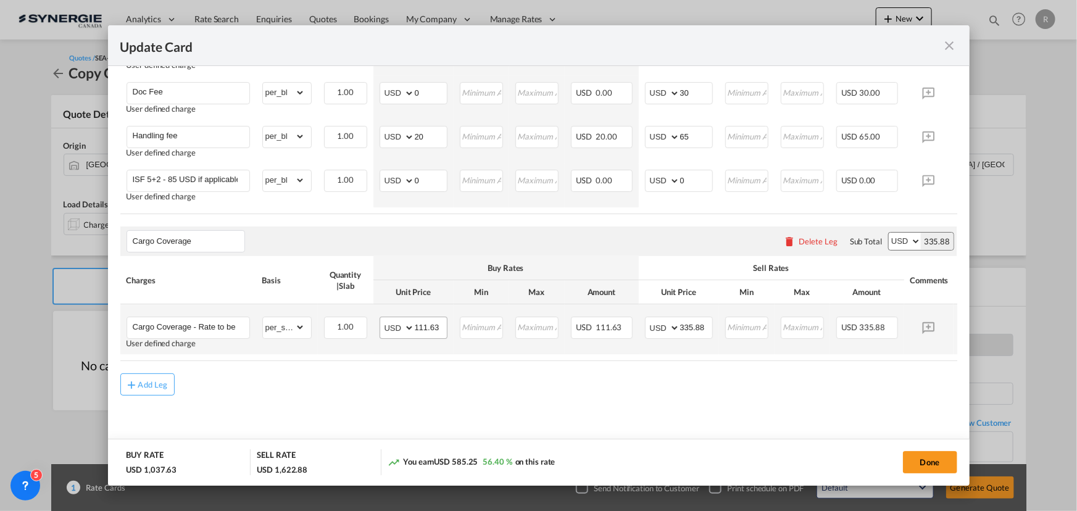
type input "35"
drag, startPoint x: 427, startPoint y: 321, endPoint x: 331, endPoint y: 296, distance: 99.4
click at [361, 311] on tr "Cargo Coverage - Rate to be confirmed depending on commodity and value Min 50 U…" at bounding box center [557, 329] width 875 height 50
type input "0"
drag, startPoint x: 708, startPoint y: 319, endPoint x: 609, endPoint y: 314, distance: 99.5
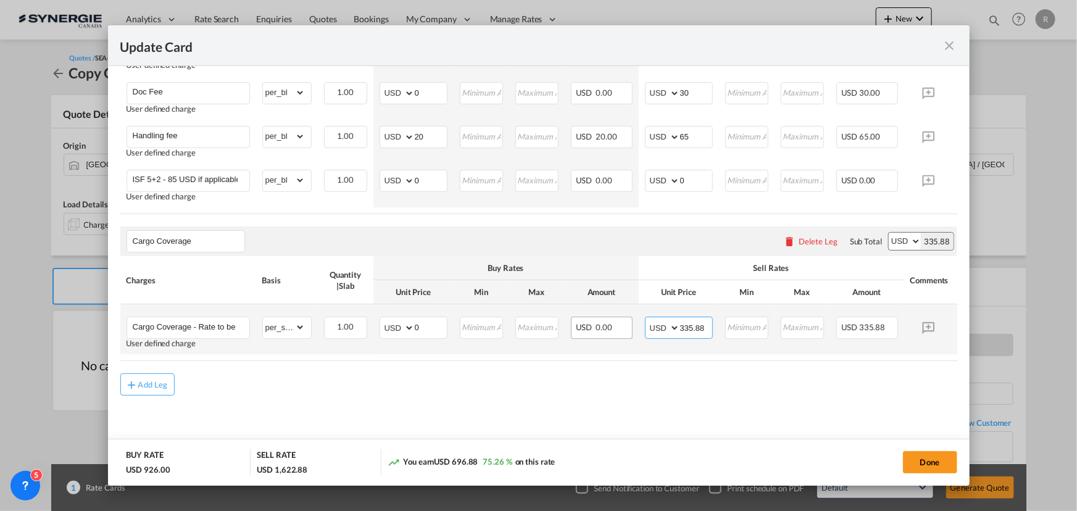
click at [621, 318] on tr "Cargo Coverage - Rate to be confirmed depending on commodity and value Min 50 U…" at bounding box center [557, 329] width 875 height 50
type input "0"
click at [648, 408] on md-content "Main Freight+exwork Please enter leg name Leg Name Already Exists Delete Leg Su…" at bounding box center [538, 8] width 837 height 892
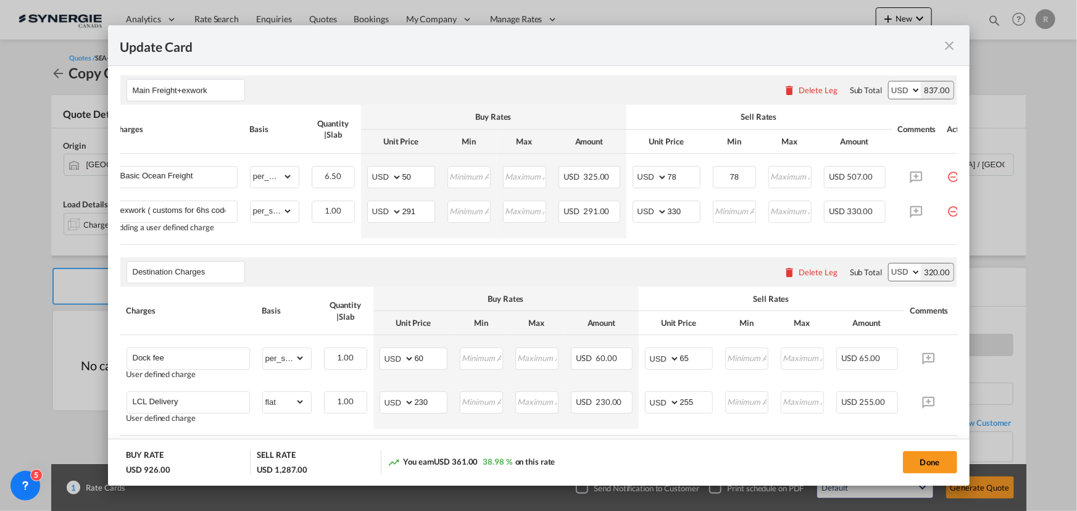
scroll to position [337, 0]
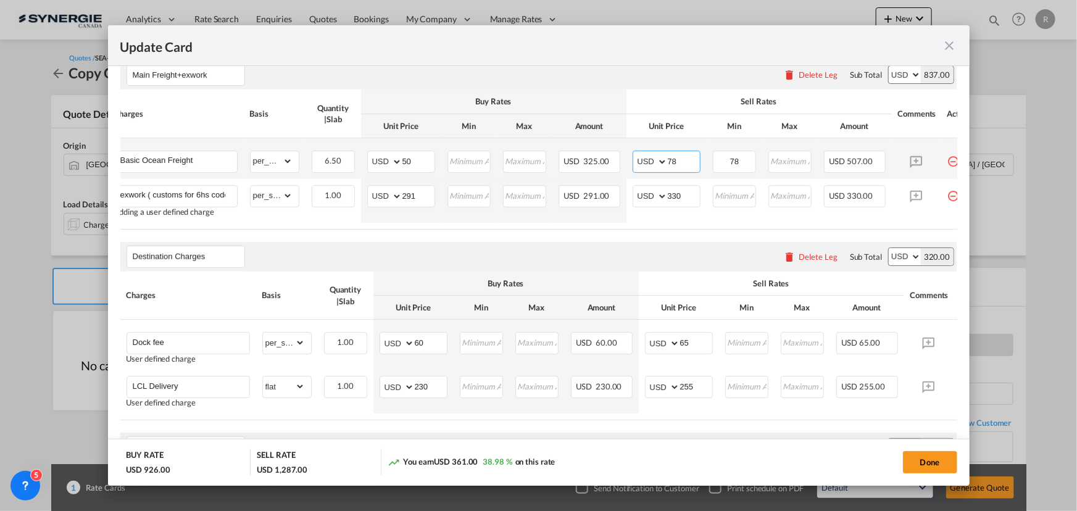
drag, startPoint x: 679, startPoint y: 164, endPoint x: 663, endPoint y: 161, distance: 17.0
click at [663, 161] on md-input-container "AED AFN ALL AMD ANG AOA ARS AUD AWG AZN BAM BBD BDT BGN BHD BIF BMD BND BOB BRL…" at bounding box center [667, 162] width 68 height 22
type input "80"
drag, startPoint x: 747, startPoint y: 154, endPoint x: 643, endPoint y: 154, distance: 104.3
click at [667, 160] on tr "Basic Ocean Freight Please Enter Already Exists gross_weight volumetric_weight …" at bounding box center [545, 158] width 875 height 41
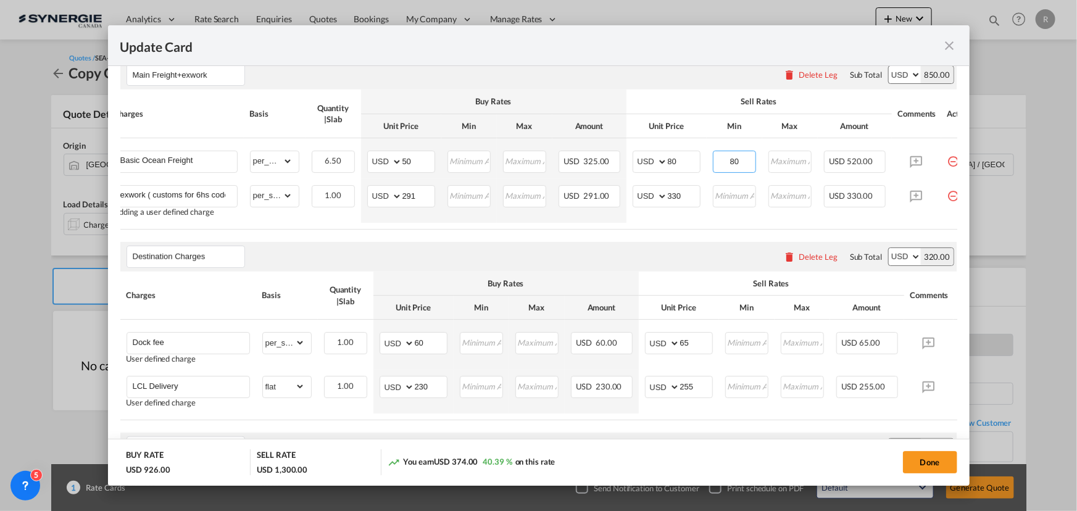
type input "80"
click at [555, 248] on div "Destination Charges Please enter leg name Leg Name Already Exists Delete Leg Su…" at bounding box center [538, 257] width 837 height 30
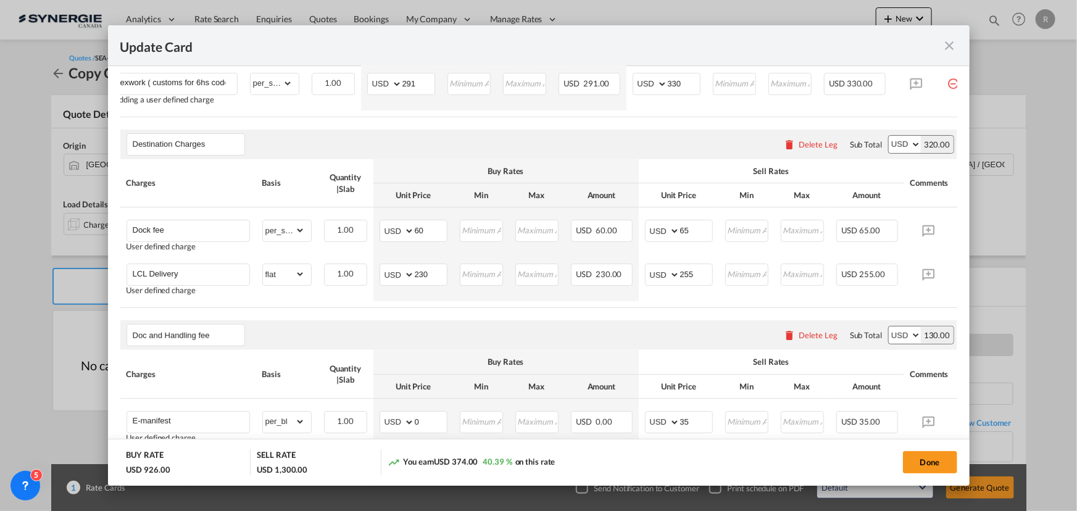
scroll to position [505, 0]
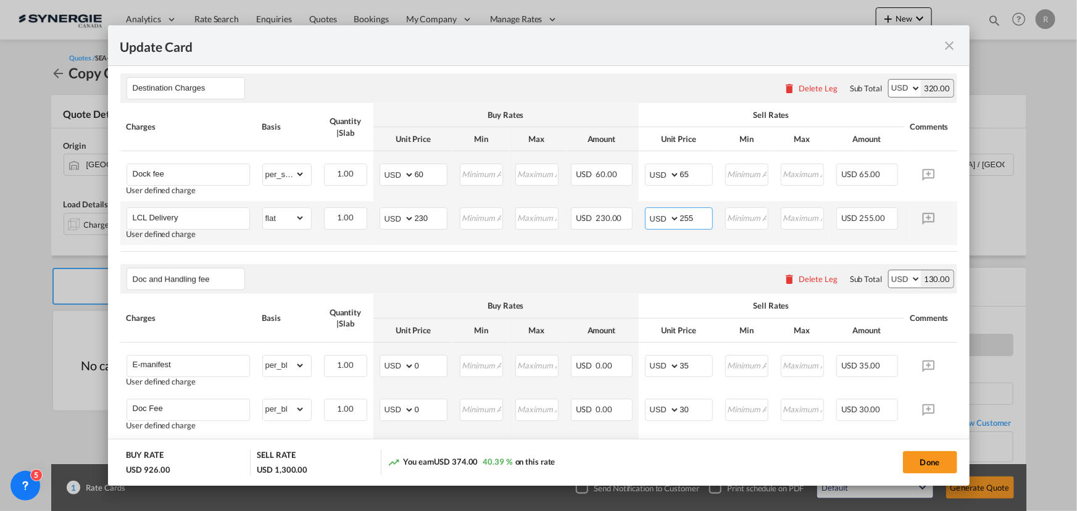
click at [703, 218] on input "255" at bounding box center [696, 217] width 32 height 19
type input "255"
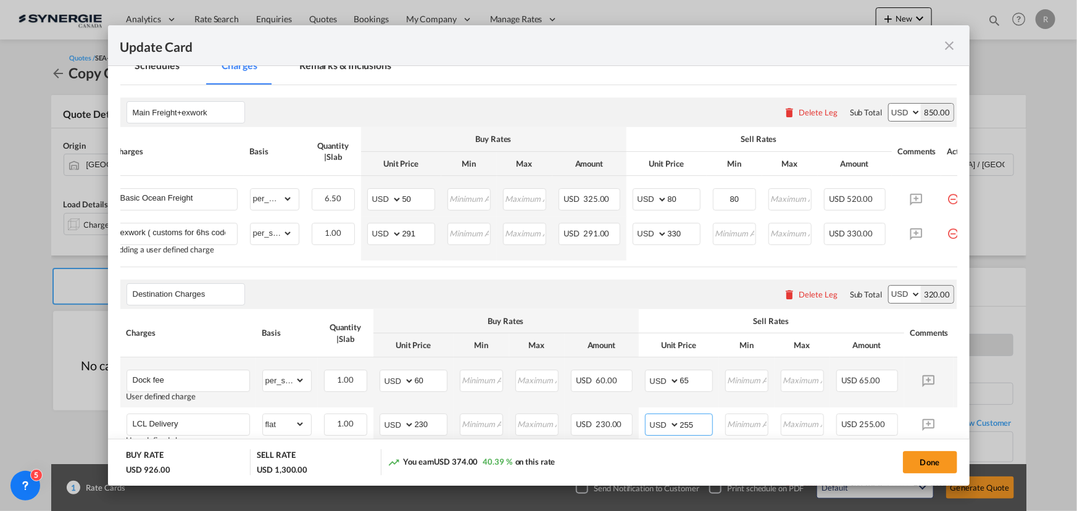
scroll to position [161, 0]
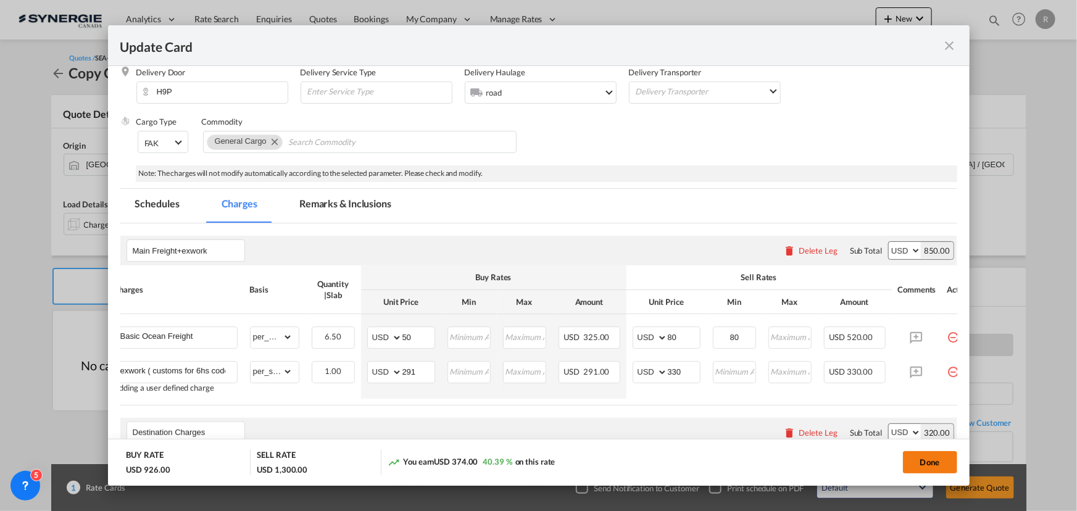
click at [928, 470] on button "Done" at bounding box center [930, 462] width 54 height 22
type input "02 Sep 2025"
type input "13 Oct 2025"
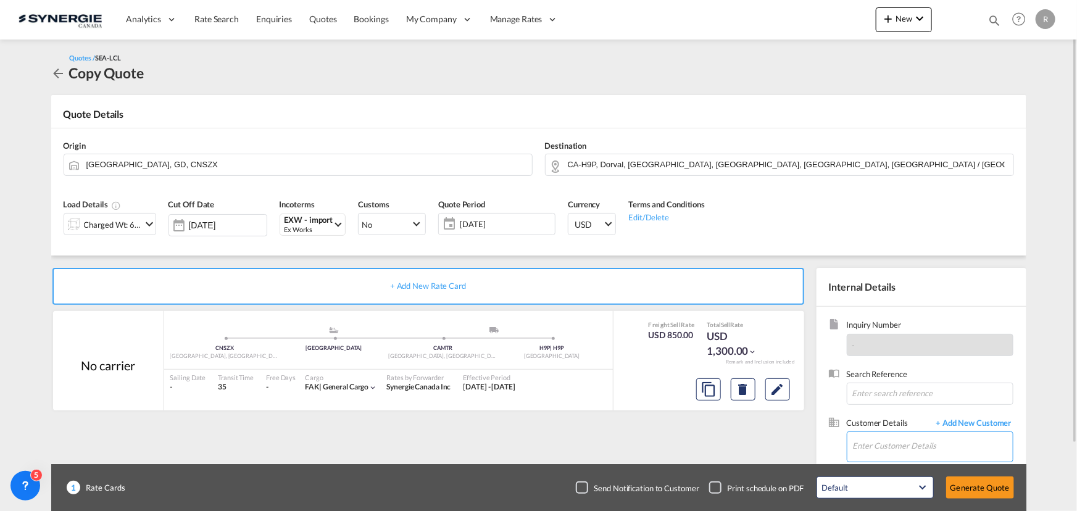
click at [864, 441] on input "Enter Customer Details" at bounding box center [933, 446] width 160 height 28
paste input "lucl@vernico.com"
click at [822, 420] on div "Inquiry Number - Search Reference Customer Details + Add New Customer Enter Cus…" at bounding box center [922, 419] width 210 height 225
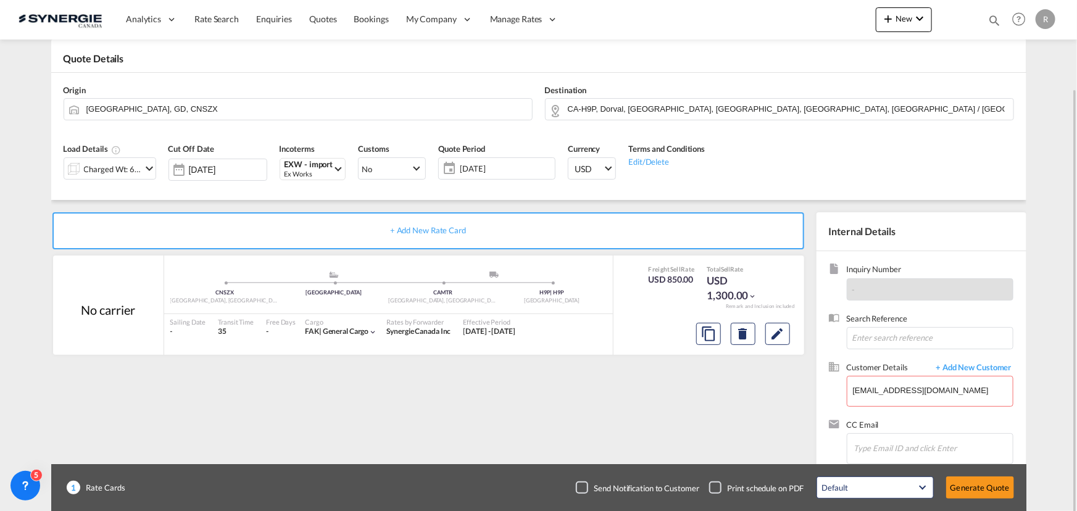
scroll to position [77, 0]
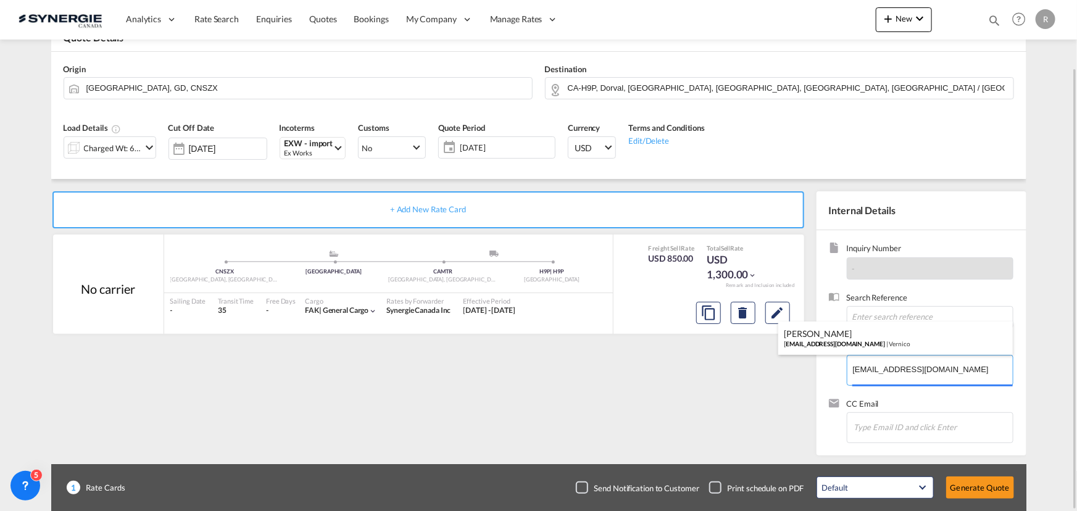
click at [943, 366] on body "Analytics Reports Dashboard Rate Search Enquiries Quotes Bookings" at bounding box center [538, 255] width 1077 height 511
click at [885, 372] on body "Analytics Reports Dashboard Rate Search Enquiries Quotes Bookings" at bounding box center [538, 255] width 1077 height 511
click at [885, 372] on input "lucl@vernico.com" at bounding box center [933, 370] width 160 height 28
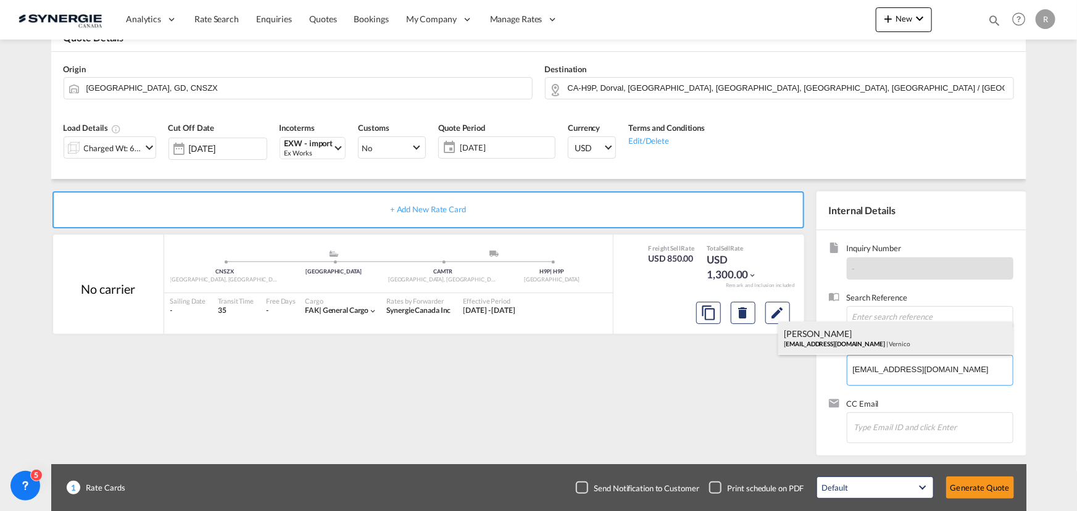
click at [841, 344] on div "Luc Lacroix lucl@vernico.com | Vernico" at bounding box center [896, 338] width 235 height 33
type input "Vernico, Luc Lacroix, lucl@vernico.com"
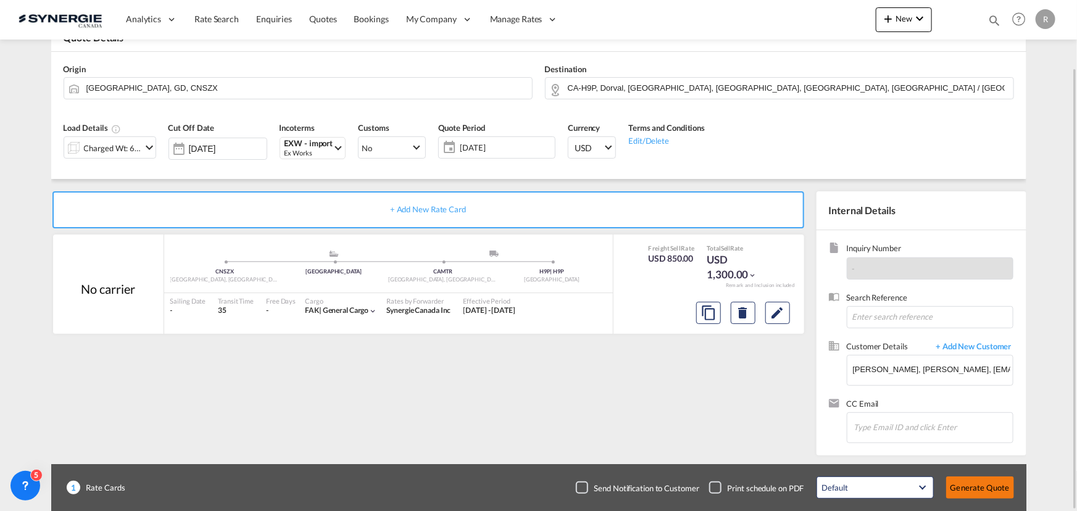
click at [980, 493] on button "Generate Quote" at bounding box center [981, 488] width 68 height 22
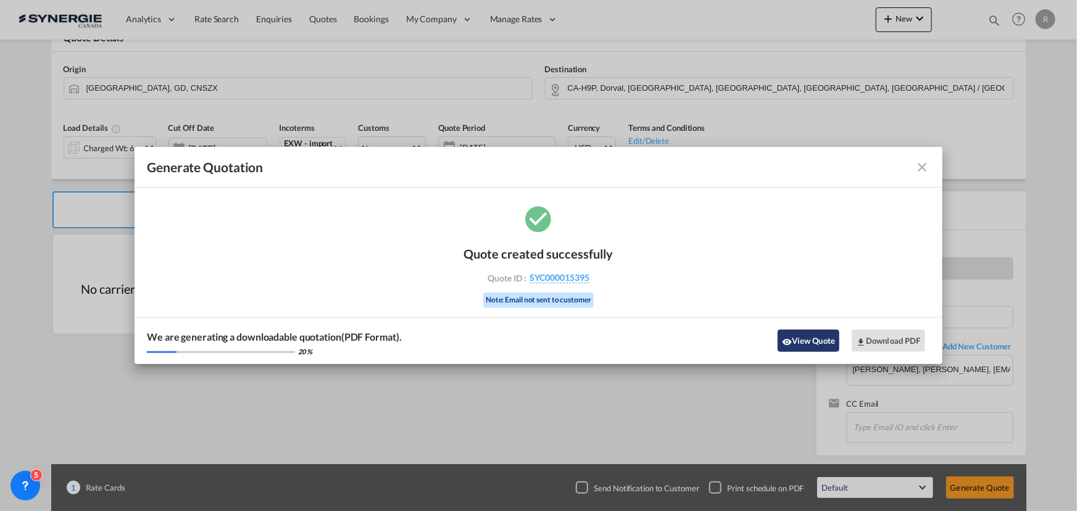
drag, startPoint x: 792, startPoint y: 337, endPoint x: 802, endPoint y: 338, distance: 10.6
click at [802, 338] on button "View Quote" at bounding box center [809, 341] width 62 height 22
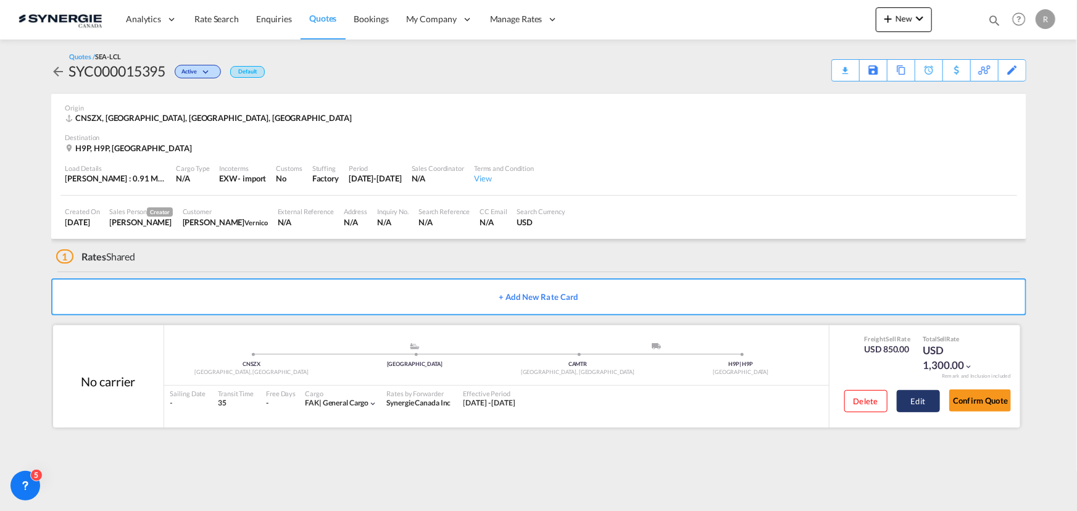
click at [916, 405] on button "Edit" at bounding box center [918, 401] width 43 height 22
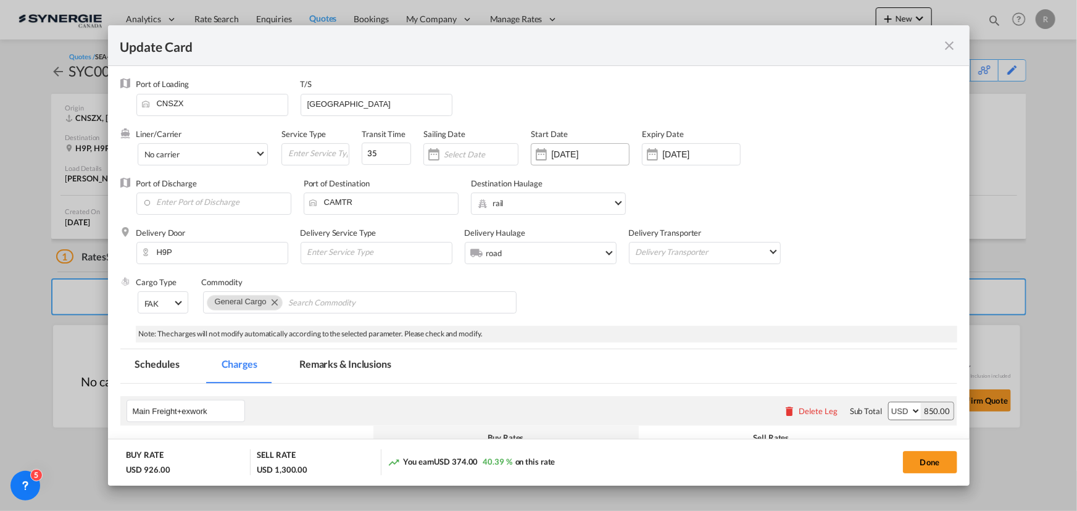
click at [612, 151] on input "03 Sep 2025" at bounding box center [590, 154] width 78 height 10
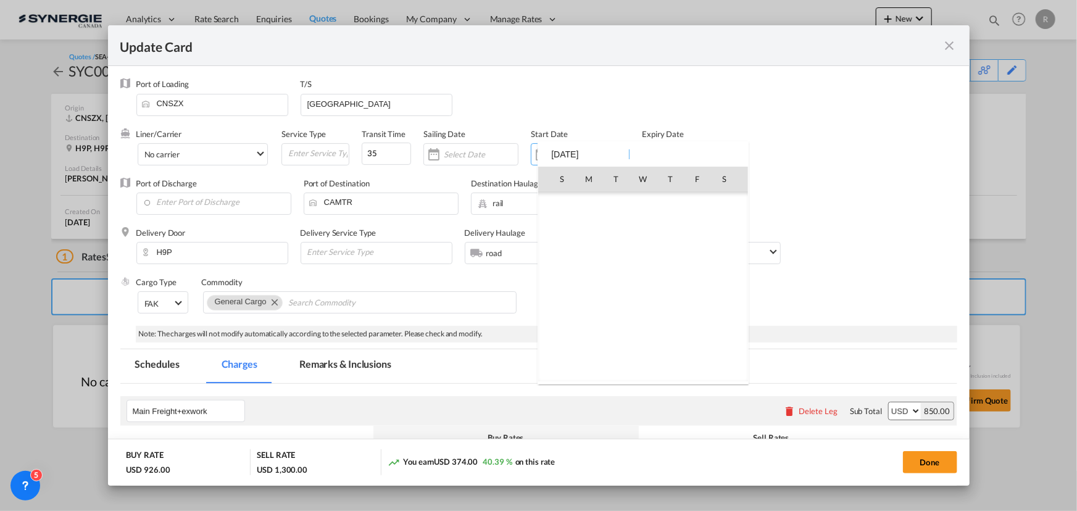
scroll to position [286009, 0]
type input "0"
click at [638, 367] on span "1" at bounding box center [643, 369] width 25 height 25
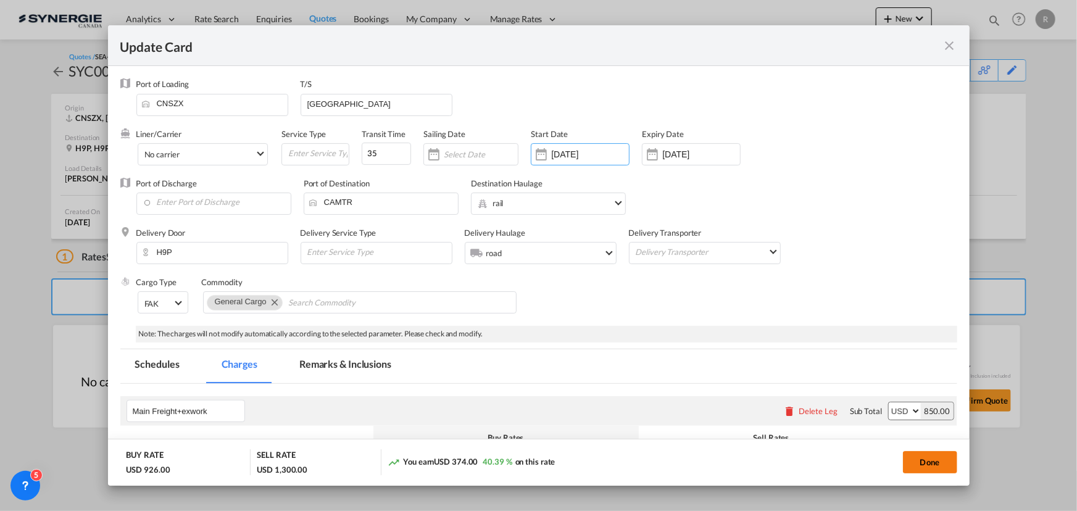
click at [945, 472] on button "Done" at bounding box center [930, 462] width 54 height 22
type input "30 Sep 2025"
type input "13 Oct 2025"
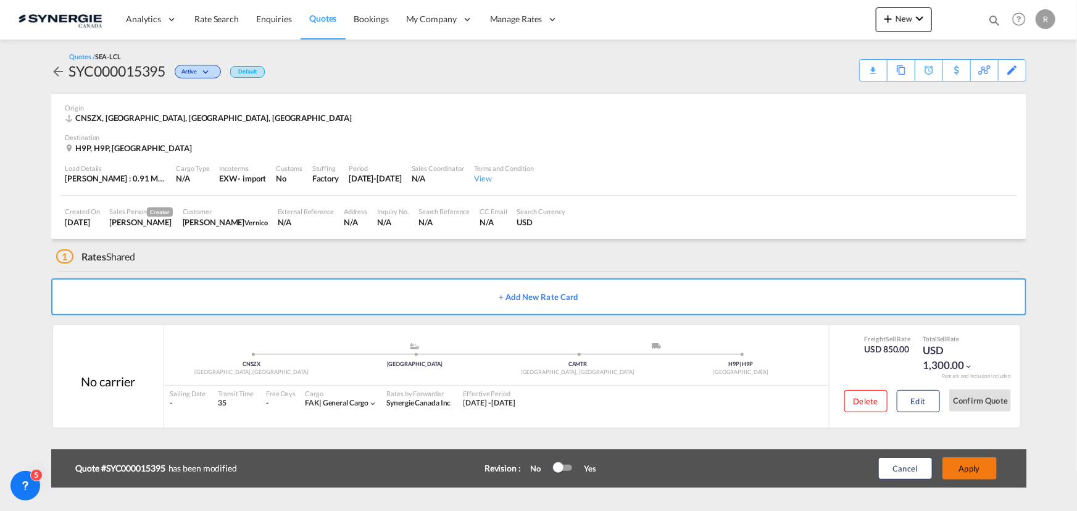
click at [976, 471] on button "Apply" at bounding box center [970, 469] width 54 height 22
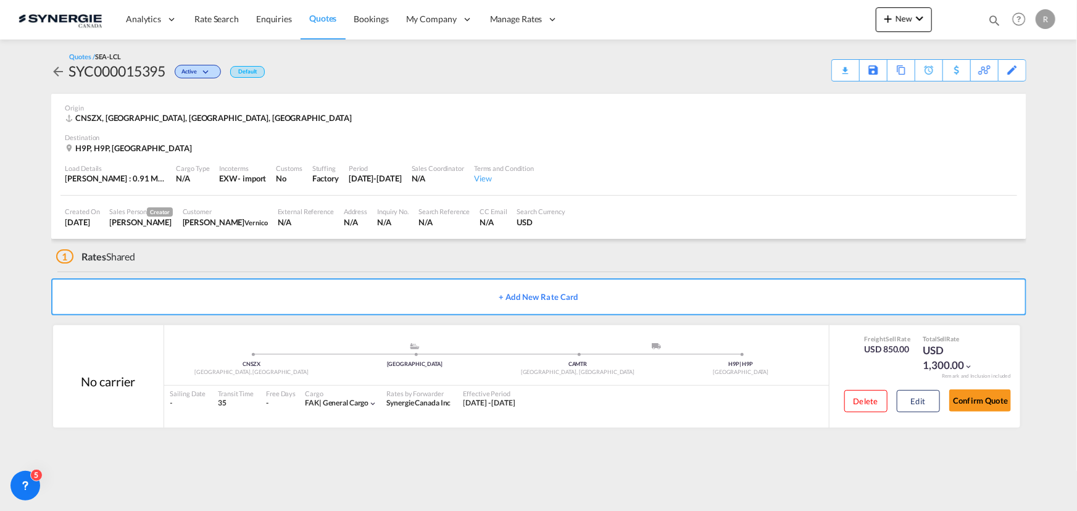
click at [0, 0] on div "Download Quote" at bounding box center [0, 0] width 0 height 0
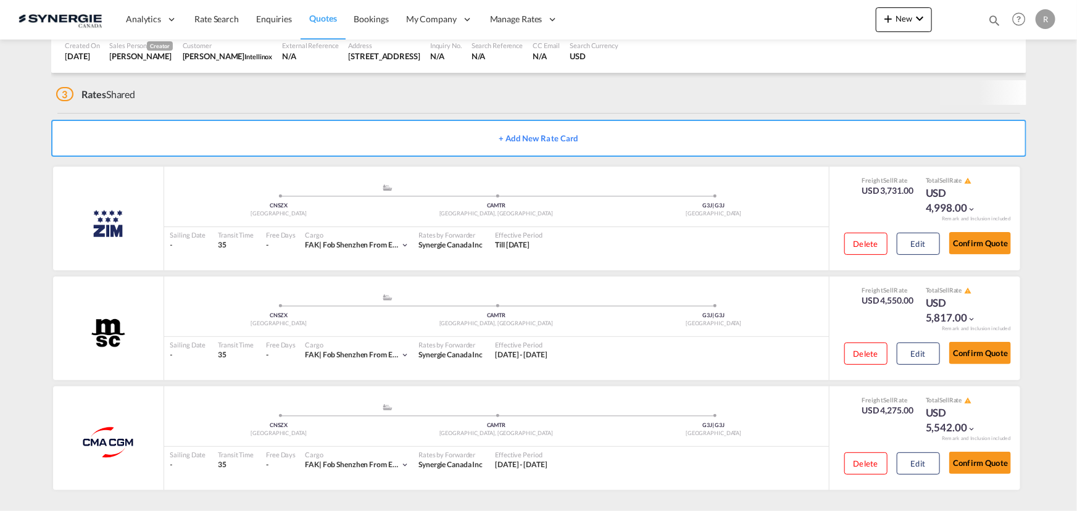
scroll to position [159, 0]
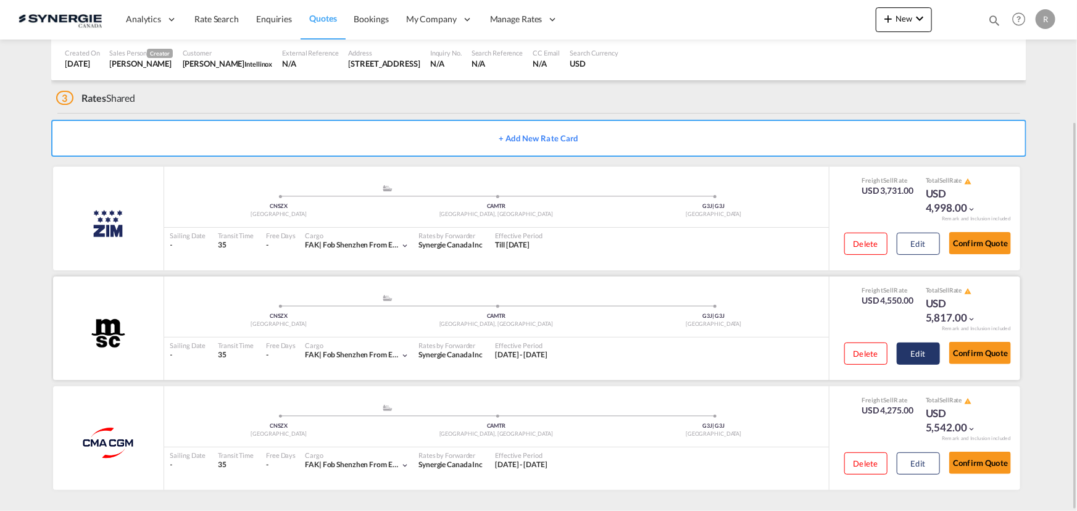
click at [908, 354] on button "Edit" at bounding box center [918, 354] width 43 height 22
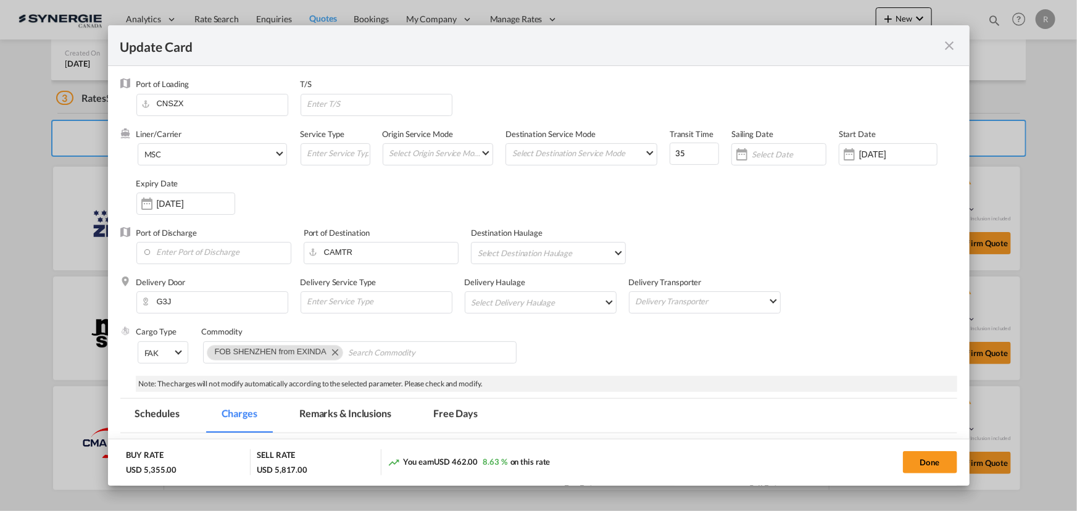
select select "per container"
select select "per B/L"
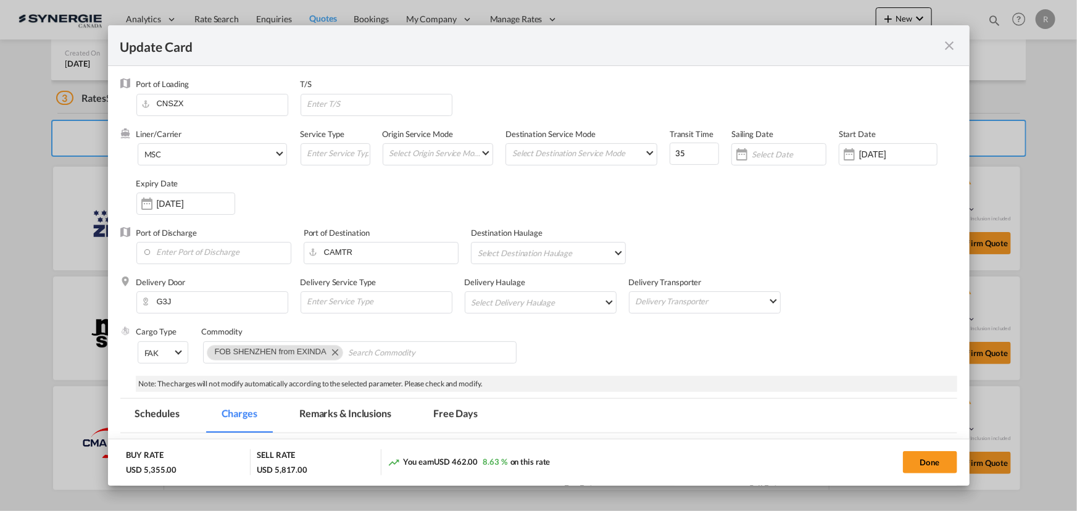
select select "per shipment"
select select "per container"
click at [945, 46] on md-icon "icon-close fg-AAA8AD m-0 pointer" at bounding box center [950, 45] width 15 height 15
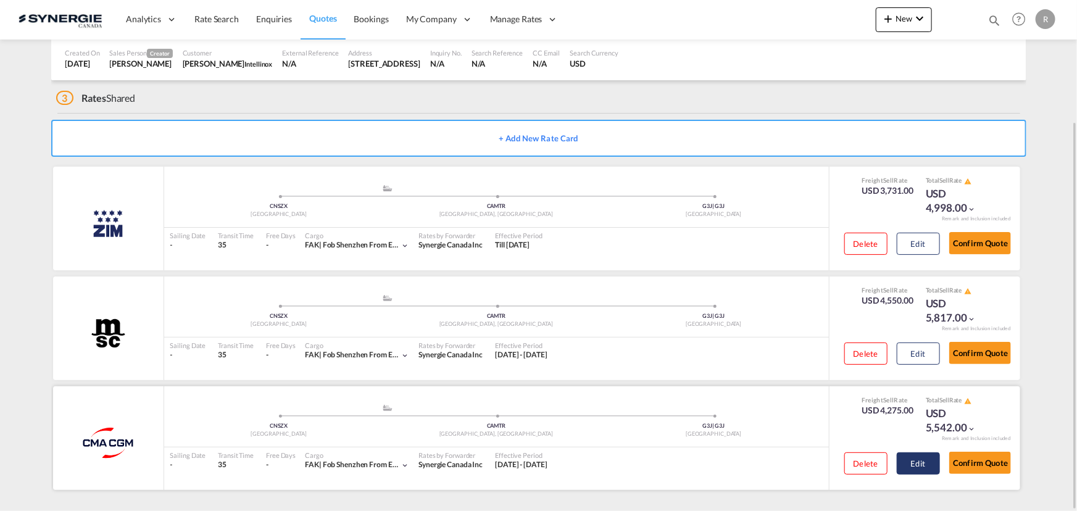
click at [916, 463] on button "Edit" at bounding box center [918, 464] width 43 height 22
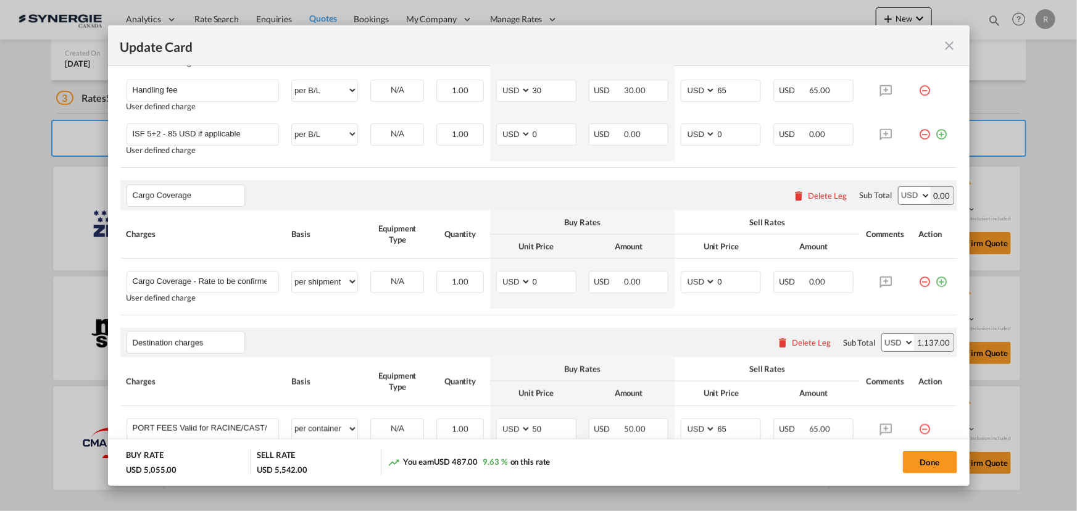
scroll to position [654, 0]
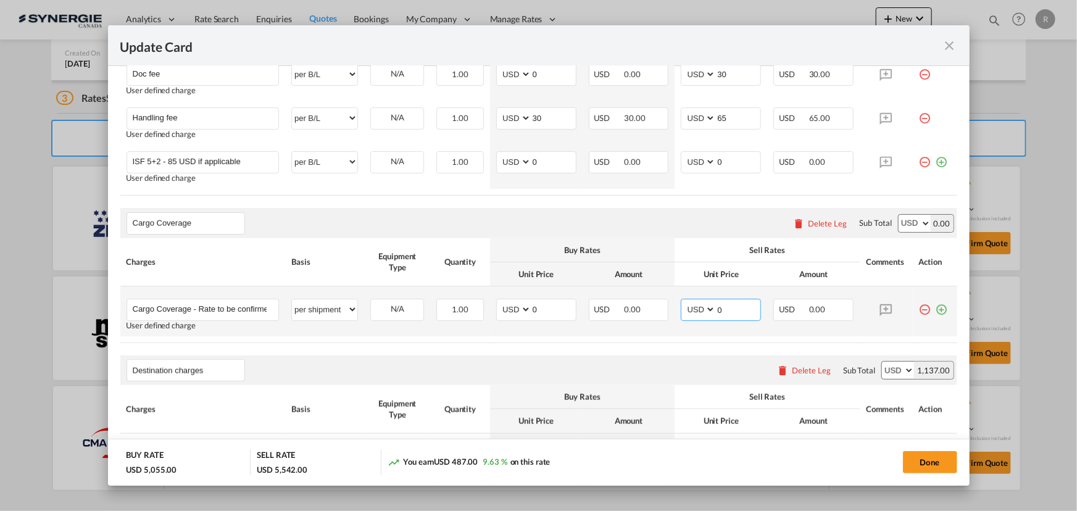
drag, startPoint x: 720, startPoint y: 309, endPoint x: 675, endPoint y: 304, distance: 44.8
click at [681, 304] on md-input-container "AED AFN ALL AMD ANG AOA ARS AUD AWG AZN BAM BBD BDT BGN BHD BIF BMD BND BOB BRL…" at bounding box center [721, 310] width 80 height 22
type input "434.28"
drag, startPoint x: 537, startPoint y: 308, endPoint x: 513, endPoint y: 308, distance: 23.5
click at [513, 308] on md-input-container "AED AFN ALL AMD ANG AOA ARS AUD AWG AZN BAM BBD BDT BGN BHD BIF BMD BND BOB BRL…" at bounding box center [536, 310] width 80 height 22
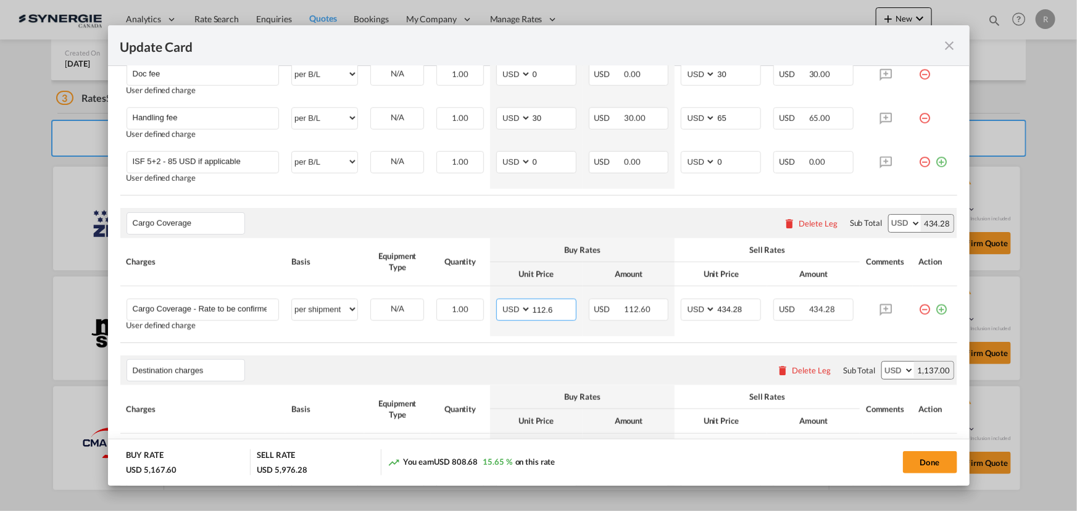
type input "112.6"
click at [529, 342] on rate-modification "Main Freight Please enter leg name Leg Name Already Exists Delete Leg Sub Total…" at bounding box center [538, 169] width 837 height 780
click at [920, 465] on button "Done" at bounding box center [930, 462] width 54 height 22
type input "14 Oct 2025"
type input "30 Oct 2025"
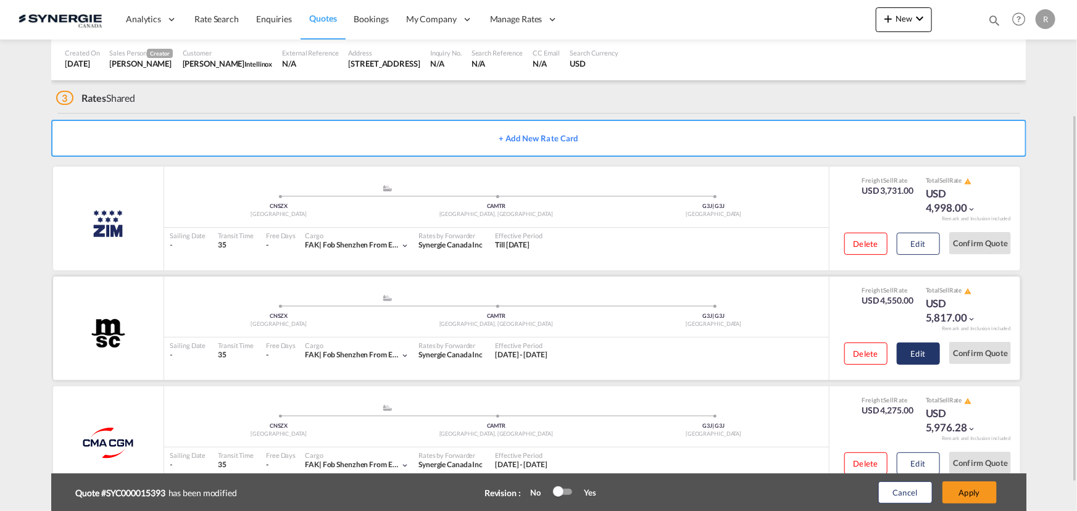
click at [910, 358] on button "Edit" at bounding box center [918, 354] width 43 height 22
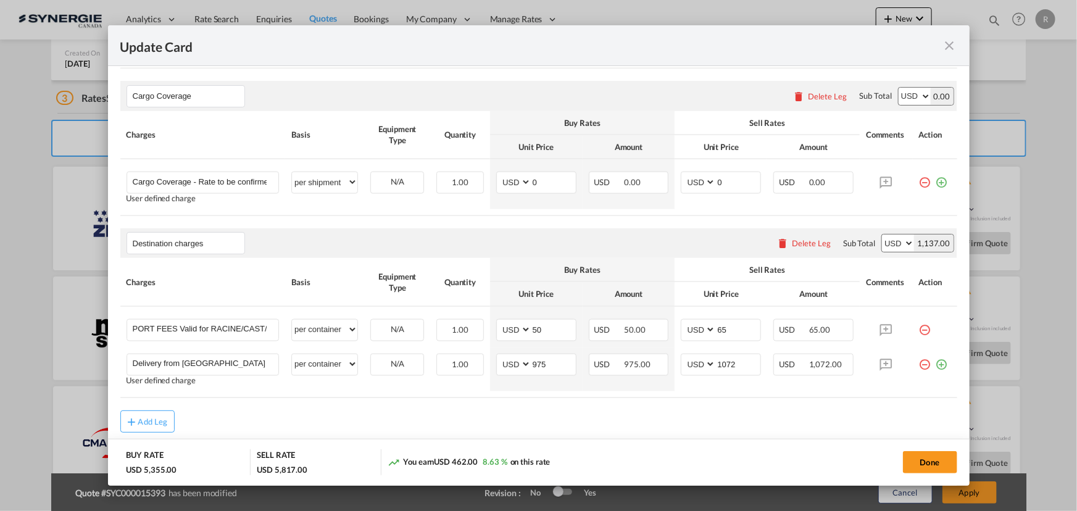
scroll to position [782, 0]
drag, startPoint x: 736, startPoint y: 178, endPoint x: 671, endPoint y: 175, distance: 65.5
click at [675, 176] on td "AED AFN ALL AMD ANG AOA ARS AUD AWG AZN BAM BBD BDT BGN BHD BIF BMD BND BOB BRL…" at bounding box center [721, 184] width 93 height 50
type input "435.34"
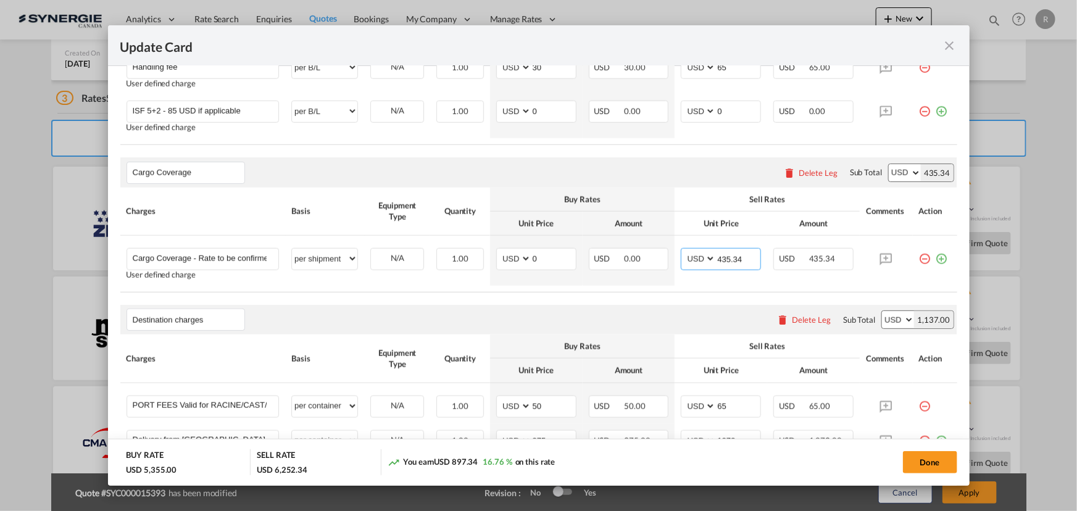
scroll to position [704, 0]
drag, startPoint x: 543, startPoint y: 259, endPoint x: 501, endPoint y: 254, distance: 42.3
click at [502, 256] on md-input-container "AED AFN ALL AMD ANG AOA ARS AUD AWG AZN BAM BBD BDT BGN BHD BIF BMD BND BOB BRL…" at bounding box center [536, 260] width 80 height 22
type input "112.88"
click at [920, 464] on button "Done" at bounding box center [930, 462] width 54 height 22
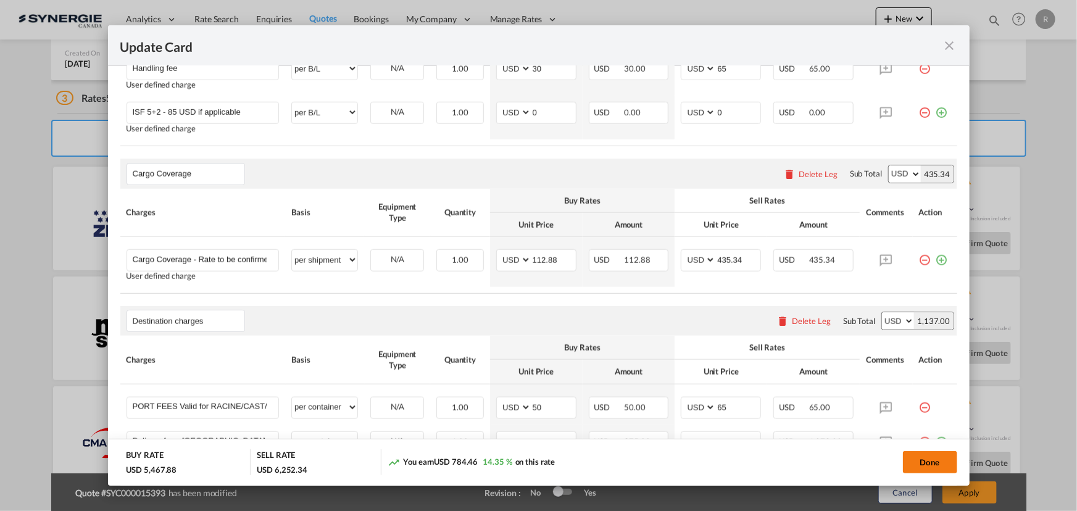
type input "14 Oct 2025"
type input "30 Oct 2025"
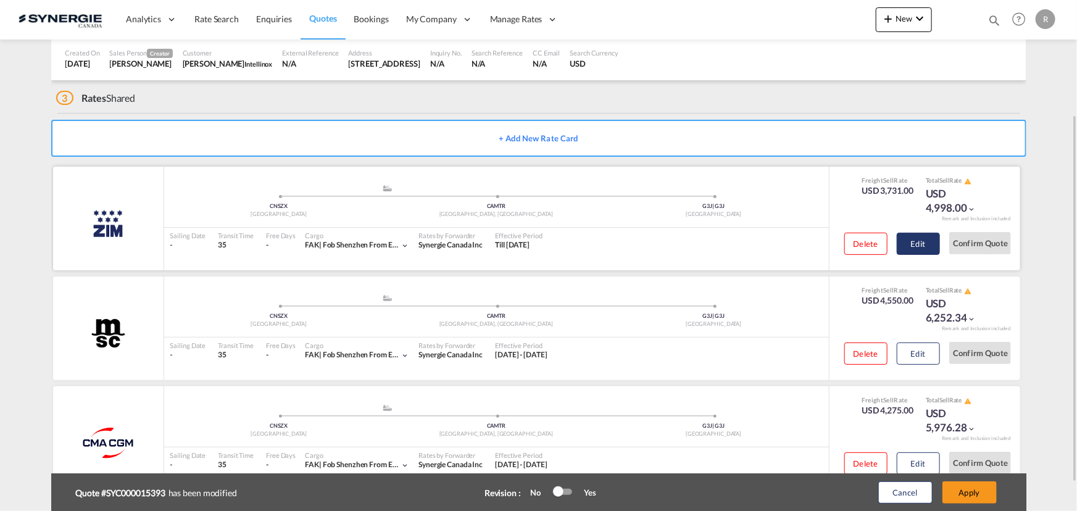
click at [922, 246] on button "Edit" at bounding box center [918, 244] width 43 height 22
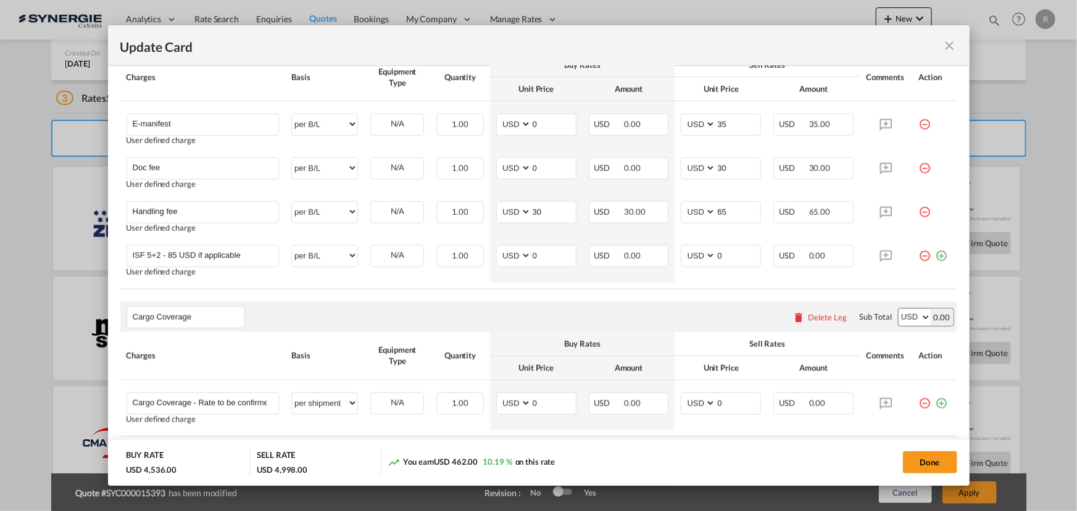
scroll to position [617, 0]
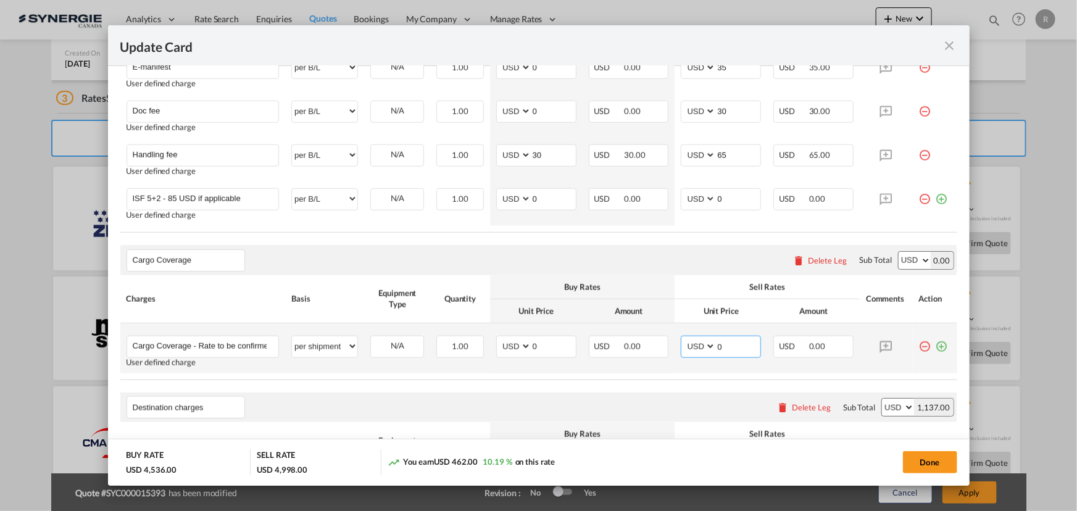
drag, startPoint x: 727, startPoint y: 342, endPoint x: 692, endPoint y: 338, distance: 35.4
click at [692, 338] on md-input-container "AED AFN ALL AMD ANG AOA ARS AUD AWG AZN BAM BBD BDT BGN BHD BIF BMD BND BOB BRL…" at bounding box center [721, 347] width 80 height 22
type input "432.19"
drag, startPoint x: 537, startPoint y: 338, endPoint x: 505, endPoint y: 335, distance: 32.3
click at [506, 337] on md-input-container "AED AFN ALL AMD ANG AOA ARS AUD AWG AZN BAM BBD BDT BGN BHD BIF BMD BND BOB BRL…" at bounding box center [536, 347] width 80 height 22
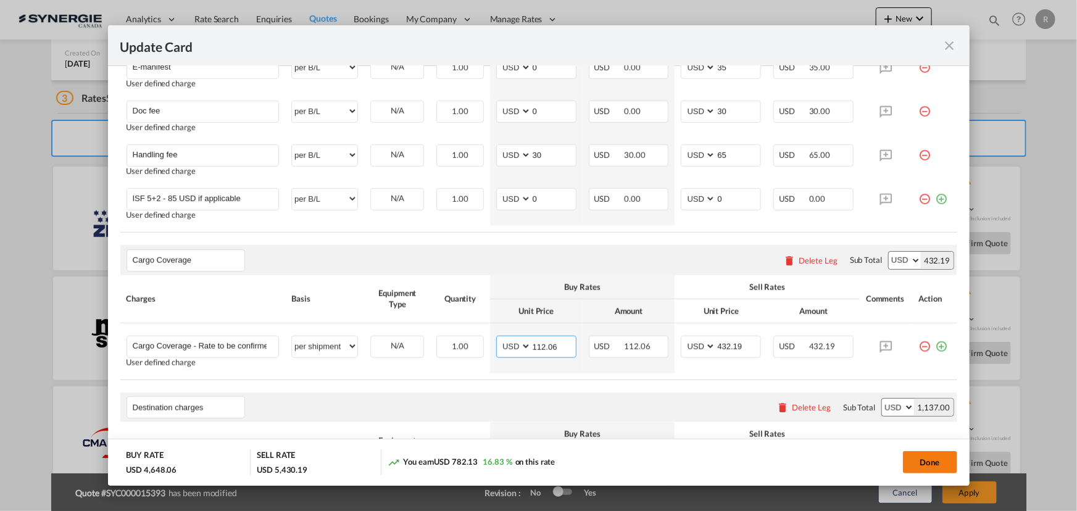
type input "112.06"
click at [925, 469] on button "Done" at bounding box center [930, 462] width 54 height 22
type input "13 Oct 2025"
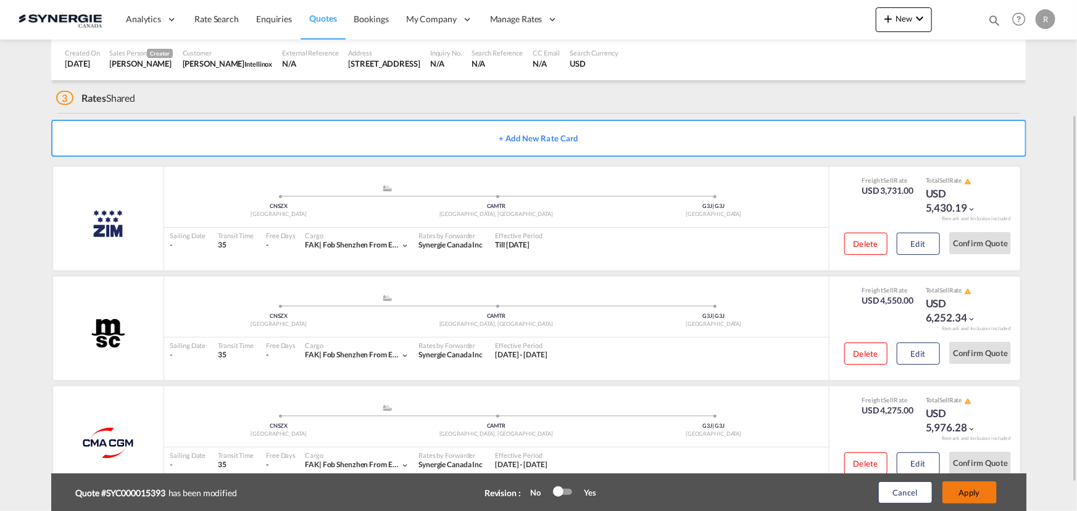
click at [977, 495] on button "Apply" at bounding box center [970, 493] width 54 height 22
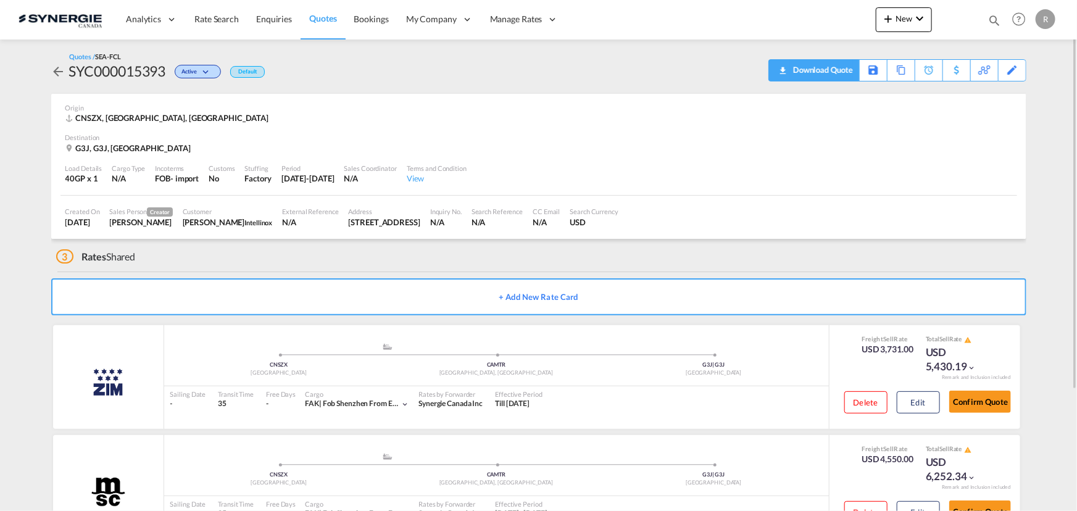
click at [843, 74] on div "Download Quote" at bounding box center [821, 70] width 63 height 20
